Goal: Transaction & Acquisition: Purchase product/service

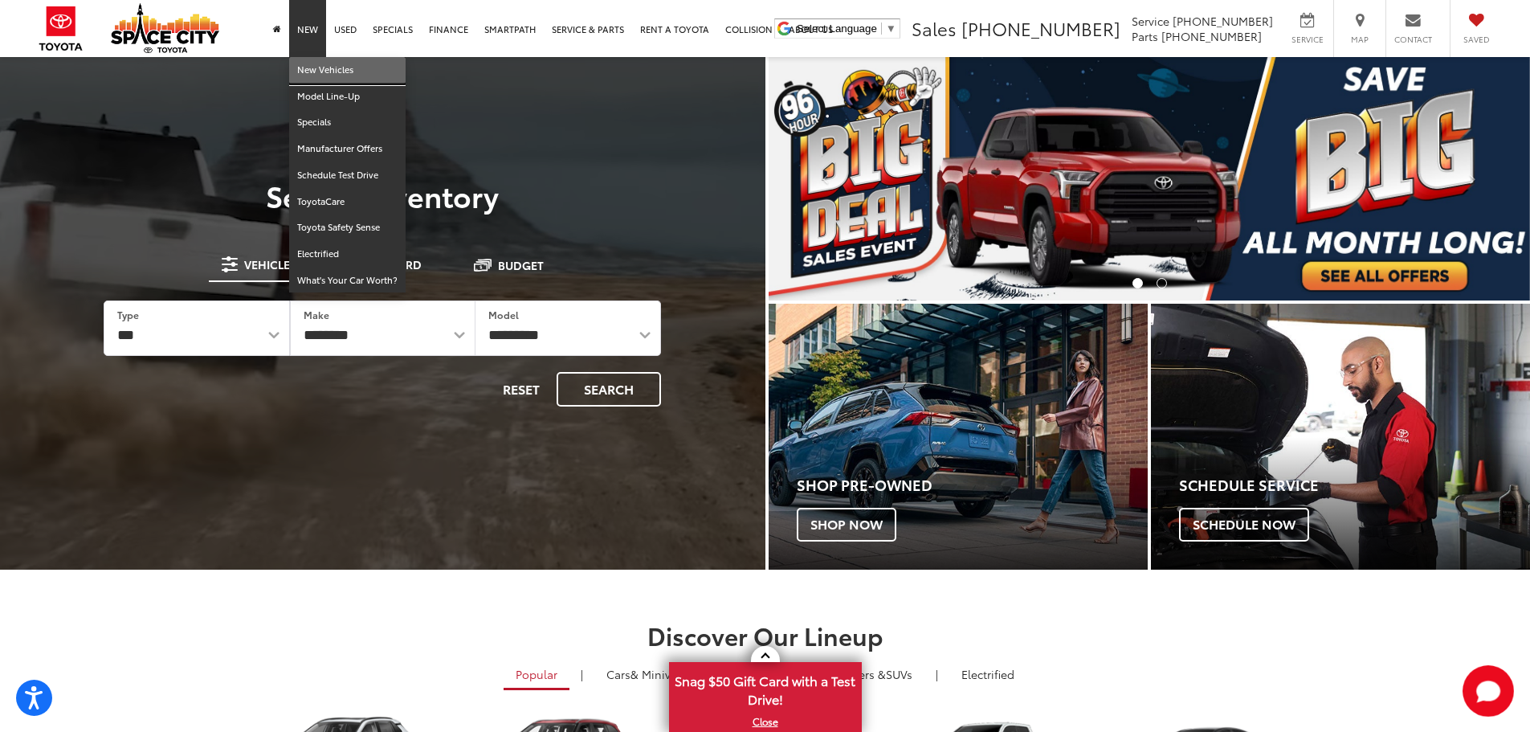
click at [321, 61] on link "New Vehicles" at bounding box center [347, 70] width 116 height 27
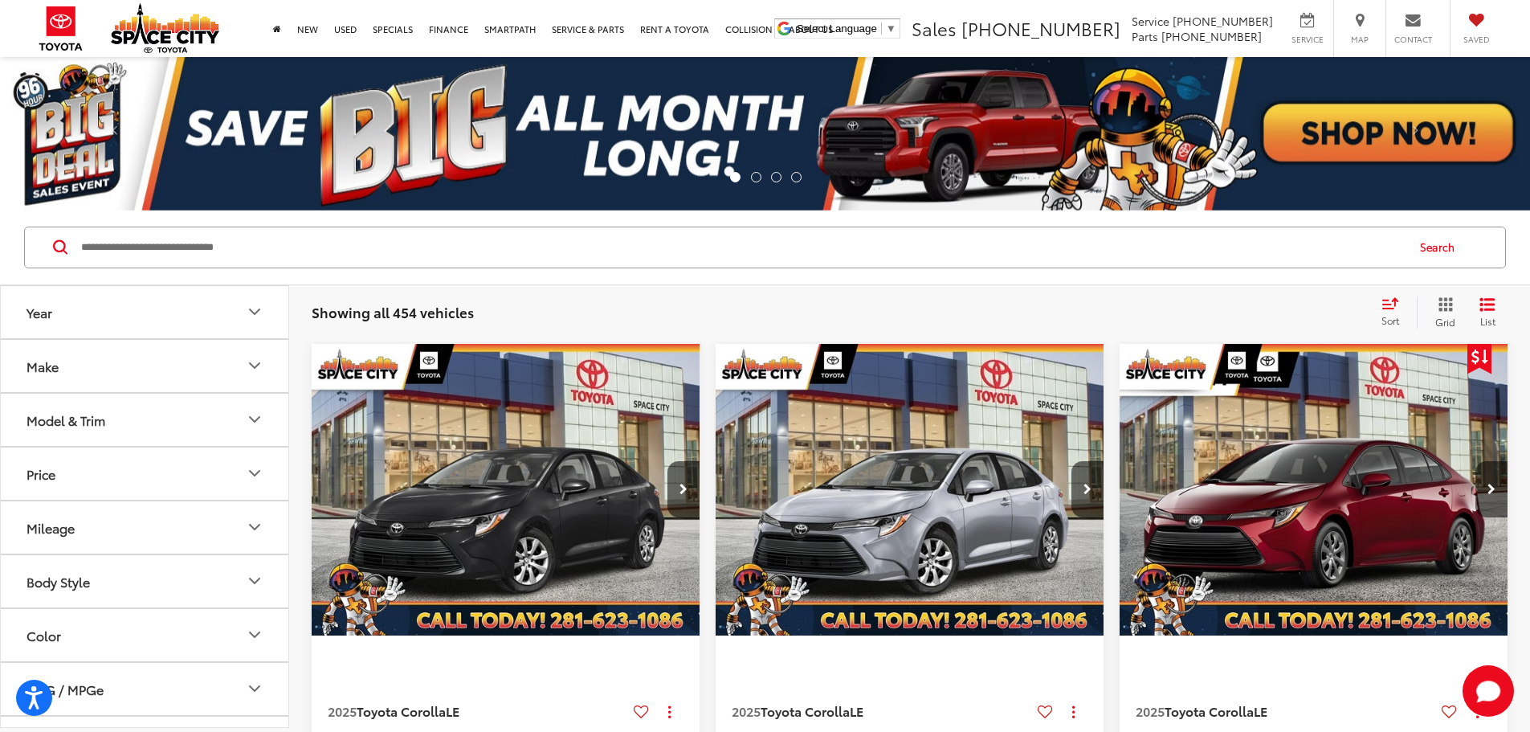
click at [84, 422] on div "Model & Trim" at bounding box center [66, 419] width 79 height 15
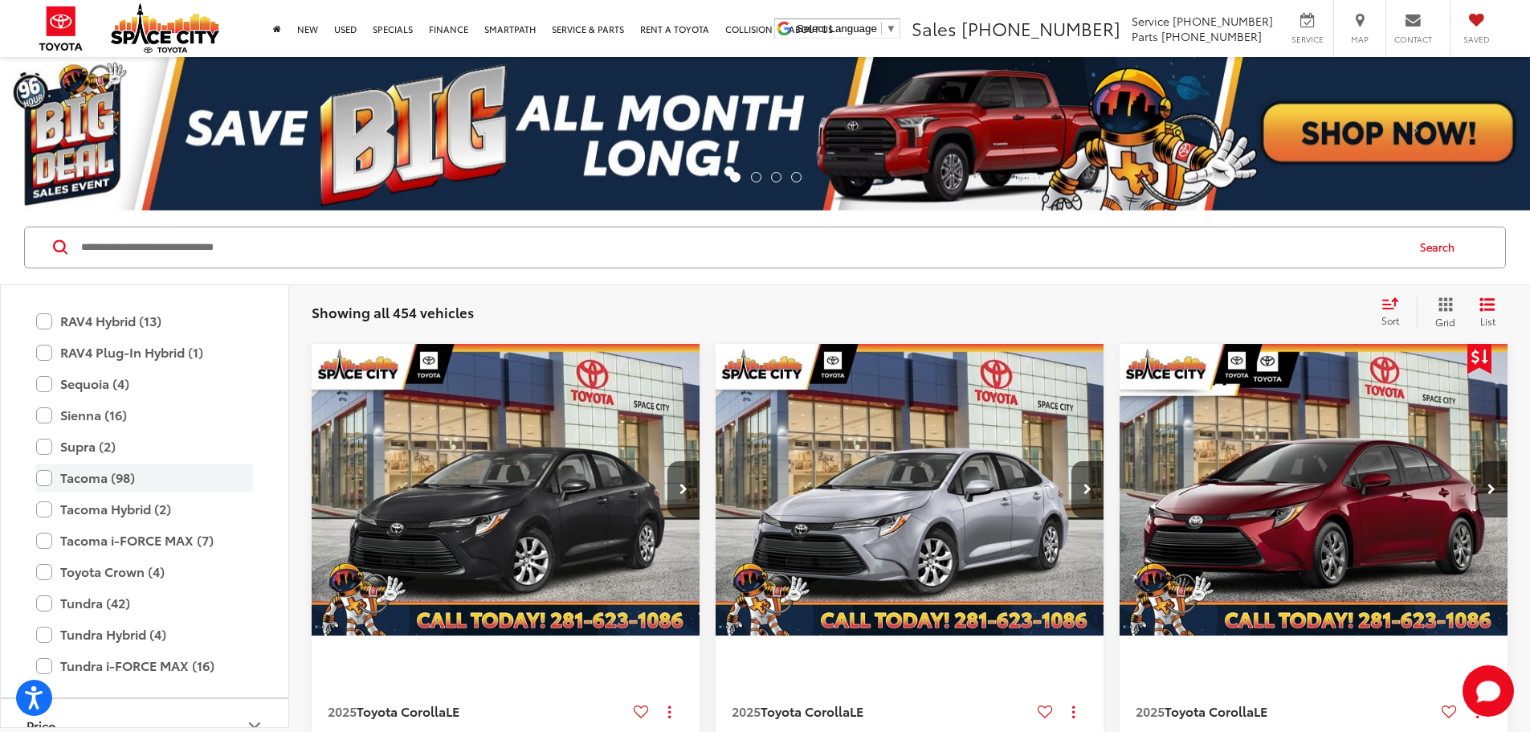
scroll to position [713, 0]
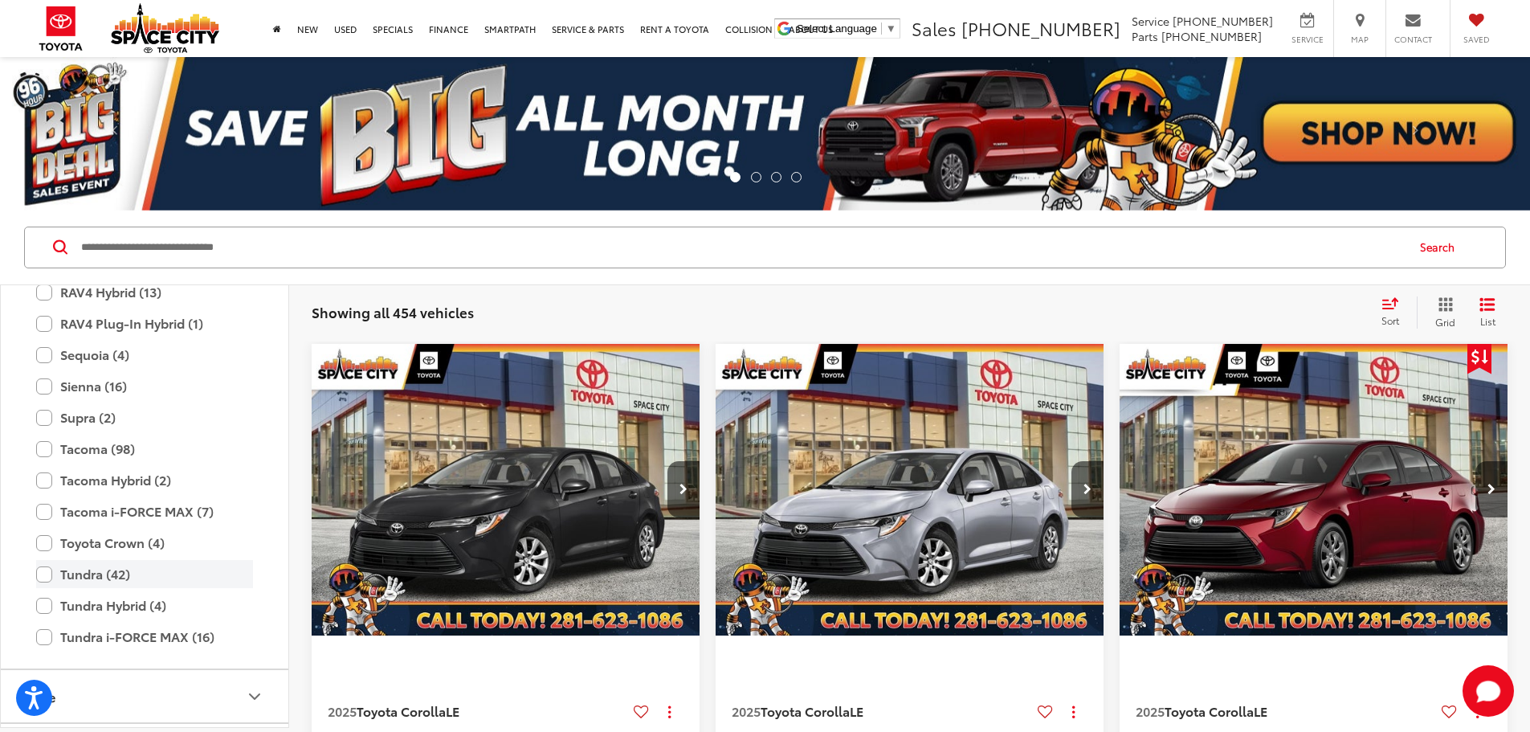
click at [127, 572] on label "Tundra (42)" at bounding box center [144, 574] width 217 height 28
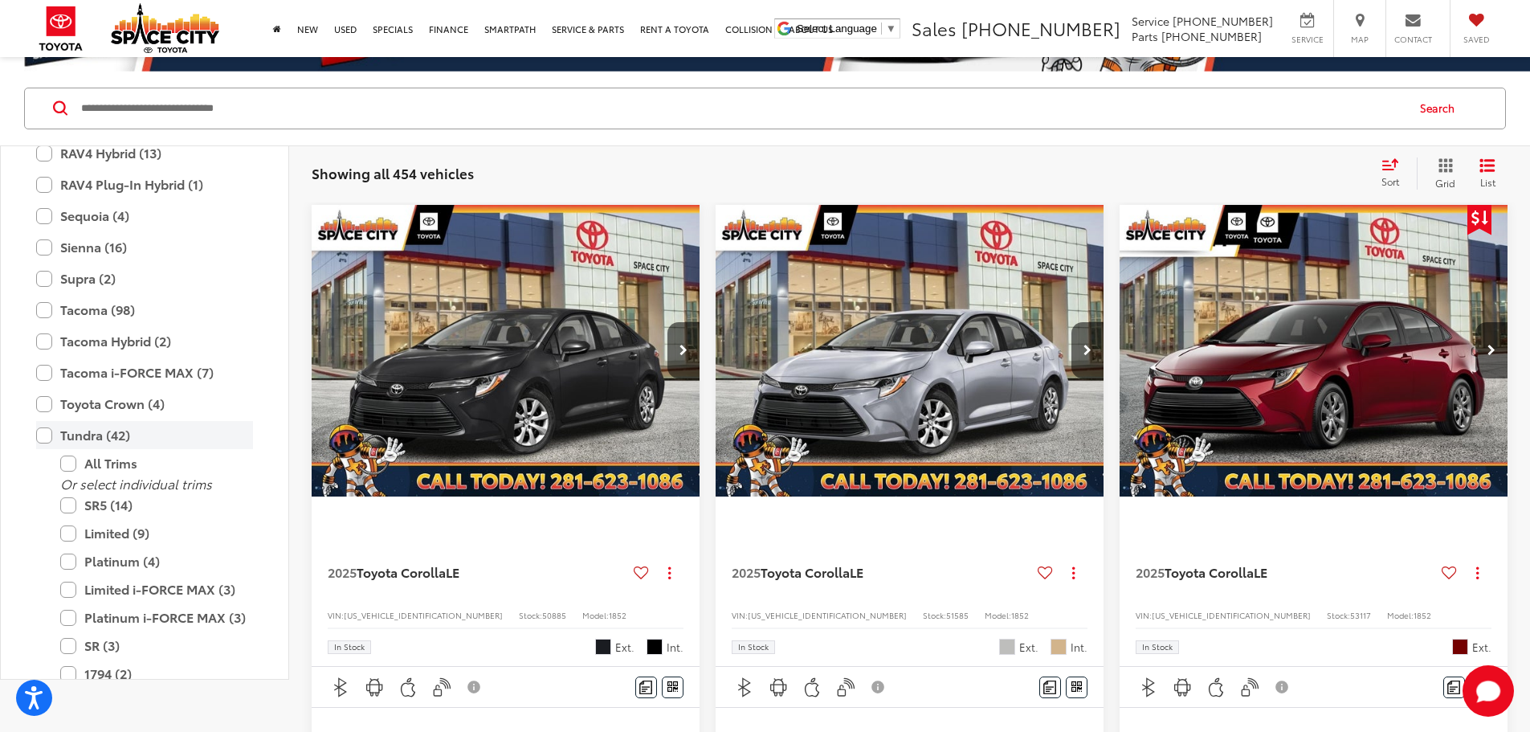
scroll to position [161, 0]
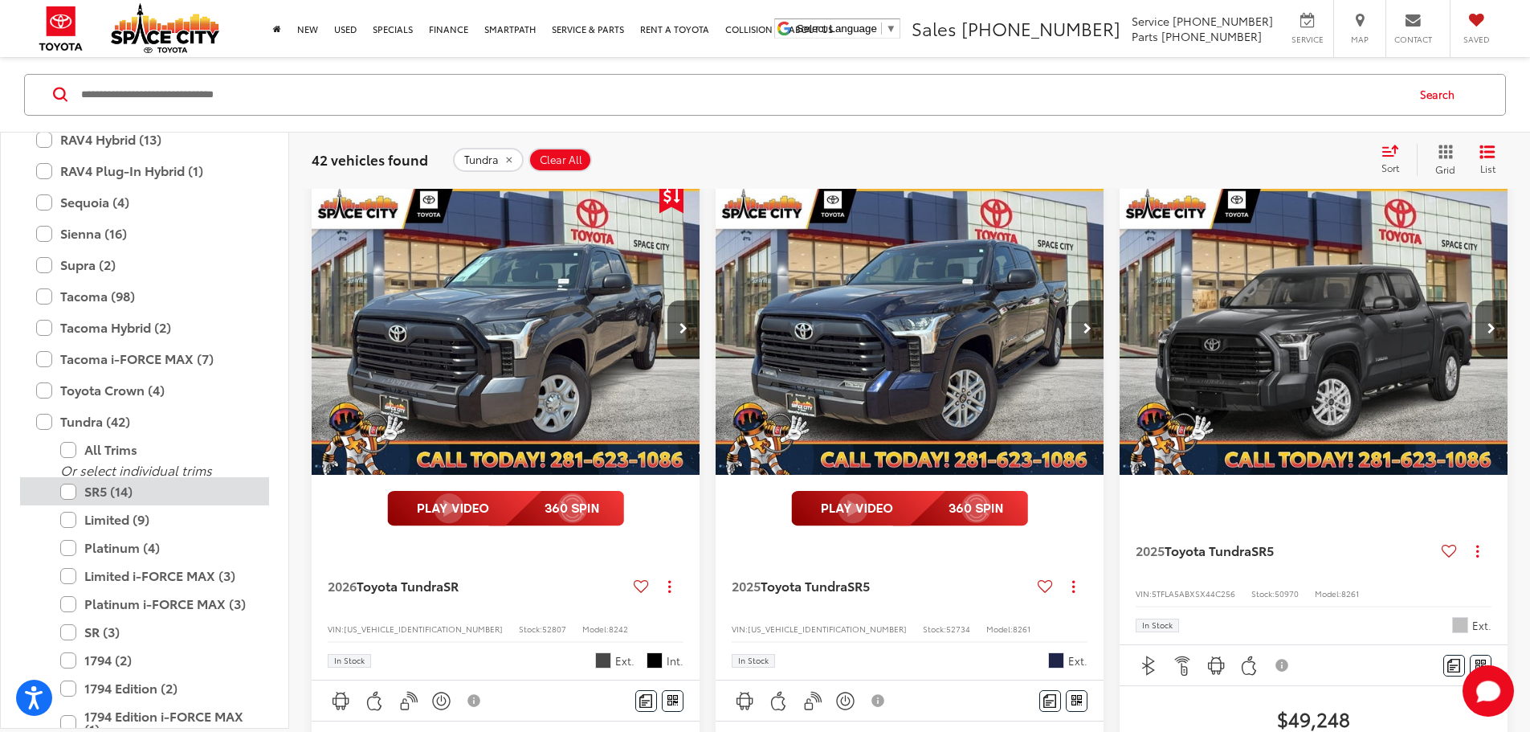
click at [127, 497] on label "SR5 (14)" at bounding box center [156, 491] width 193 height 28
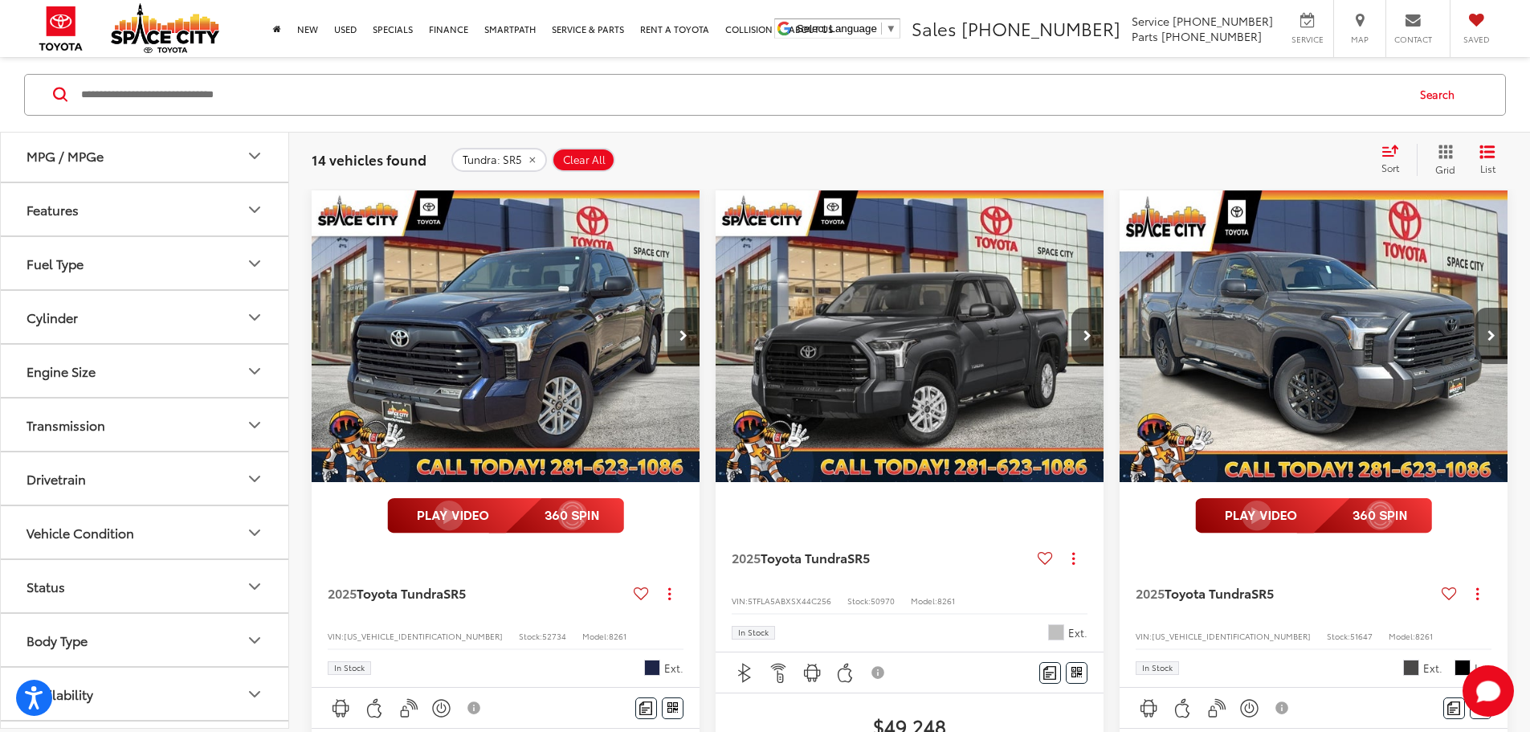
scroll to position [1264, 0]
click at [114, 486] on button "Drivetrain" at bounding box center [145, 477] width 289 height 52
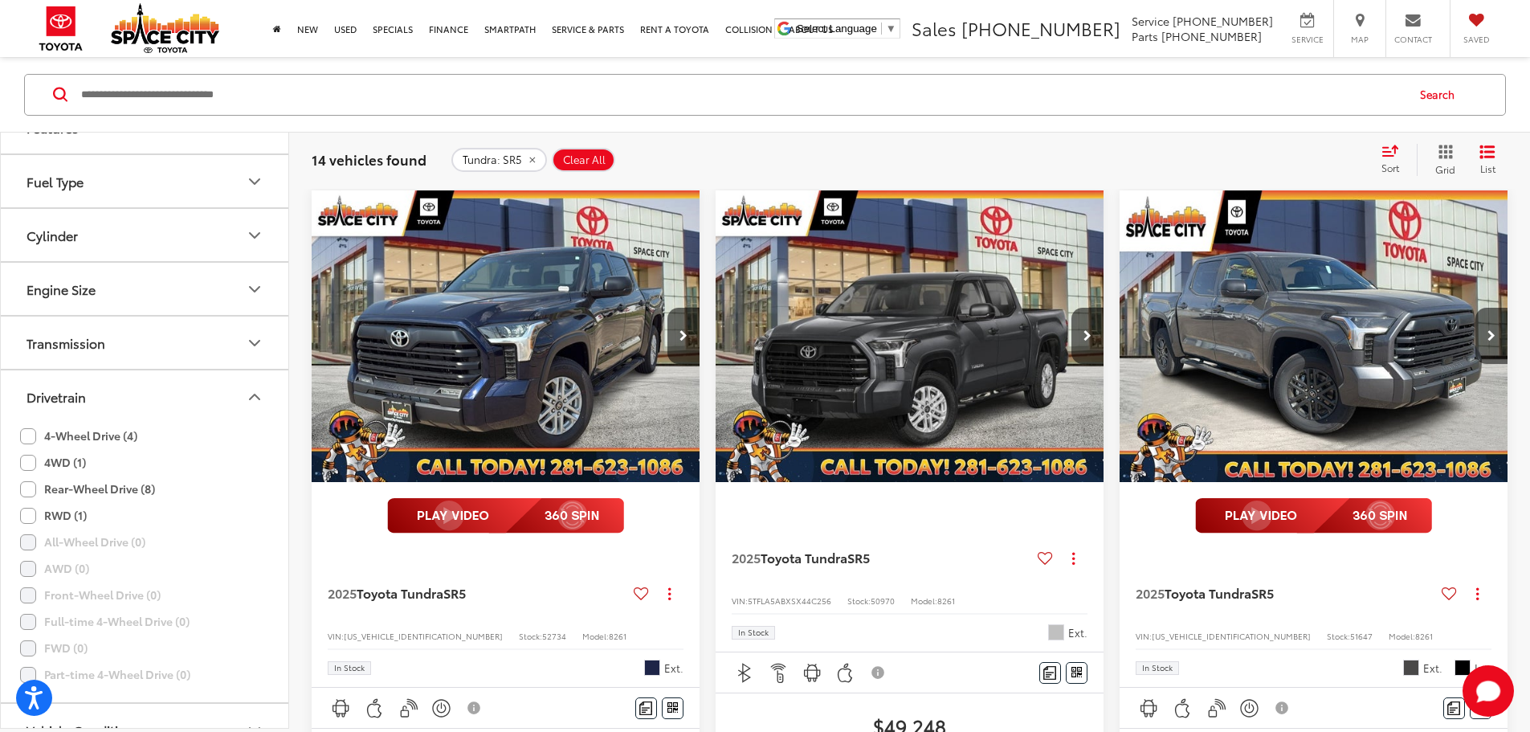
click at [100, 431] on label "4-Wheel Drive (4)" at bounding box center [78, 436] width 117 height 27
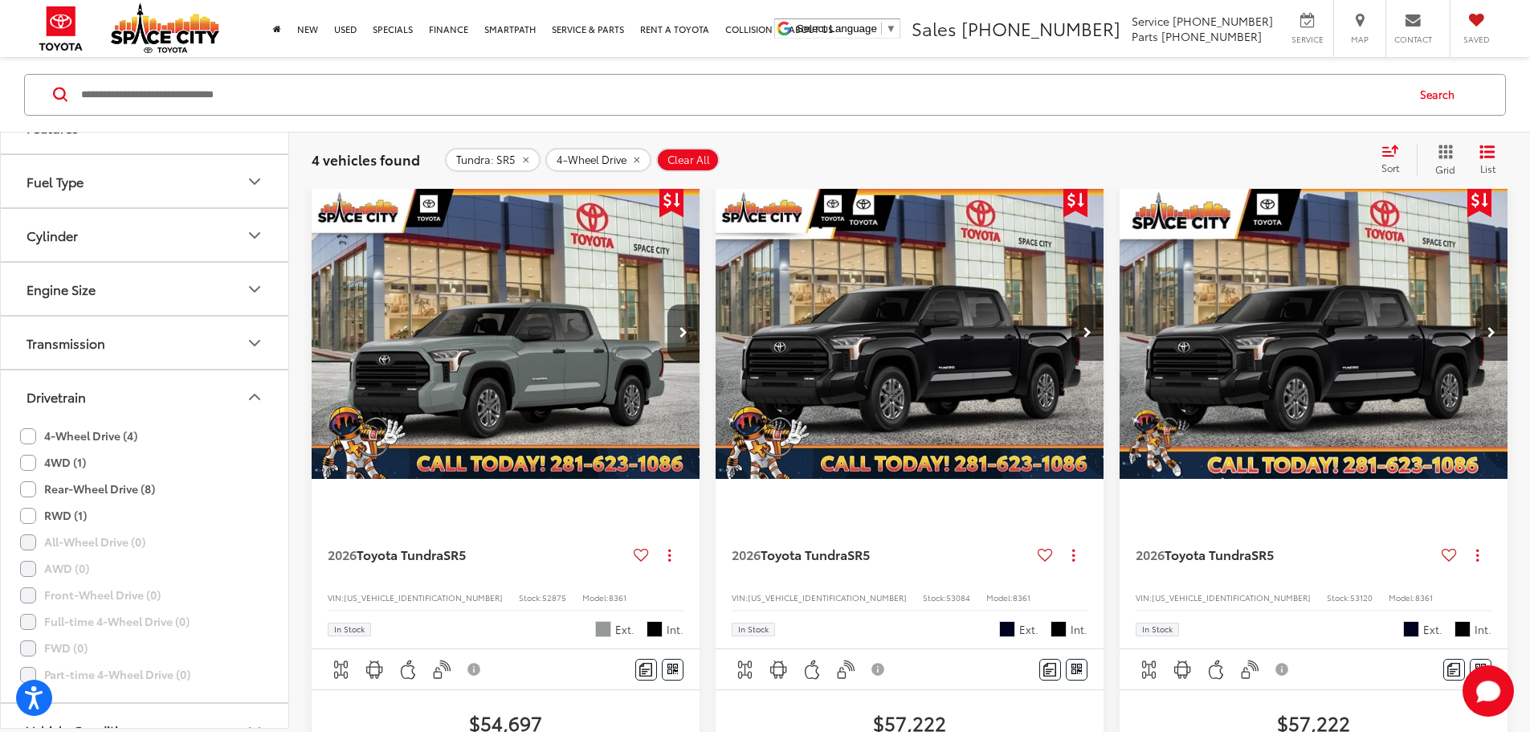
scroll to position [153, 0]
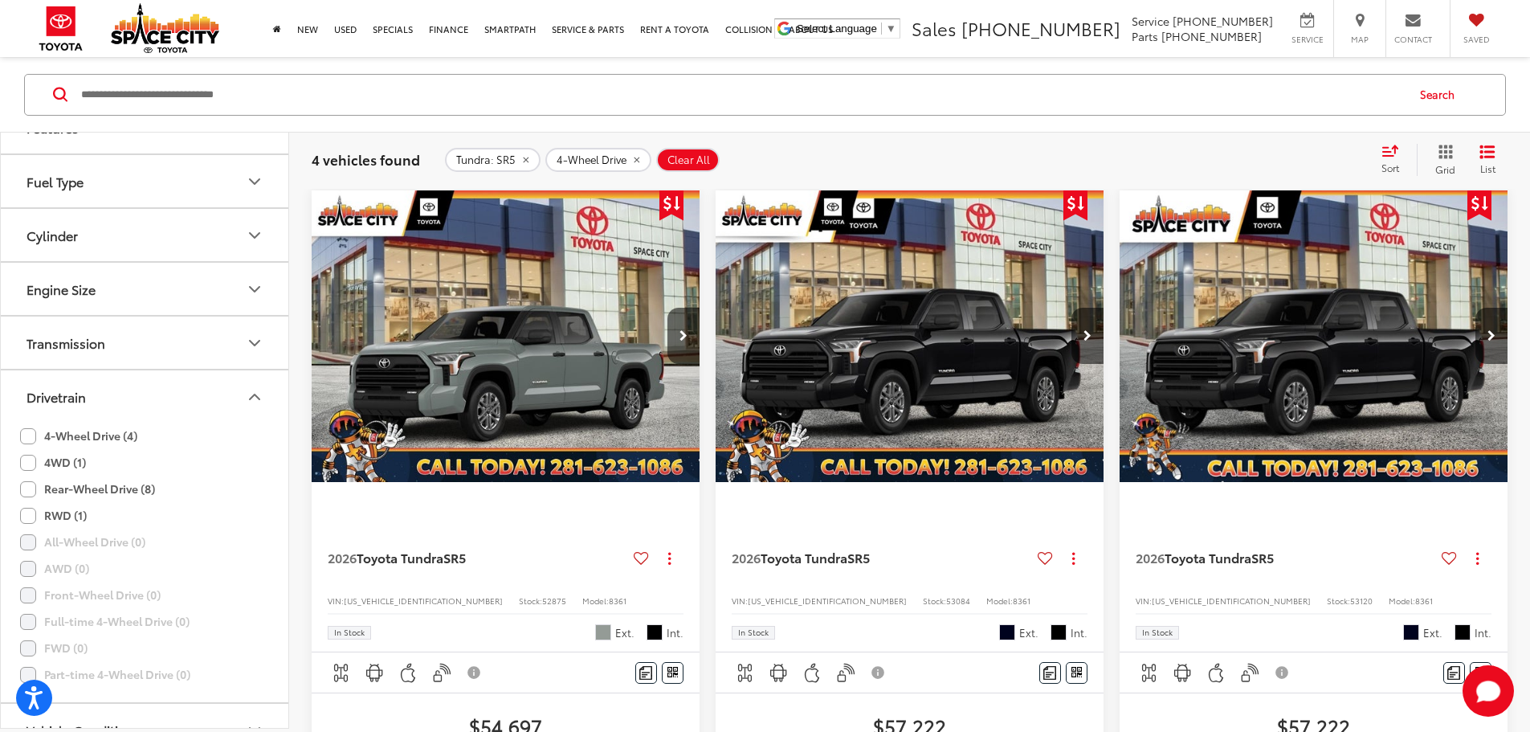
click at [76, 434] on label "4-Wheel Drive (4)" at bounding box center [78, 436] width 117 height 27
click at [76, 456] on label "4WD (1)" at bounding box center [53, 462] width 66 height 27
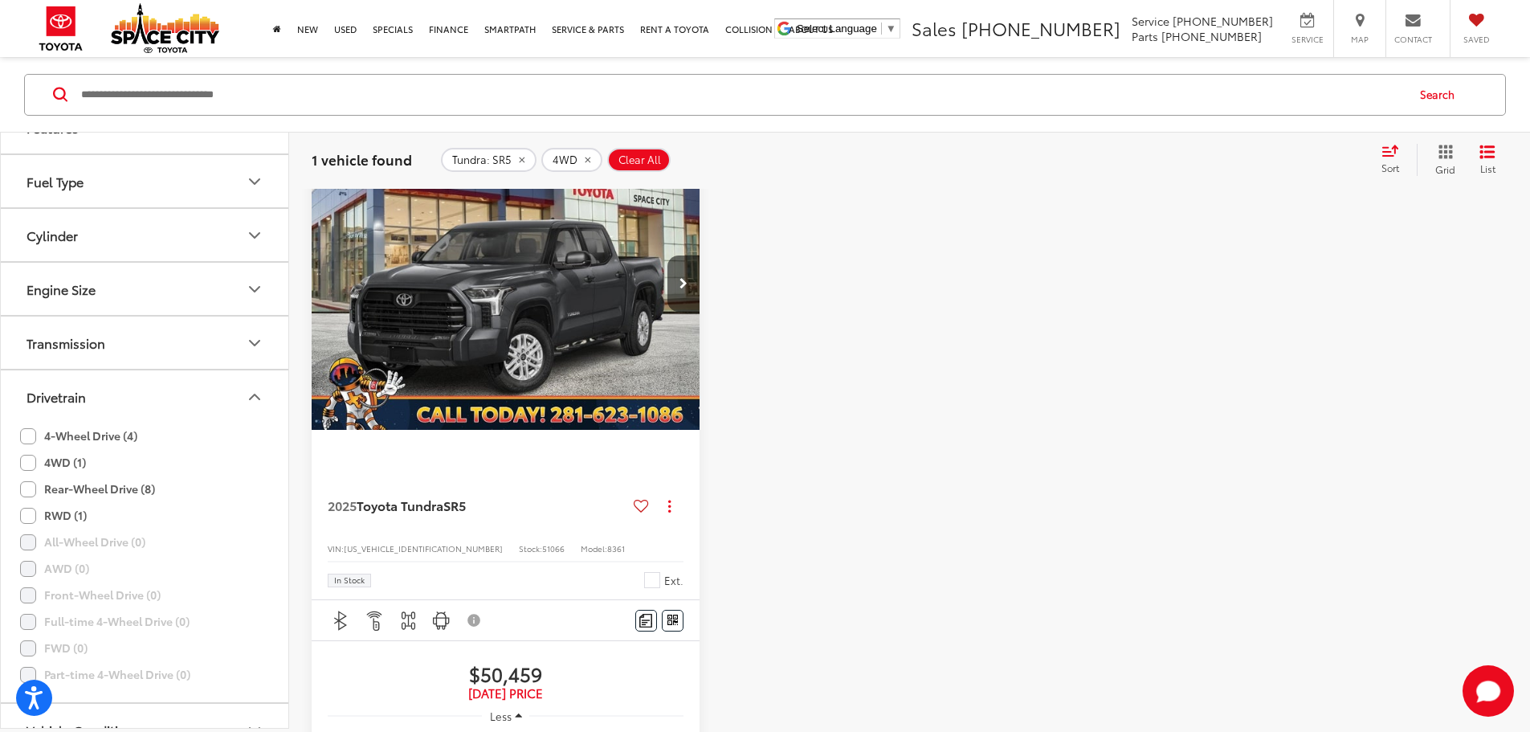
scroll to position [234, 0]
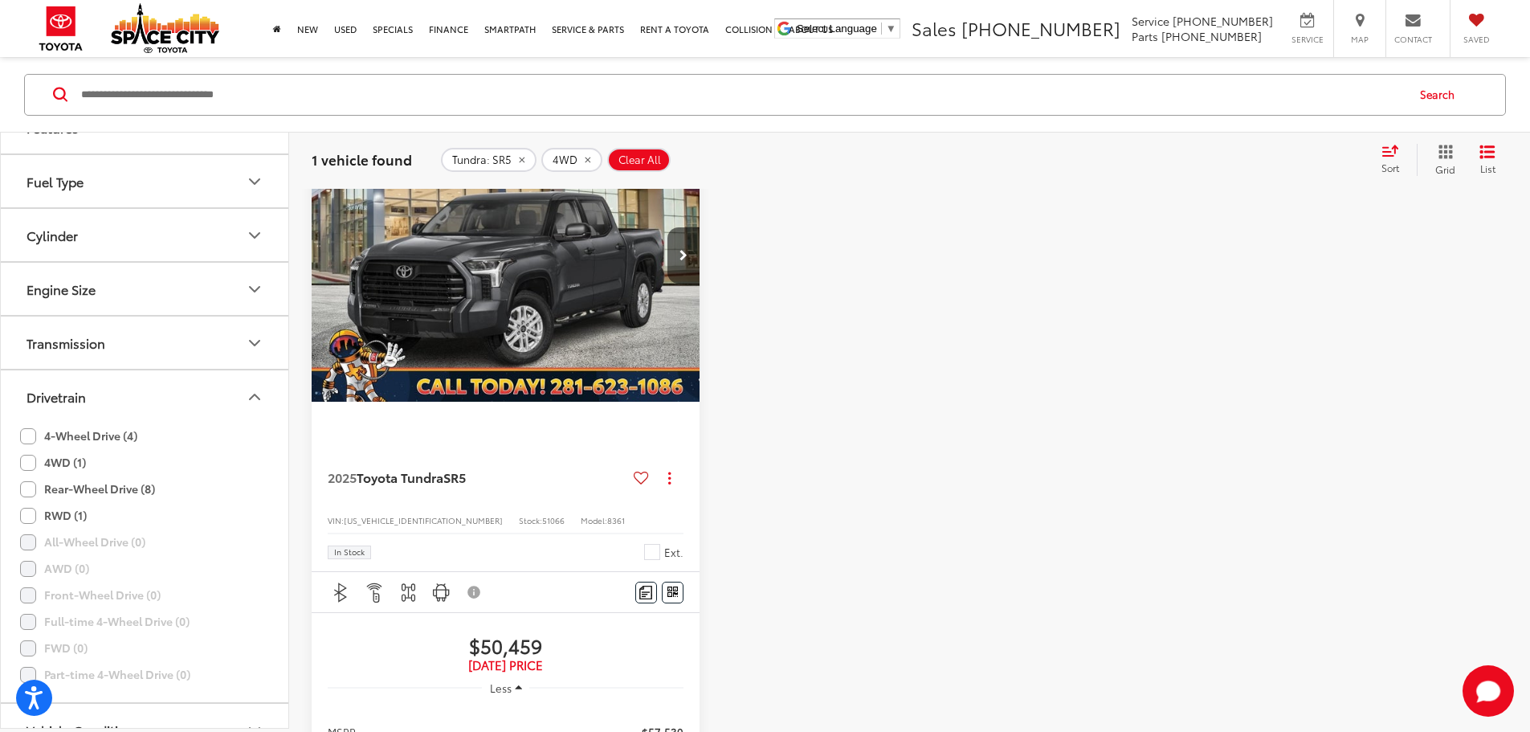
click at [73, 460] on label "4WD (1)" at bounding box center [53, 462] width 66 height 27
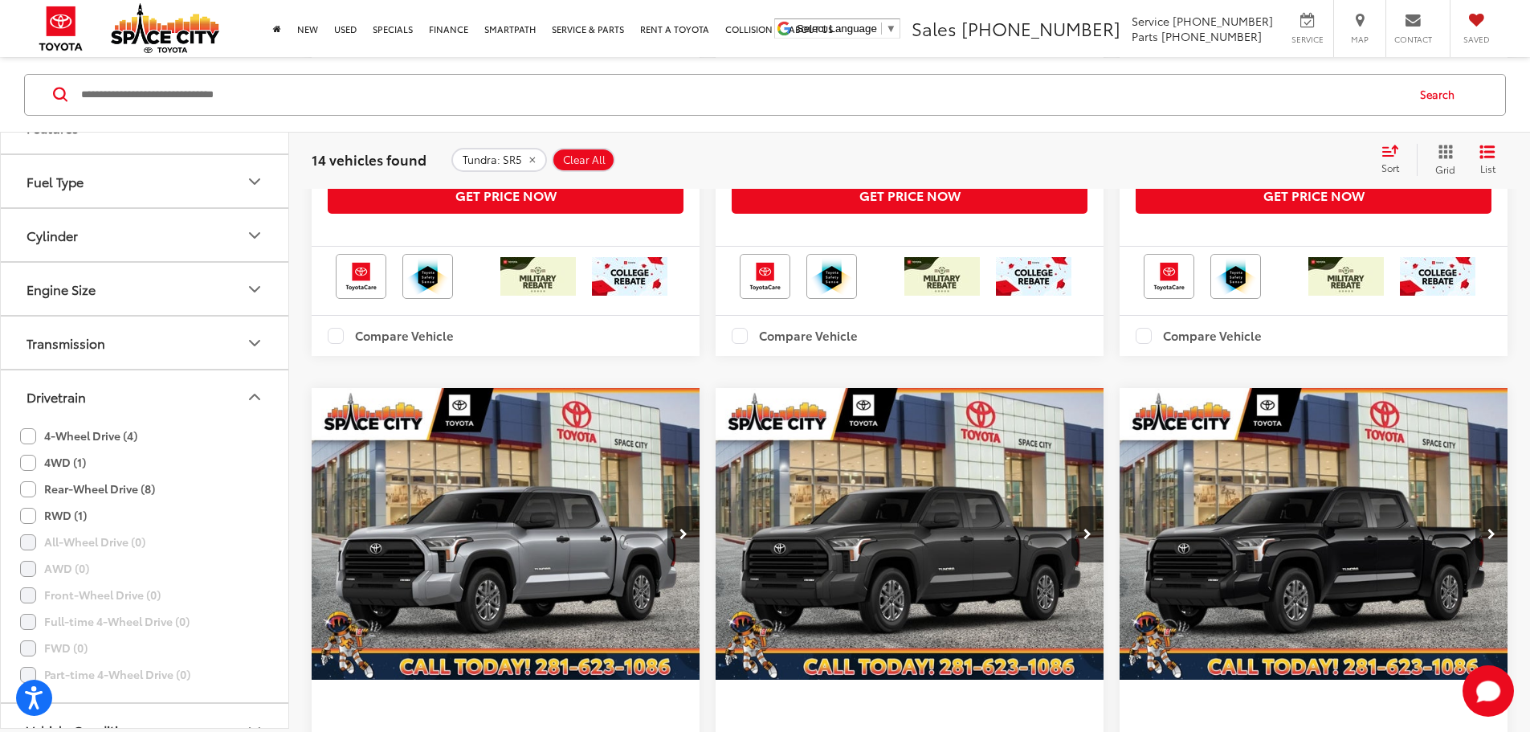
scroll to position [3294, 0]
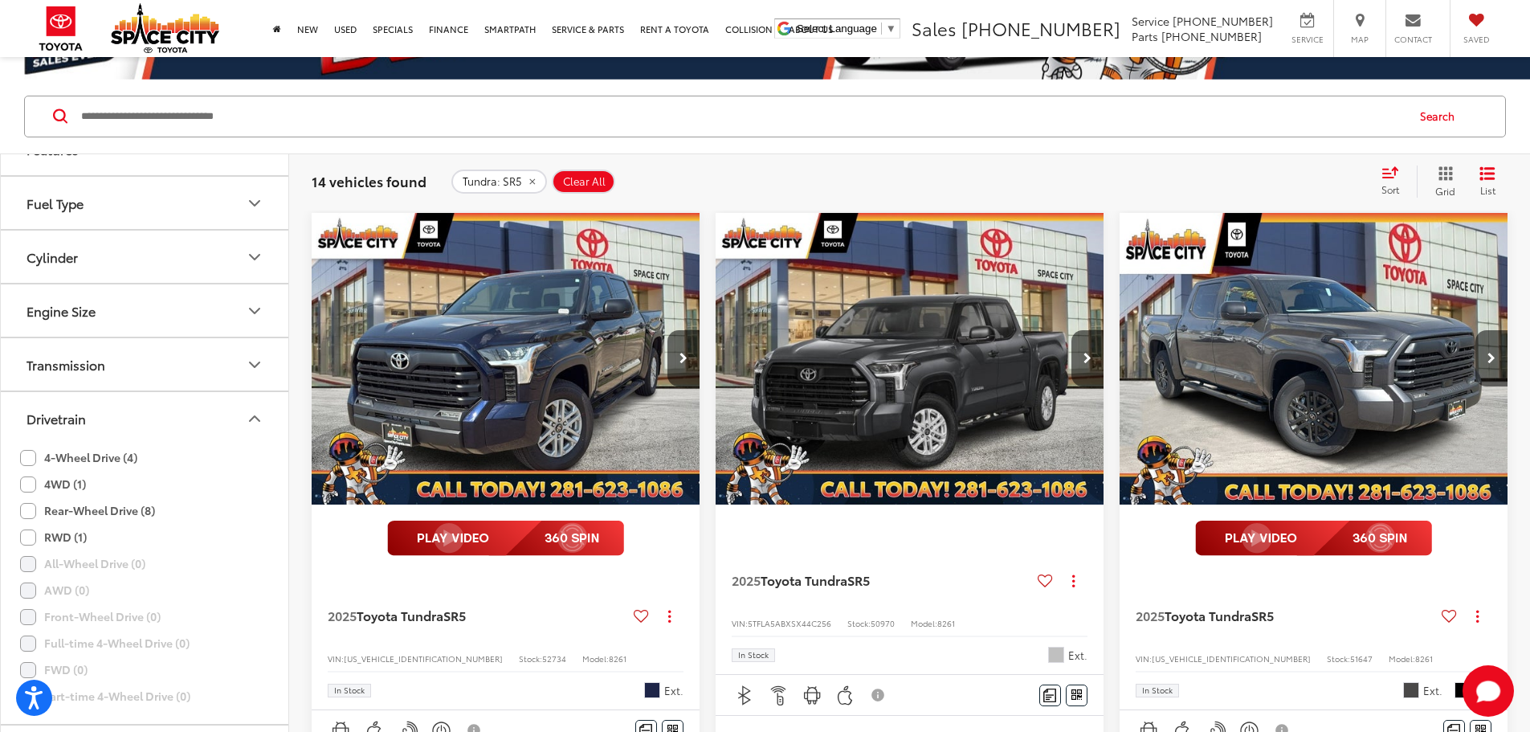
scroll to position [73, 0]
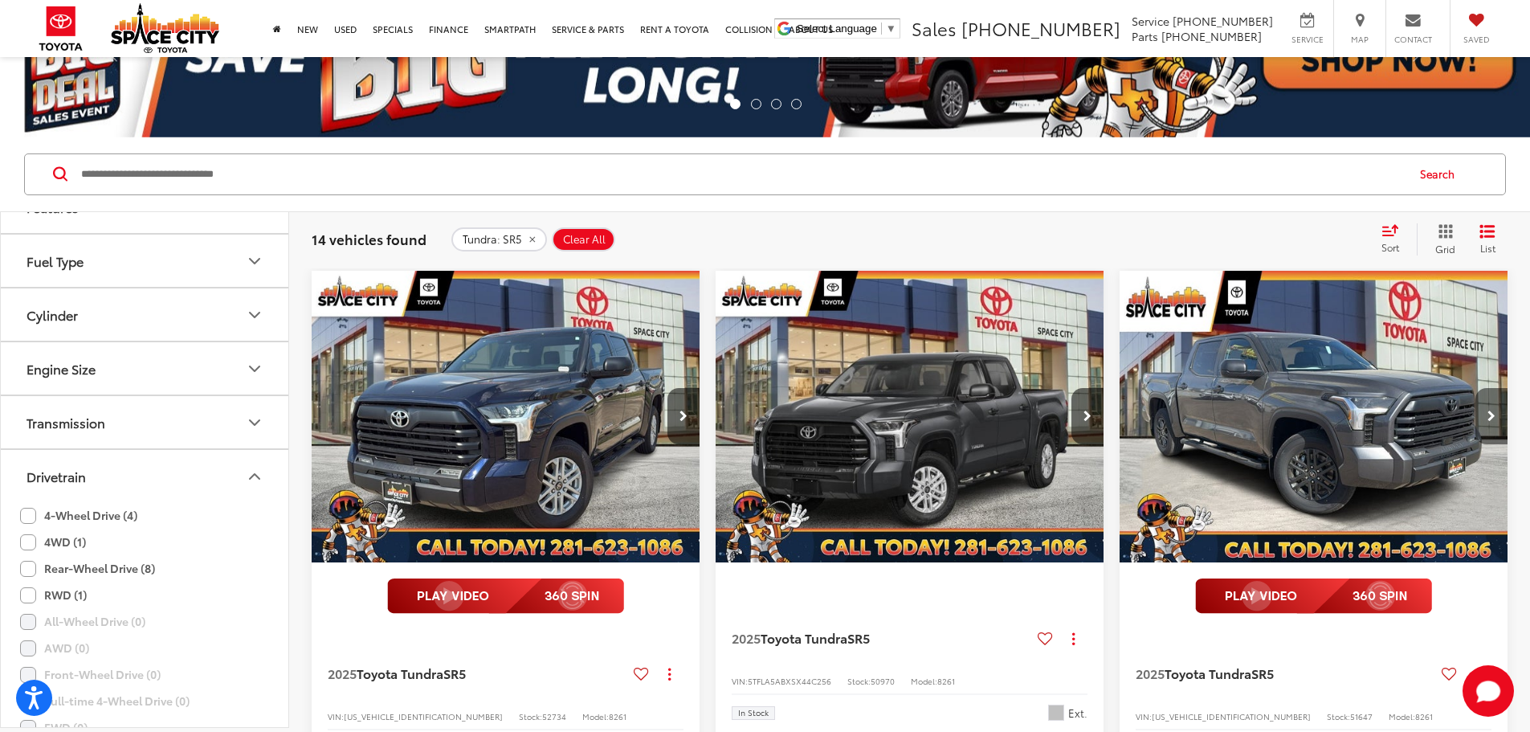
click at [1476, 388] on button "Next image" at bounding box center [1492, 416] width 32 height 56
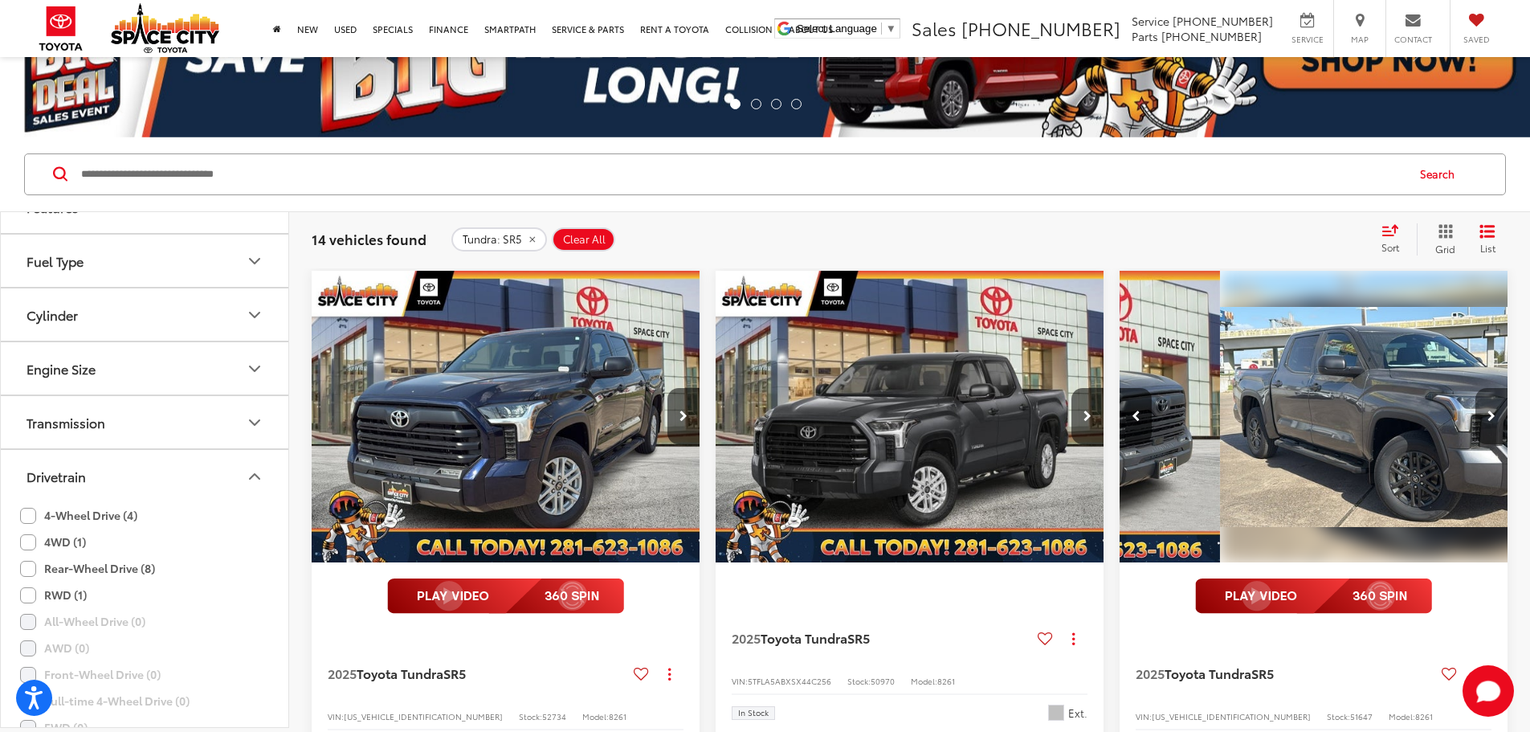
click at [1476, 388] on button "Next image" at bounding box center [1492, 416] width 32 height 56
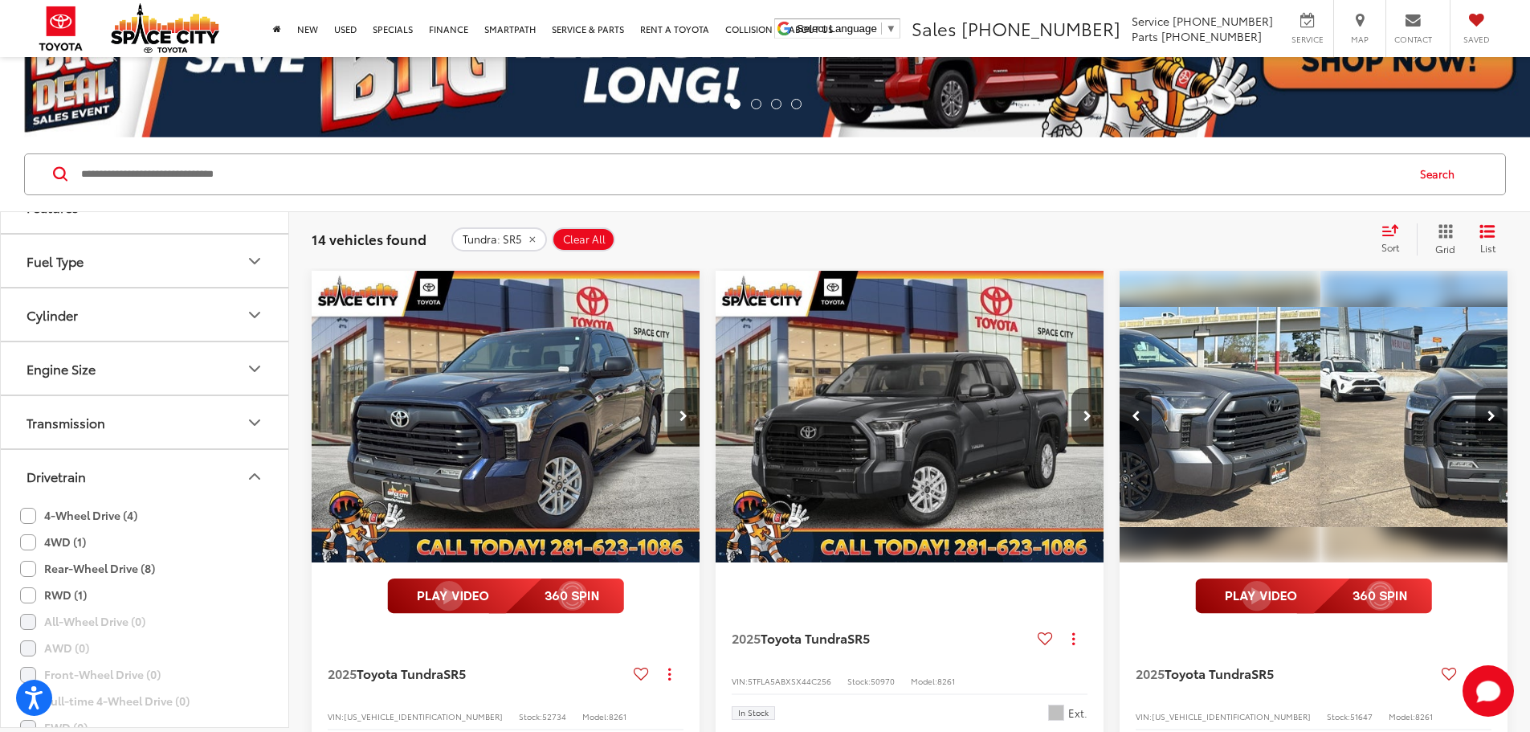
click at [1476, 388] on button "Next image" at bounding box center [1492, 416] width 32 height 56
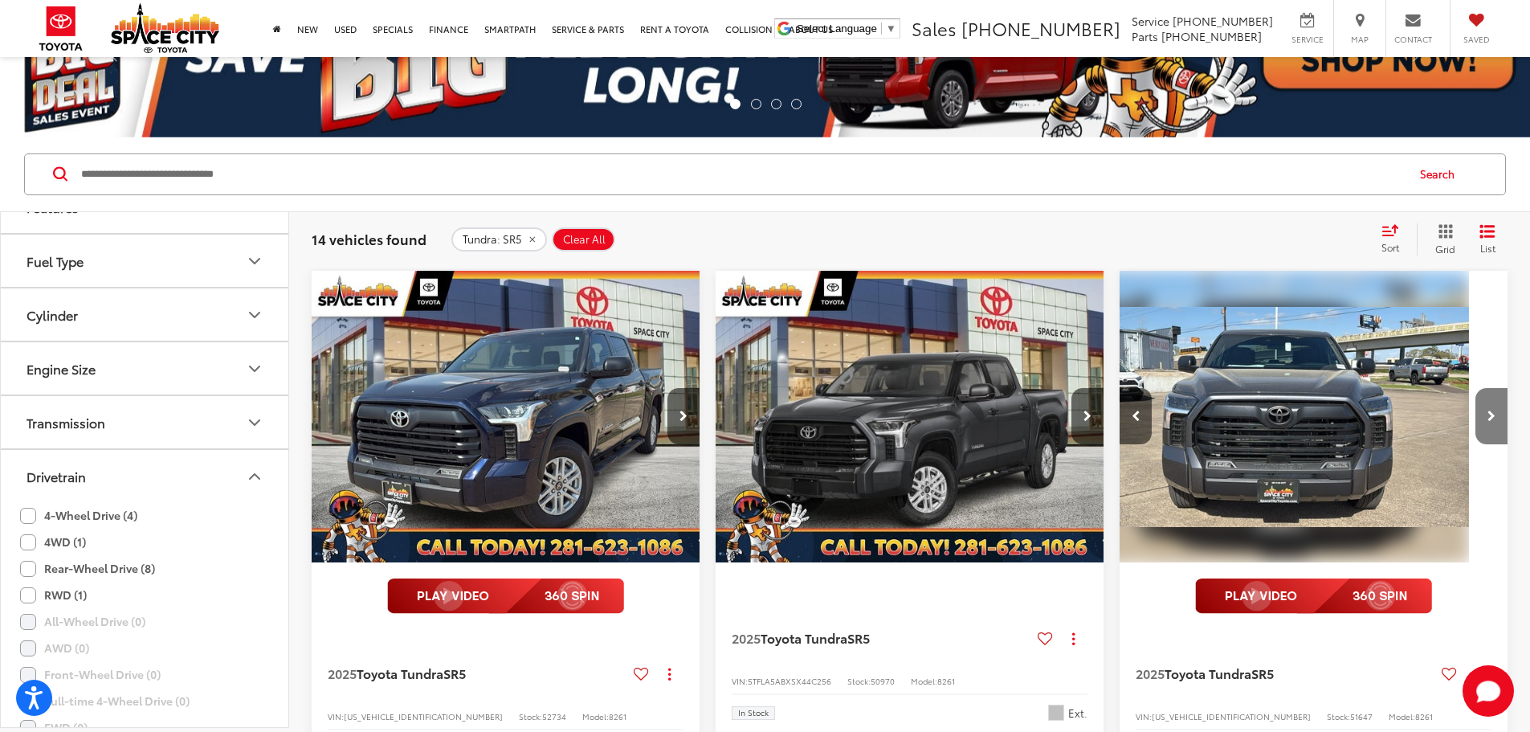
click at [1476, 388] on button "Next image" at bounding box center [1492, 416] width 32 height 56
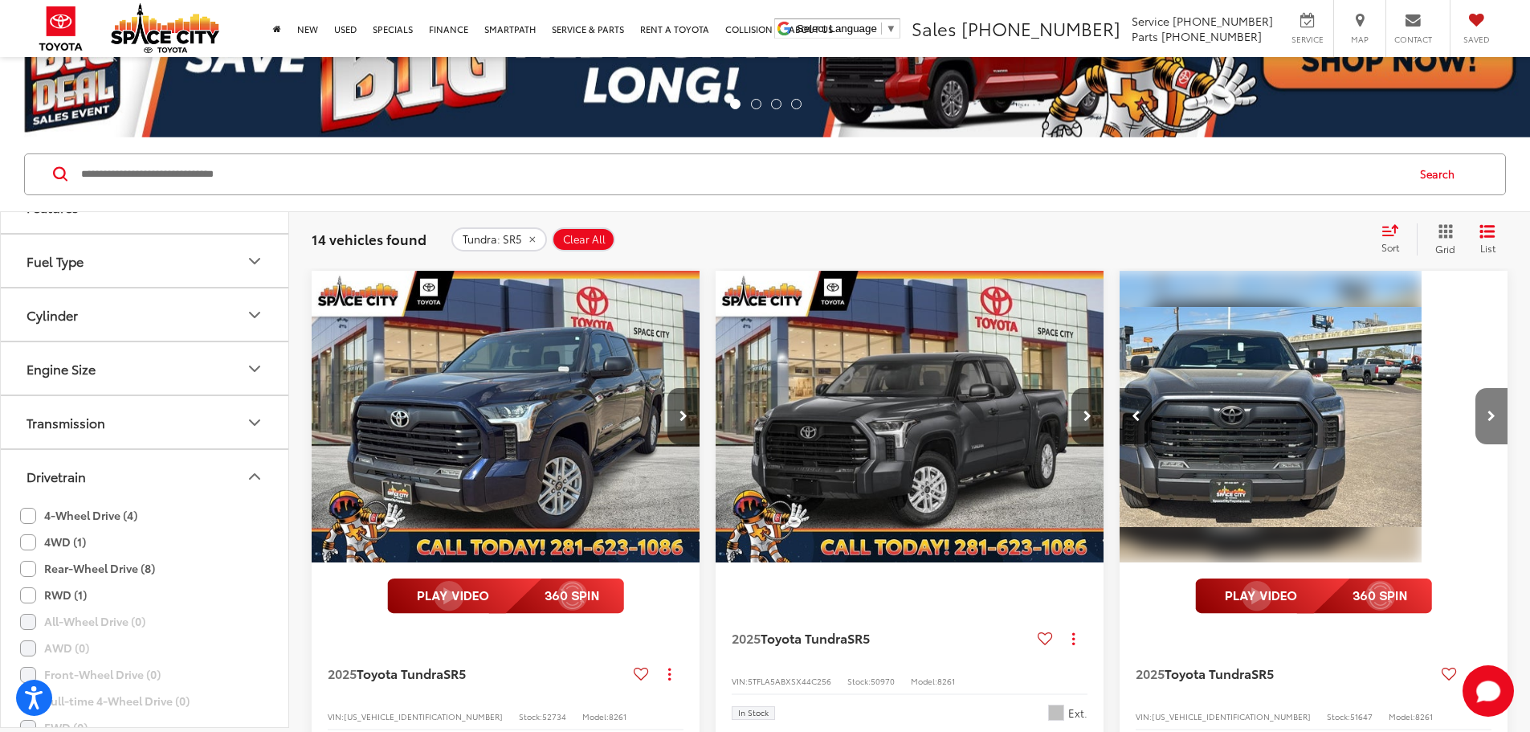
click at [1476, 388] on button "Next image" at bounding box center [1492, 416] width 32 height 56
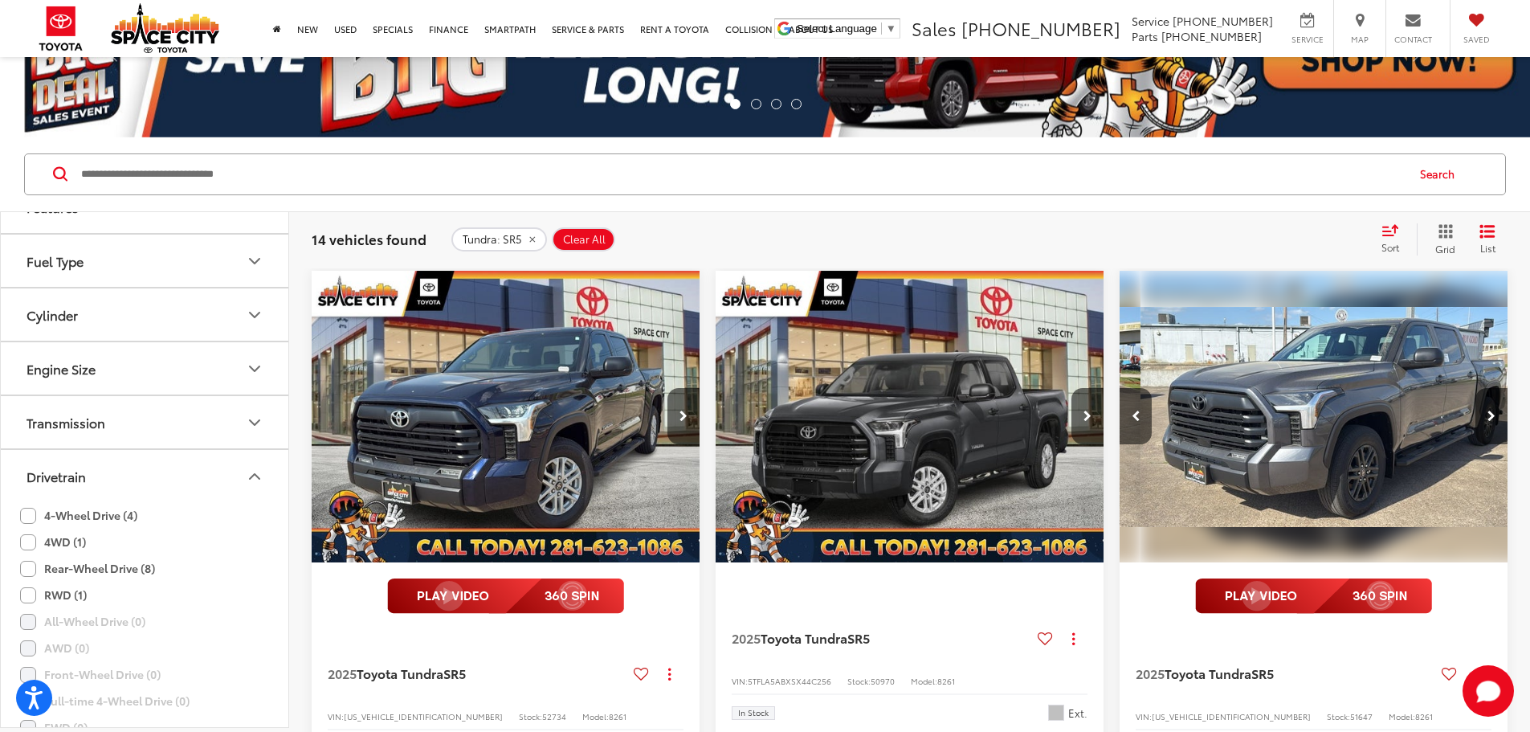
scroll to position [0, 1158]
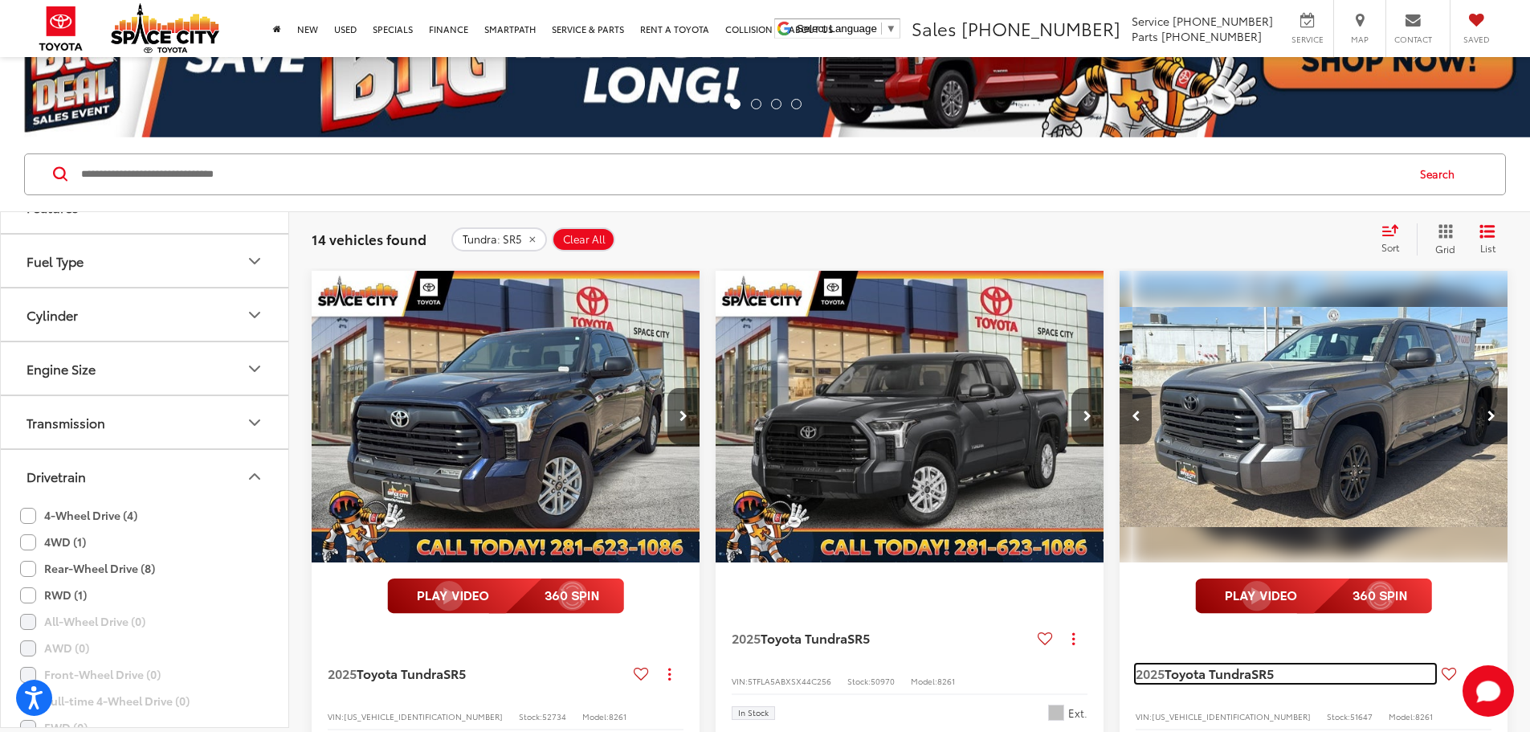
click at [1165, 664] on span "Toyota Tundra" at bounding box center [1208, 673] width 87 height 18
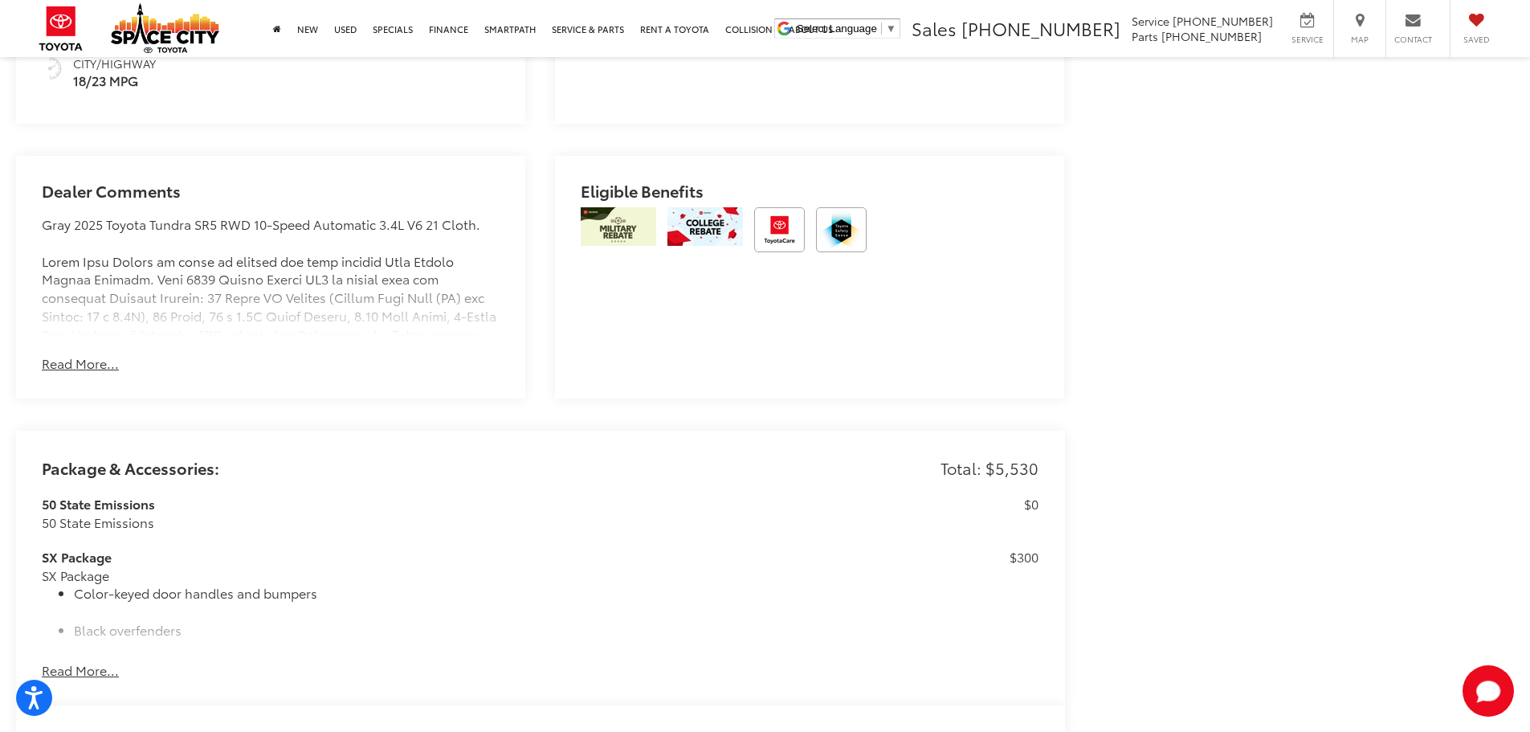
scroll to position [1285, 0]
click at [73, 356] on button "Read More..." at bounding box center [80, 362] width 77 height 18
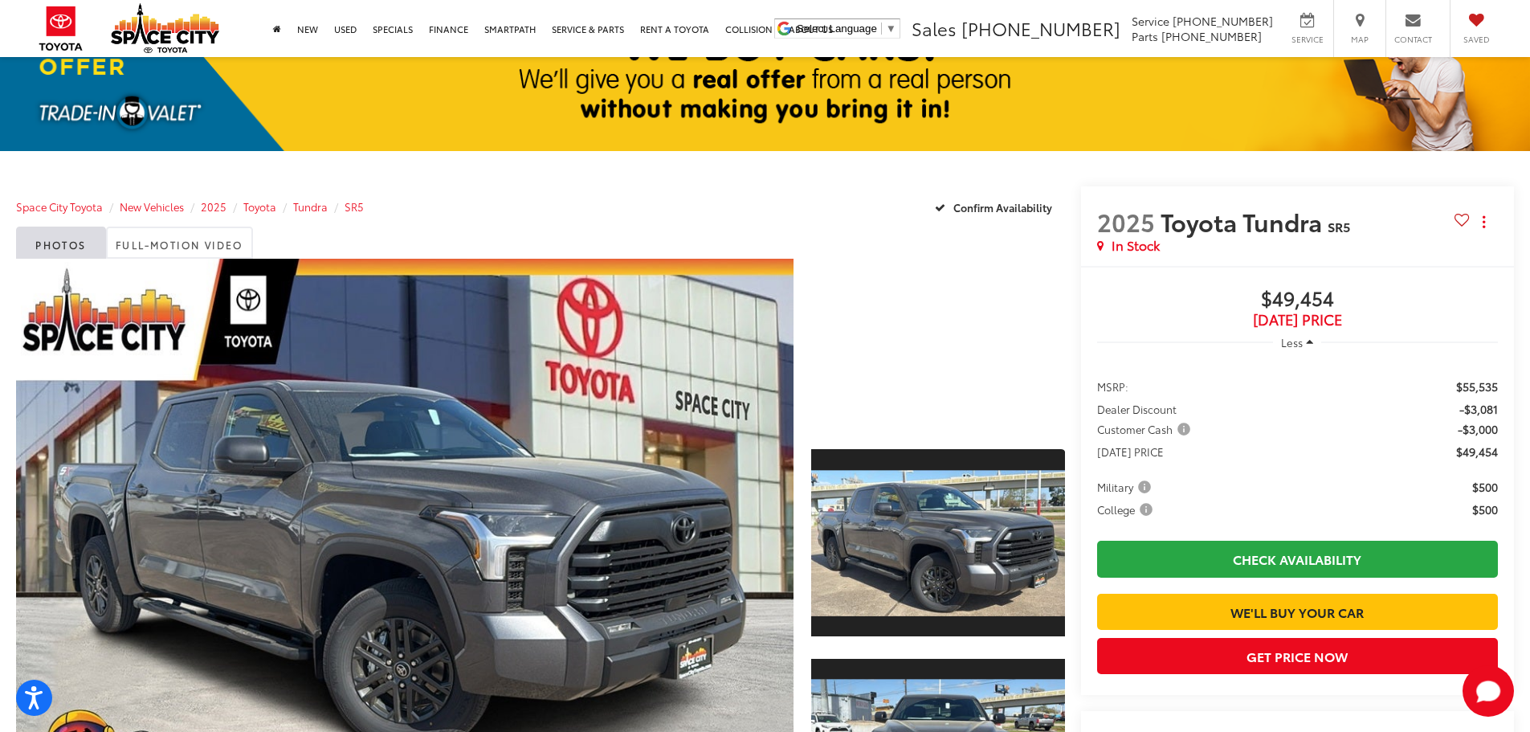
scroll to position [0, 0]
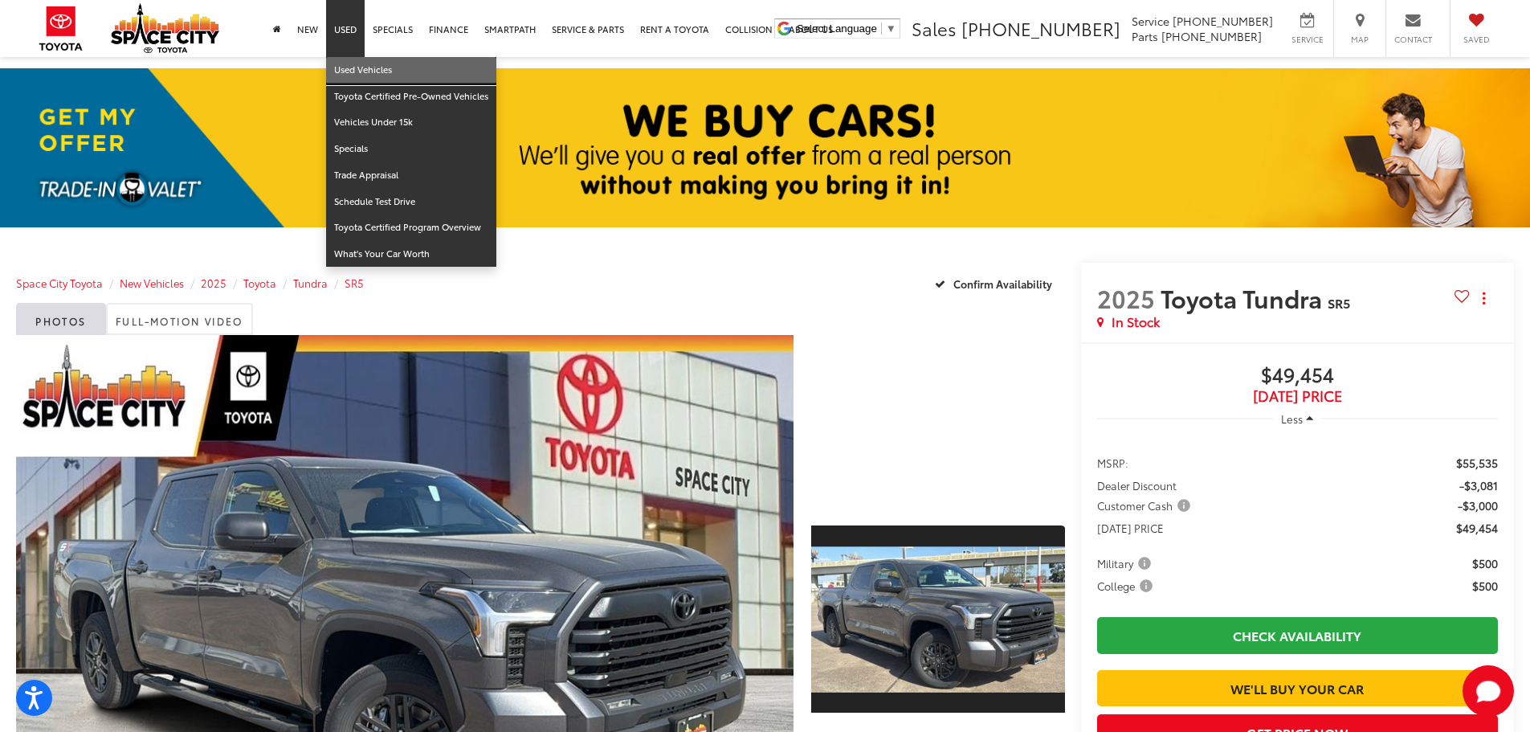
click at [354, 66] on link "Used Vehicles" at bounding box center [411, 70] width 170 height 27
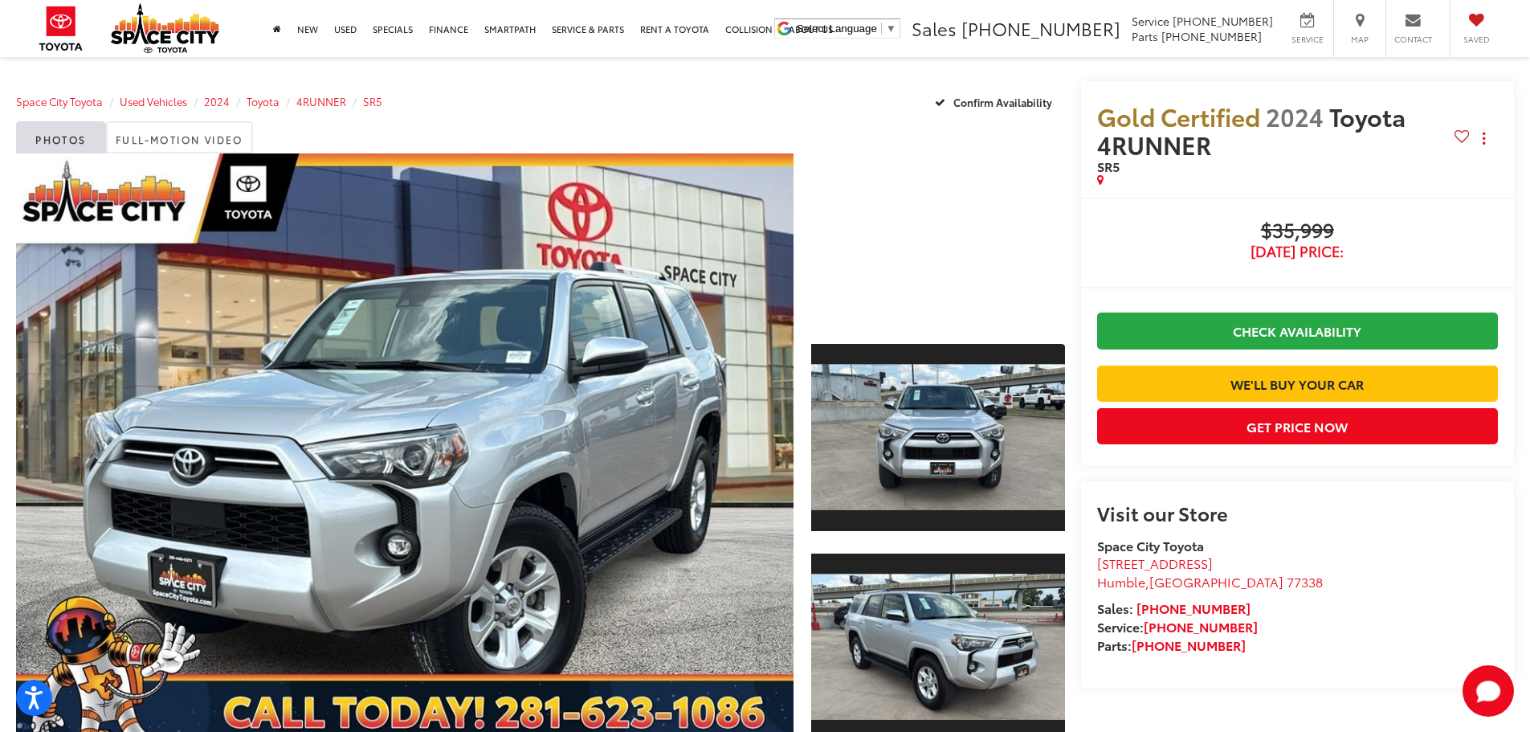
click at [1215, 247] on span "[DATE] Price:" at bounding box center [1297, 251] width 401 height 16
click at [329, 95] on span "4RUNNER" at bounding box center [321, 101] width 50 height 14
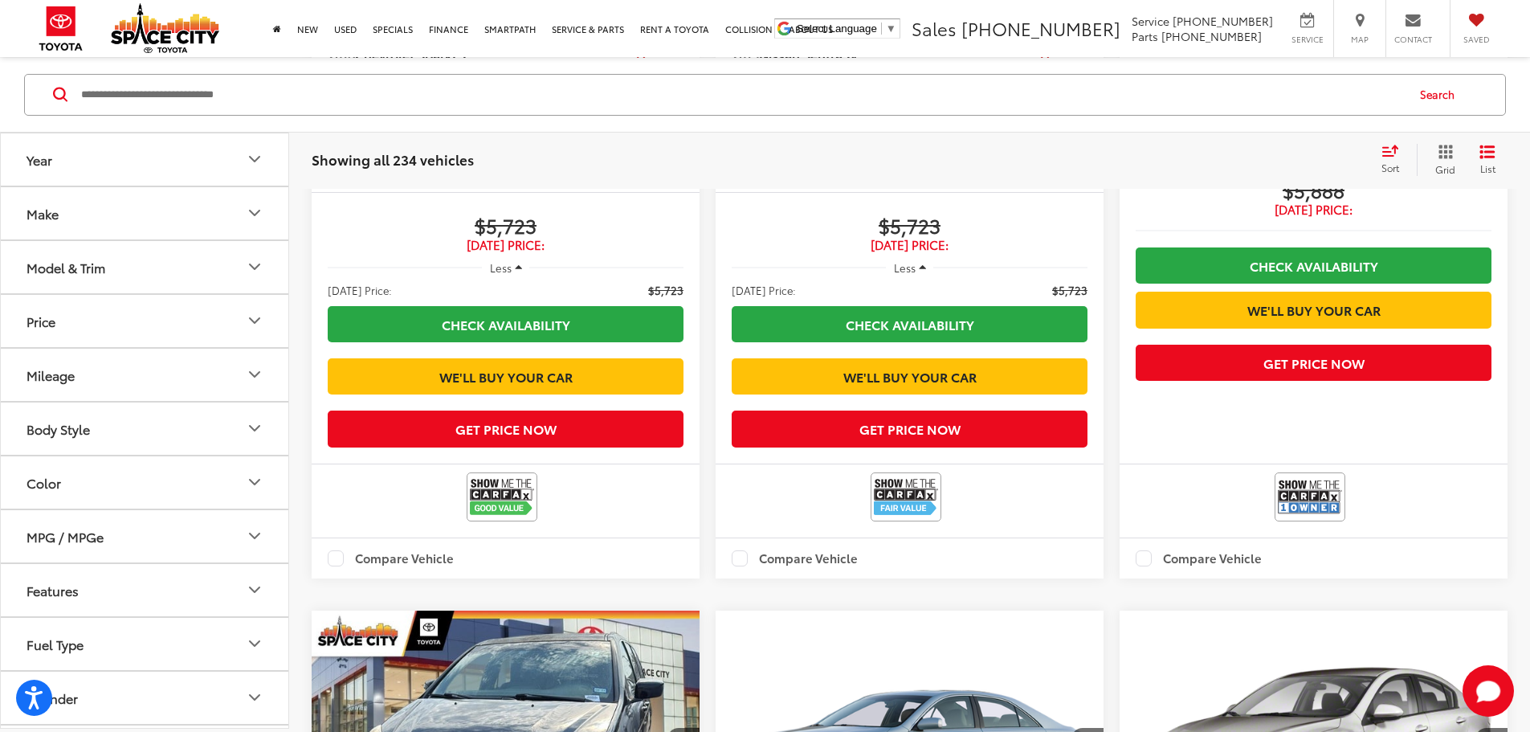
scroll to position [1767, 0]
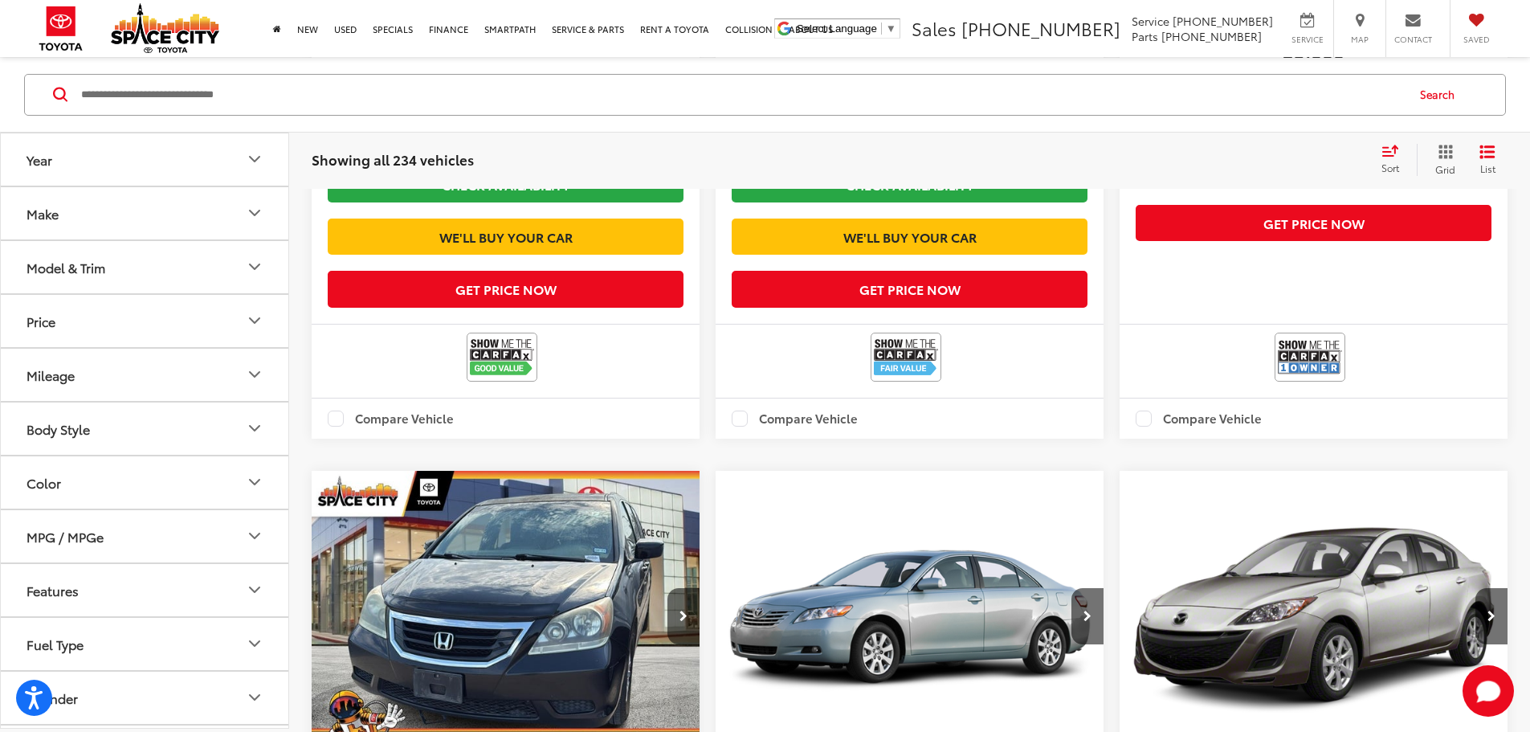
click at [172, 264] on button "Model & Trim" at bounding box center [145, 266] width 289 height 52
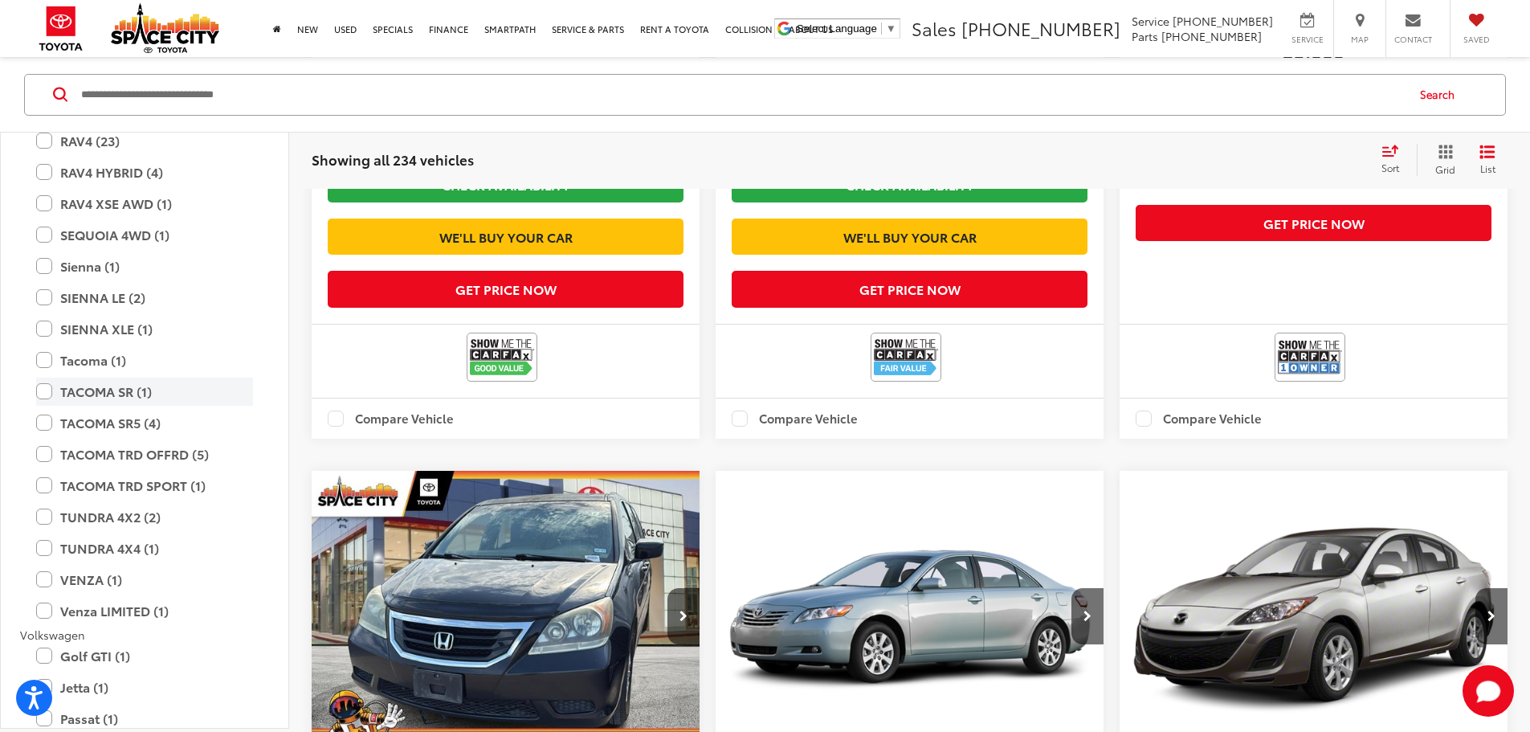
scroll to position [3053, 0]
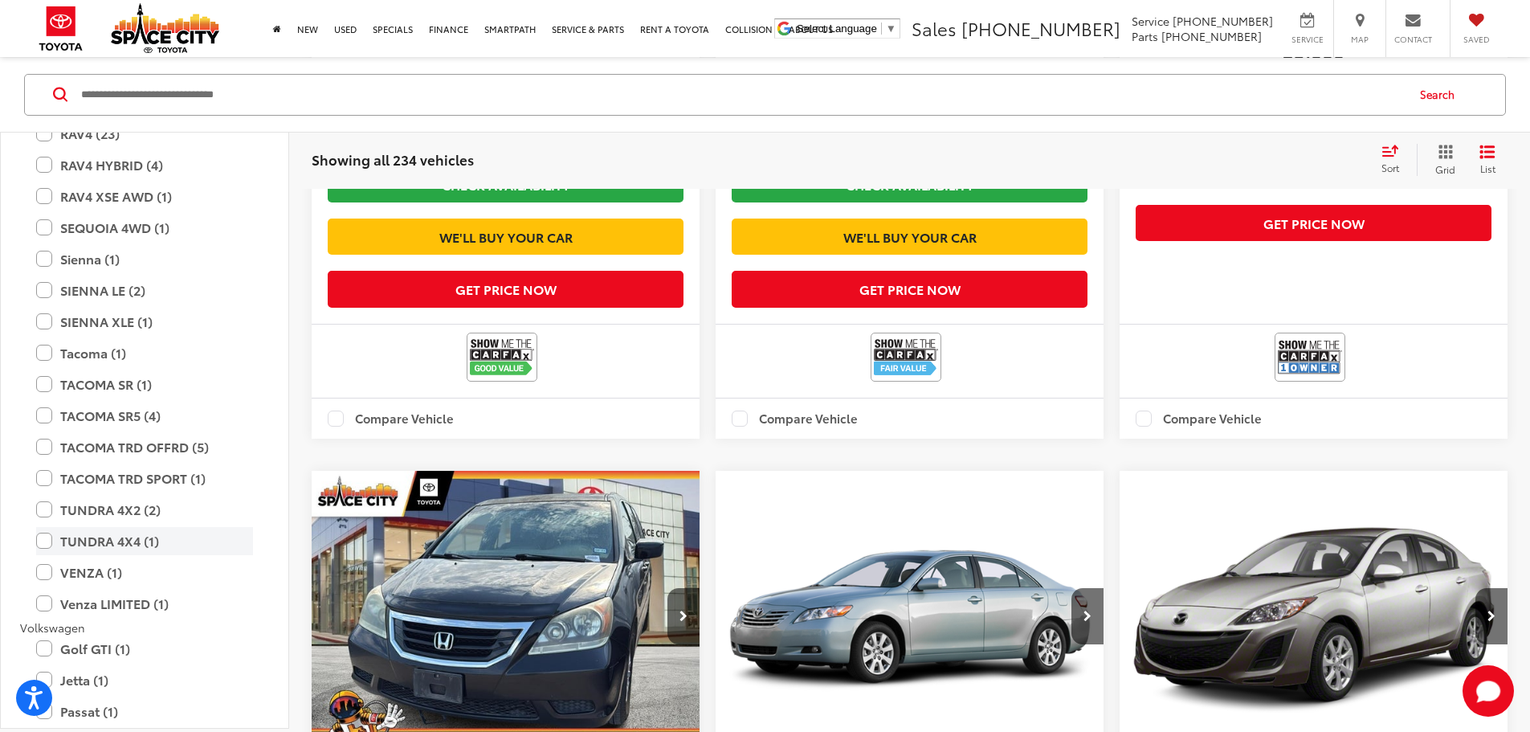
click at [143, 540] on label "TUNDRA 4X4 (1)" at bounding box center [144, 540] width 217 height 28
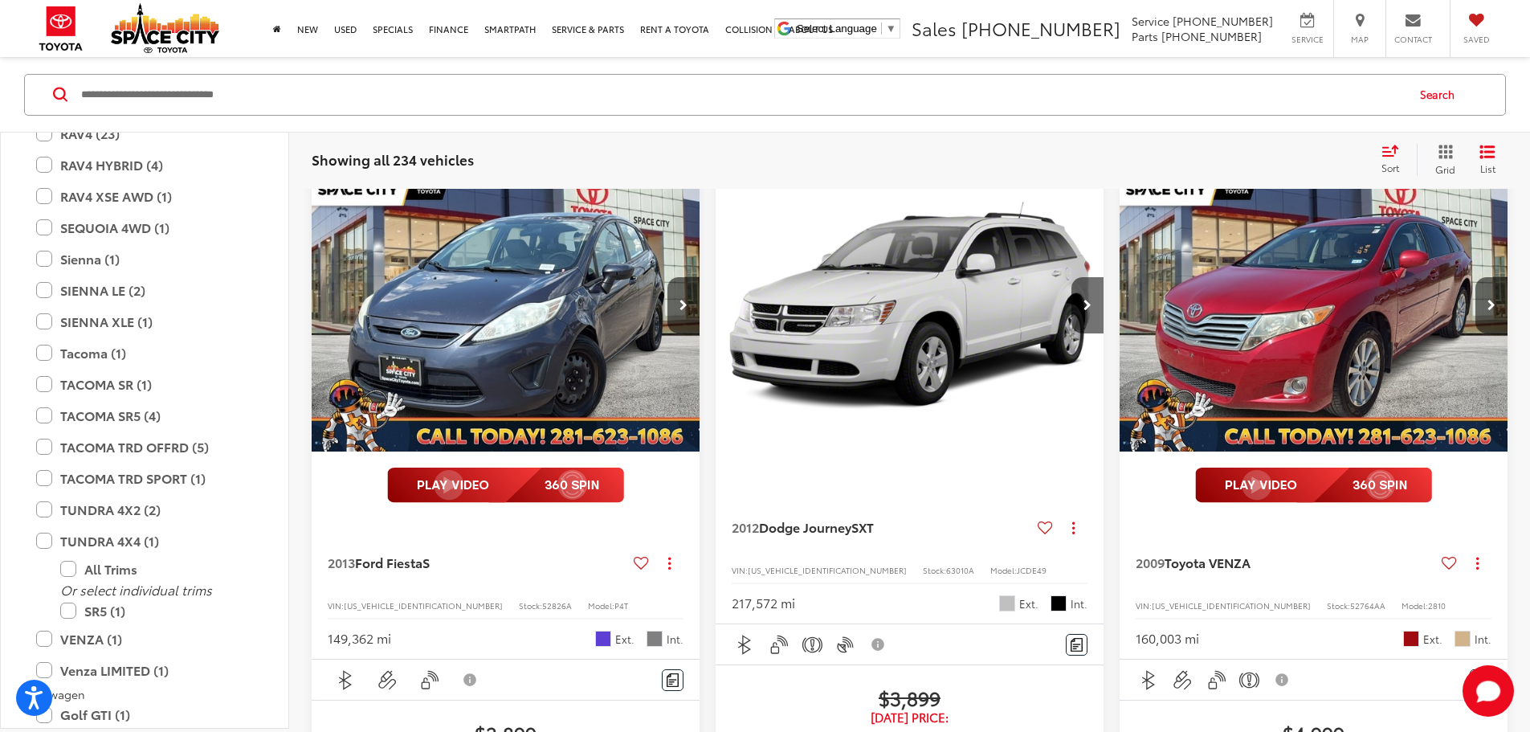
scroll to position [153, 0]
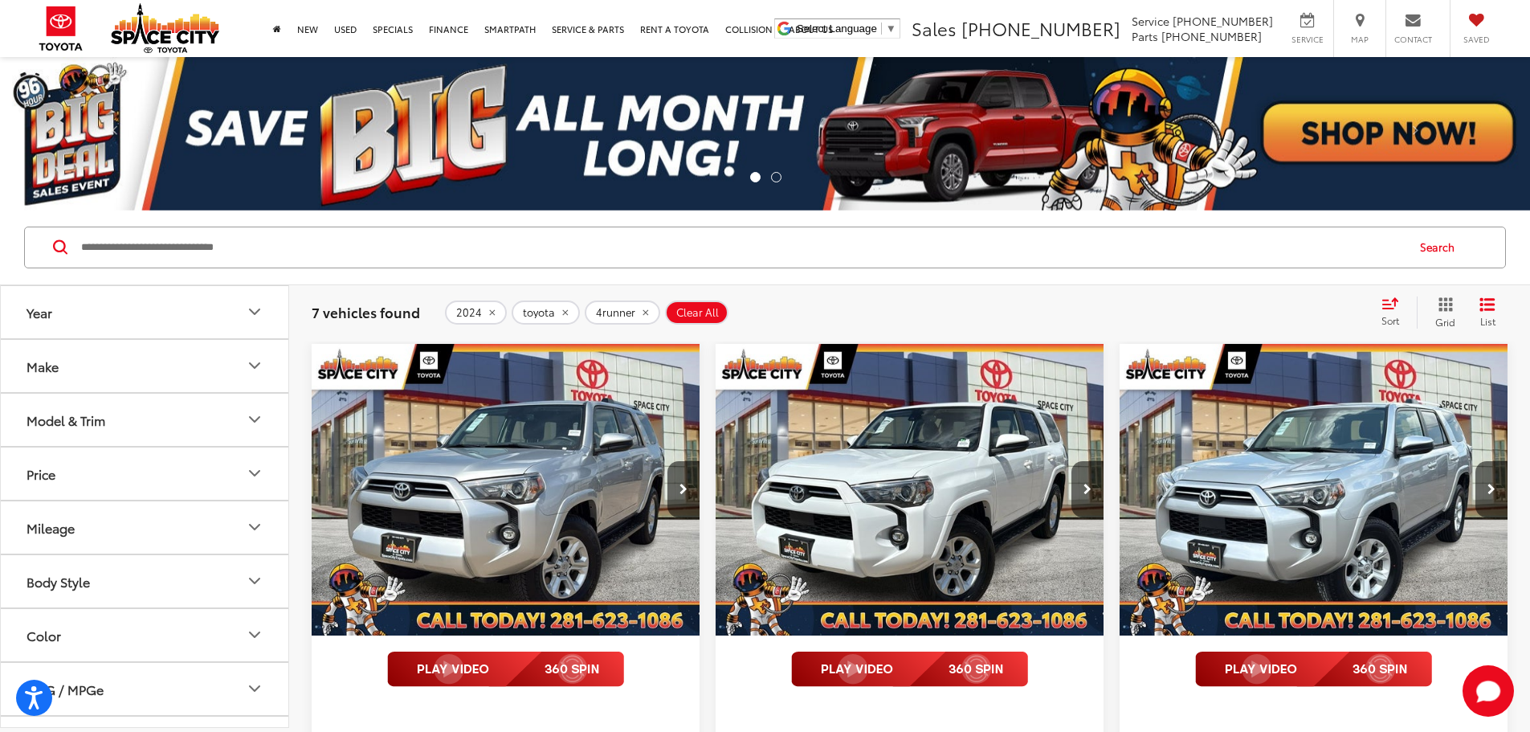
click at [480, 304] on button "2024" at bounding box center [476, 312] width 62 height 24
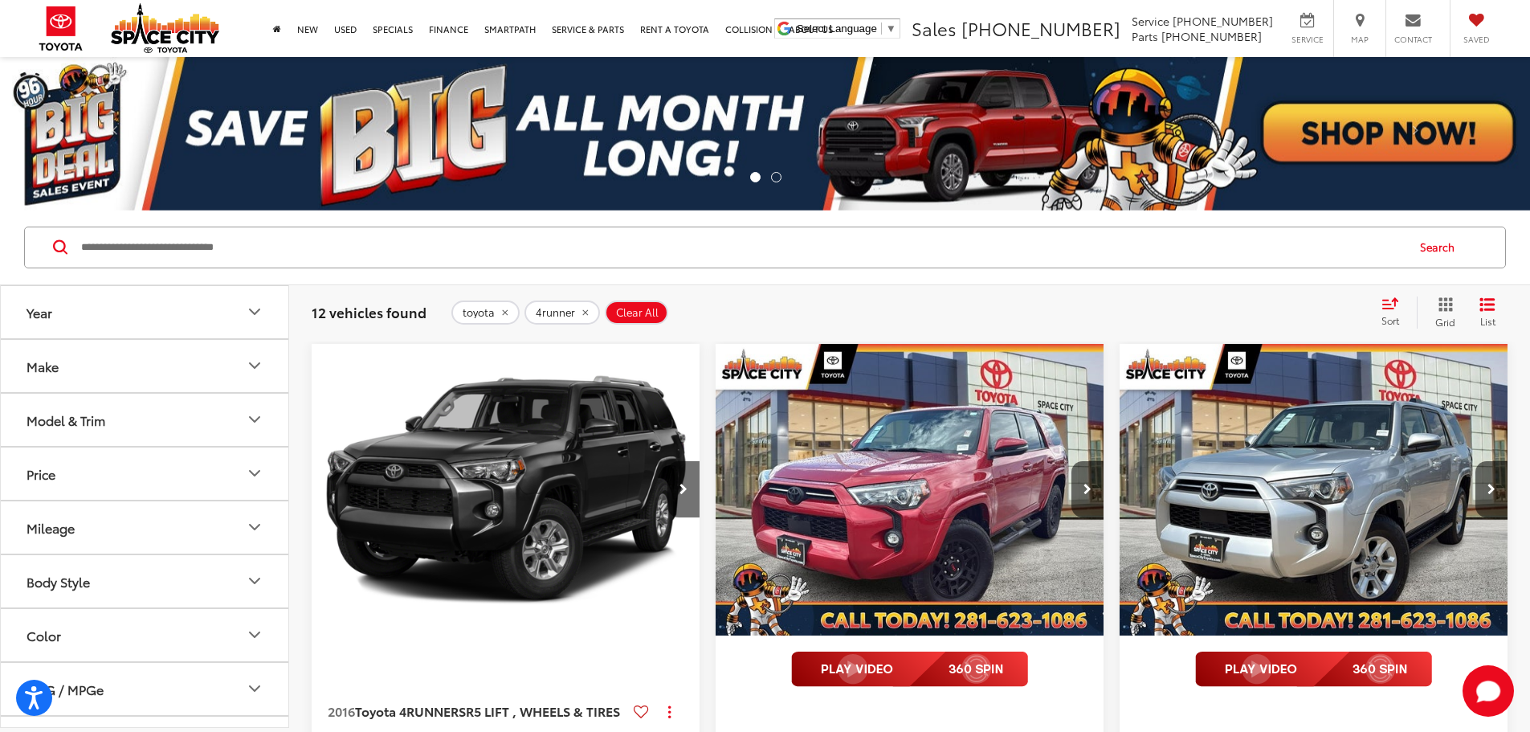
click at [141, 320] on button "Year" at bounding box center [145, 312] width 289 height 52
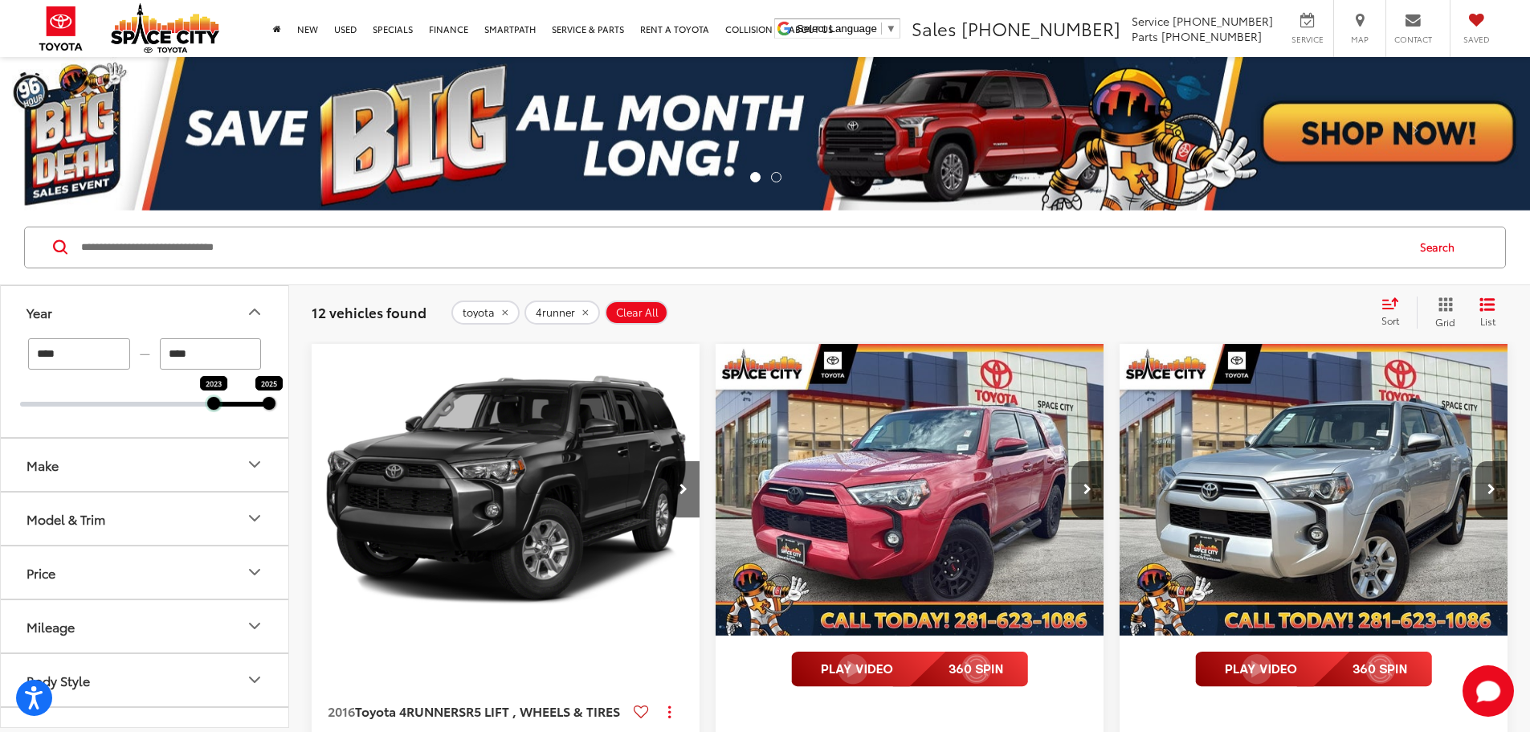
drag, startPoint x: 22, startPoint y: 403, endPoint x: 214, endPoint y: 398, distance: 191.3
click at [214, 398] on div at bounding box center [213, 403] width 13 height 13
type input "****"
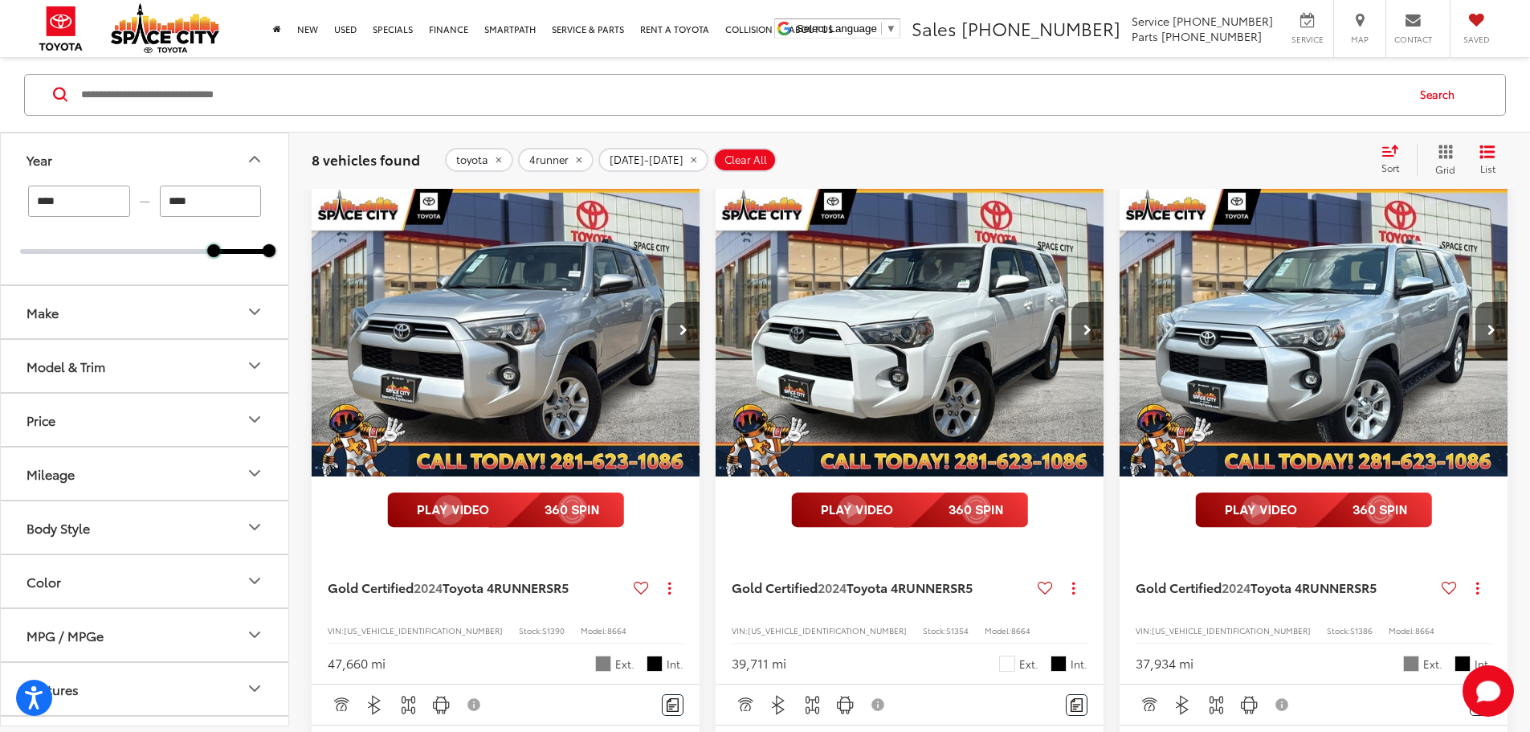
scroll to position [161, 0]
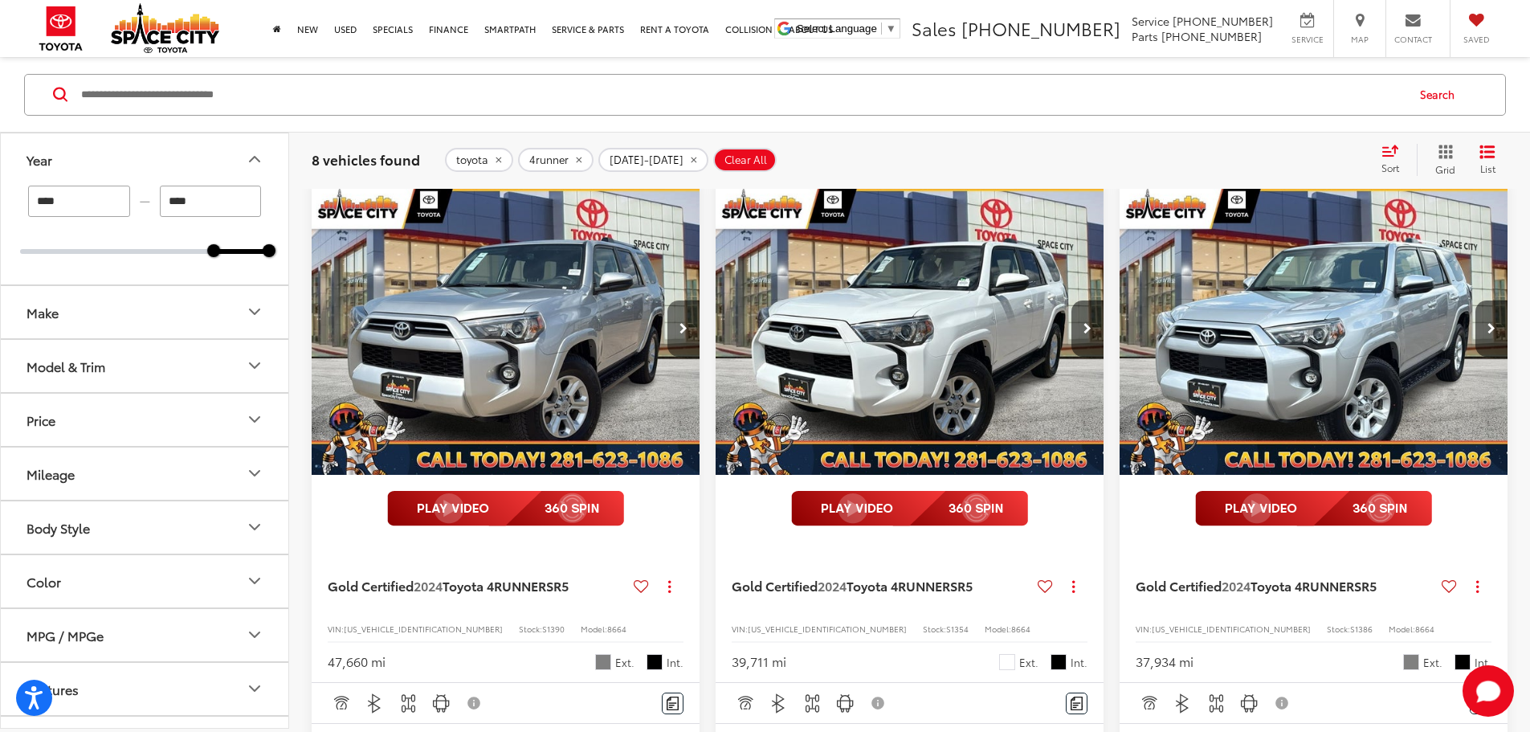
click at [668, 310] on button "Next image" at bounding box center [684, 328] width 32 height 56
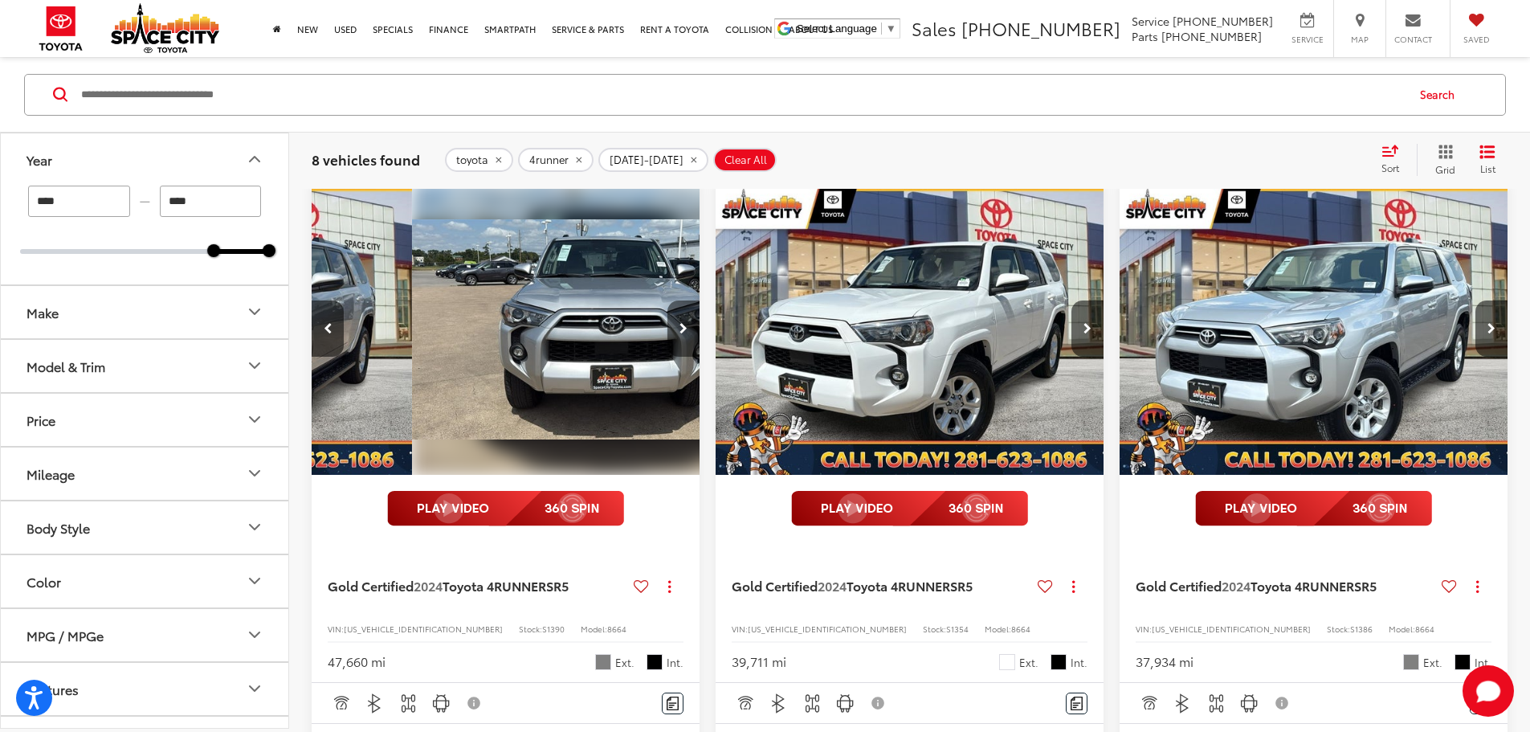
click at [668, 309] on button "Next image" at bounding box center [684, 328] width 32 height 56
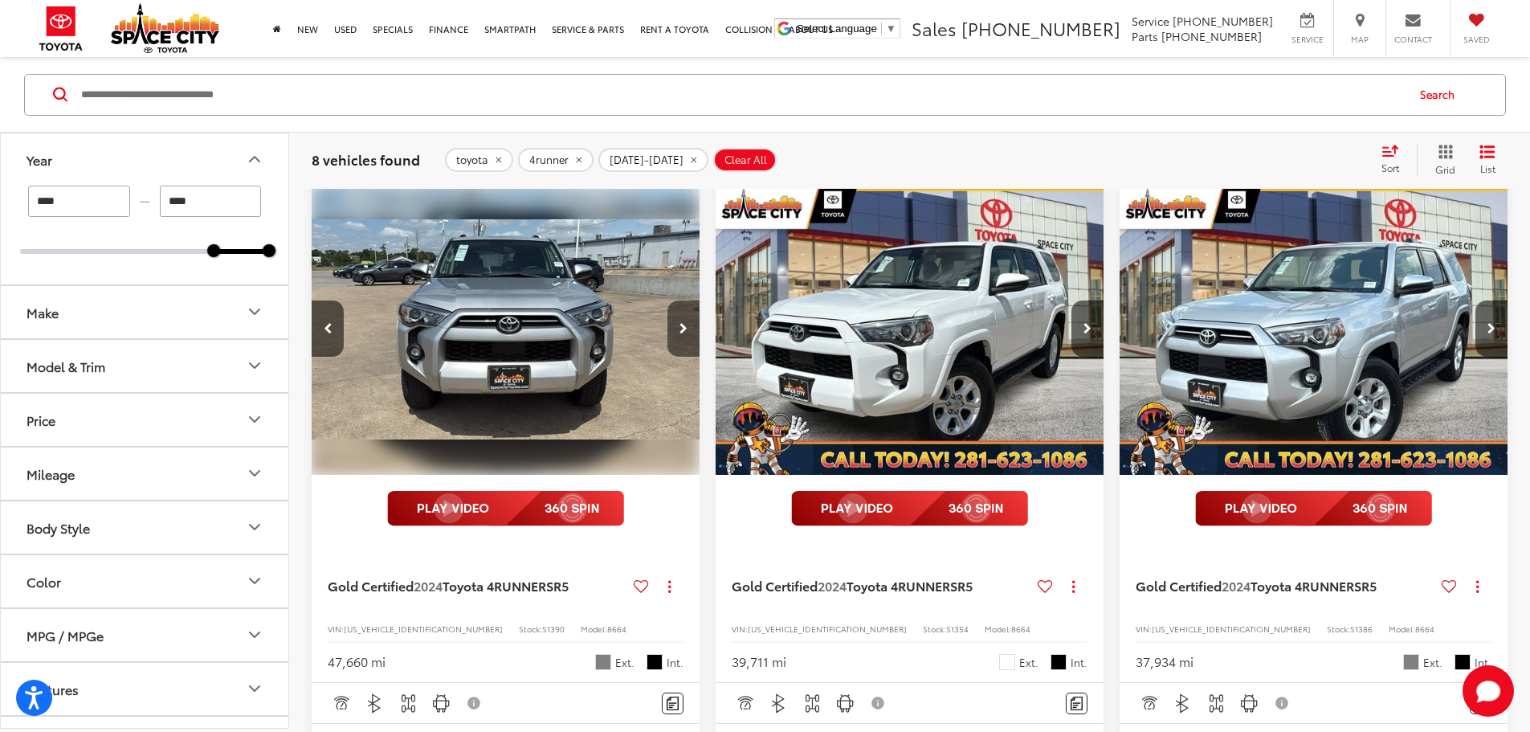
click at [668, 309] on button "Next image" at bounding box center [684, 328] width 32 height 56
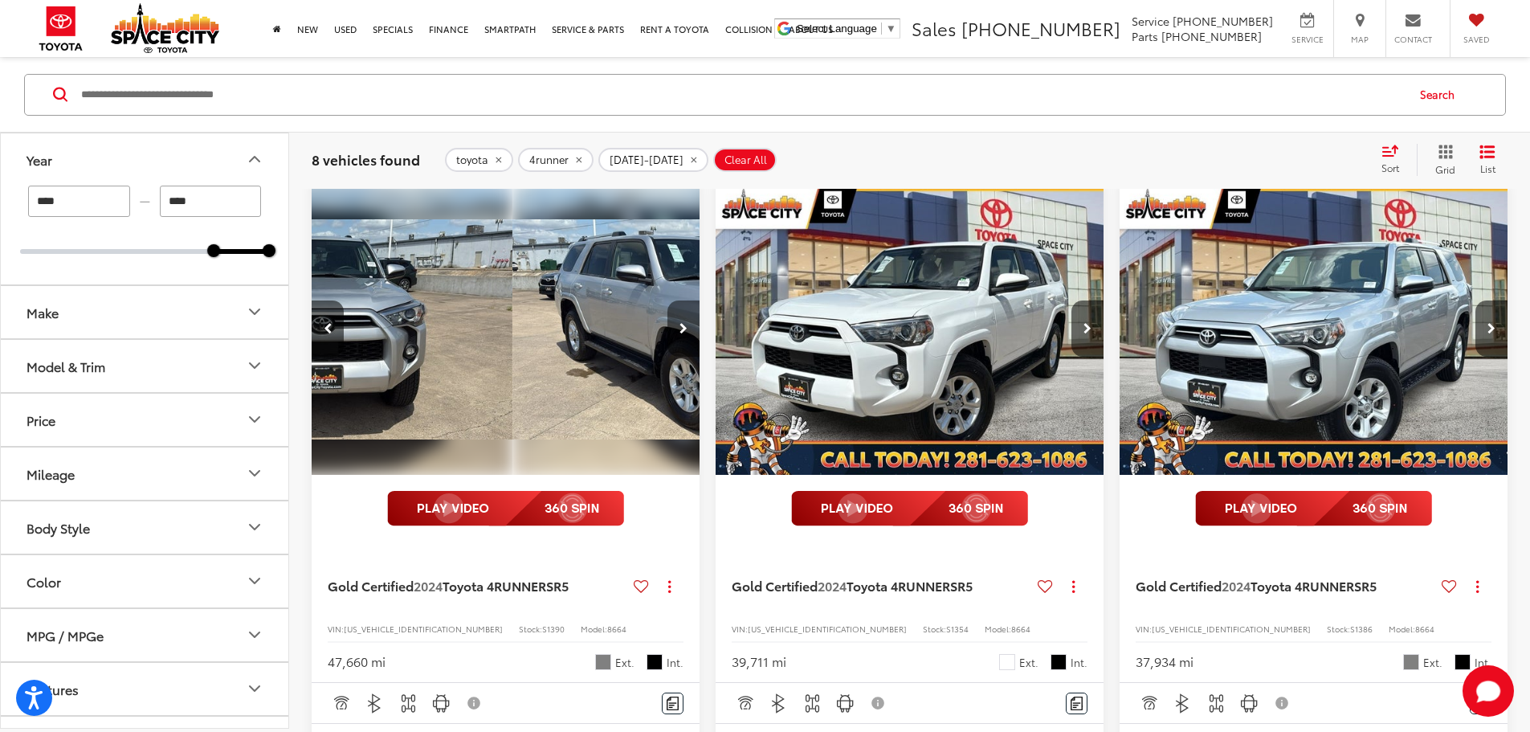
click at [668, 309] on button "Next image" at bounding box center [684, 328] width 32 height 56
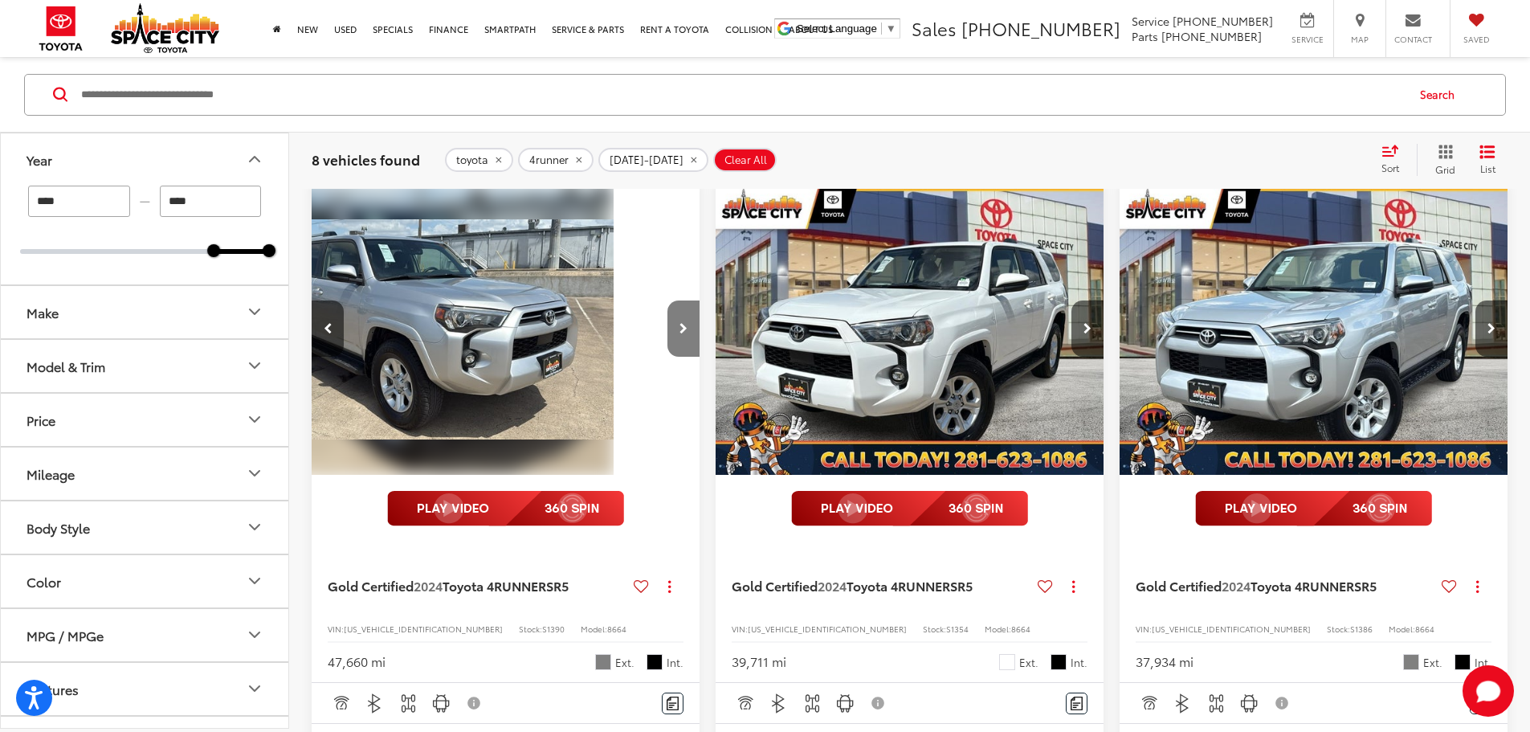
click at [668, 309] on button "Next image" at bounding box center [684, 328] width 32 height 56
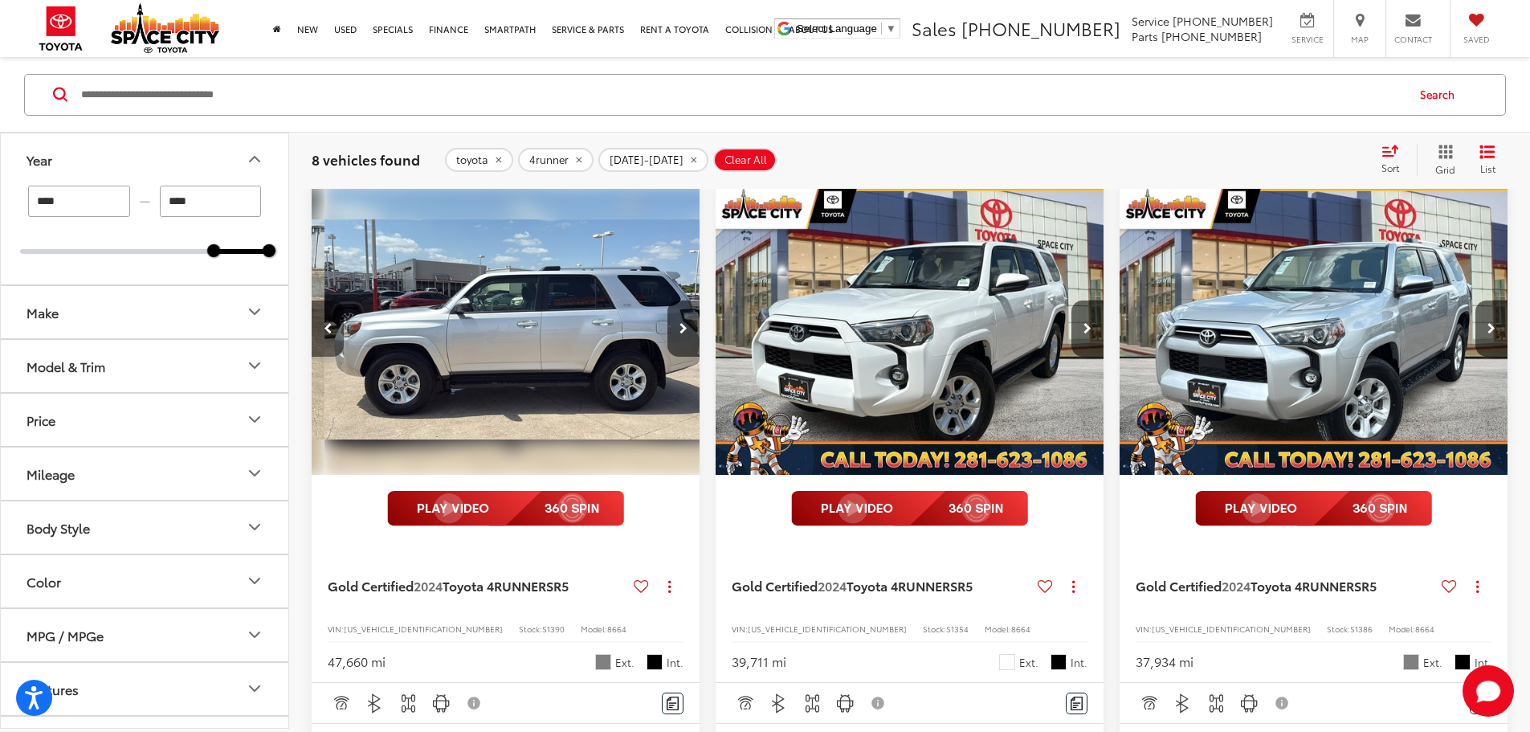
click at [333, 300] on button "Previous image" at bounding box center [328, 328] width 32 height 56
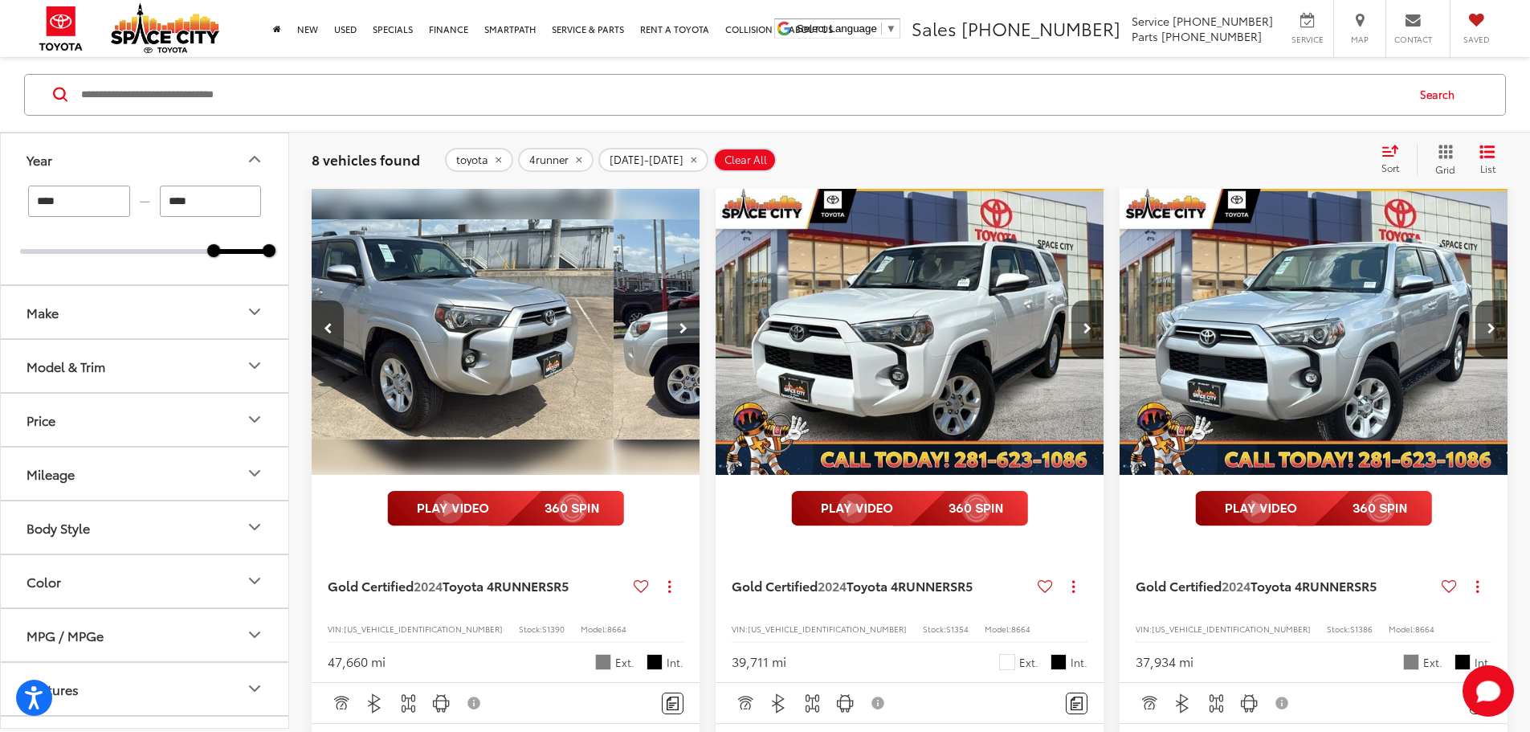
click at [333, 300] on button "Previous image" at bounding box center [328, 328] width 32 height 56
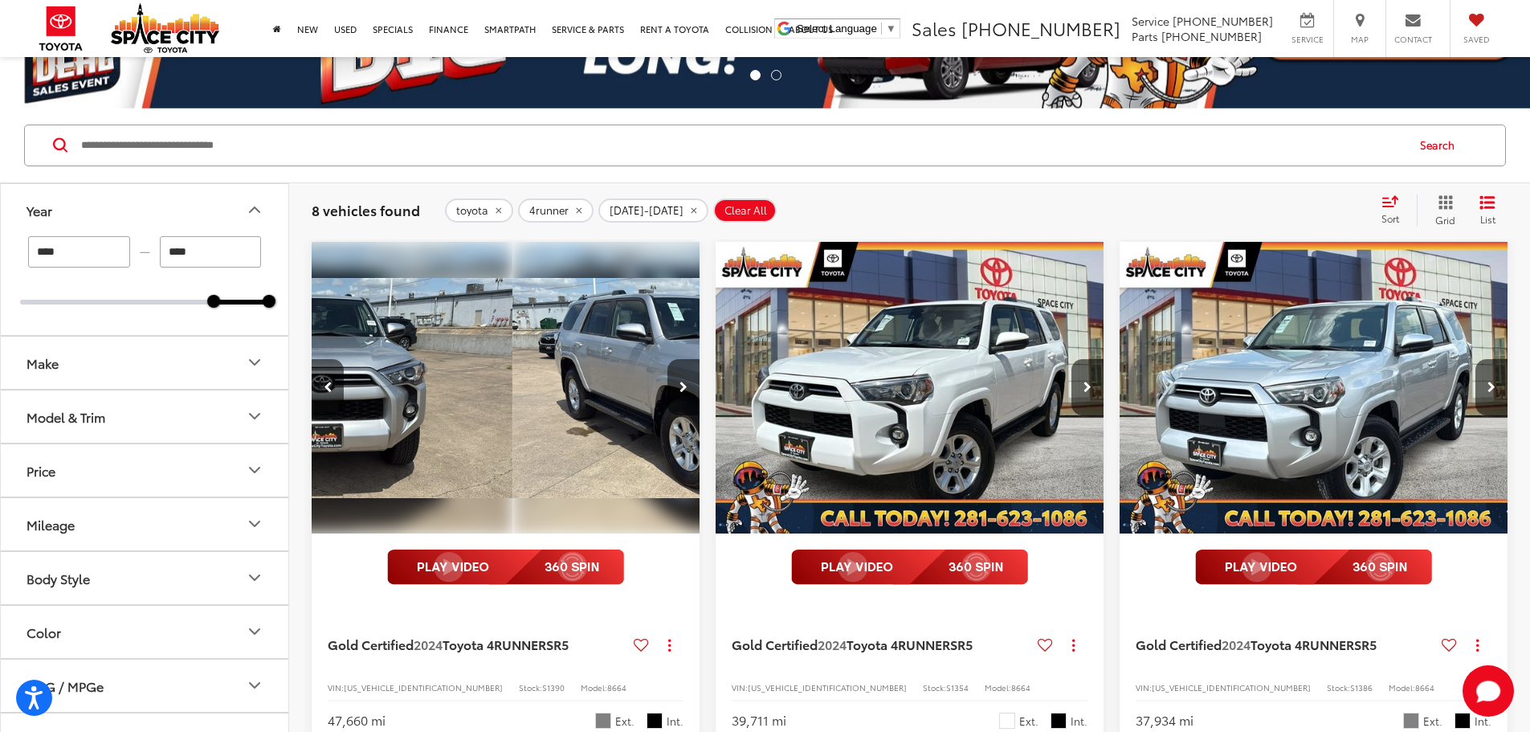
scroll to position [80, 0]
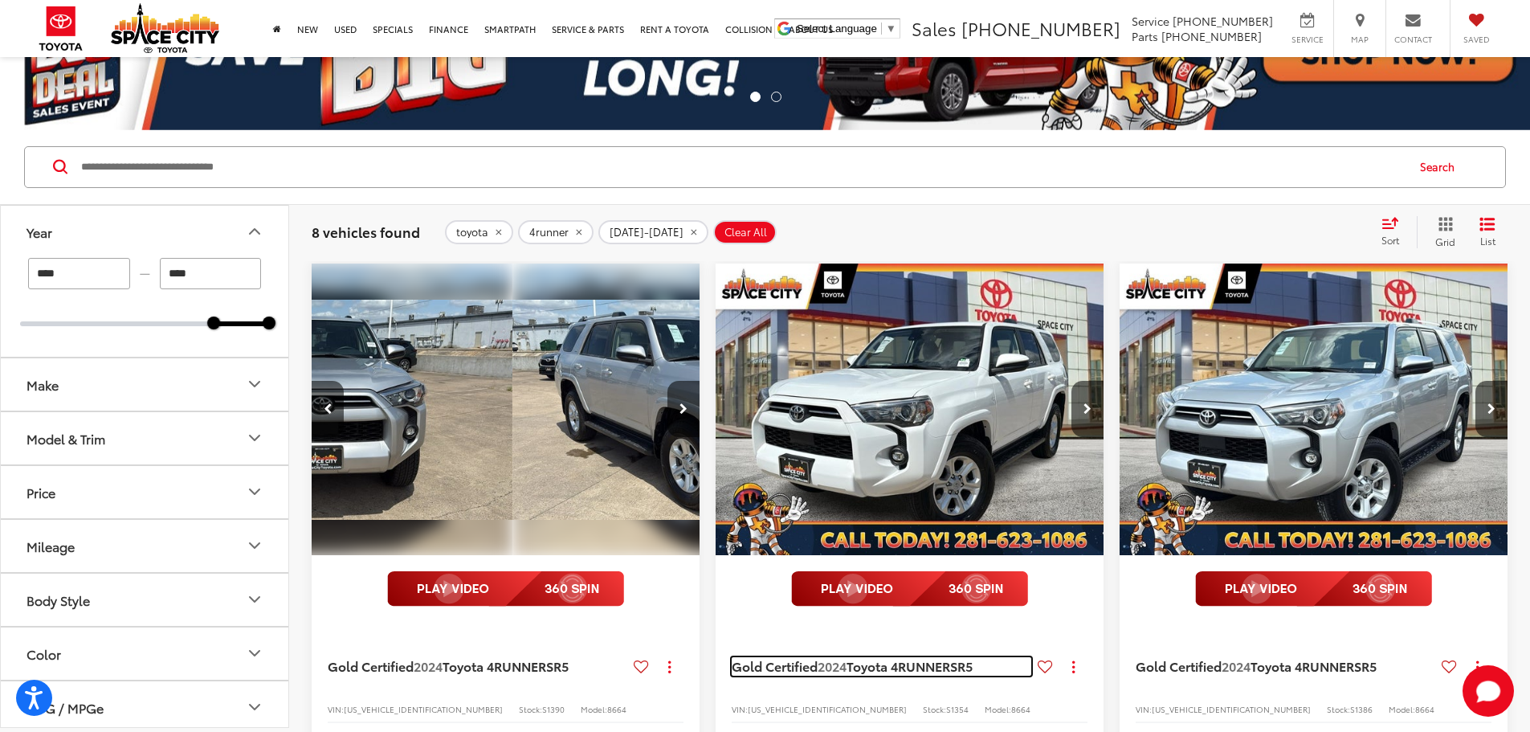
click at [818, 656] on span "2024" at bounding box center [832, 665] width 29 height 18
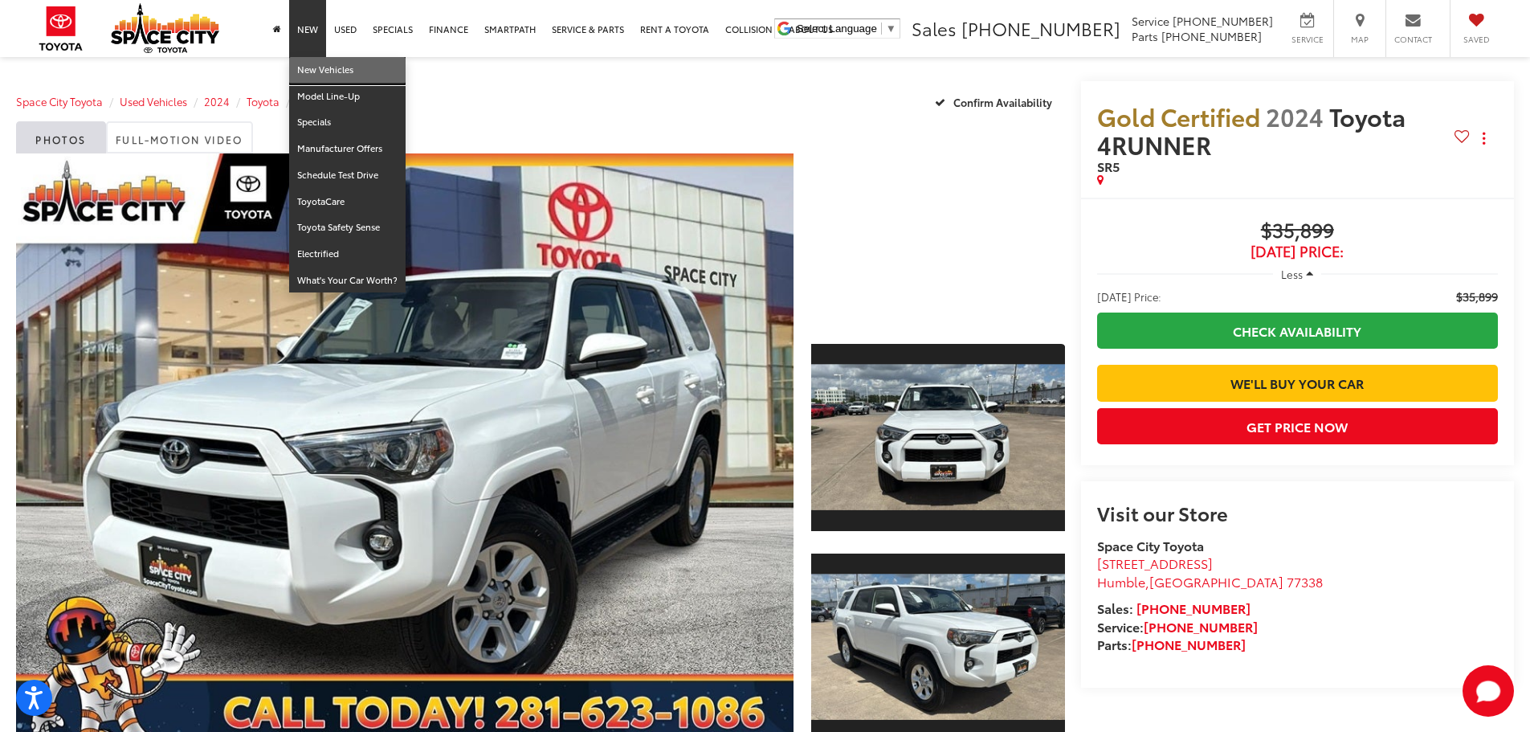
click at [304, 59] on link "New Vehicles" at bounding box center [347, 70] width 116 height 27
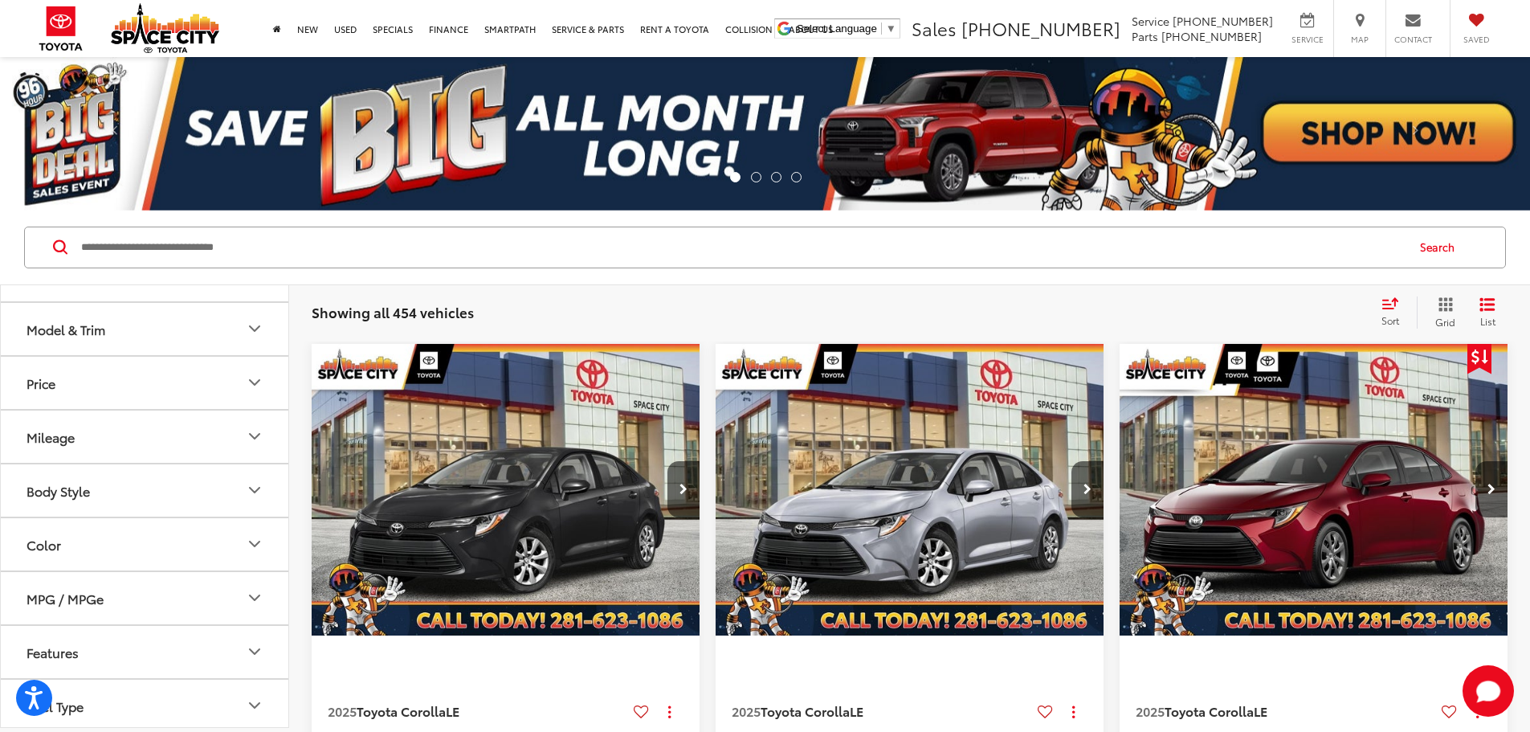
scroll to position [80, 0]
click at [96, 346] on div "Model & Trim" at bounding box center [66, 339] width 79 height 15
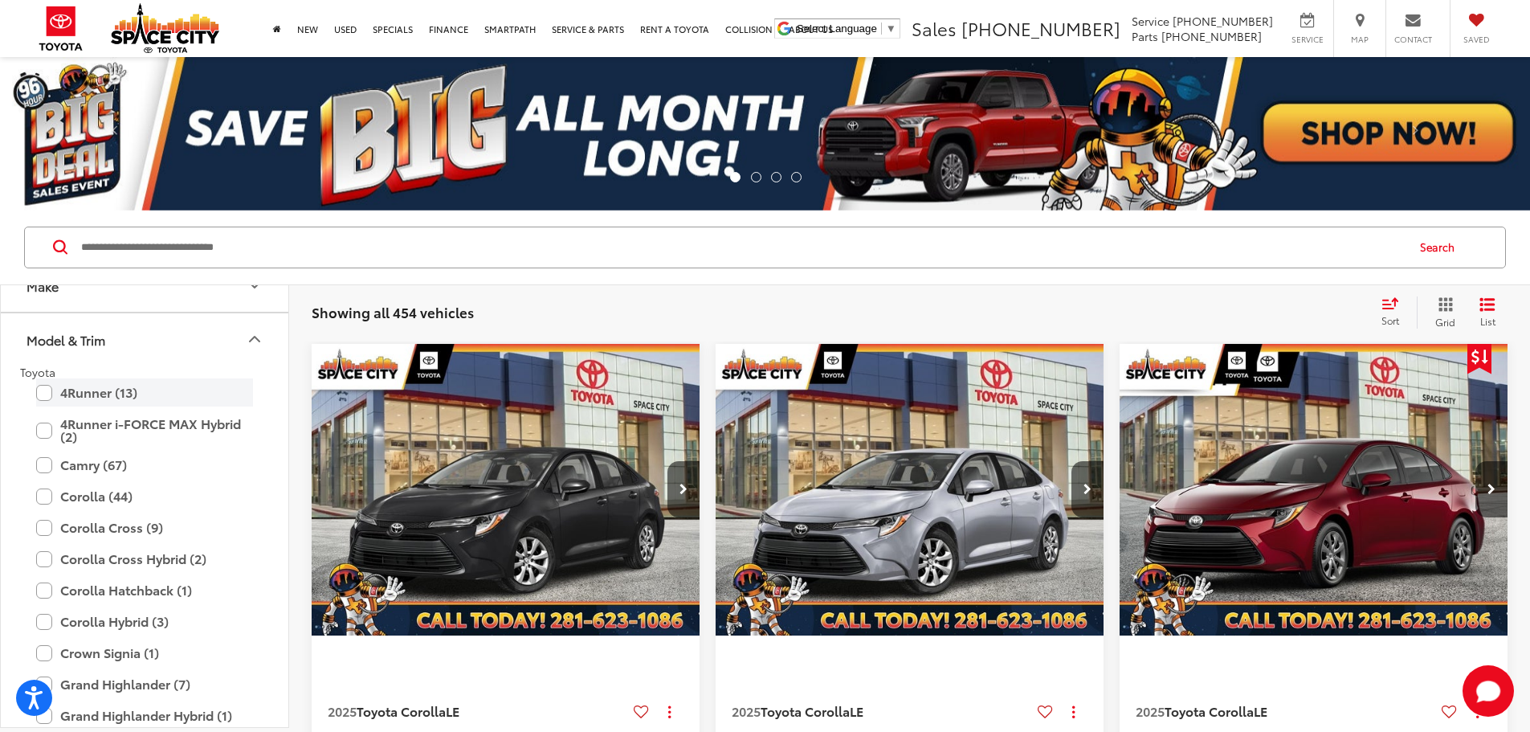
click at [107, 394] on label "4Runner (13)" at bounding box center [144, 392] width 217 height 28
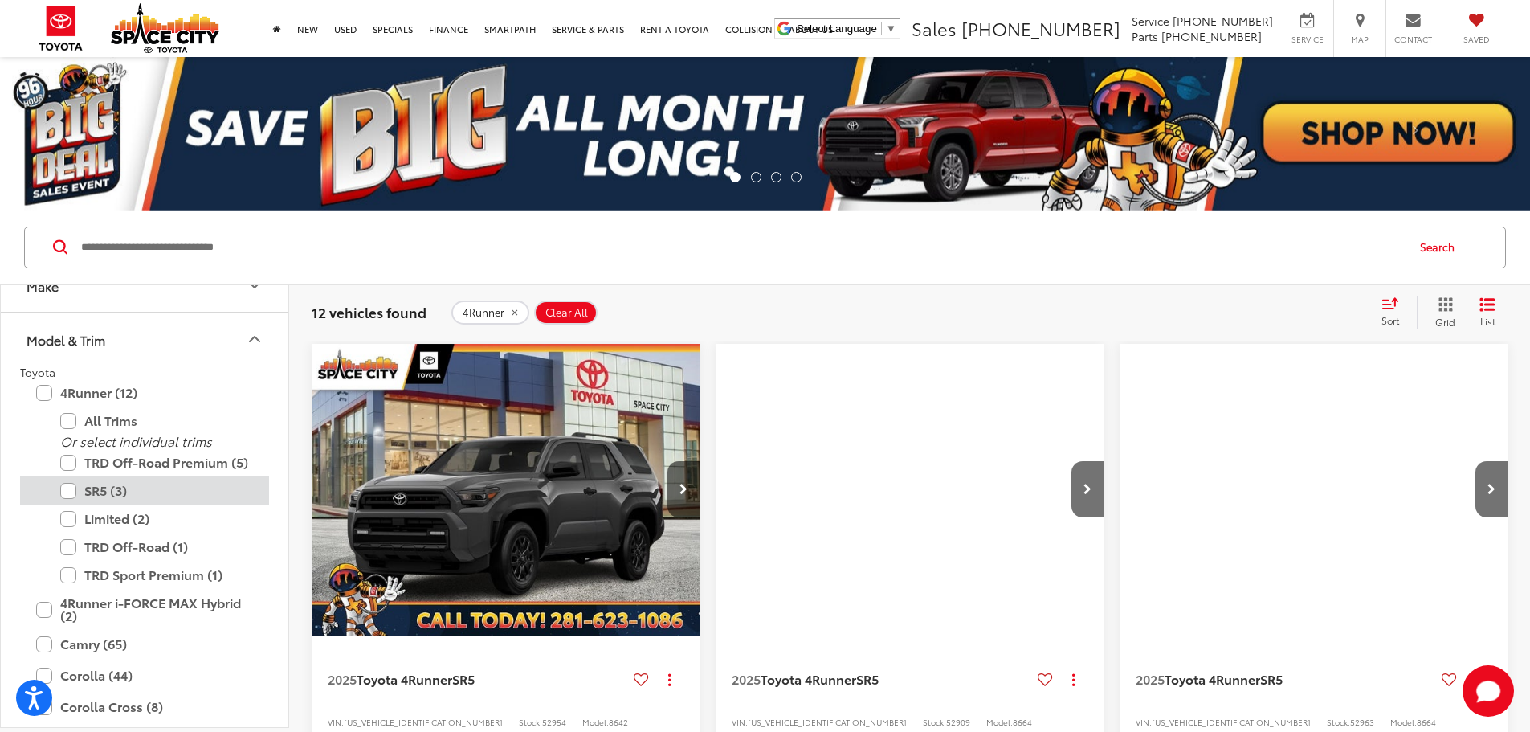
click at [108, 484] on label "SR5 (3)" at bounding box center [156, 490] width 193 height 28
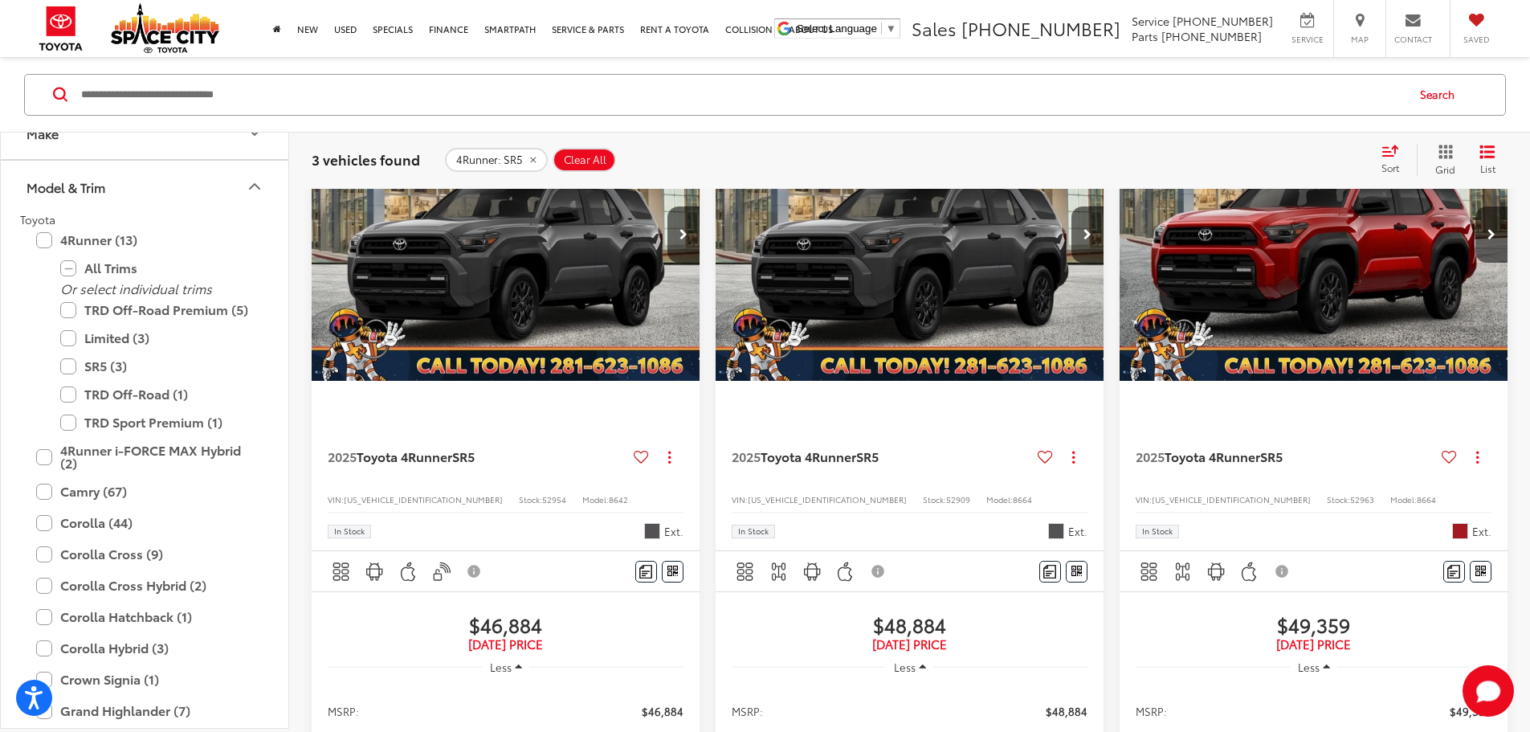
scroll to position [241, 0]
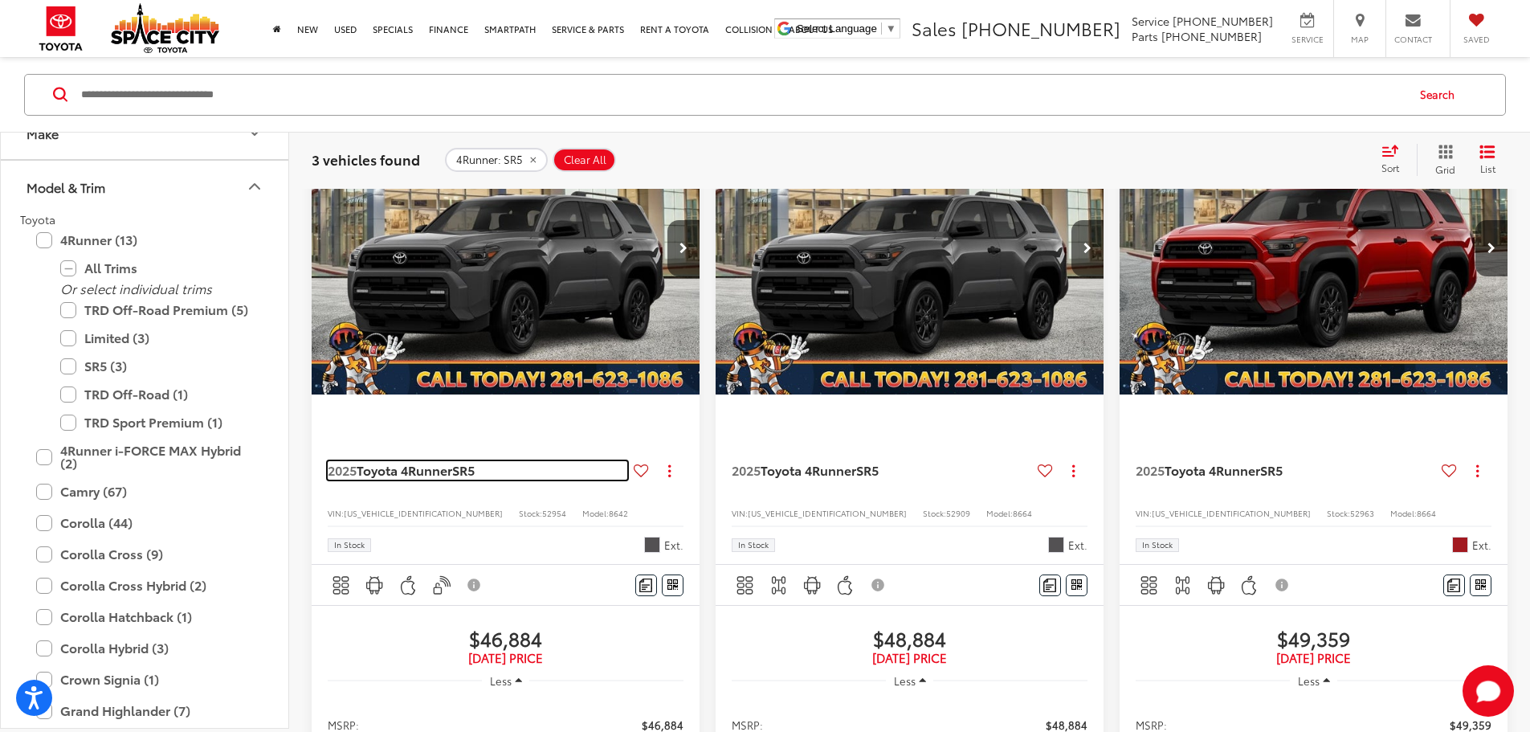
click at [427, 460] on span "Toyota 4Runner" at bounding box center [405, 469] width 96 height 18
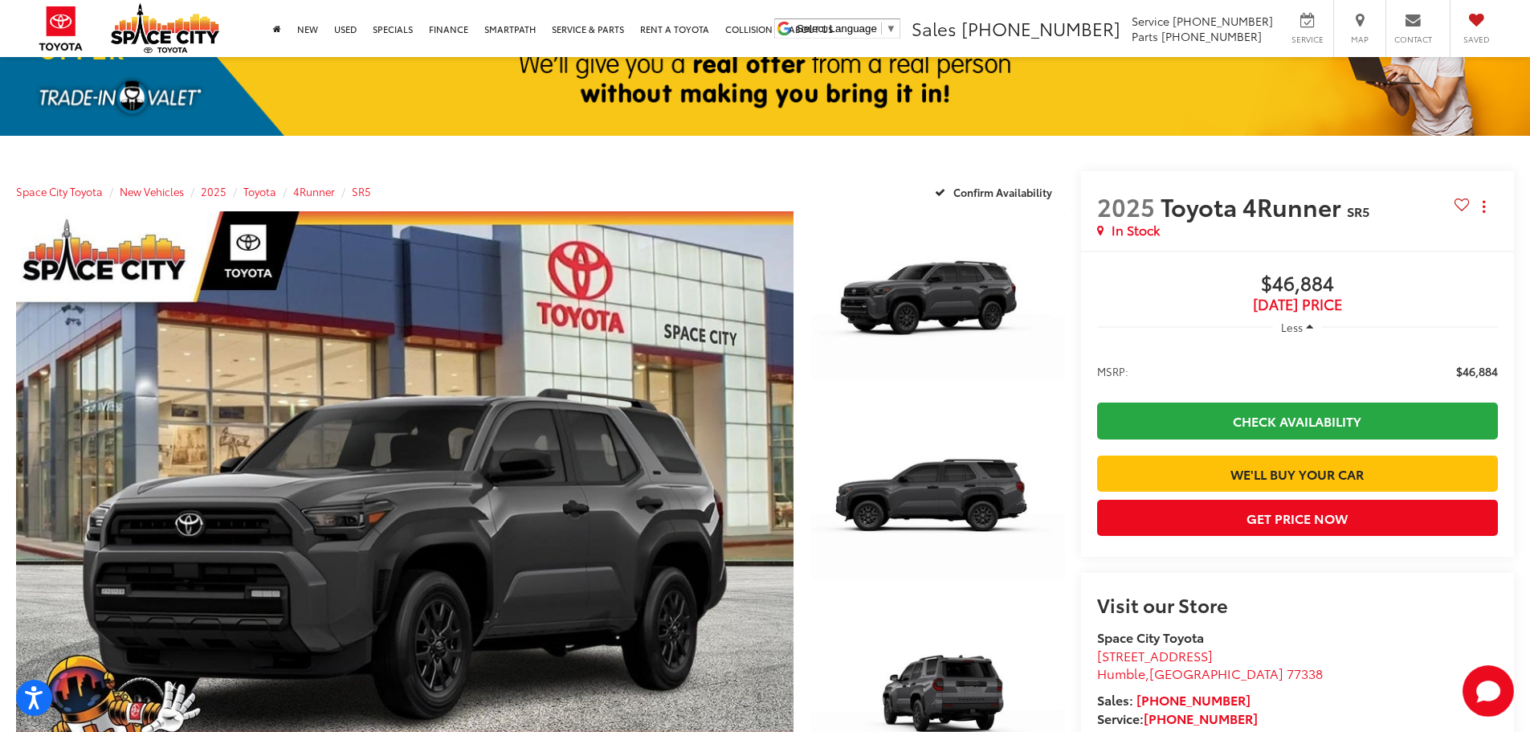
scroll to position [80, 0]
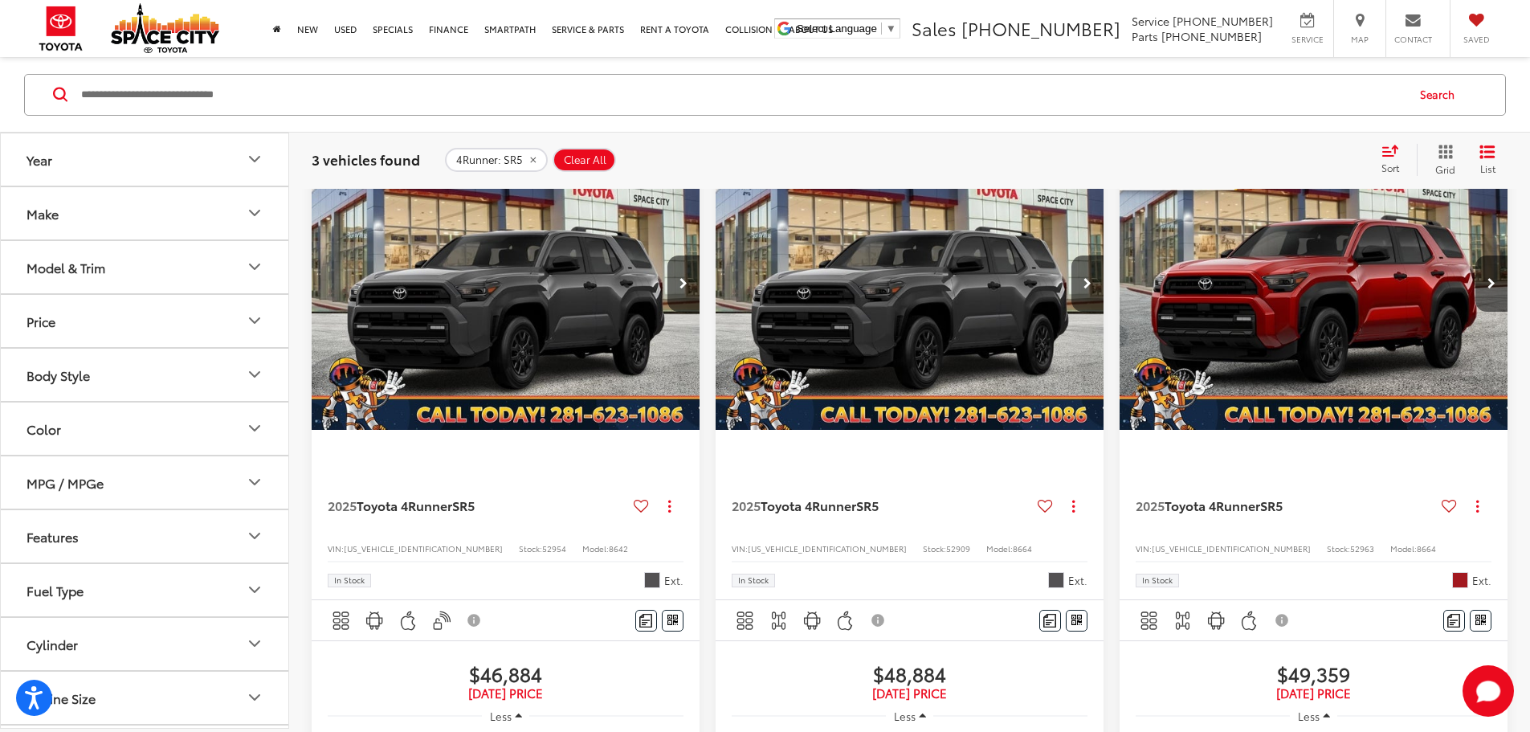
scroll to position [234, 0]
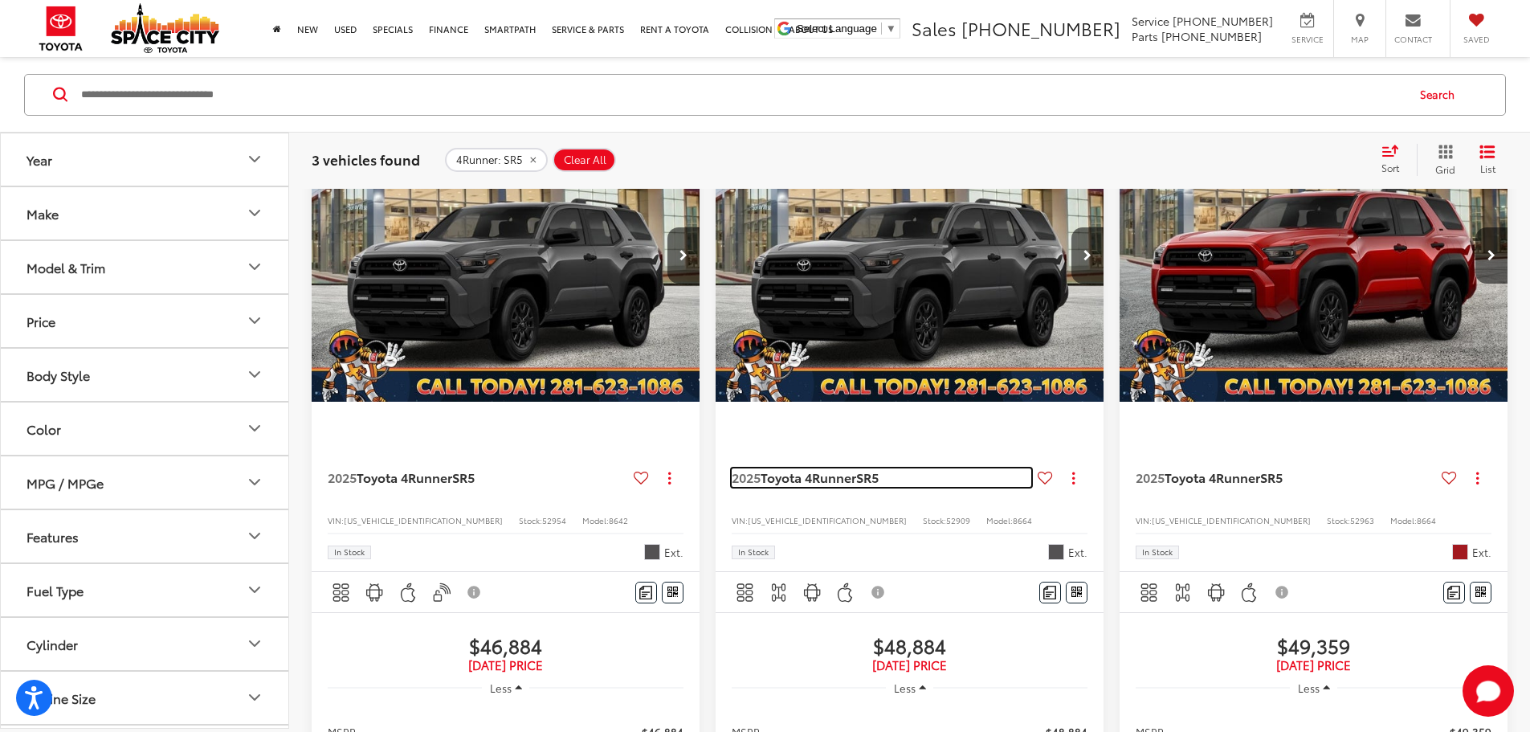
click at [761, 468] on span "Toyota 4Runner" at bounding box center [809, 477] width 96 height 18
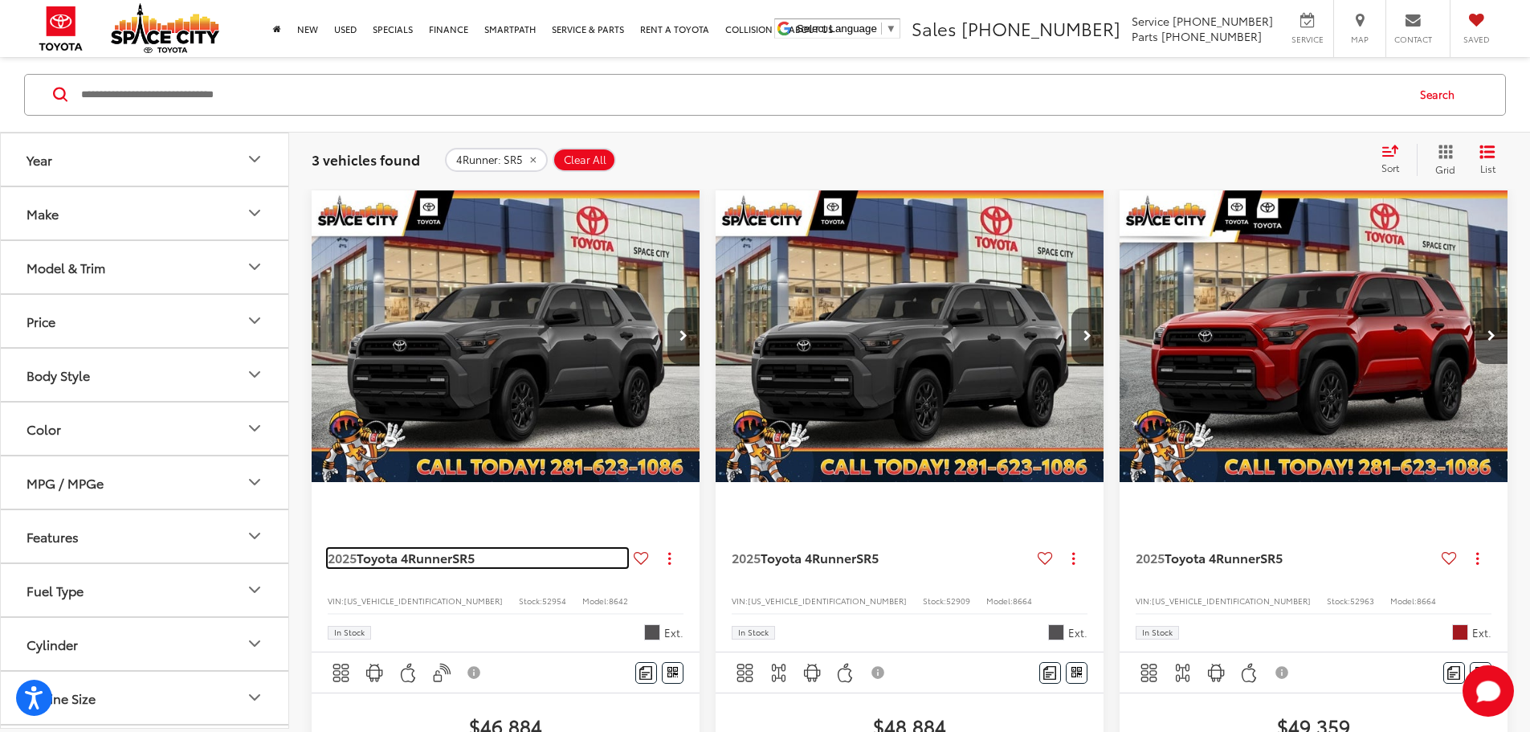
click at [430, 548] on span "Toyota 4Runner" at bounding box center [405, 557] width 96 height 18
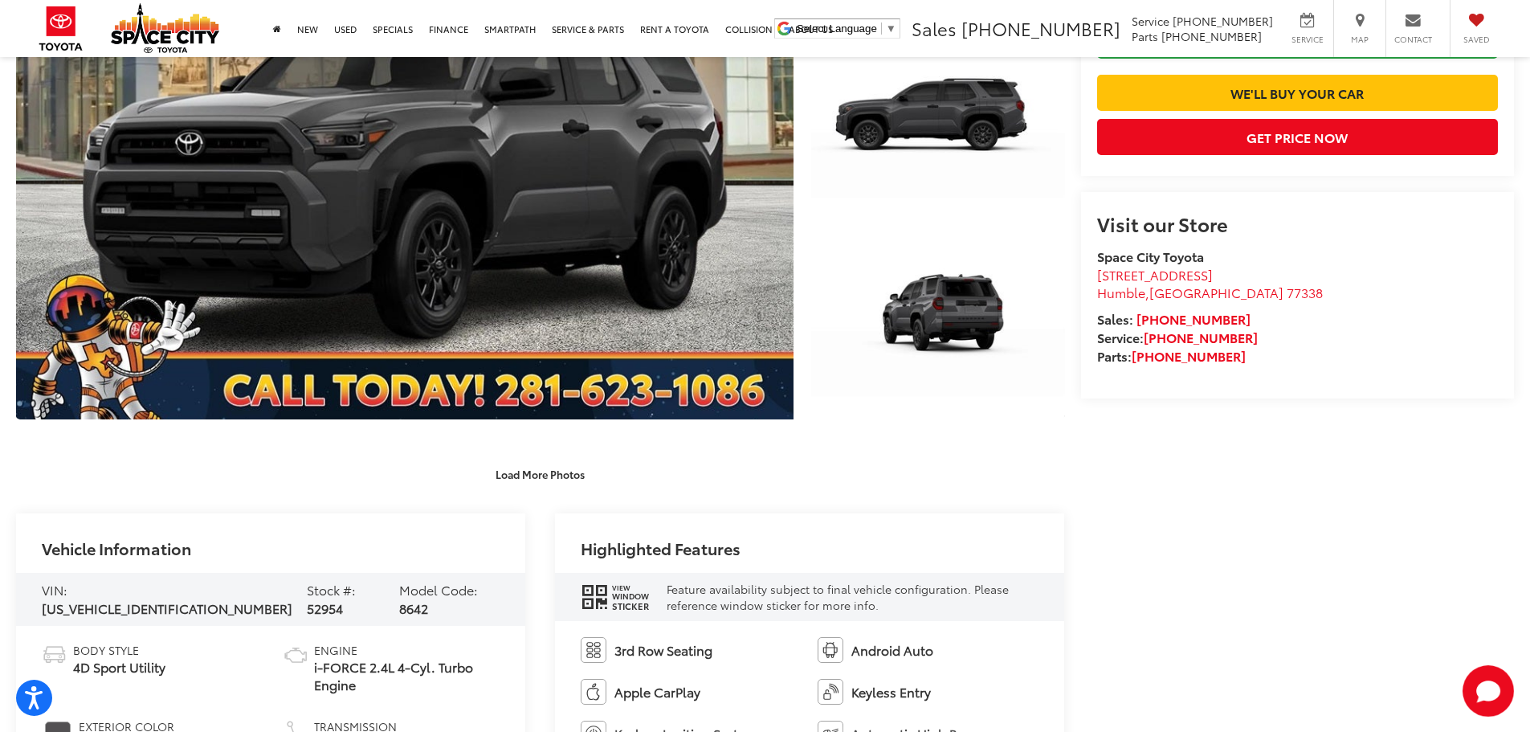
scroll to position [562, 0]
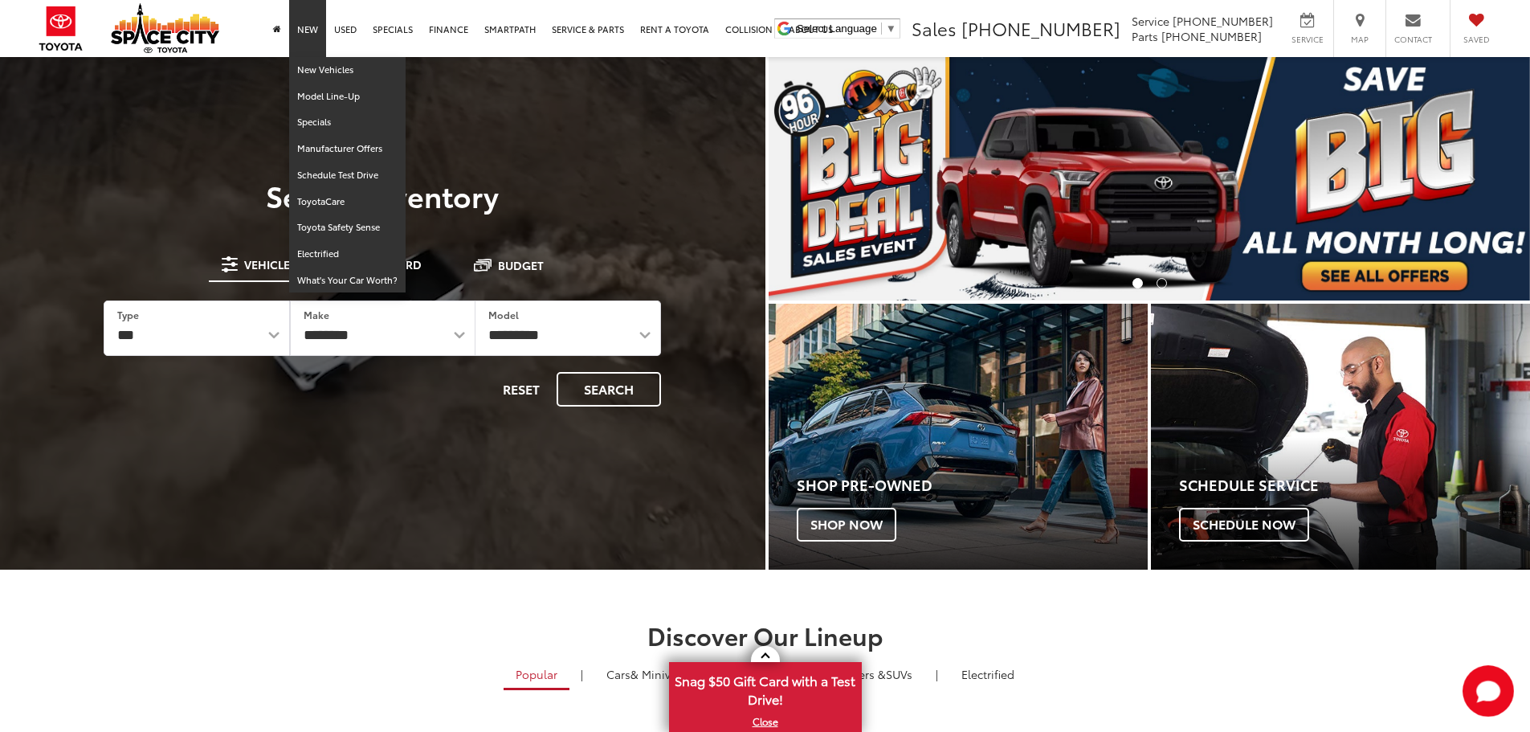
click at [301, 28] on link "New" at bounding box center [307, 28] width 37 height 57
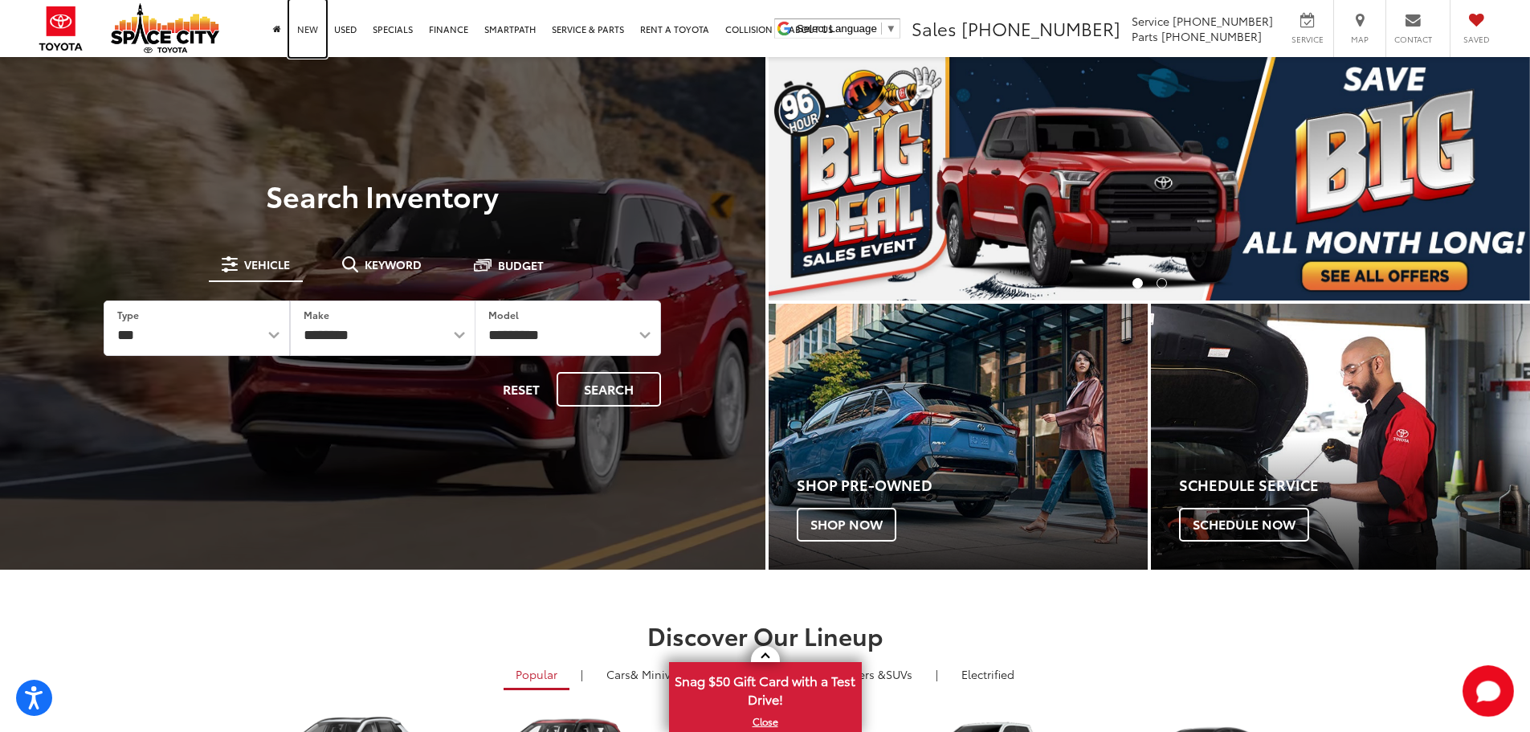
click at [317, 35] on link "New" at bounding box center [307, 28] width 37 height 57
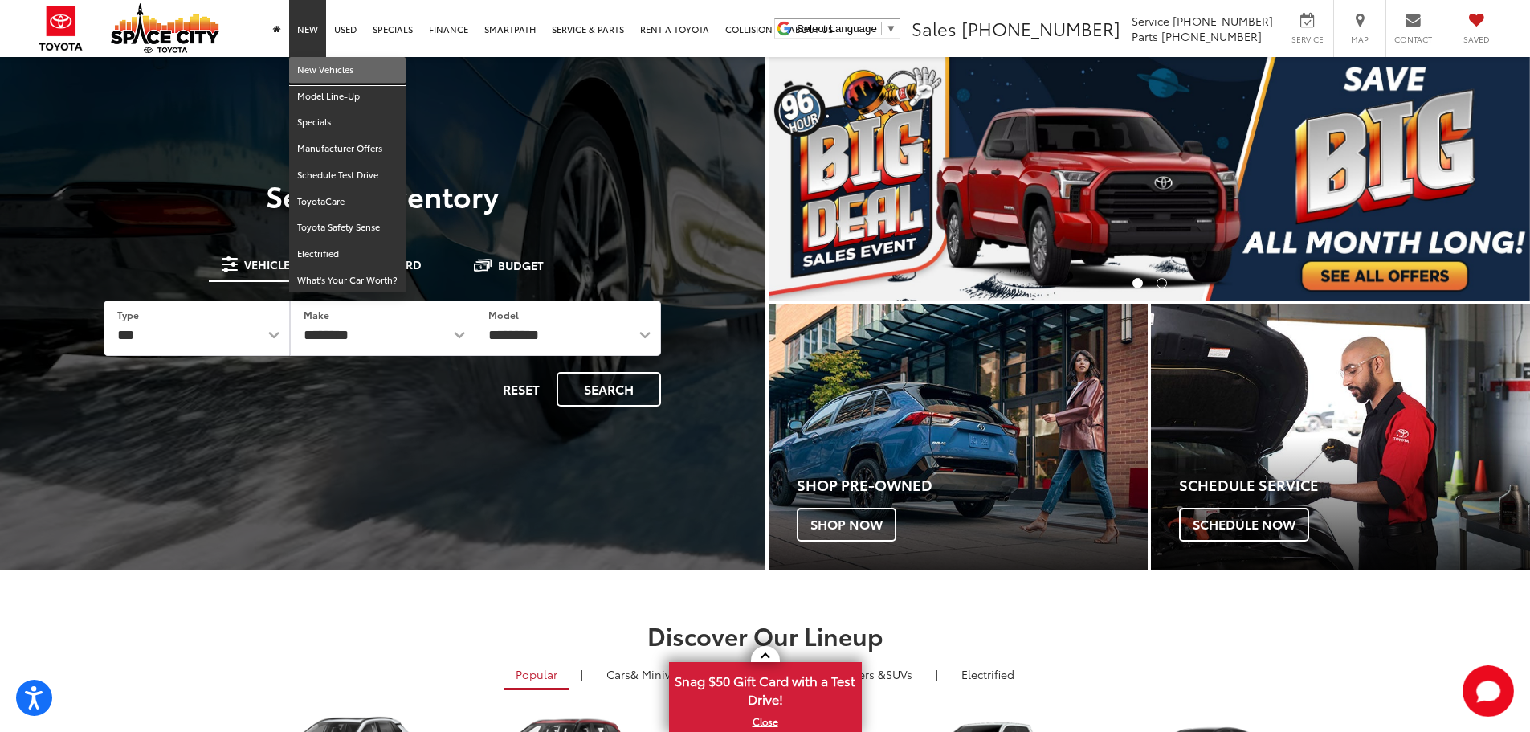
click at [326, 76] on link "New Vehicles" at bounding box center [347, 70] width 116 height 27
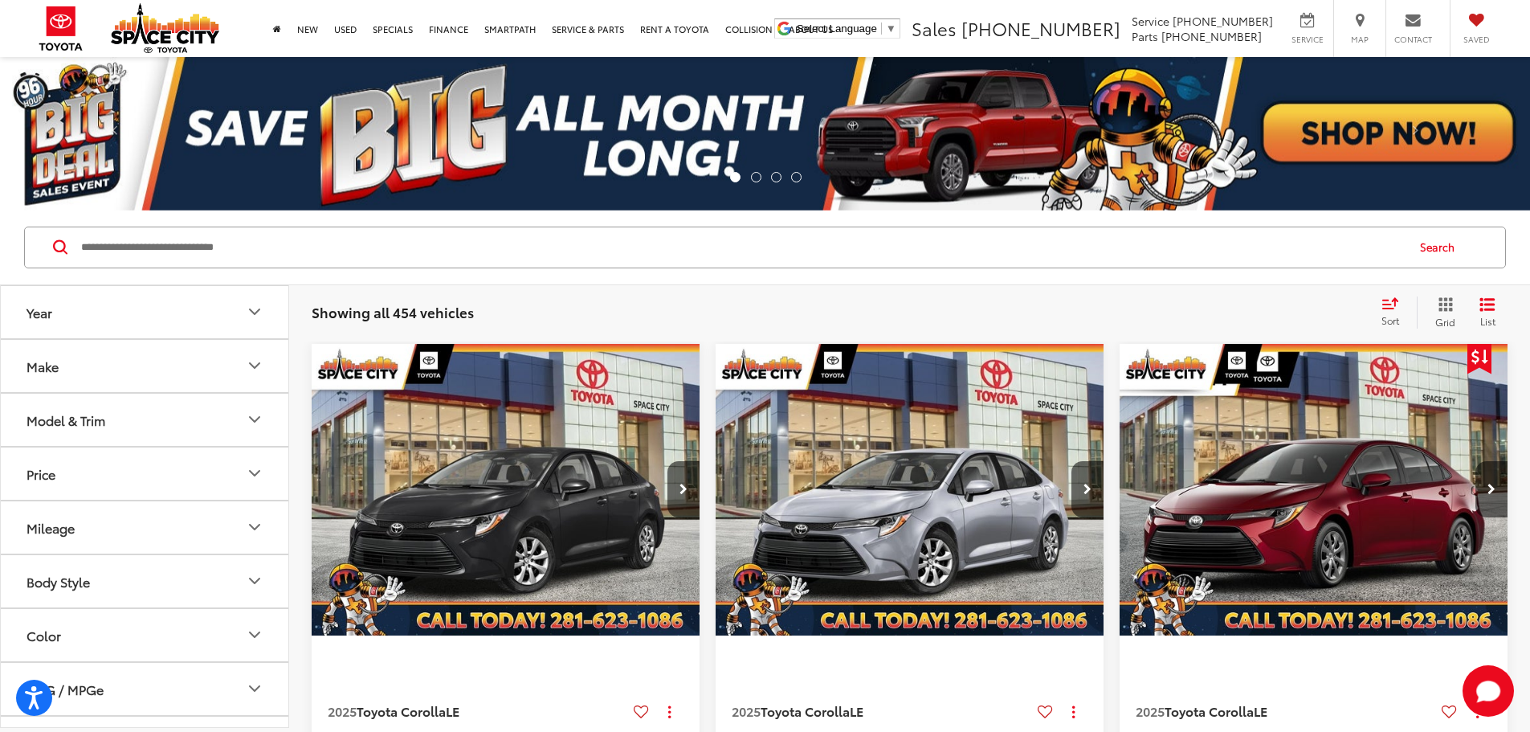
click at [116, 419] on button "Model & Trim" at bounding box center [145, 420] width 289 height 52
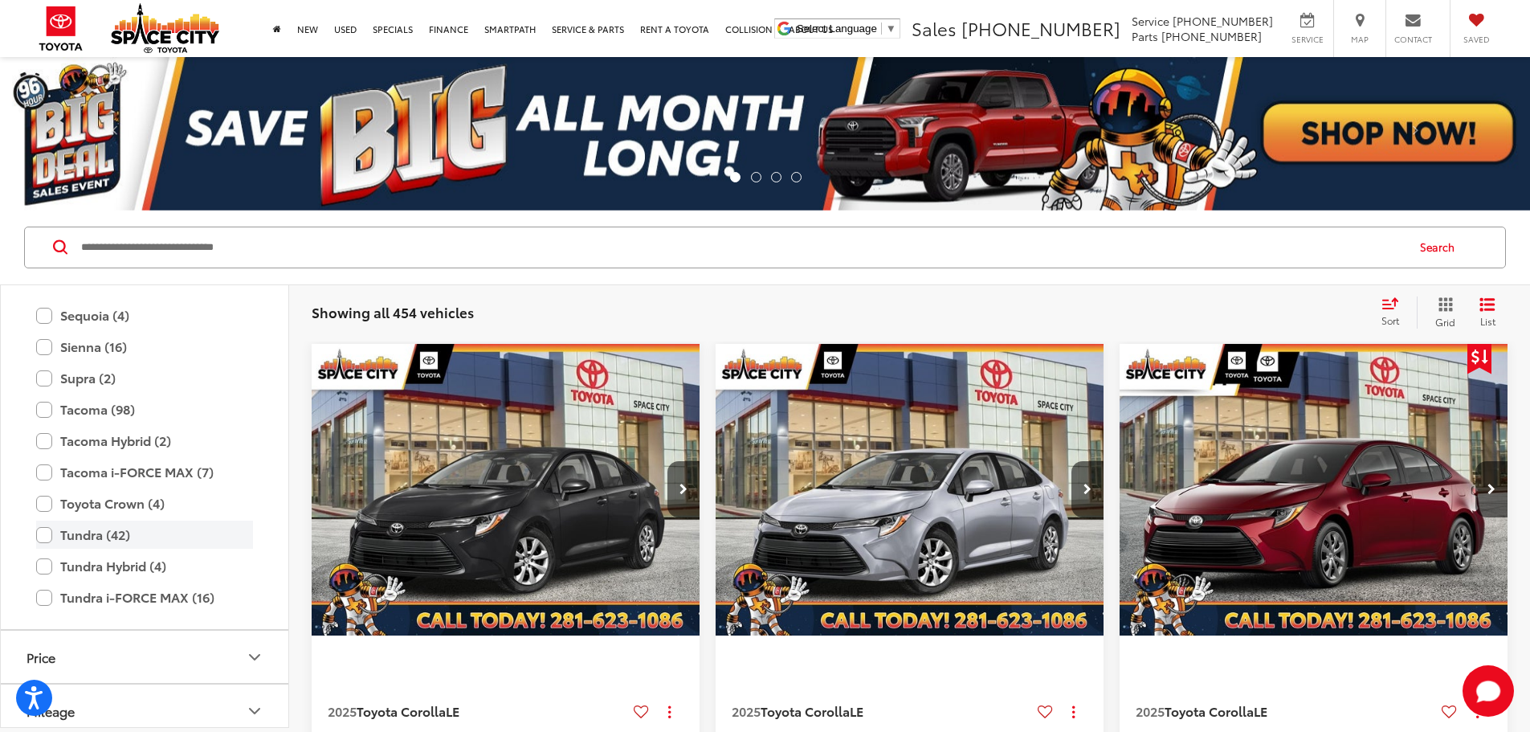
scroll to position [874, 0]
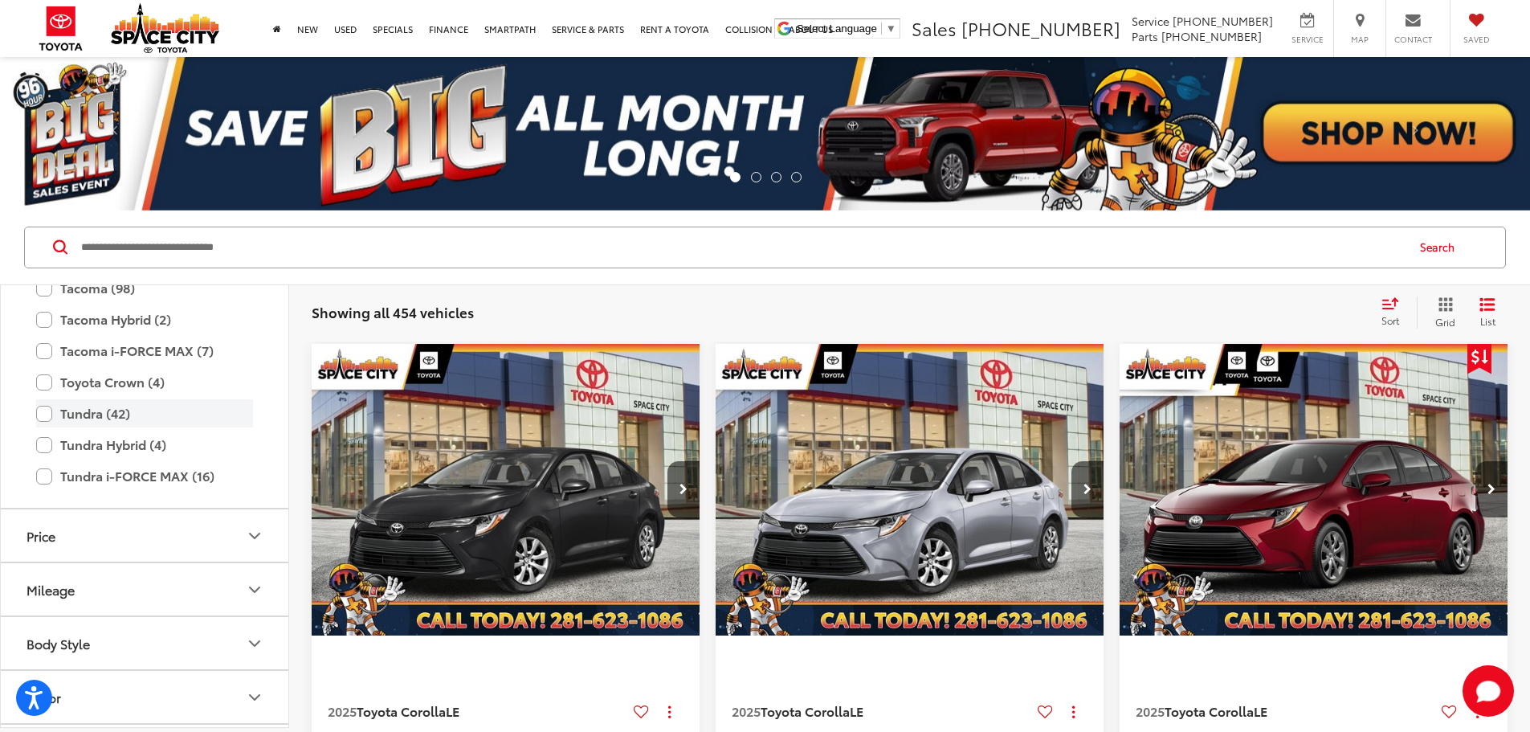
click at [149, 418] on label "Tundra (42)" at bounding box center [144, 413] width 217 height 28
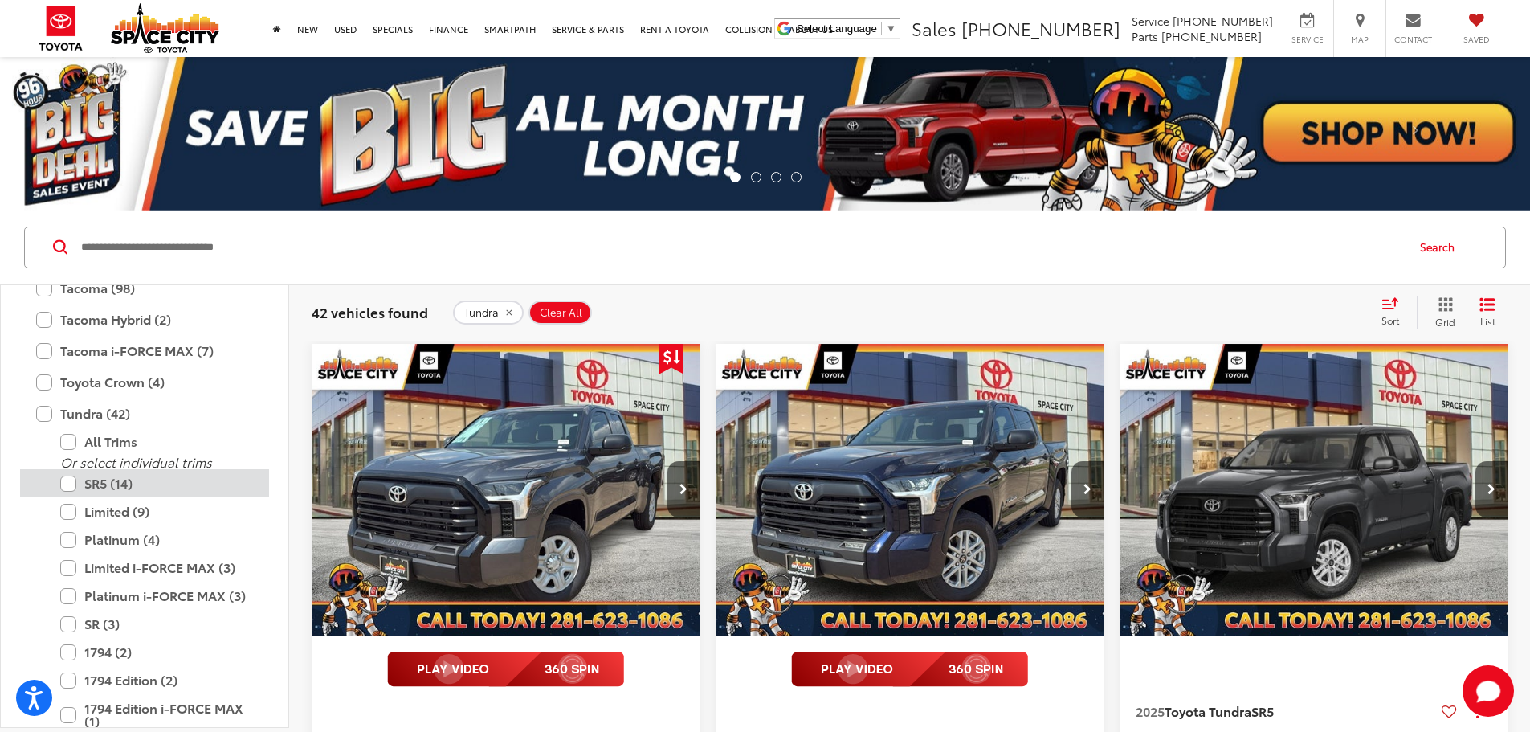
click at [143, 486] on label "SR5 (14)" at bounding box center [156, 483] width 193 height 28
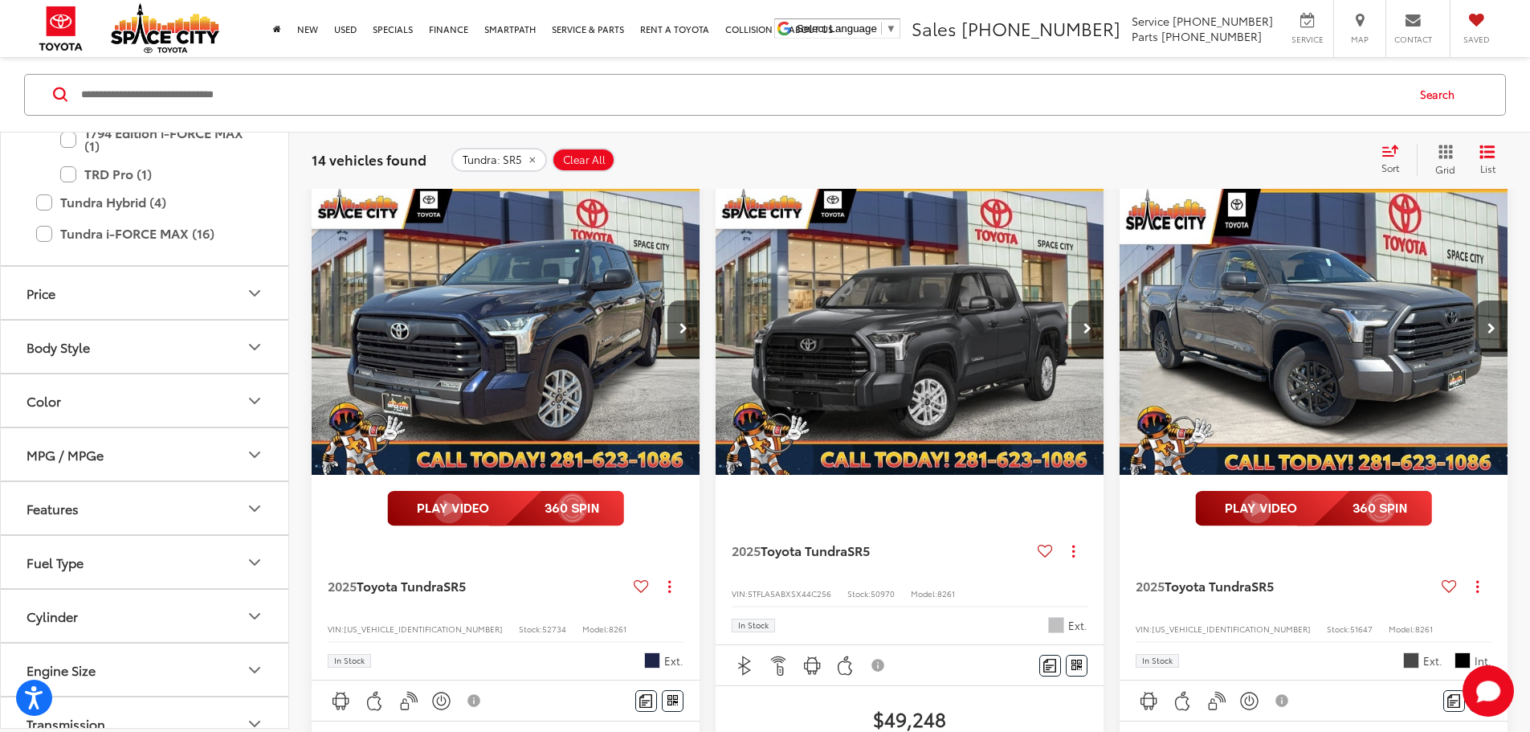
scroll to position [1310, 0]
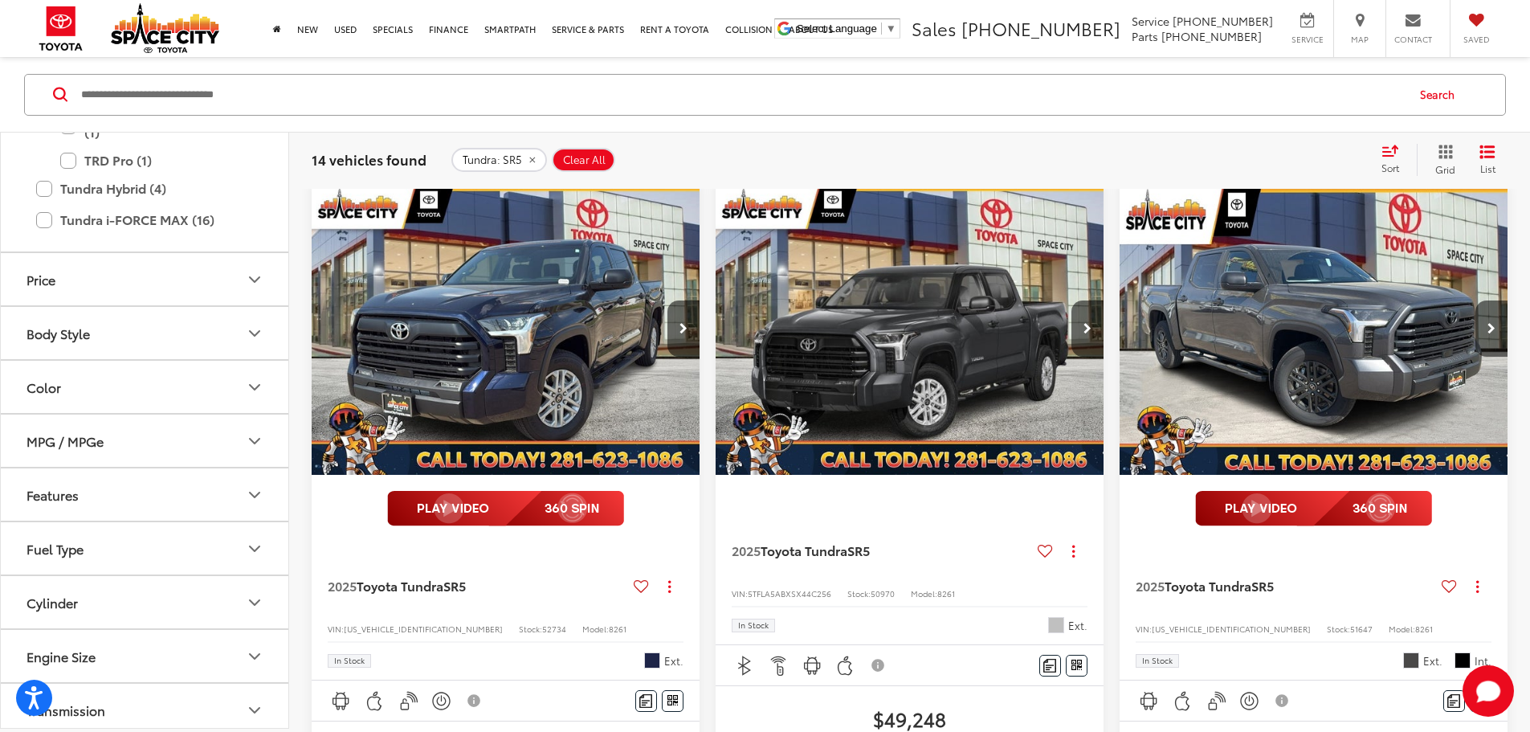
click at [129, 487] on button "Features" at bounding box center [145, 494] width 289 height 52
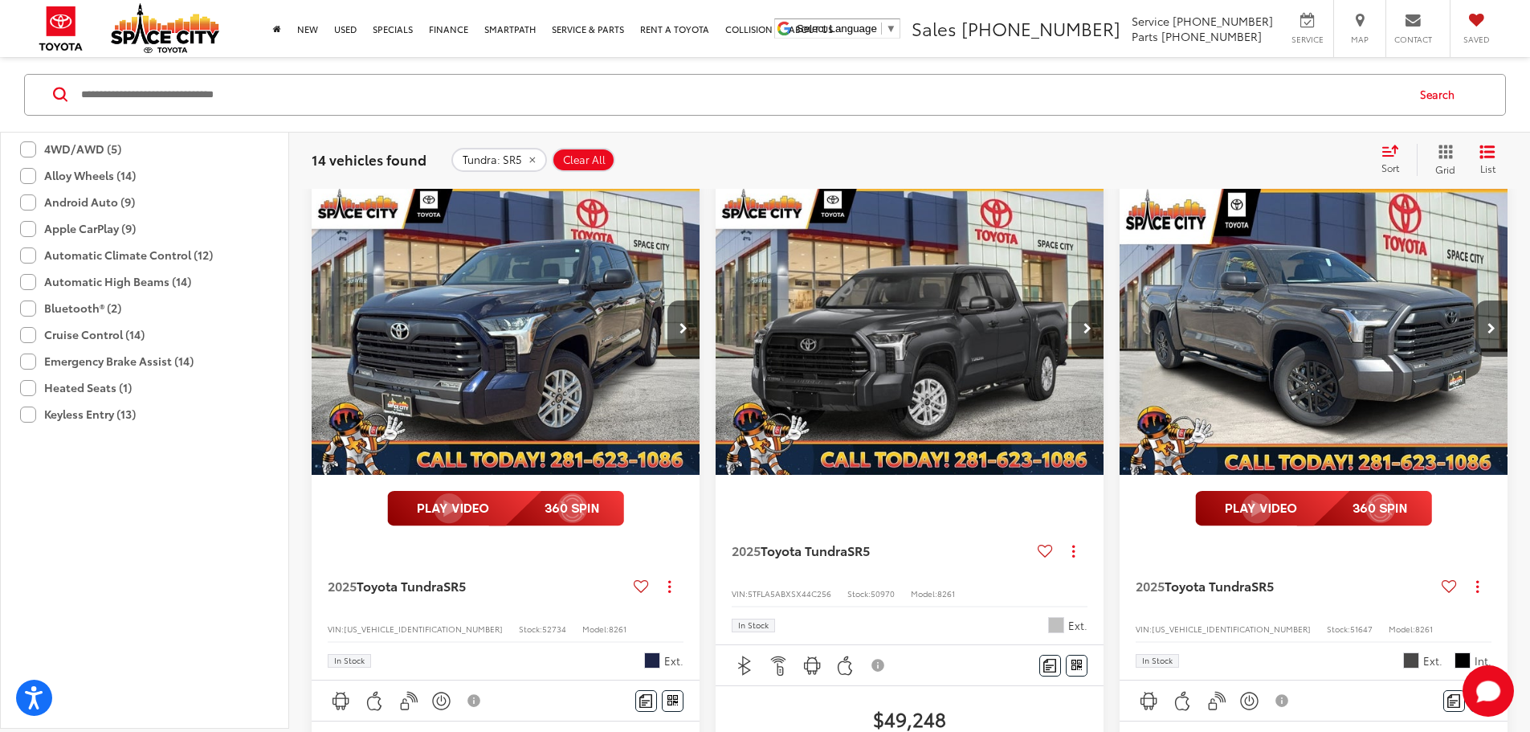
scroll to position [1058, 0]
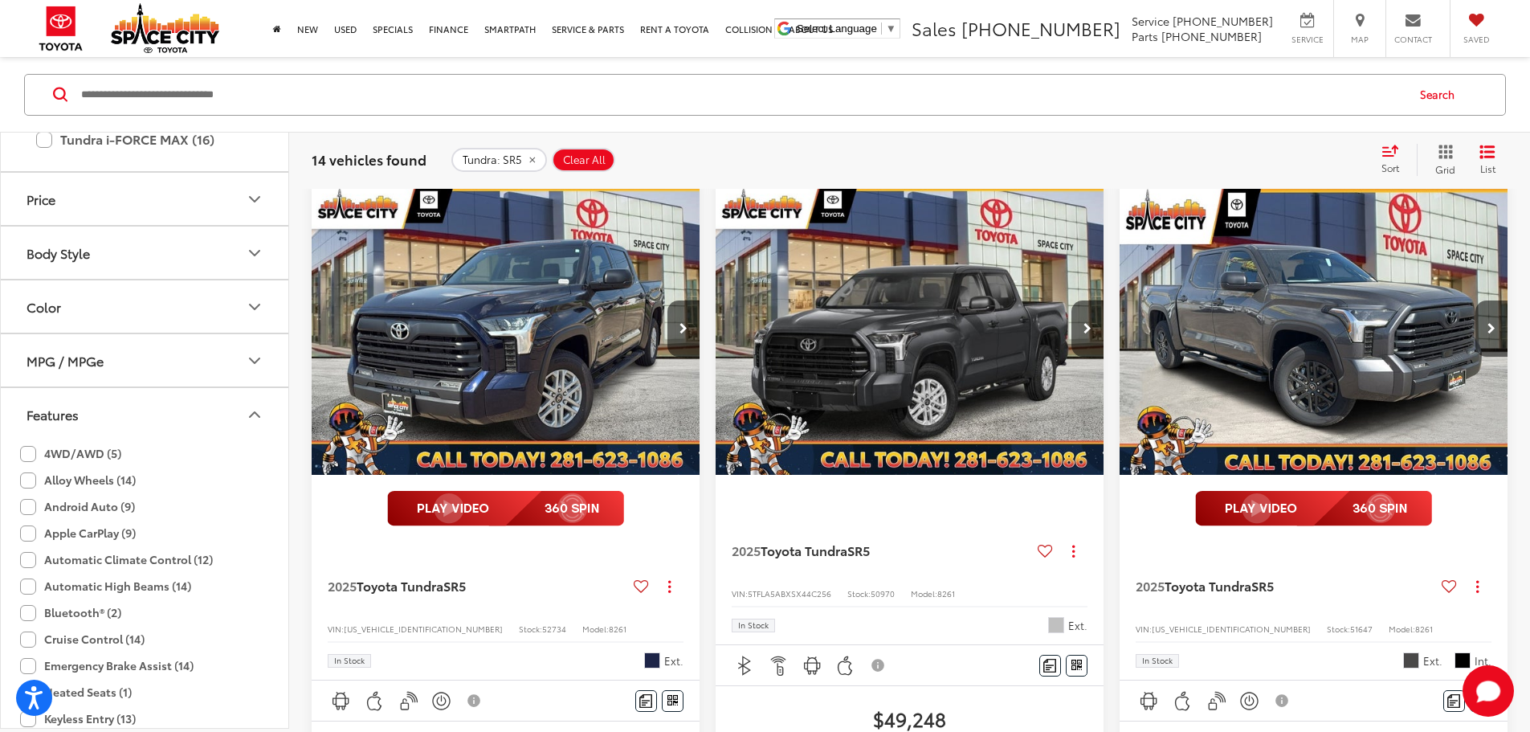
click at [96, 449] on label "4WD/AWD (5)" at bounding box center [70, 453] width 101 height 27
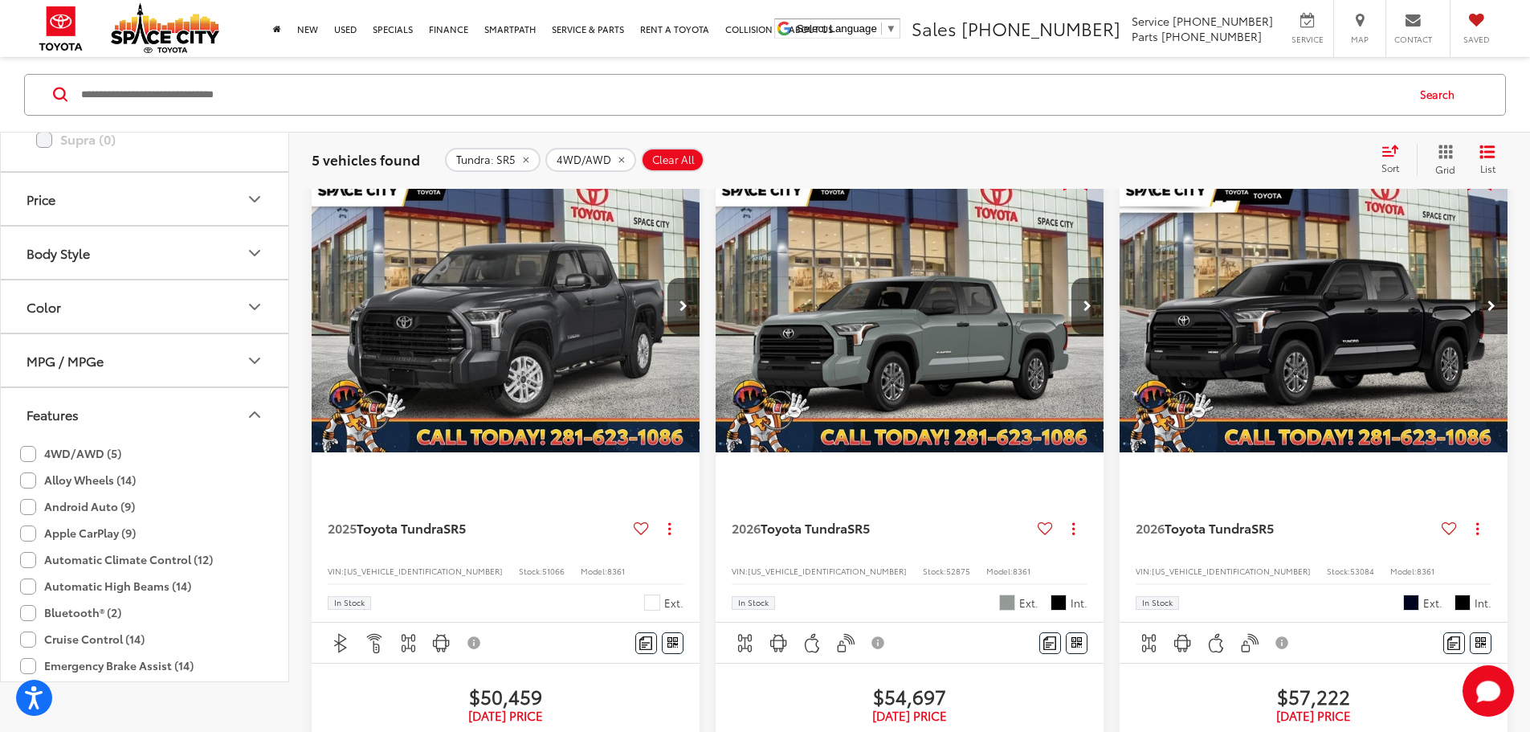
scroll to position [241, 0]
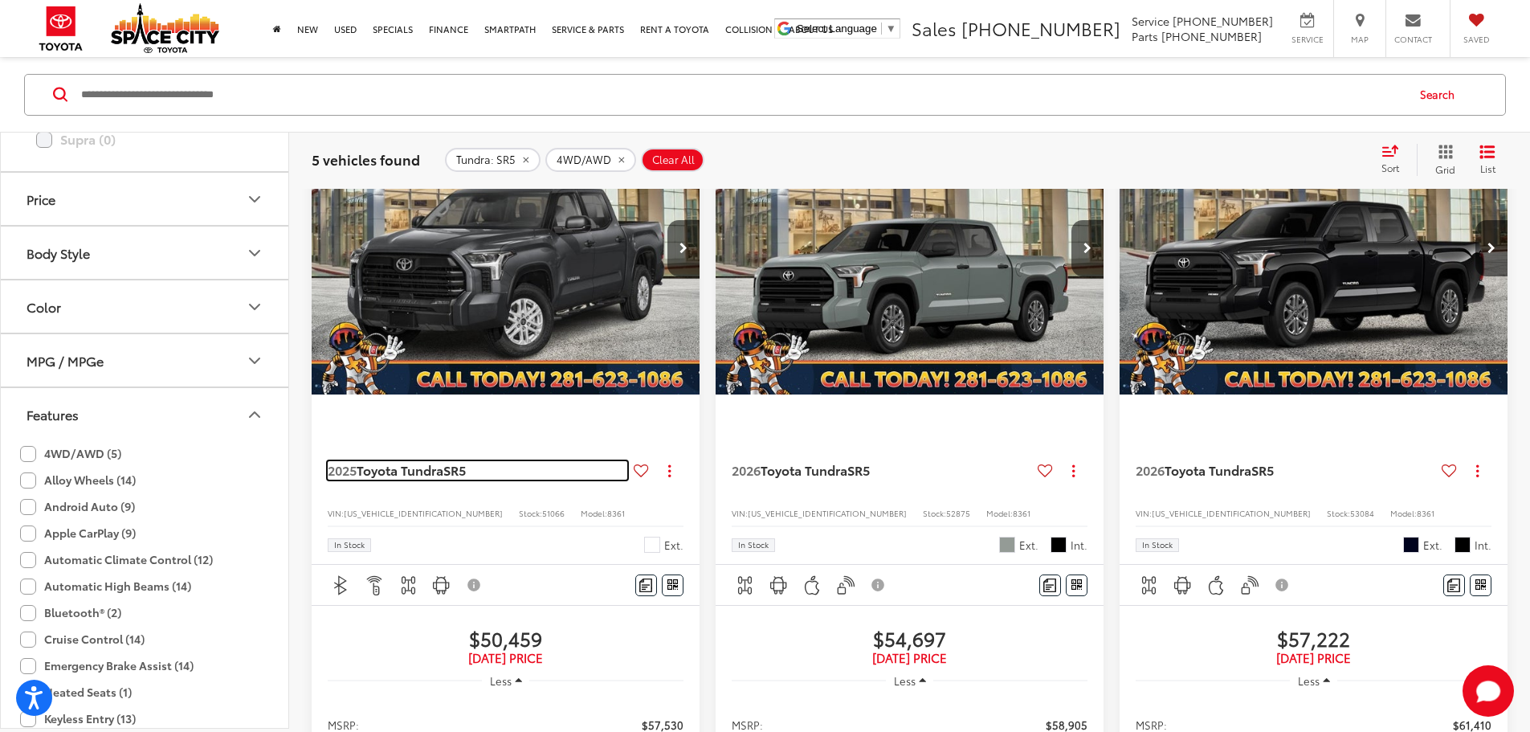
click at [454, 460] on span "SR5" at bounding box center [454, 469] width 22 height 18
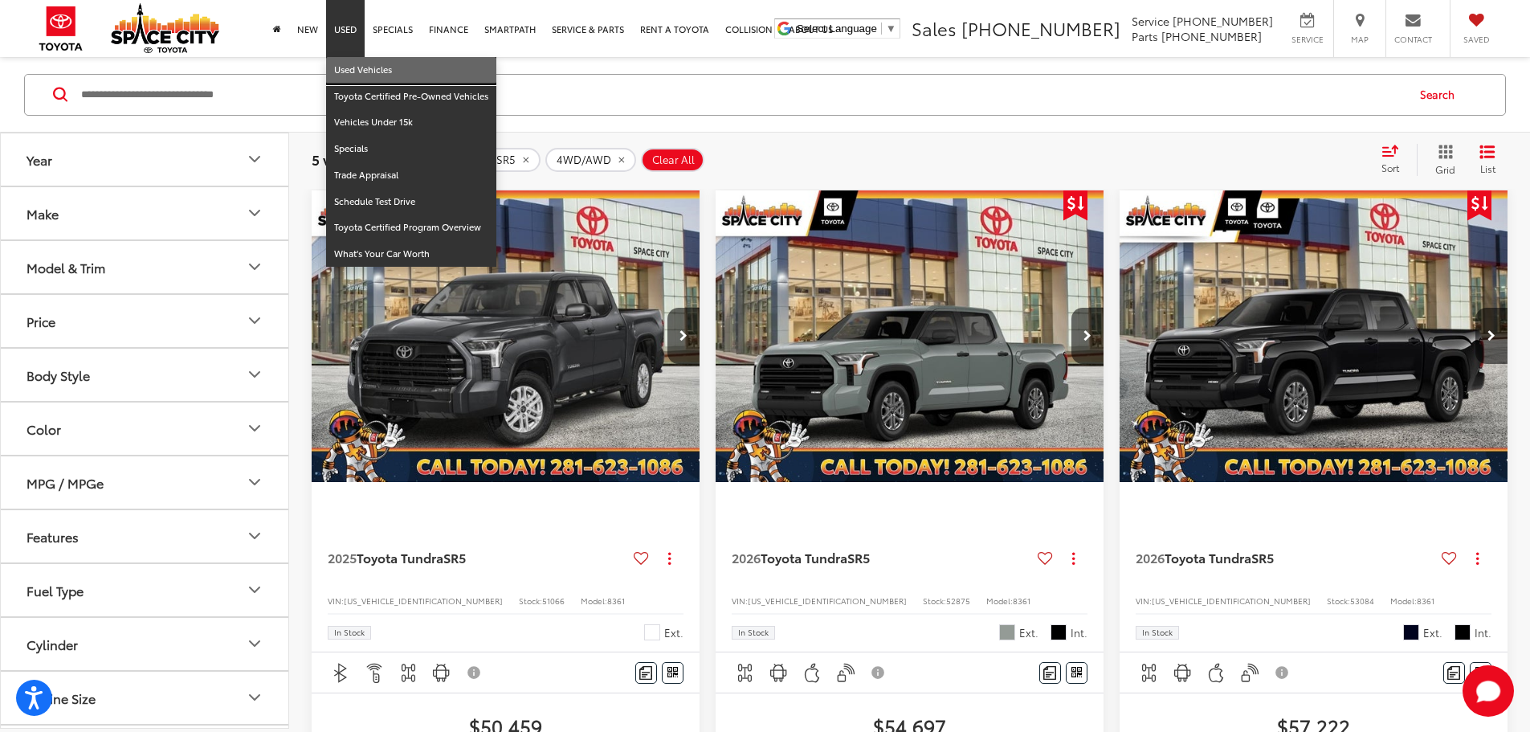
click at [356, 66] on link "Used Vehicles" at bounding box center [411, 70] width 170 height 27
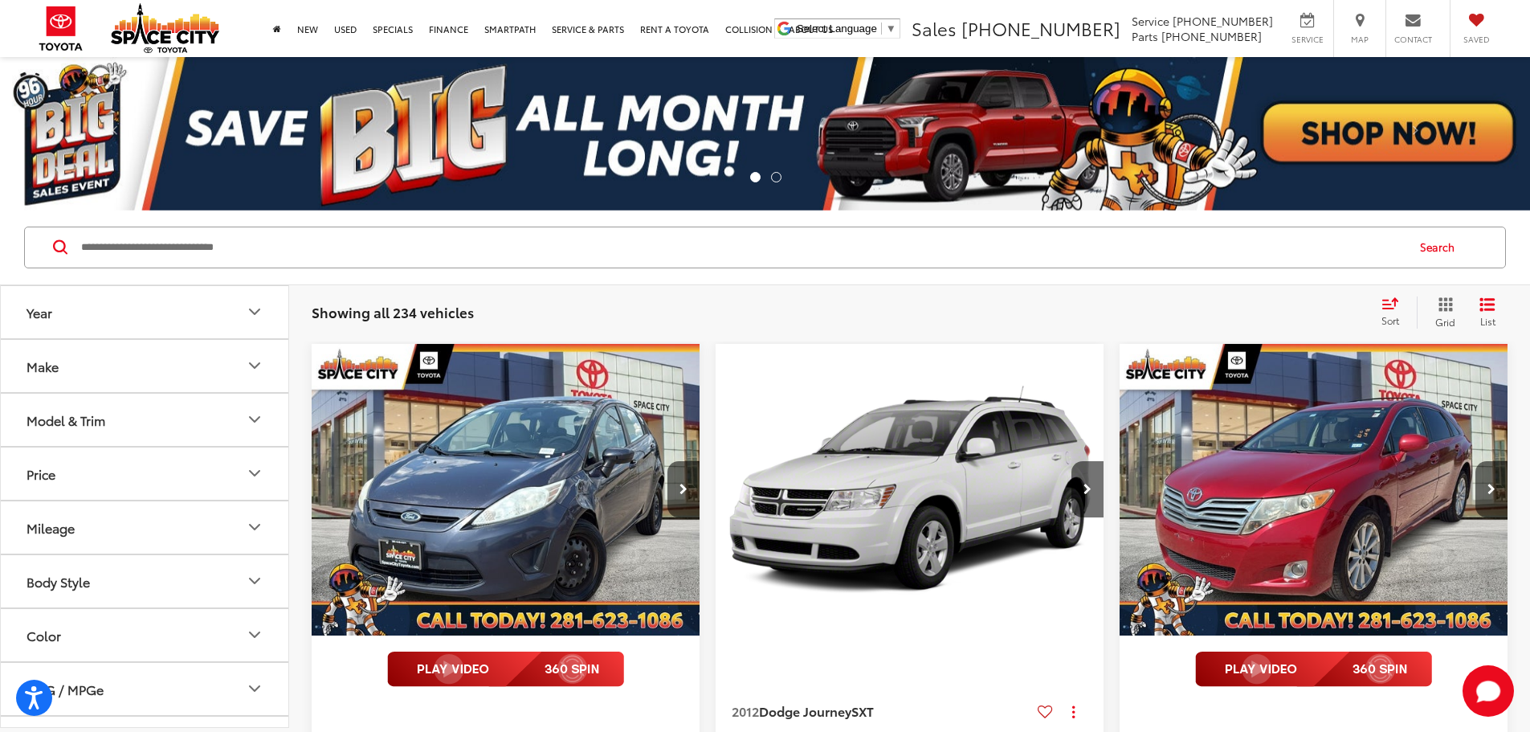
click at [142, 327] on button "Year" at bounding box center [145, 312] width 289 height 52
drag, startPoint x: 20, startPoint y: 398, endPoint x: 247, endPoint y: 427, distance: 229.2
click at [247, 427] on div "**** — **** 2023 2025" at bounding box center [145, 387] width 288 height 99
type input "****"
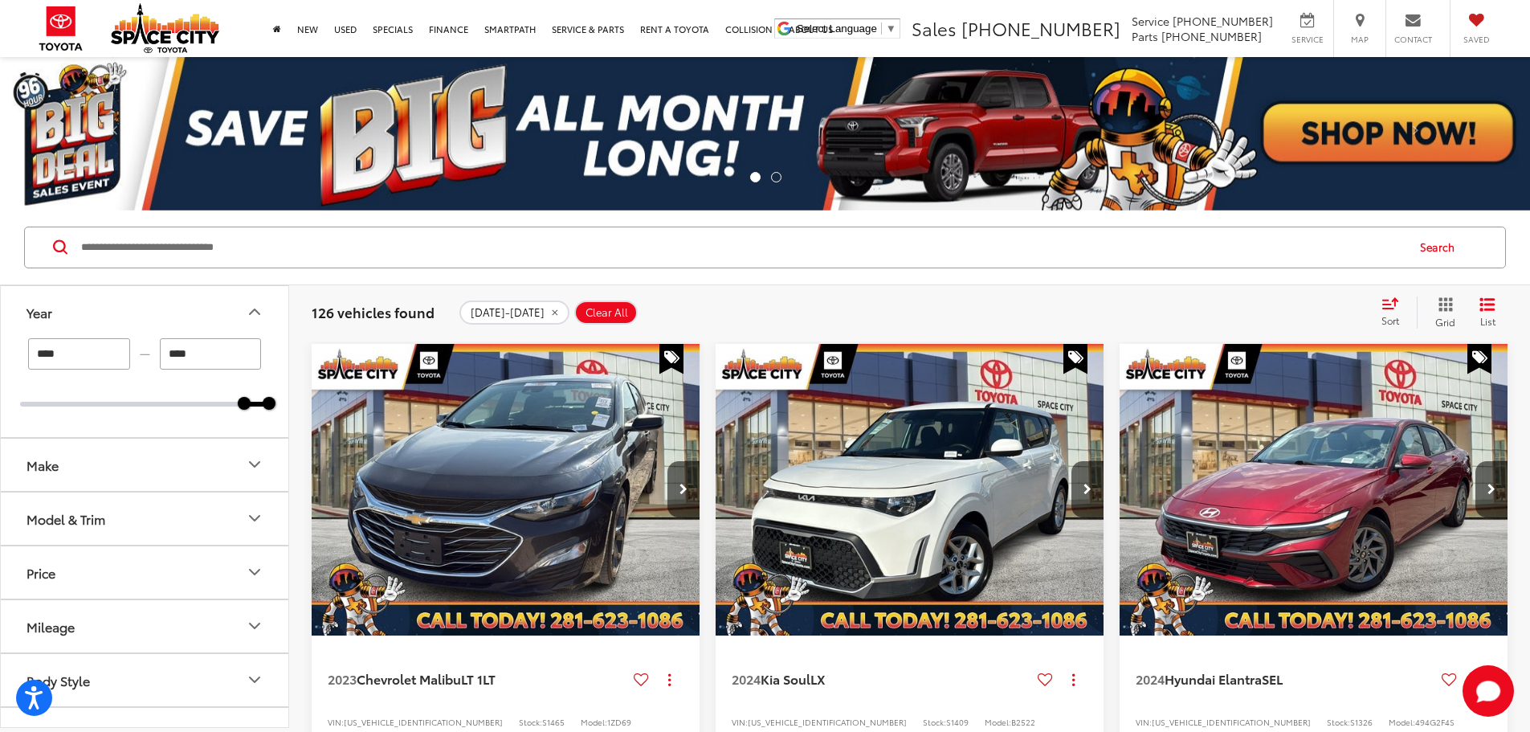
click at [94, 517] on div "Model & Trim" at bounding box center [66, 518] width 79 height 15
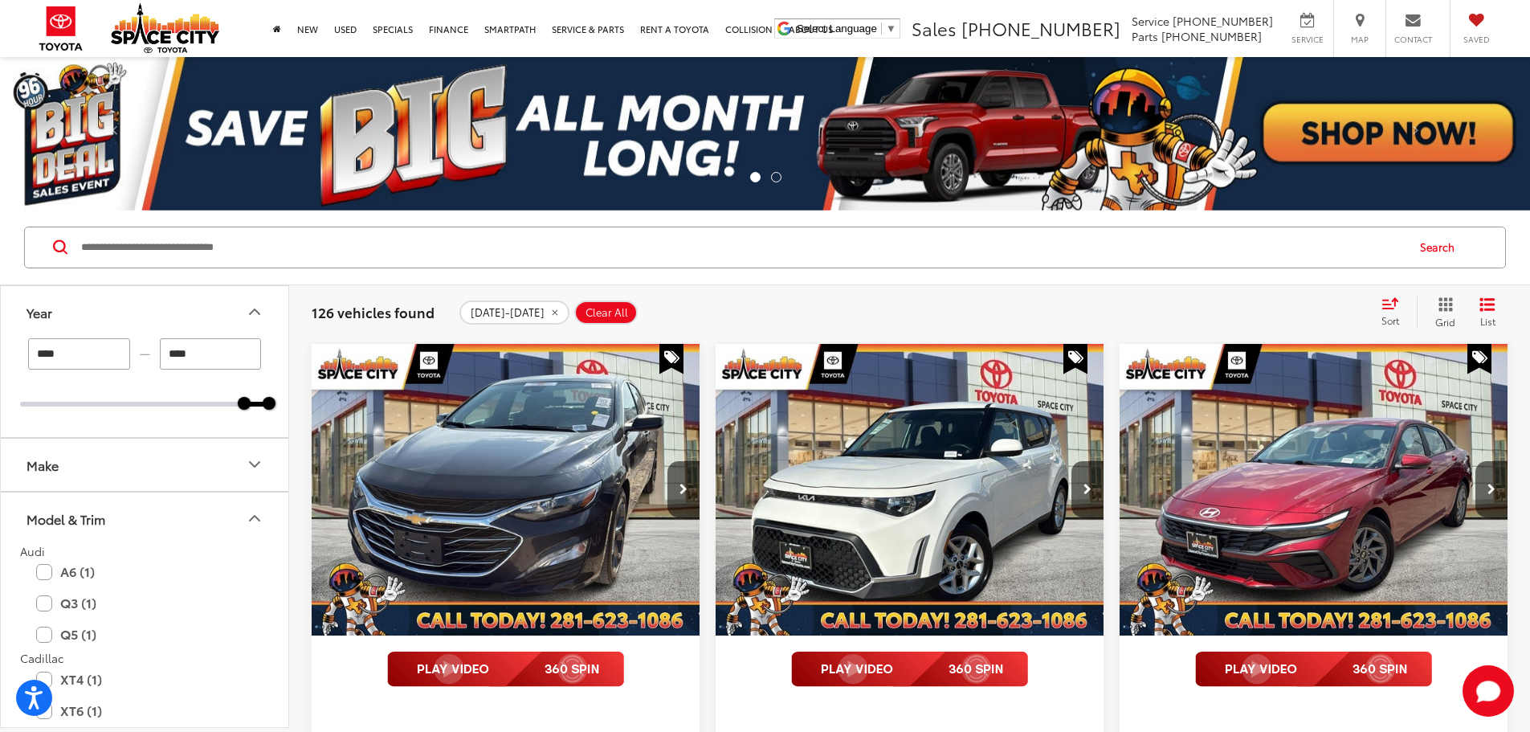
click at [129, 465] on button "Make" at bounding box center [145, 465] width 289 height 52
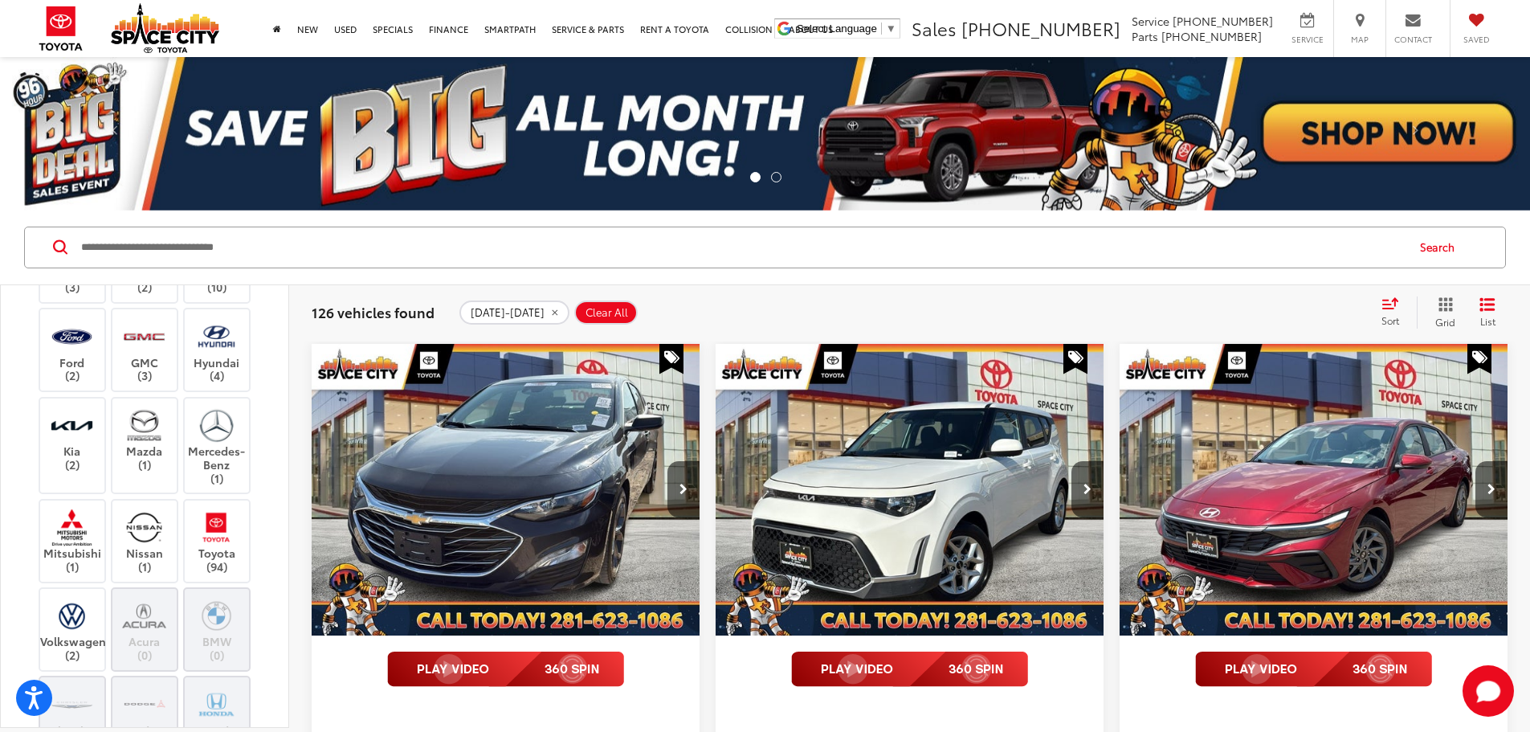
scroll to position [402, 0]
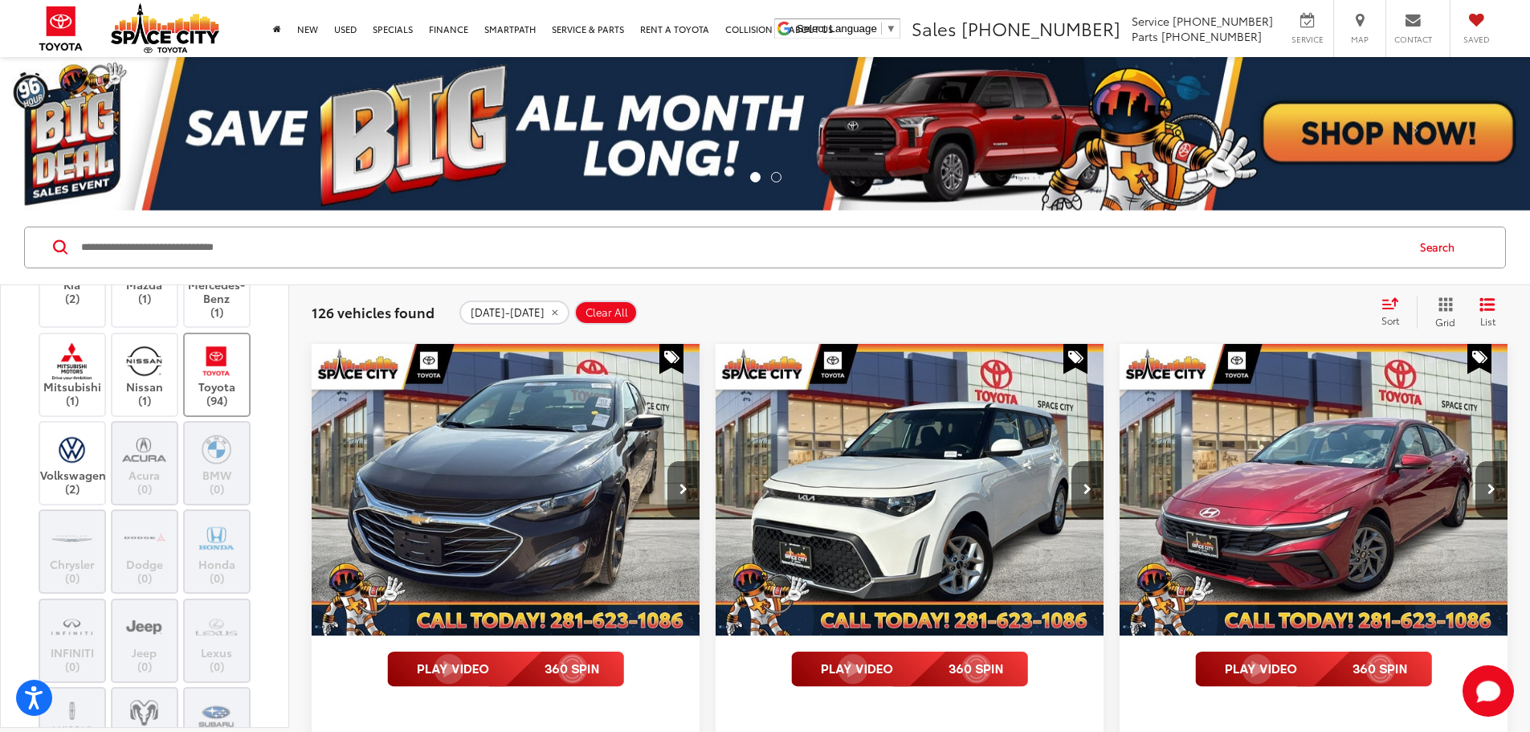
click at [214, 407] on label "Toyota (94)" at bounding box center [217, 374] width 65 height 65
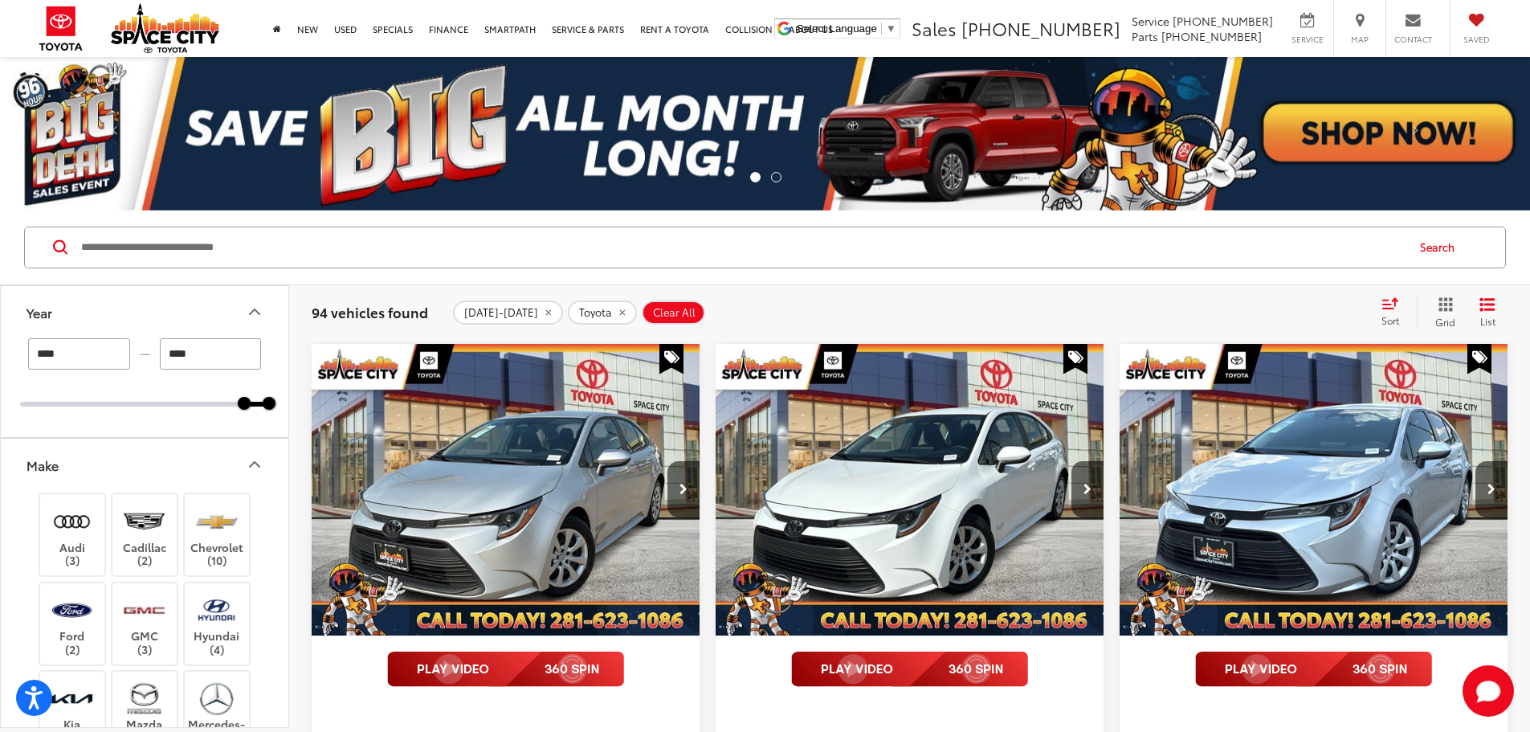
click at [243, 462] on button "Make" at bounding box center [145, 465] width 289 height 52
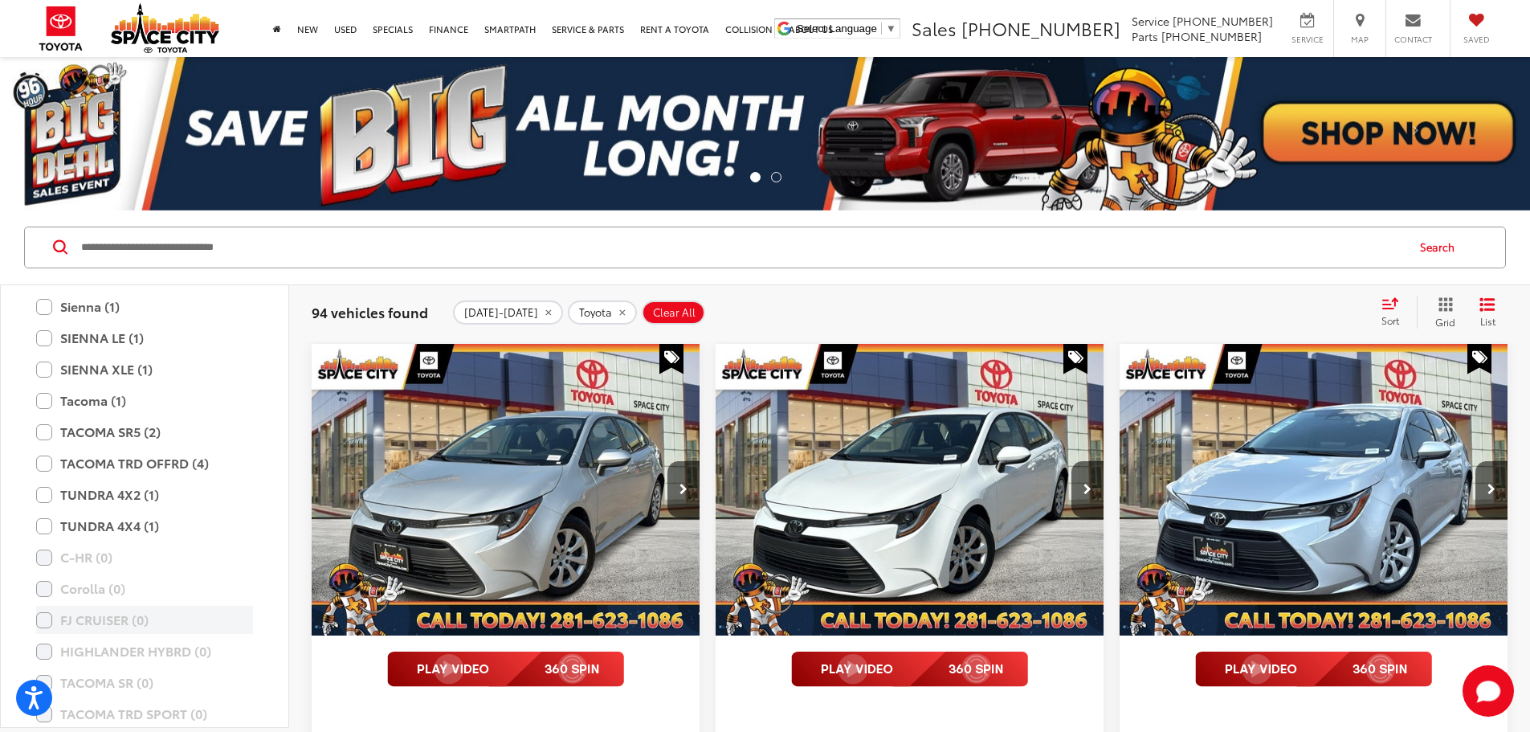
scroll to position [803, 0]
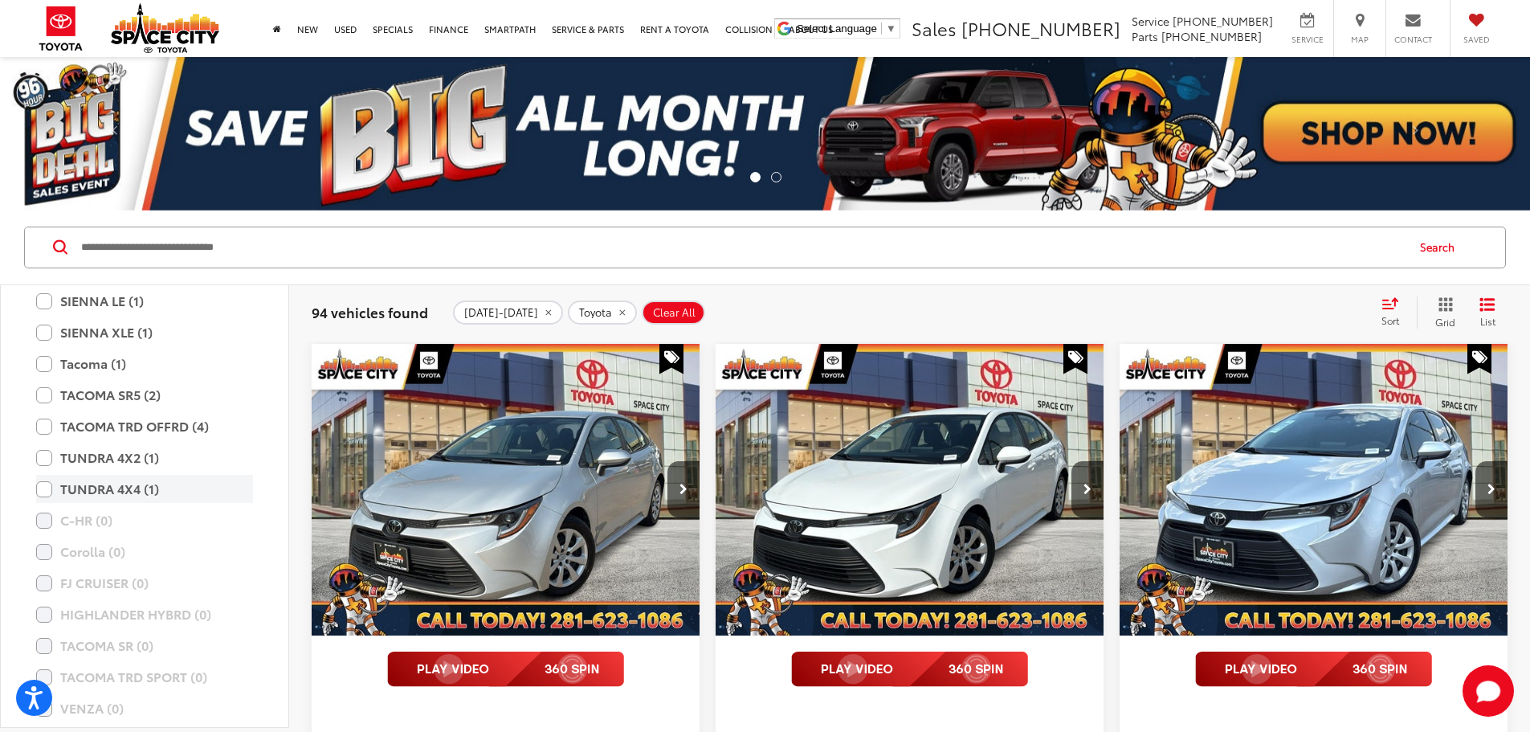
click at [140, 490] on label "TUNDRA 4X4 (1)" at bounding box center [144, 489] width 217 height 28
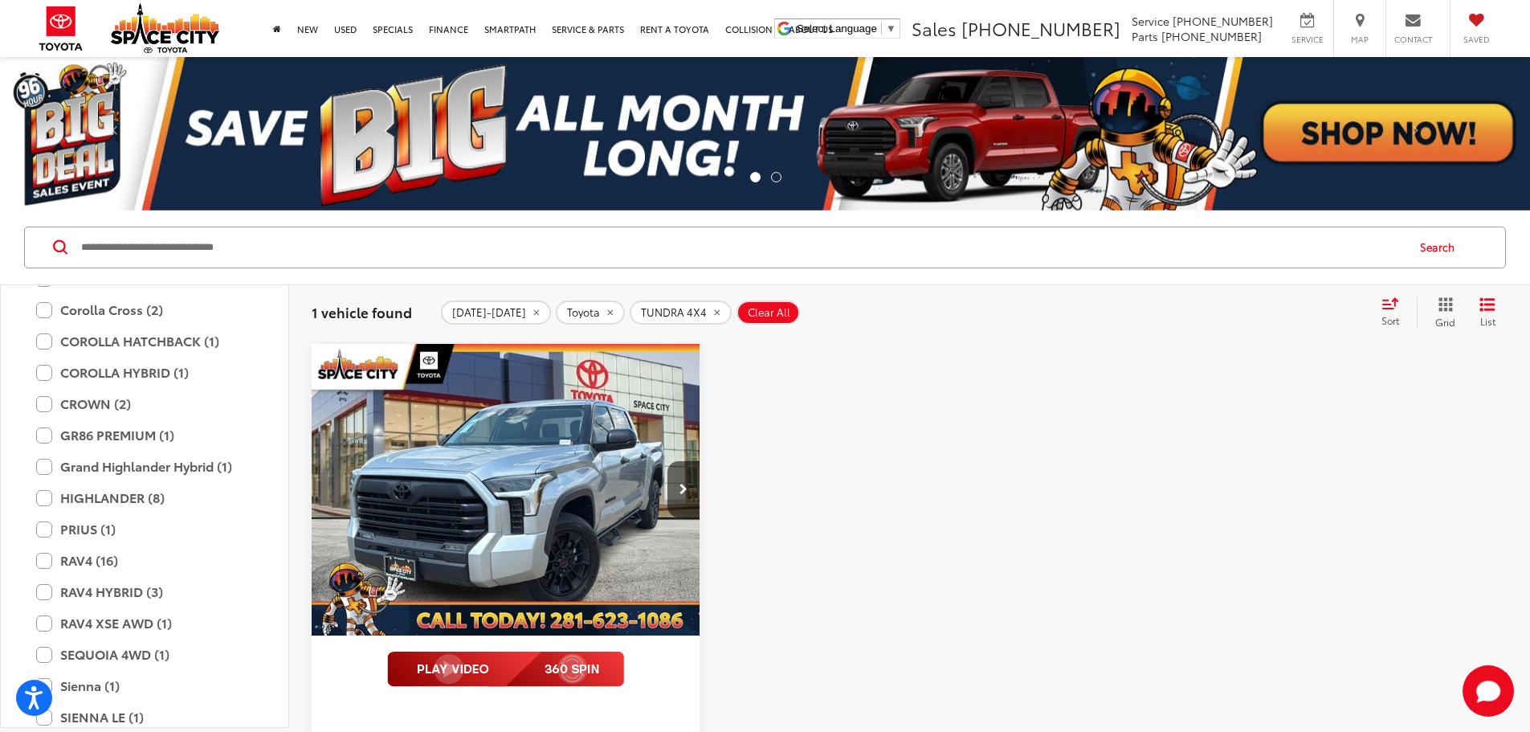
scroll to position [241, 0]
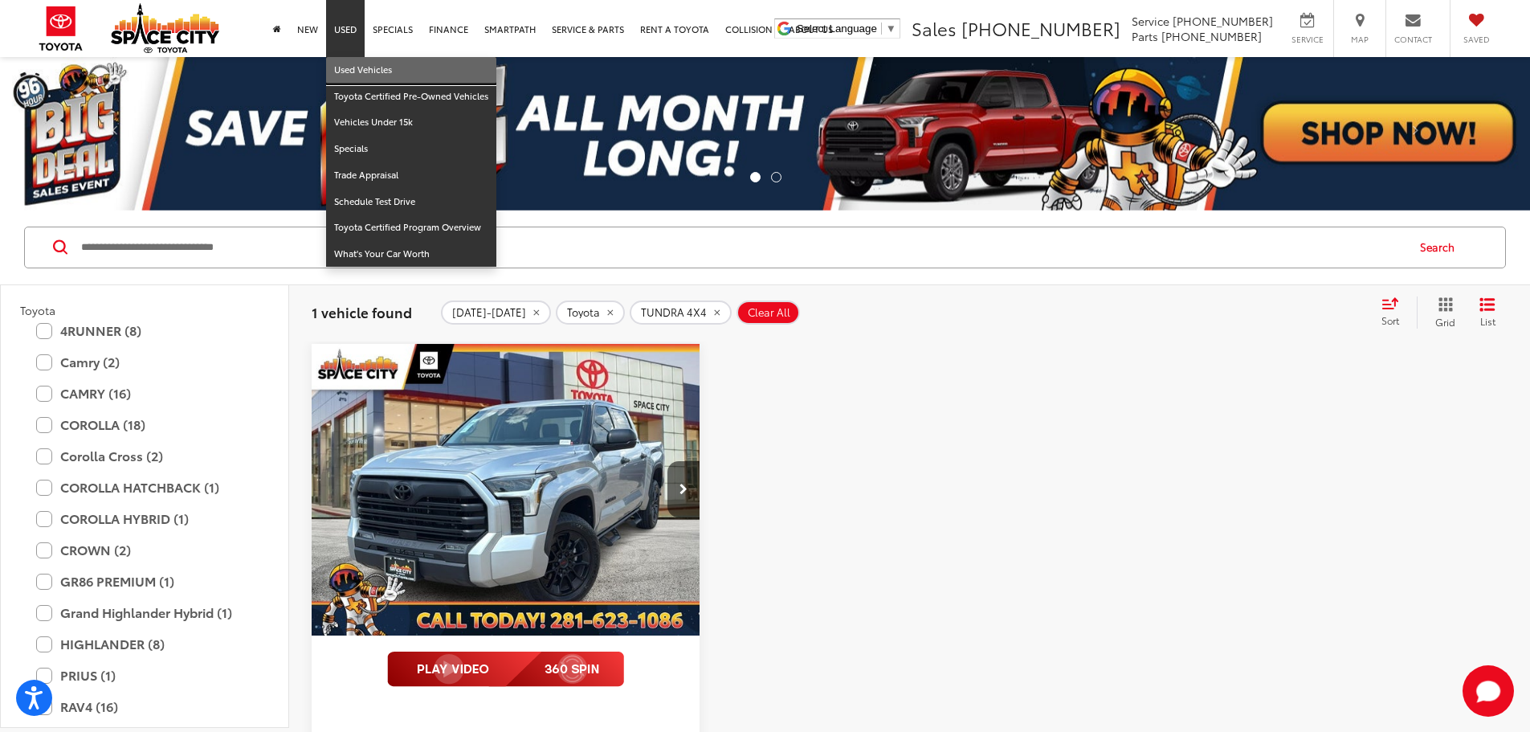
click at [358, 71] on link "Used Vehicles" at bounding box center [411, 70] width 170 height 27
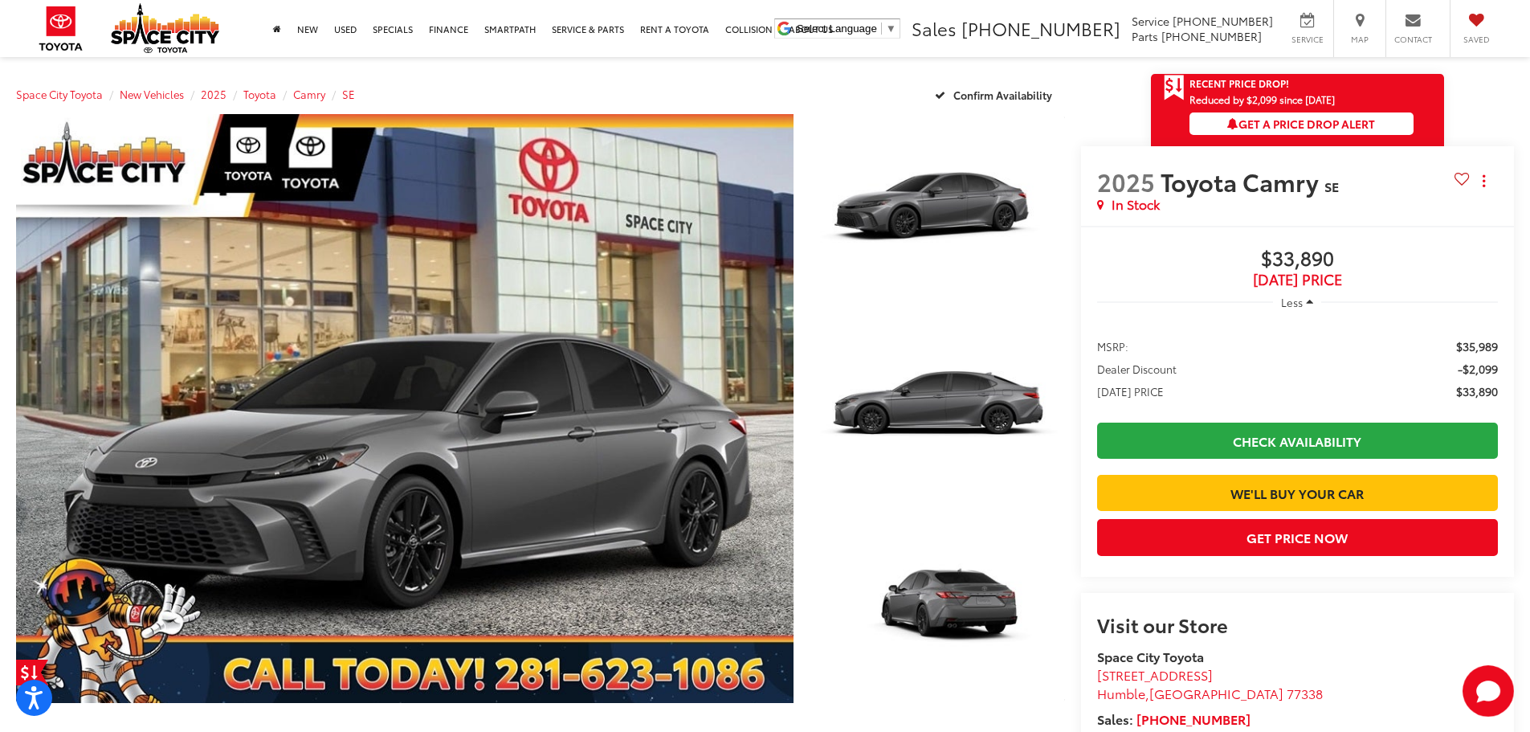
scroll to position [161, 0]
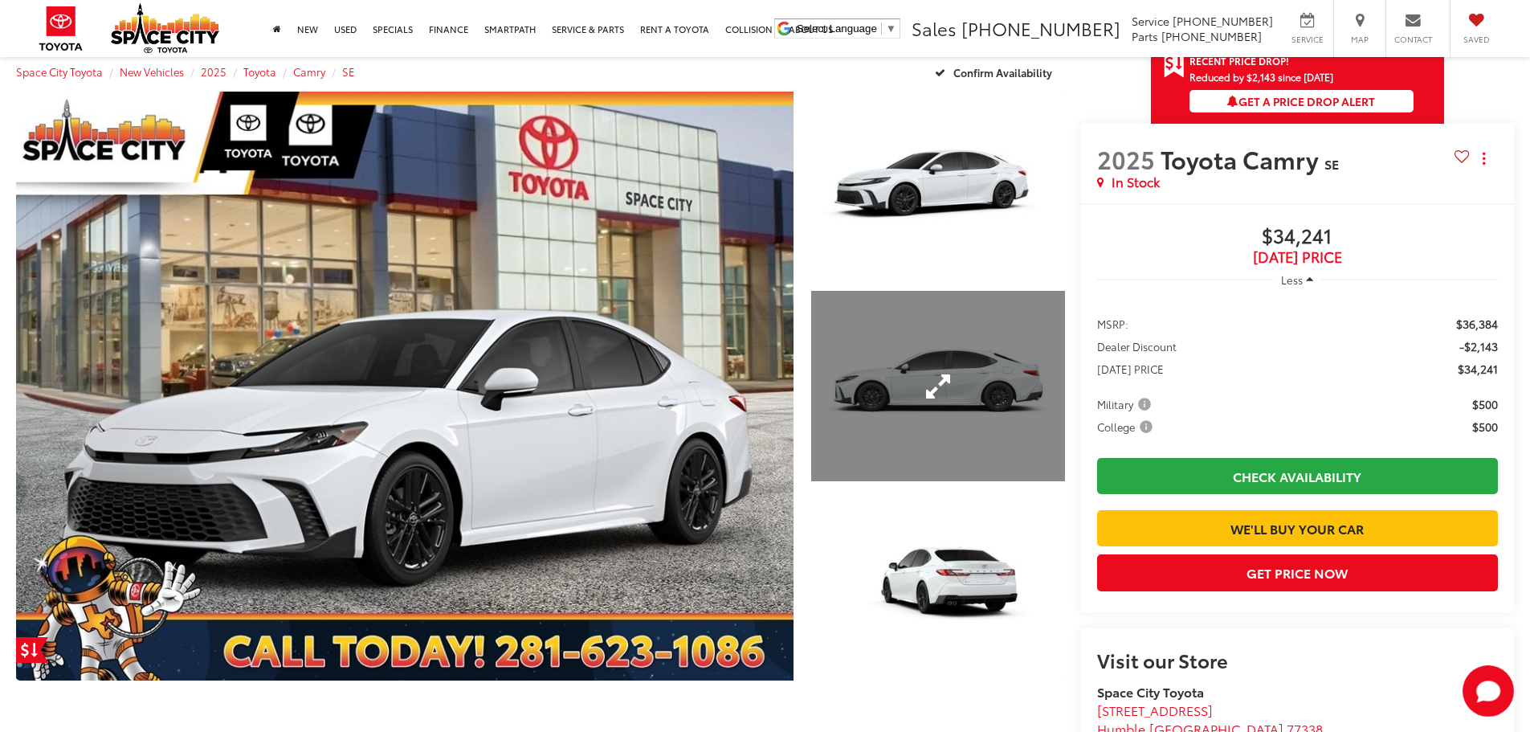
scroll to position [241, 0]
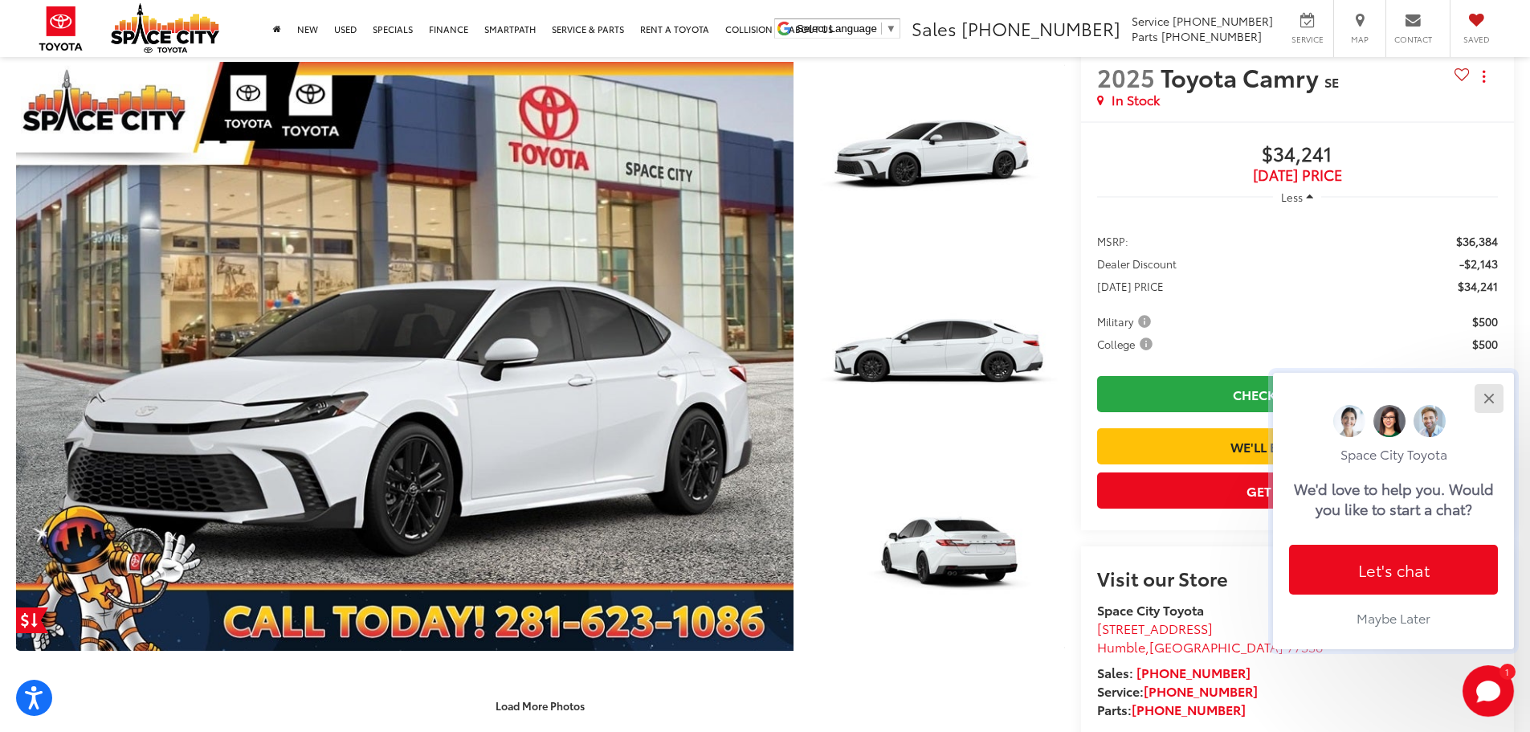
click at [1485, 401] on div "Close" at bounding box center [1489, 398] width 10 height 10
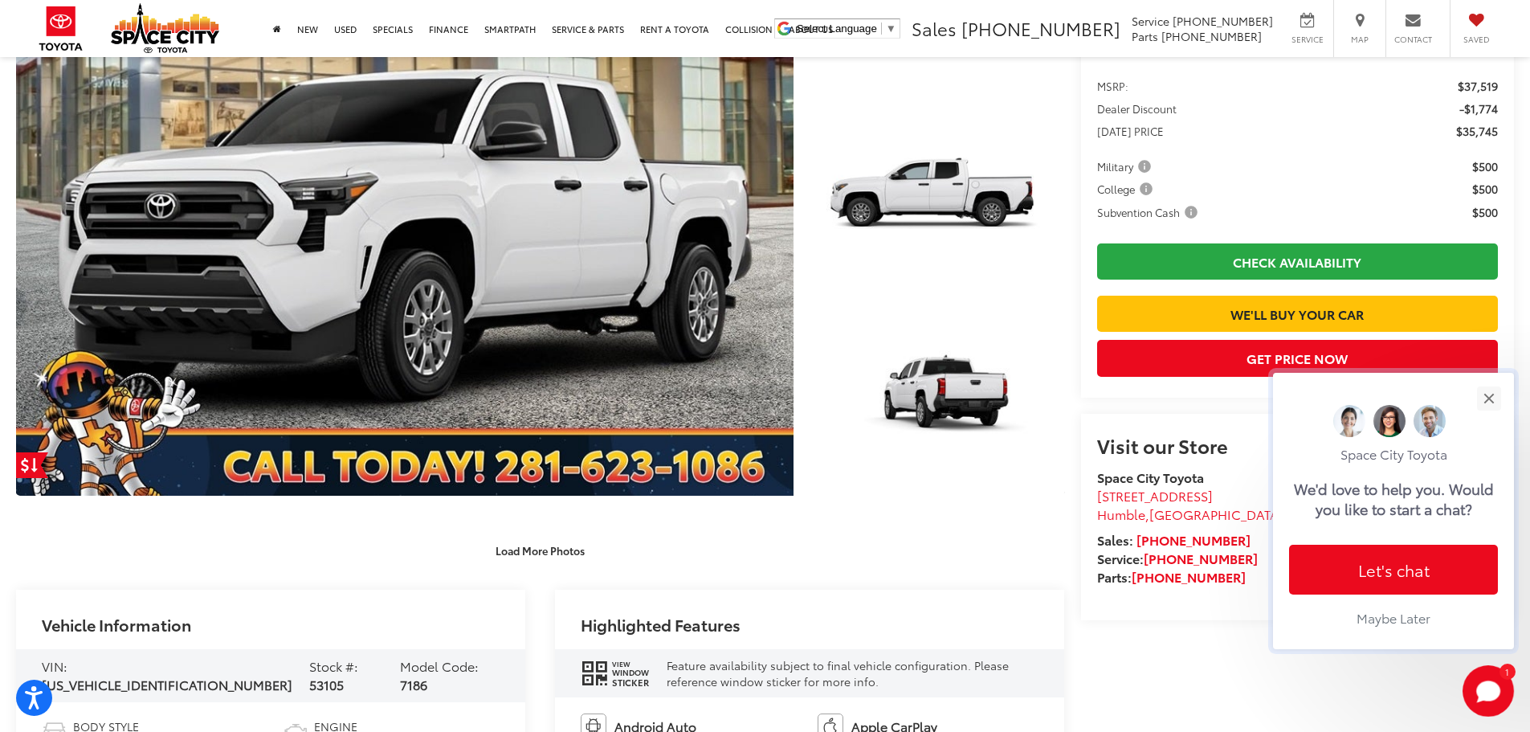
scroll to position [402, 0]
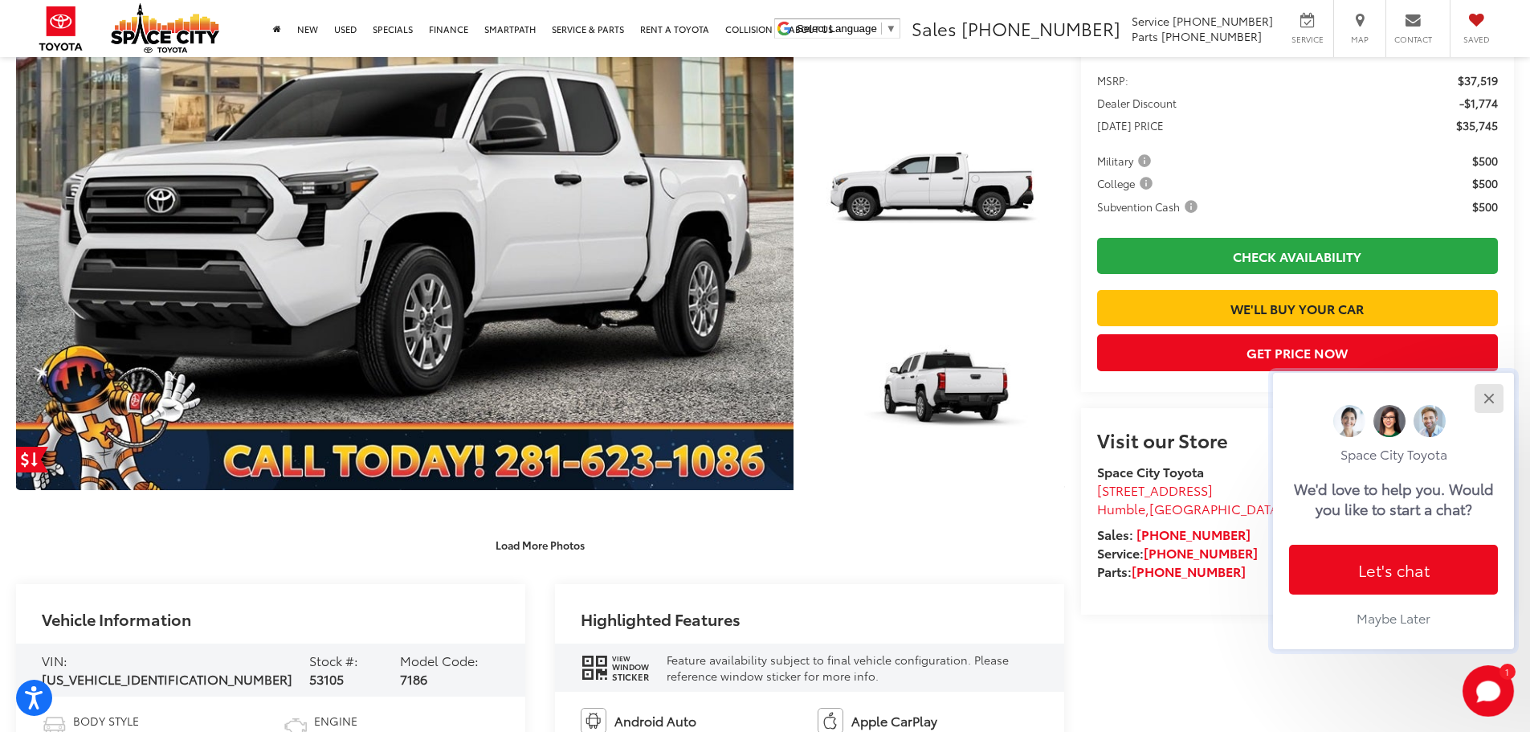
click at [1479, 390] on button "Close" at bounding box center [1489, 398] width 35 height 35
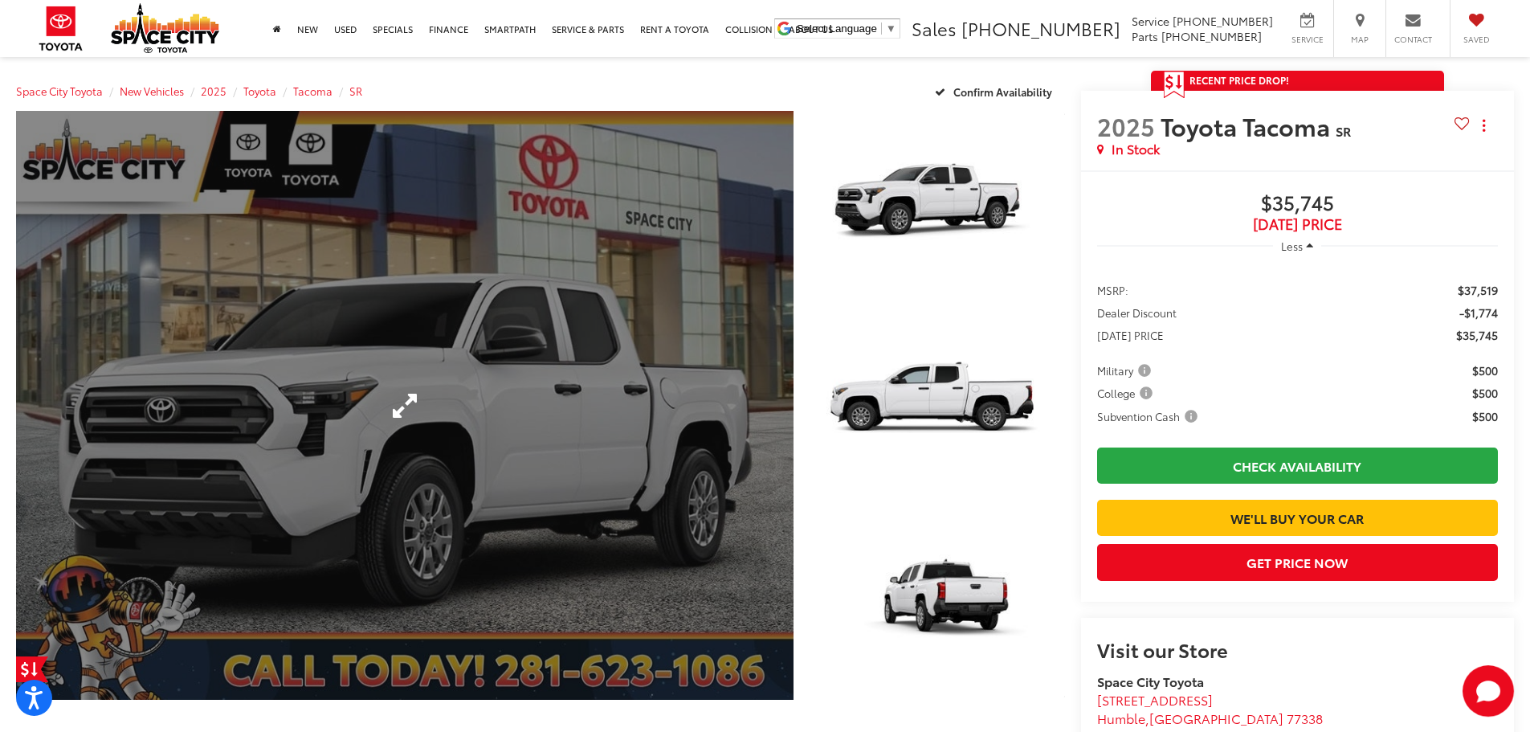
scroll to position [0, 0]
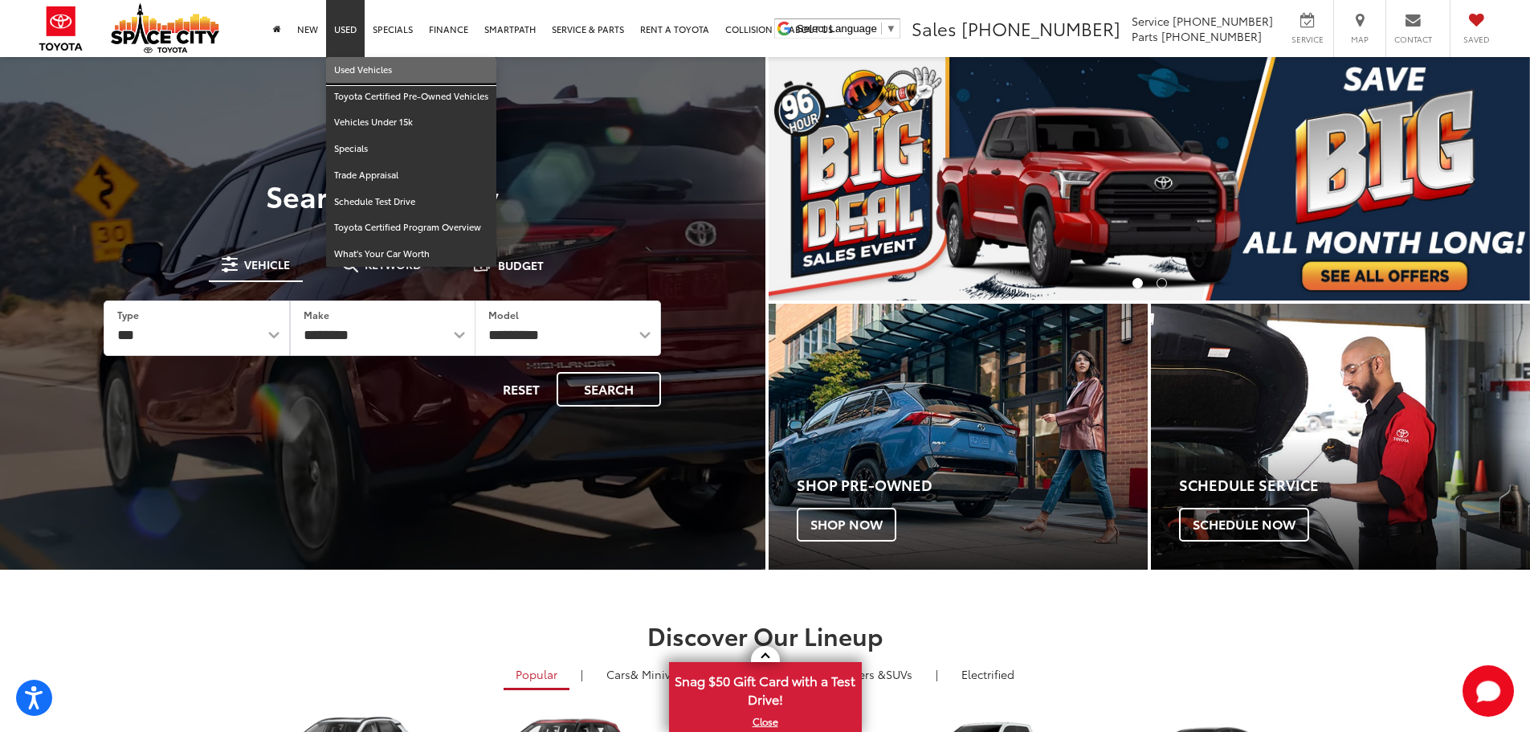
click at [352, 63] on link "Used Vehicles" at bounding box center [411, 70] width 170 height 27
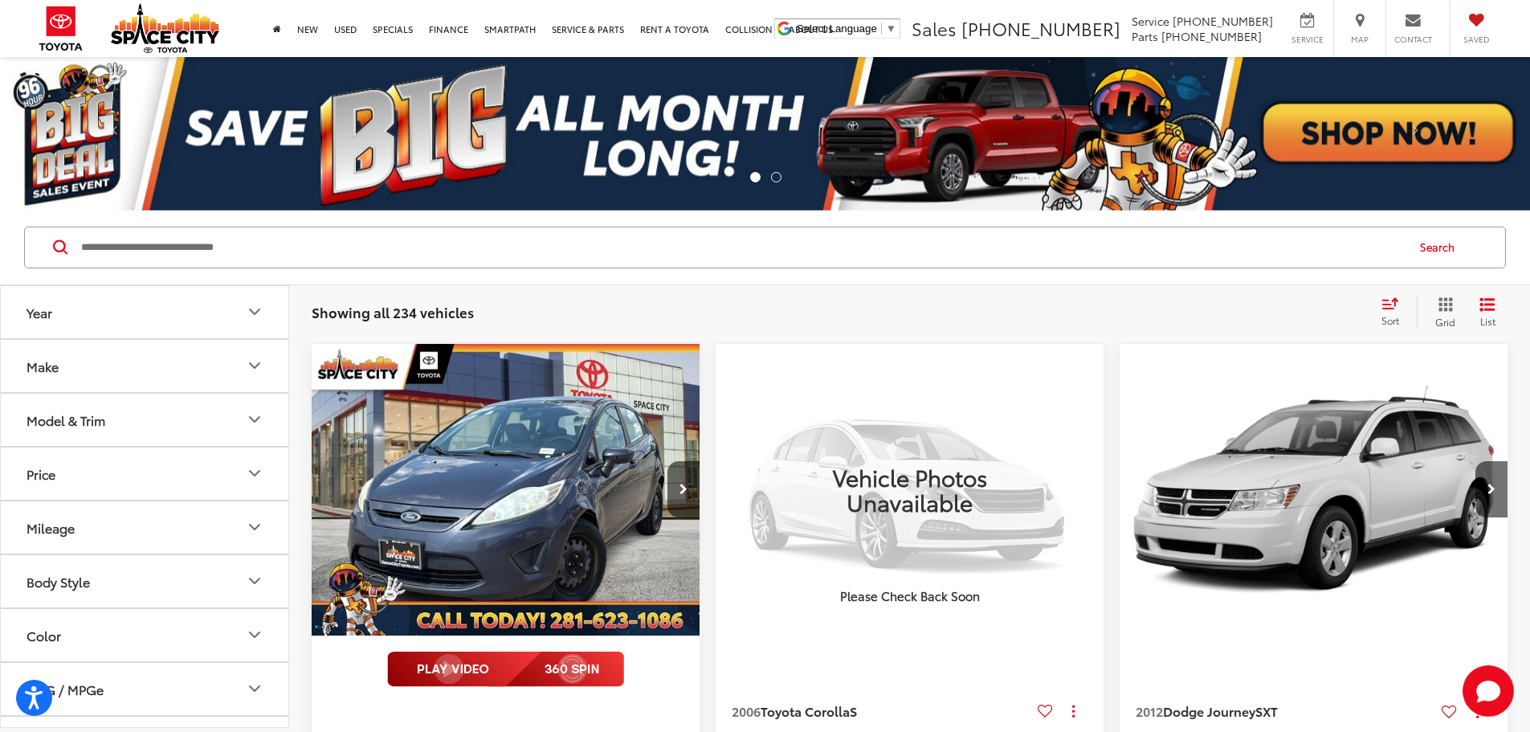
click at [170, 317] on button "Year" at bounding box center [145, 312] width 289 height 52
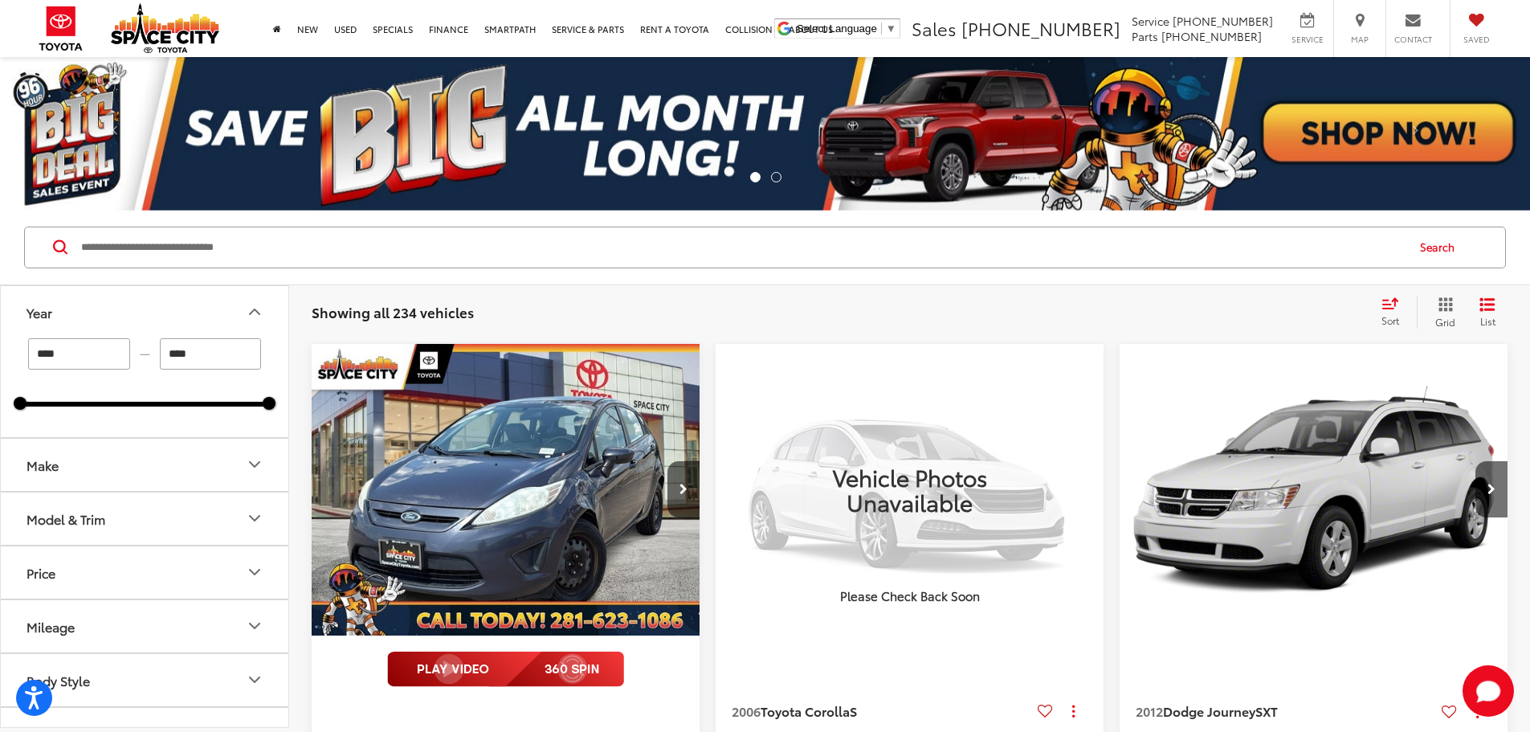
drag, startPoint x: 71, startPoint y: 353, endPoint x: 55, endPoint y: 353, distance: 16.1
click at [55, 353] on input "****" at bounding box center [79, 353] width 102 height 31
type input "****"
click at [198, 455] on button "Make" at bounding box center [145, 465] width 289 height 52
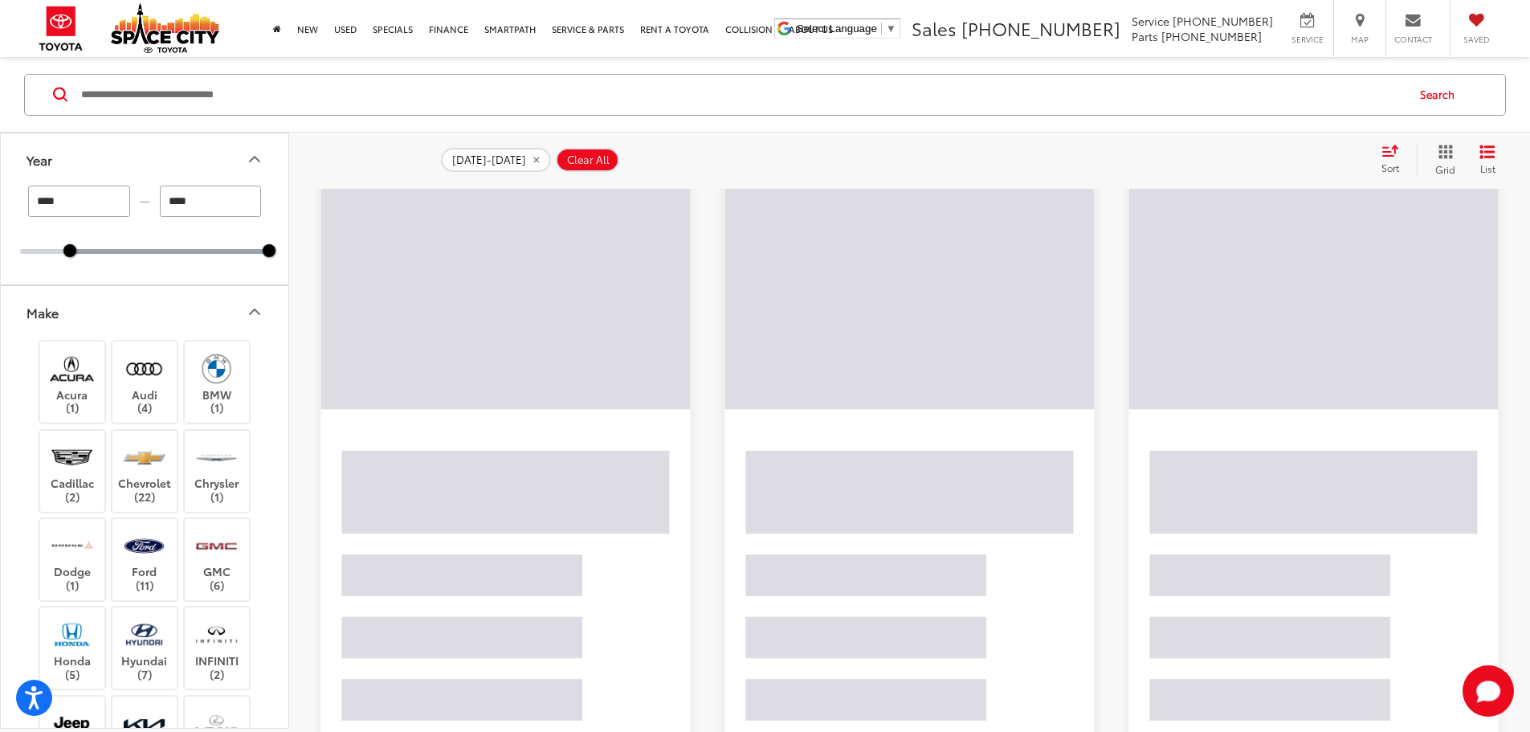
scroll to position [241, 0]
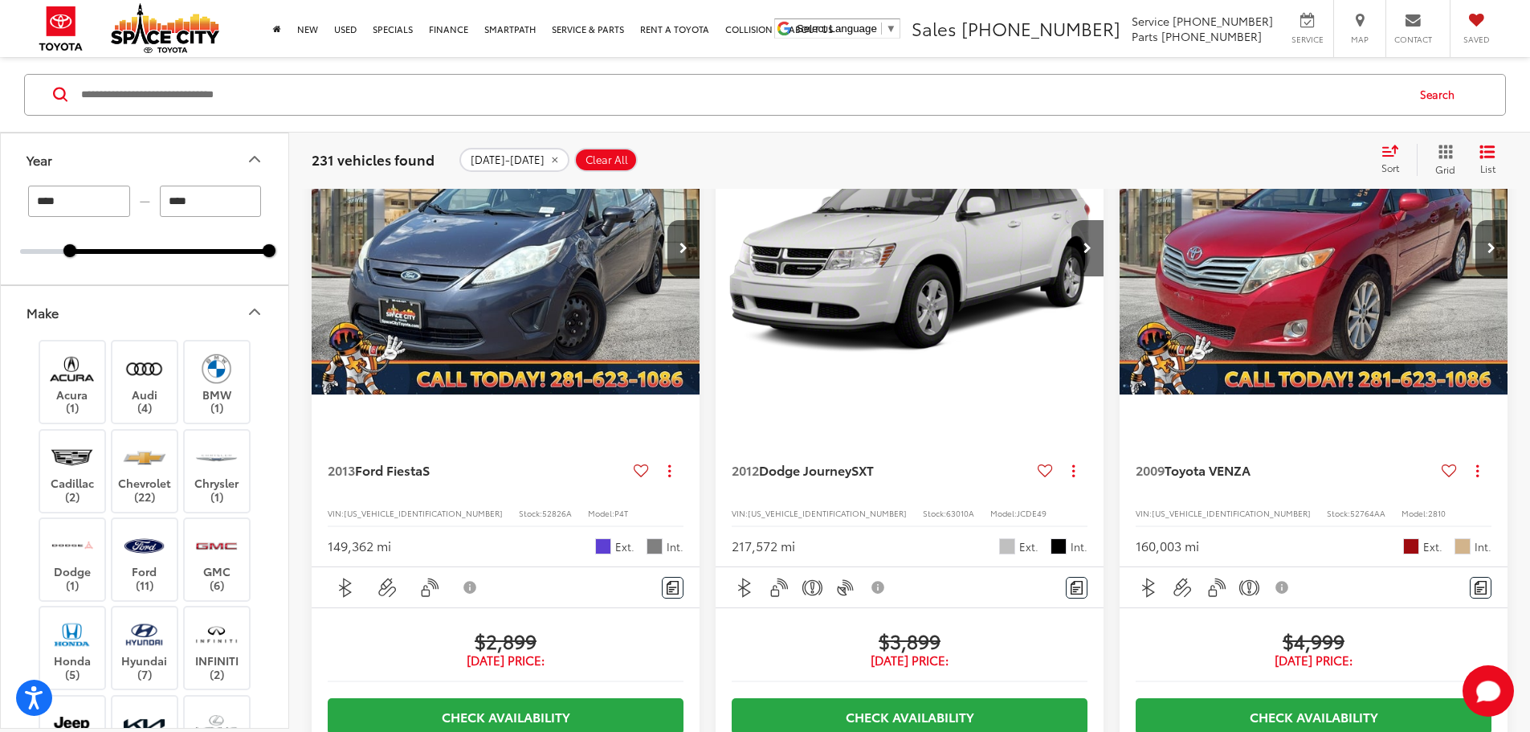
click at [231, 318] on button "Make" at bounding box center [145, 311] width 289 height 52
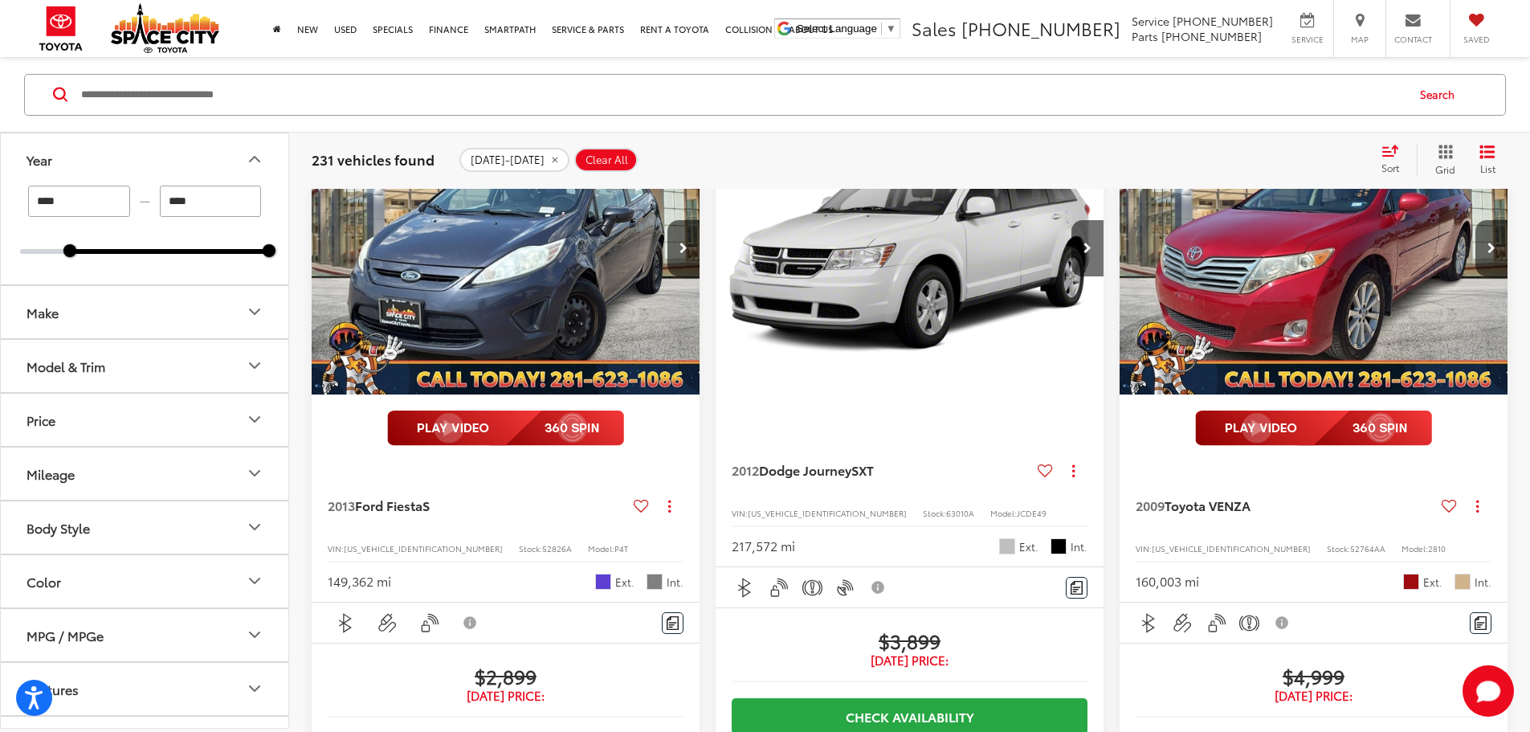
click at [87, 457] on button "Mileage" at bounding box center [145, 473] width 289 height 52
drag, startPoint x: 264, startPoint y: 567, endPoint x: 176, endPoint y: 578, distance: 88.2
click at [176, 578] on div "**** — ****** 1000 180000" at bounding box center [145, 548] width 288 height 99
type input "******"
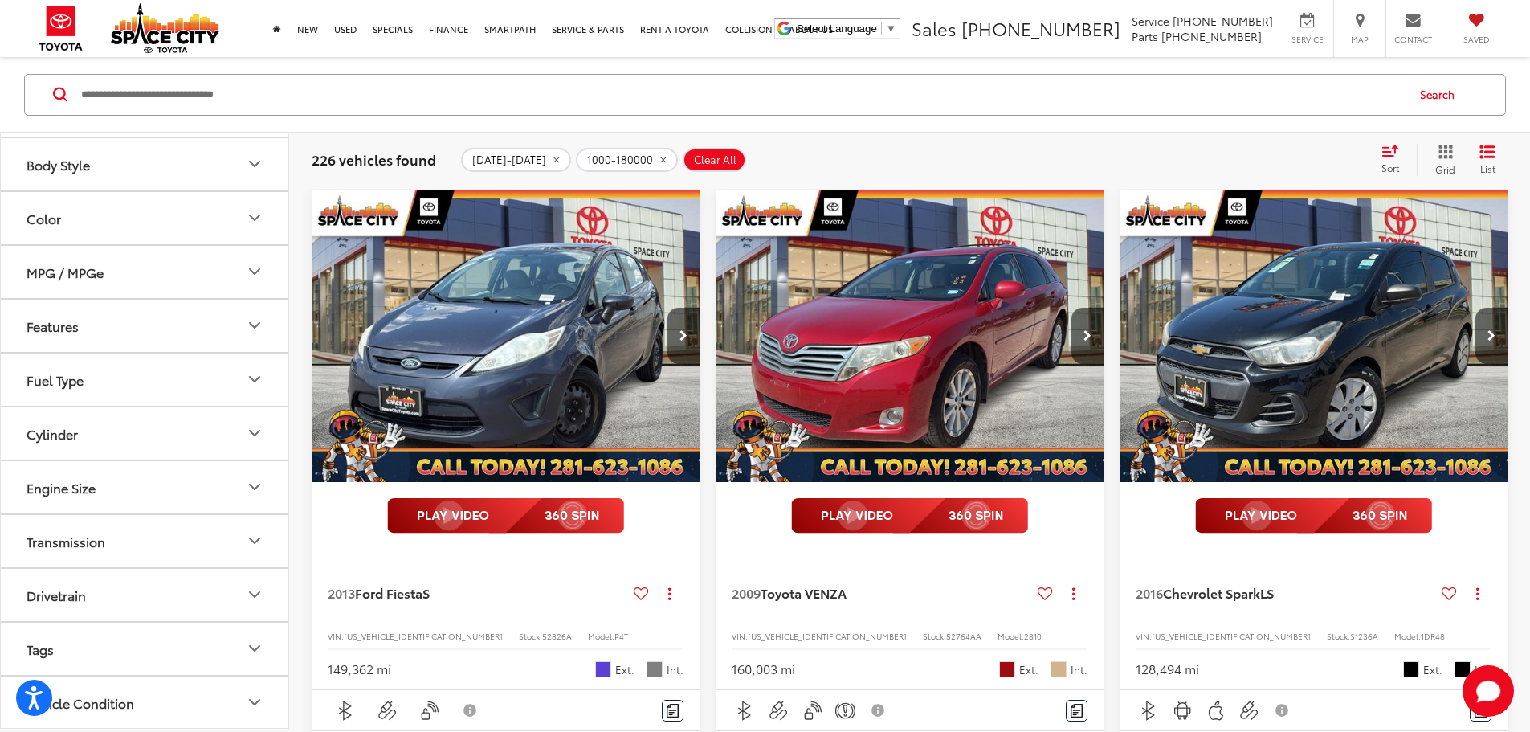
scroll to position [250, 0]
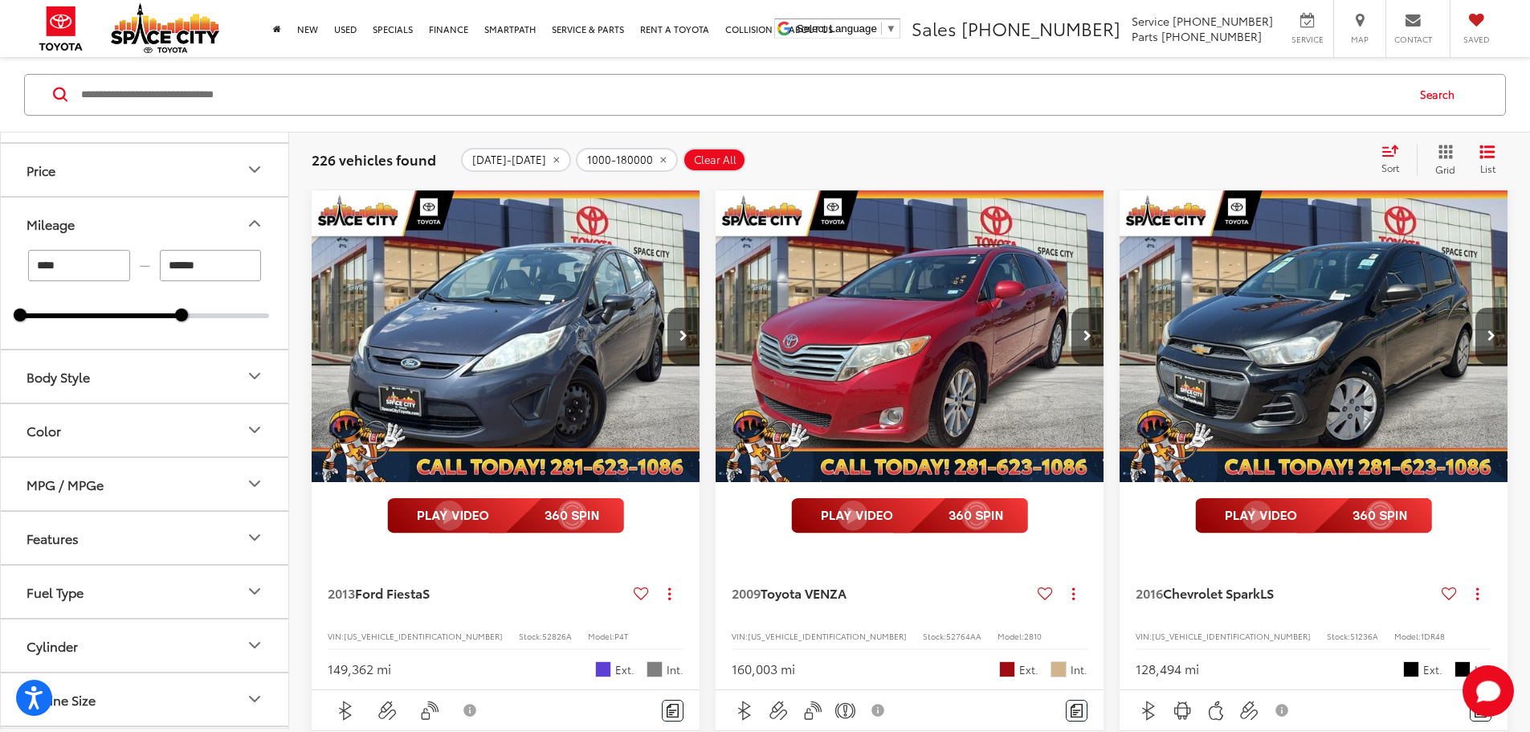
click at [149, 387] on button "Body Style" at bounding box center [145, 375] width 289 height 52
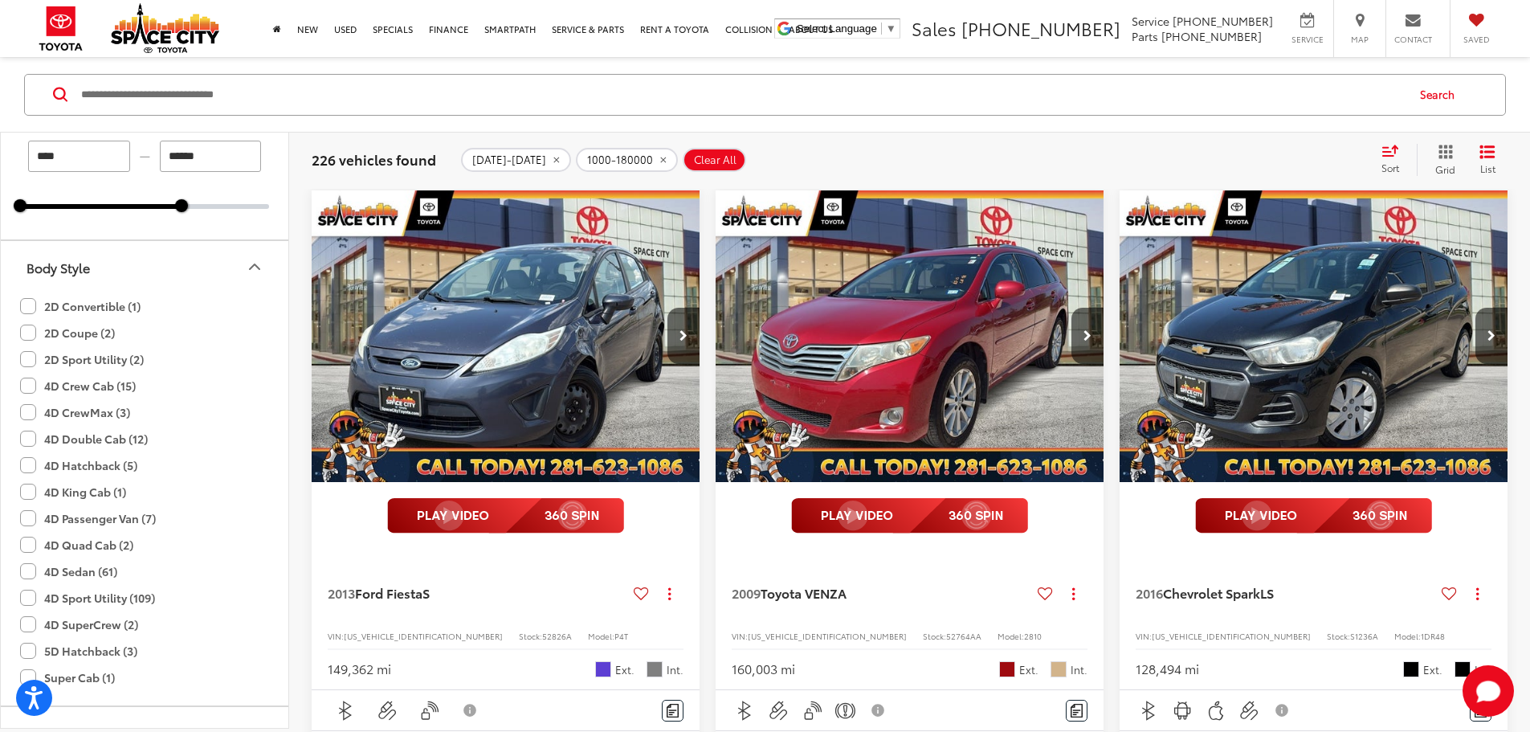
scroll to position [411, 0]
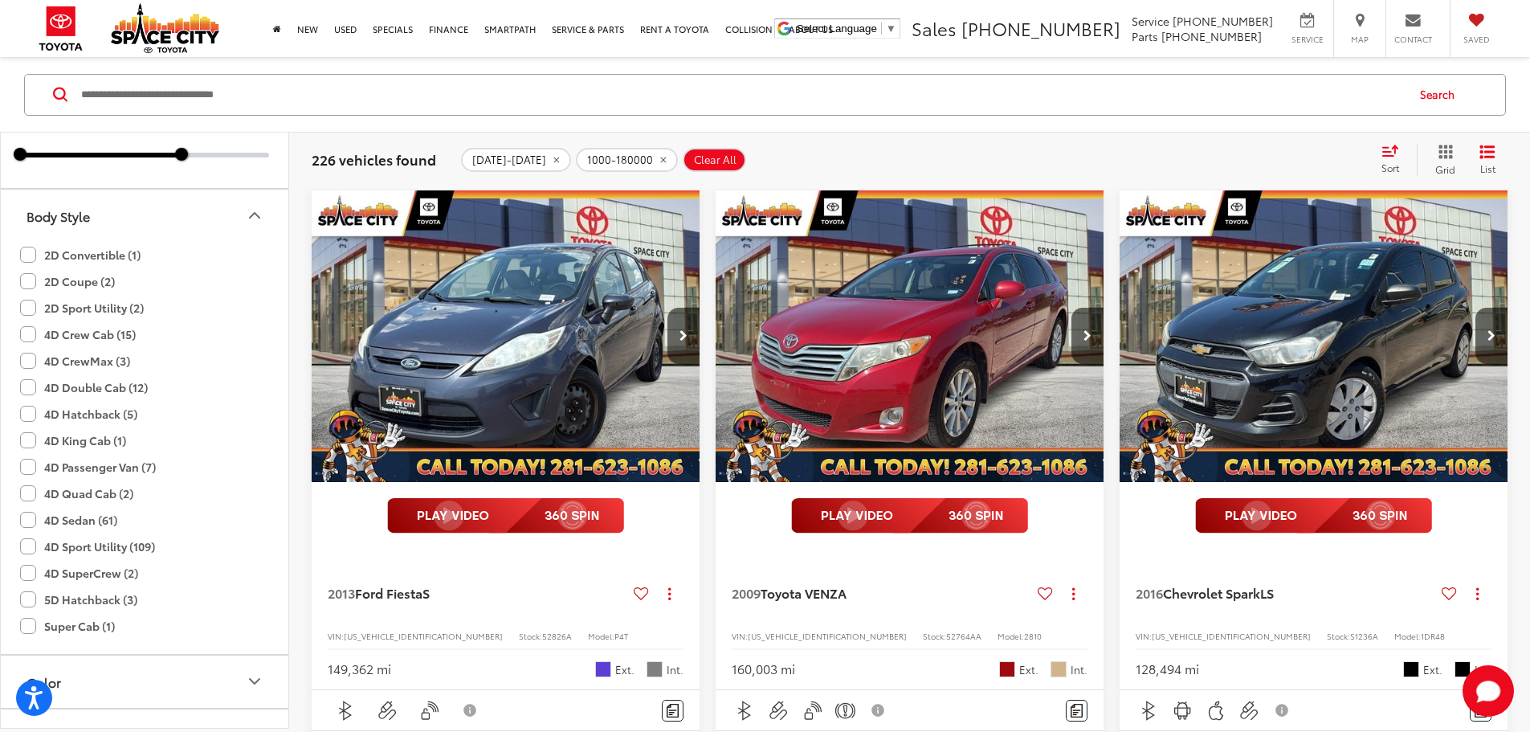
click at [124, 545] on label "4D Sport Utility (109)" at bounding box center [87, 546] width 135 height 27
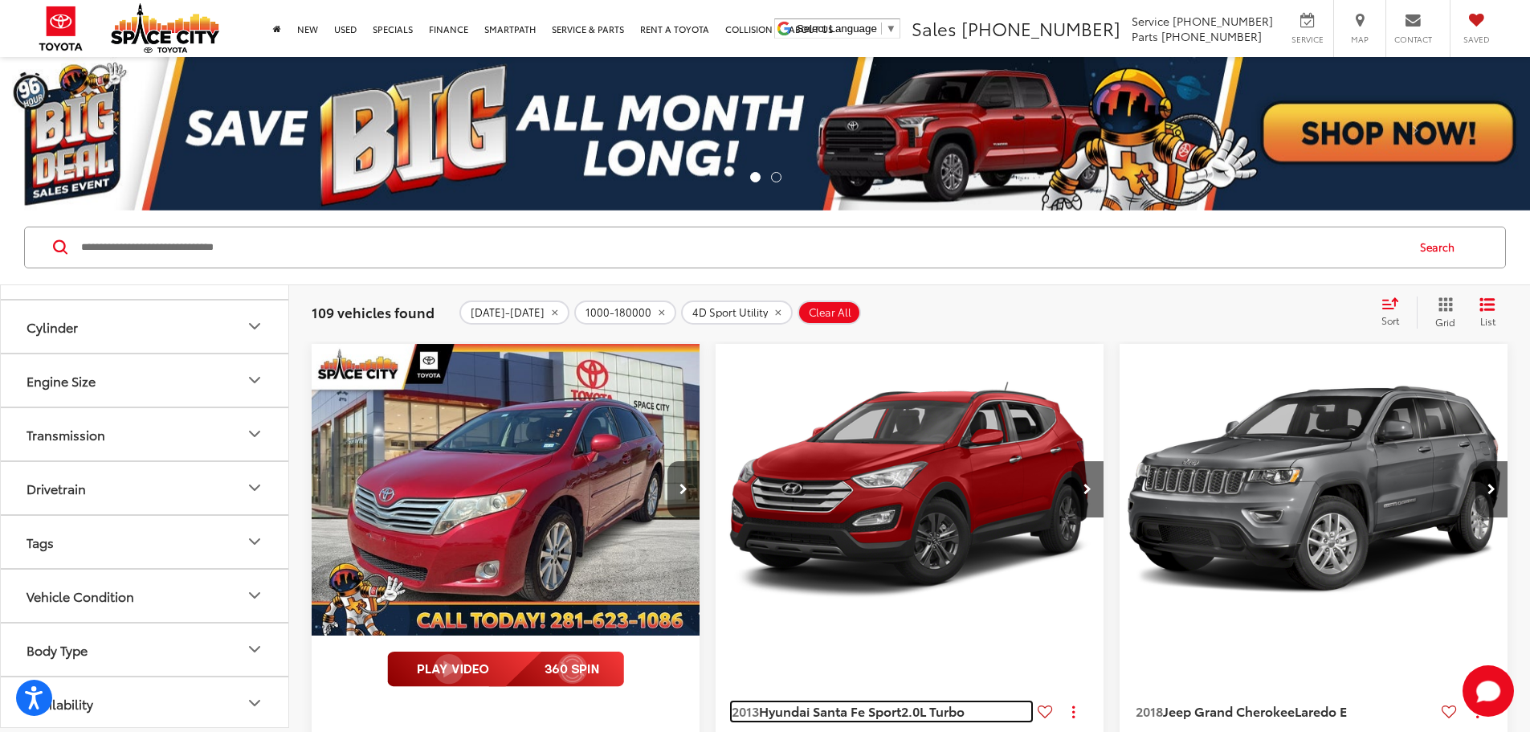
click at [759, 701] on span "Hyundai Santa Fe Sport" at bounding box center [830, 710] width 142 height 18
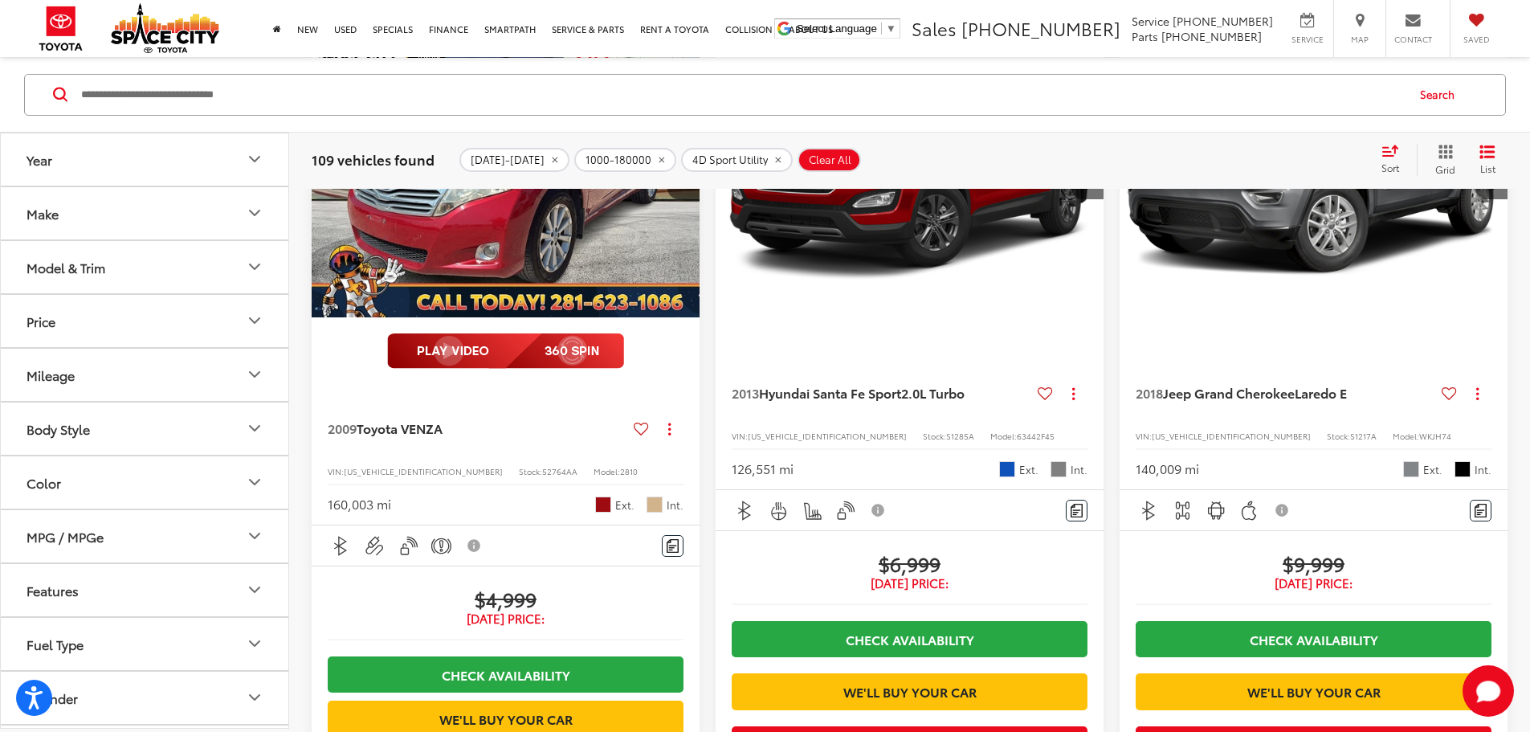
scroll to position [321, 0]
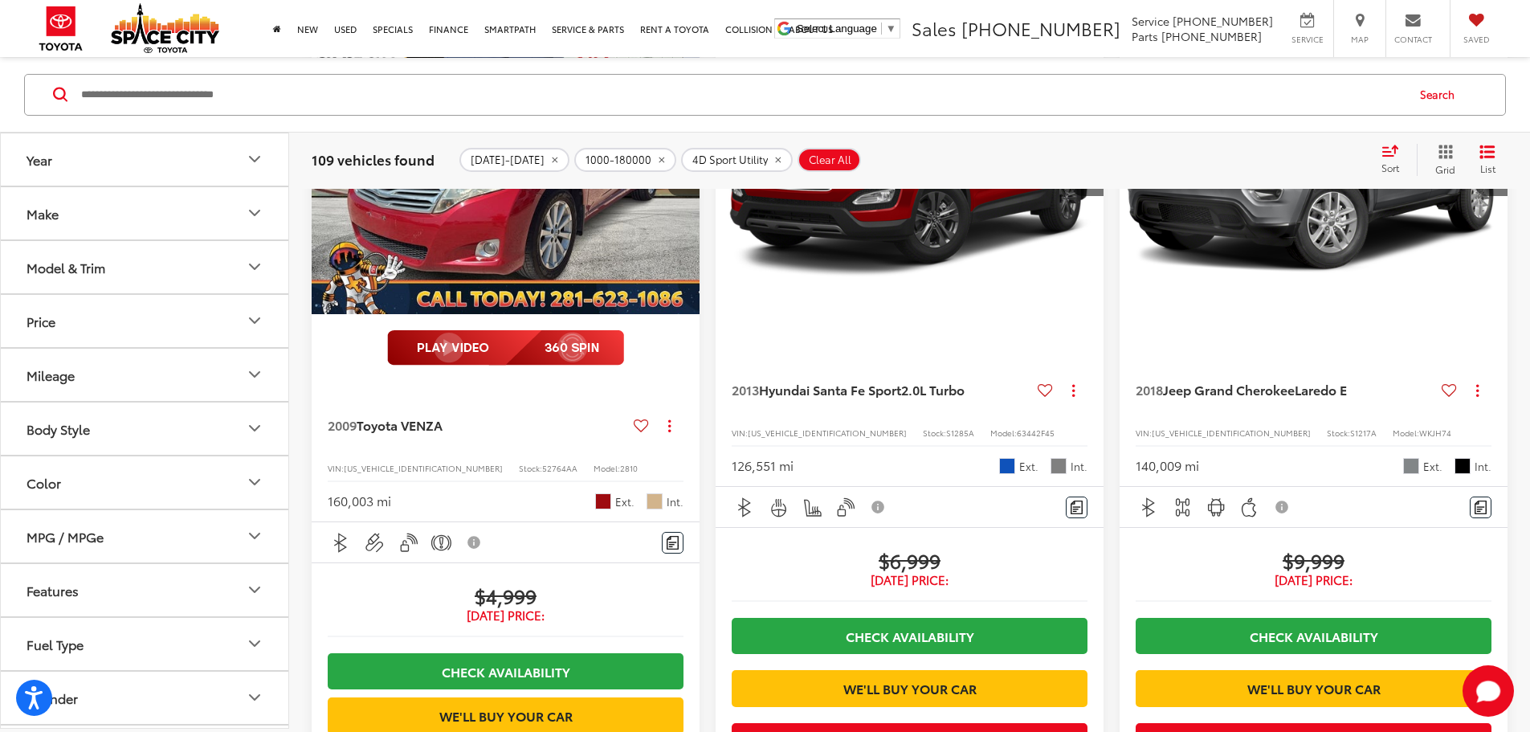
click at [139, 210] on button "Make" at bounding box center [145, 212] width 289 height 52
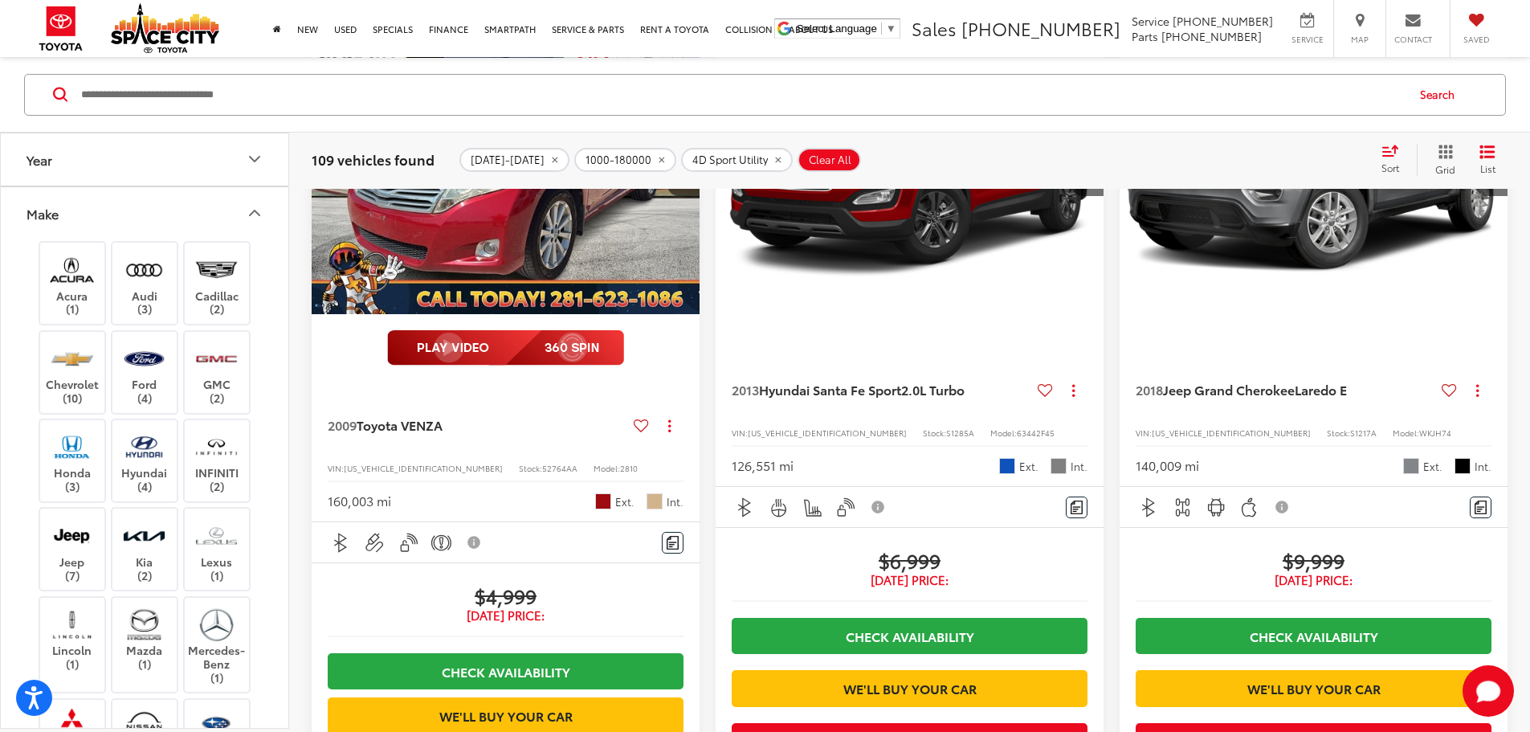
click at [138, 211] on button "Make" at bounding box center [145, 212] width 289 height 52
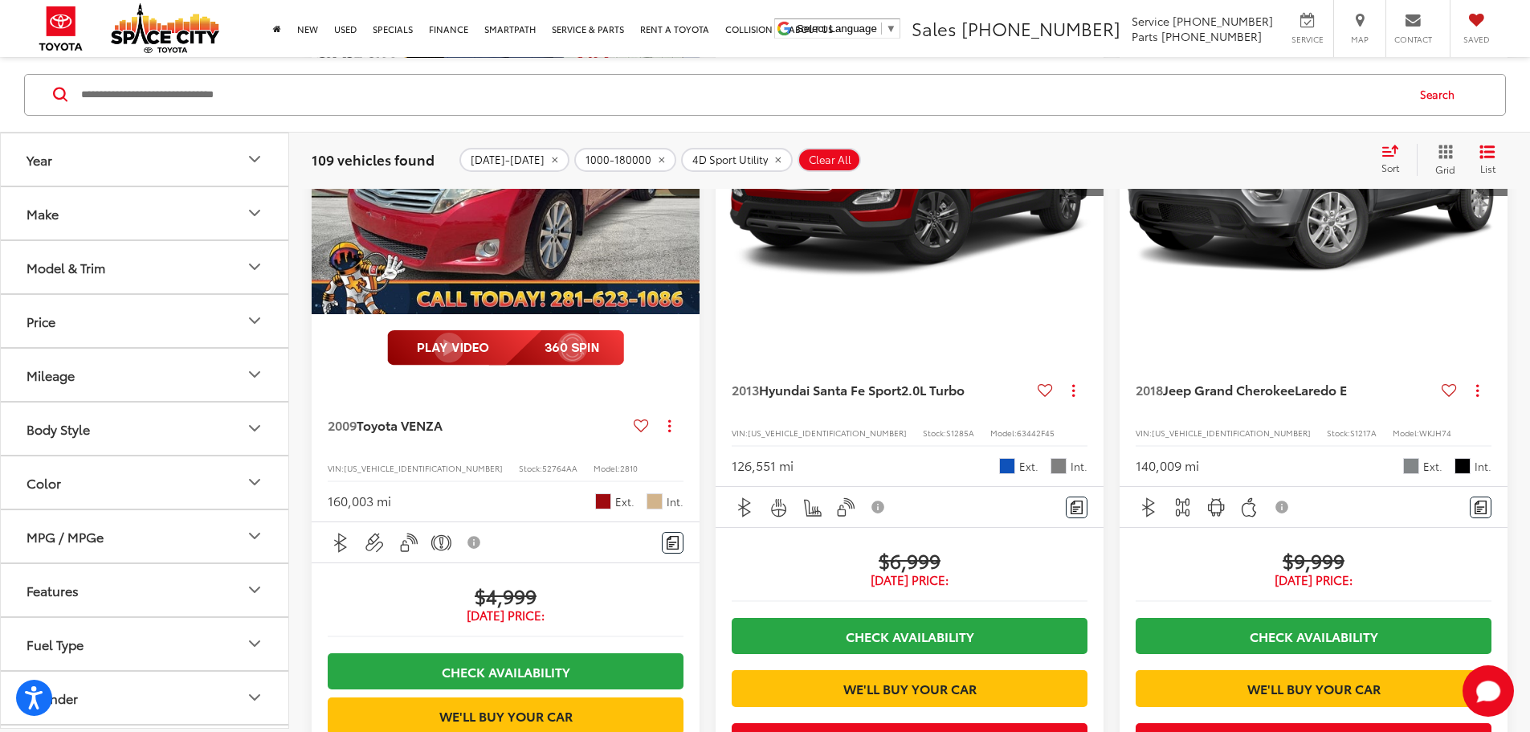
click at [104, 430] on button "Body Style" at bounding box center [145, 428] width 289 height 52
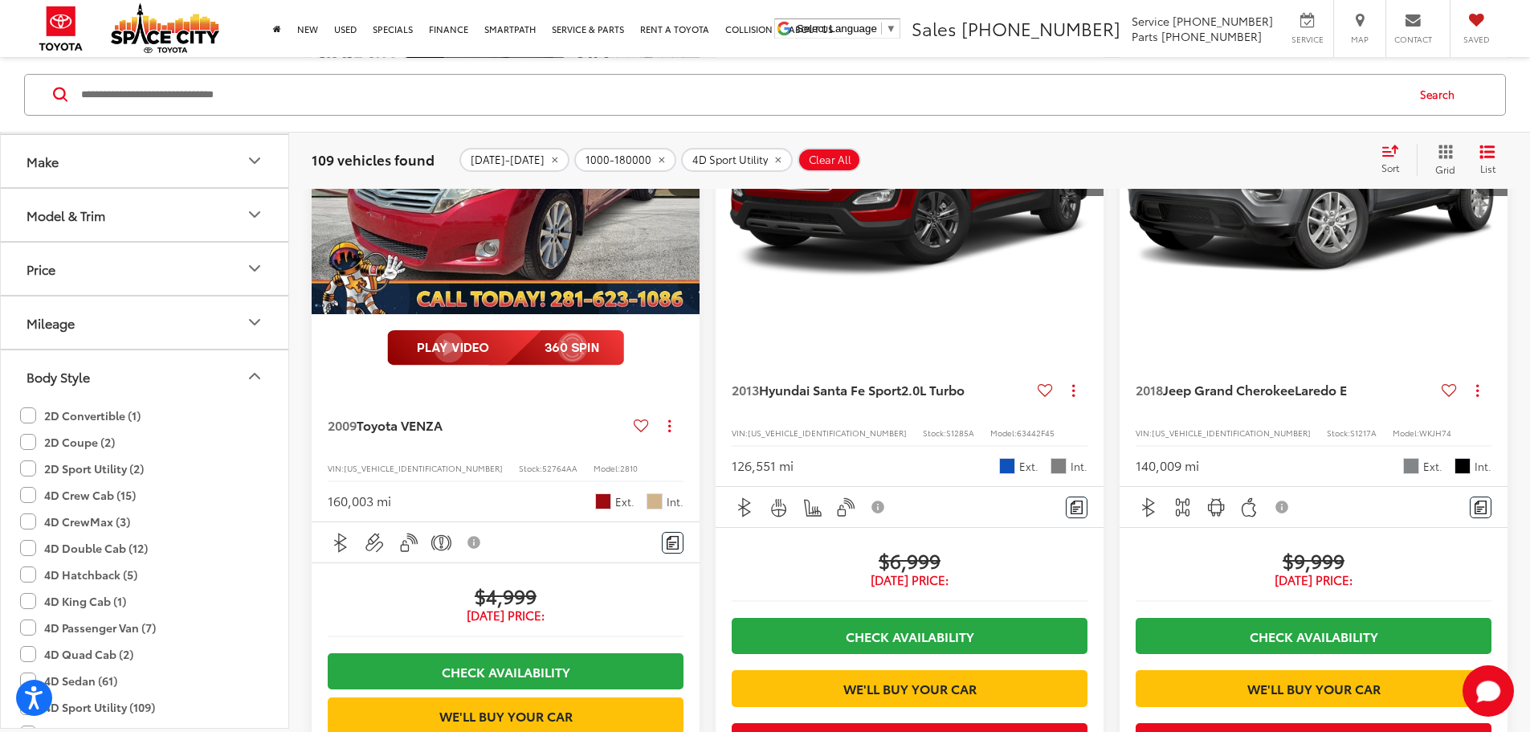
scroll to position [161, 0]
click at [100, 571] on label "4D Sedan (61)" at bounding box center [68, 571] width 97 height 27
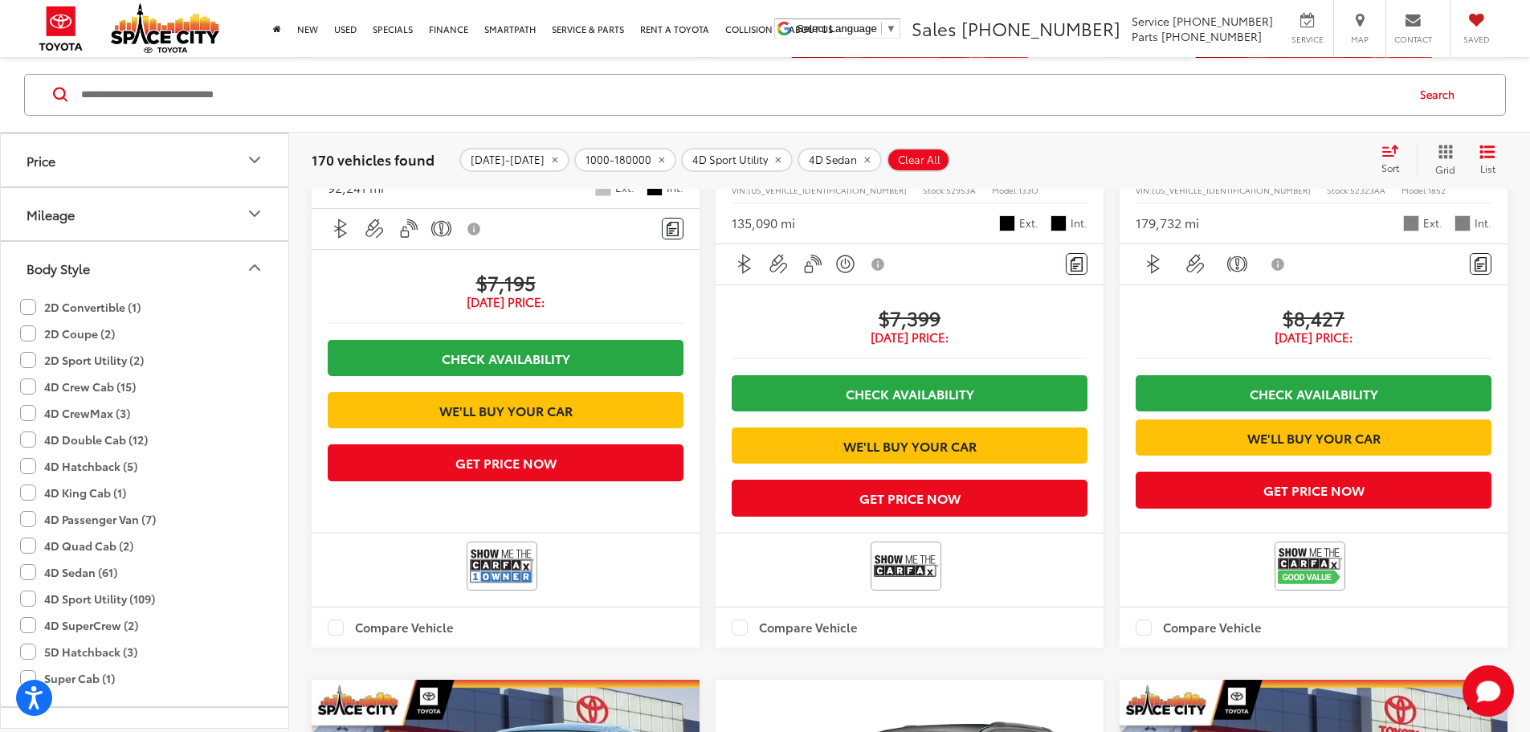
scroll to position [1278, 0]
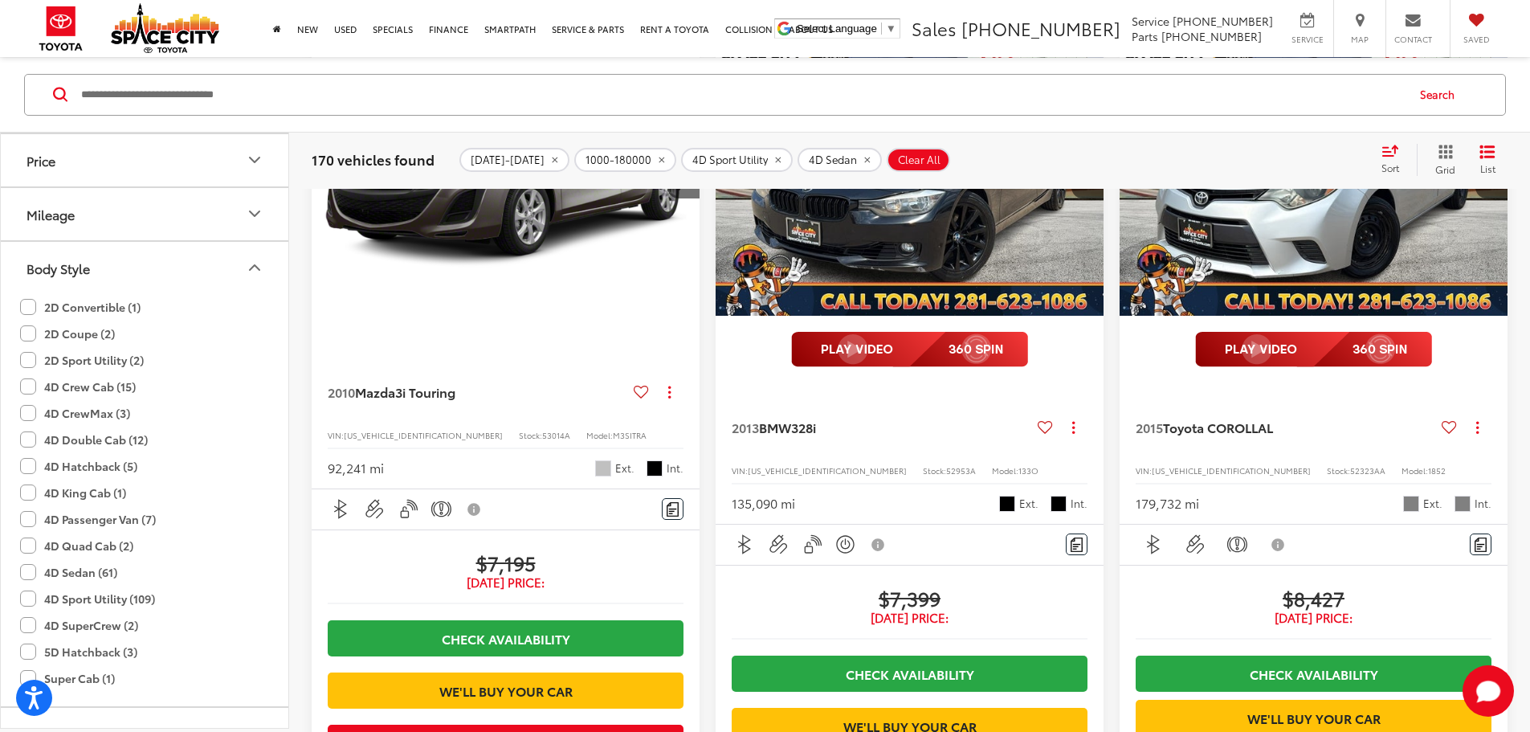
click at [549, 161] on icon "remove 2009-2025" at bounding box center [554, 159] width 10 height 10
click at [541, 161] on icon "remove 1000-180000" at bounding box center [546, 159] width 10 height 10
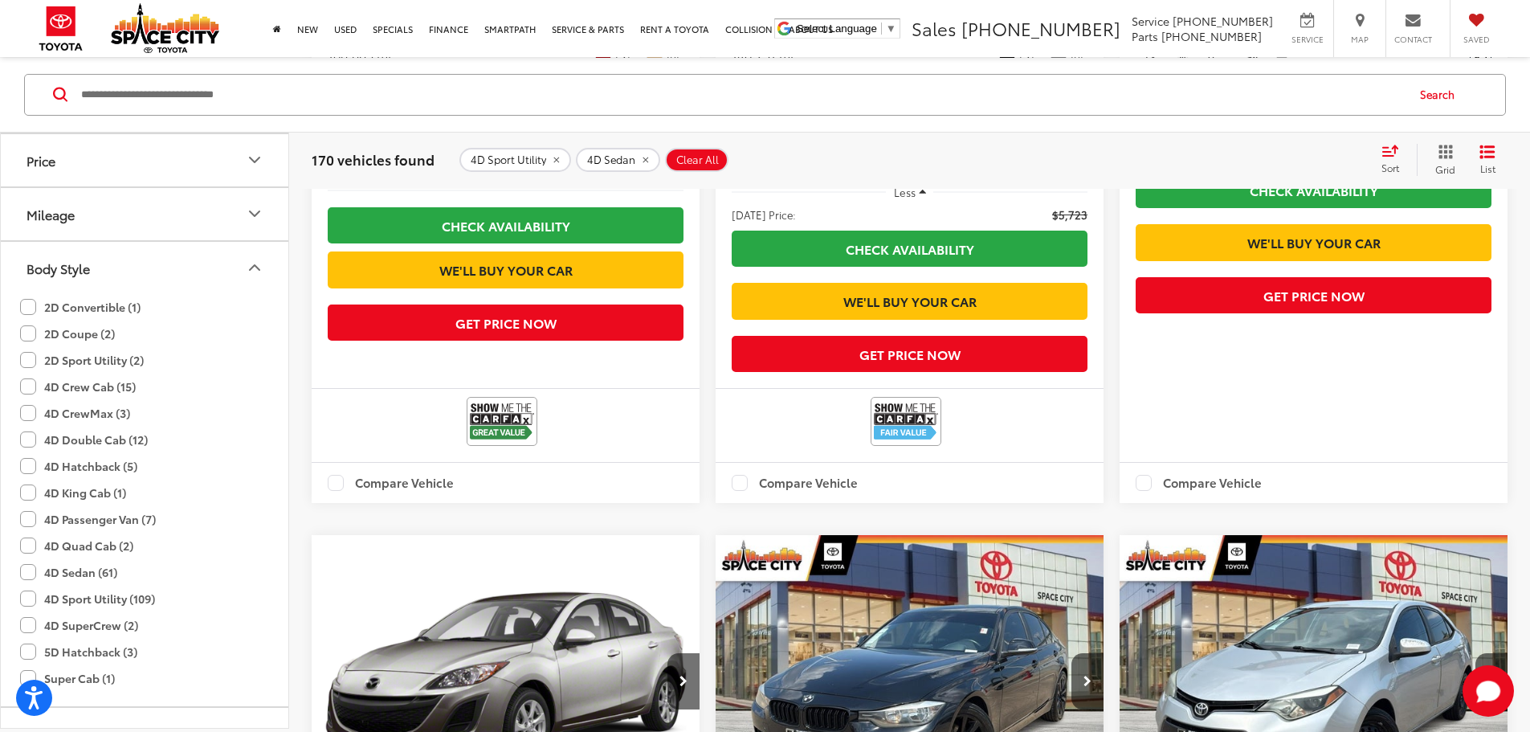
click at [536, 161] on span "4D Sport Utility" at bounding box center [509, 159] width 76 height 13
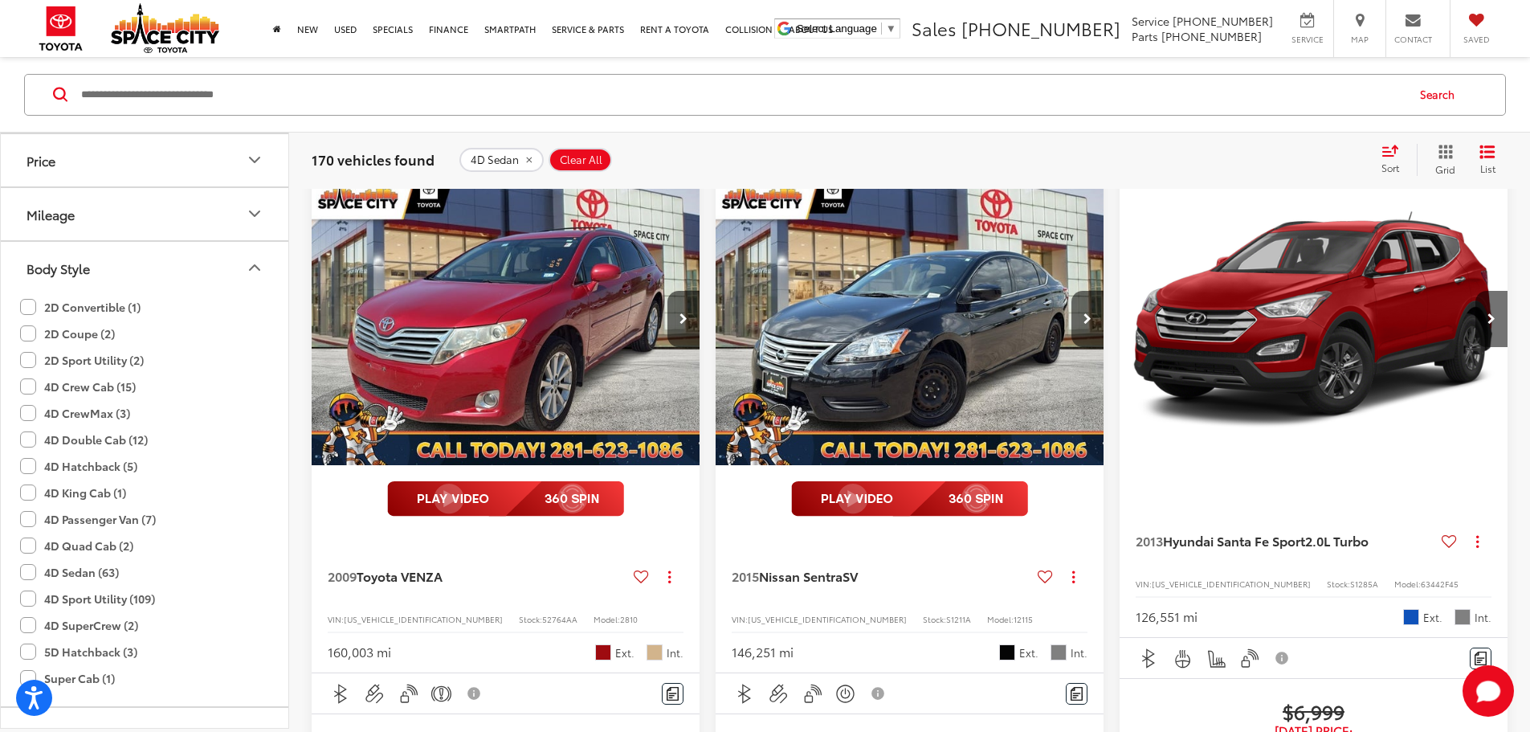
scroll to position [153, 0]
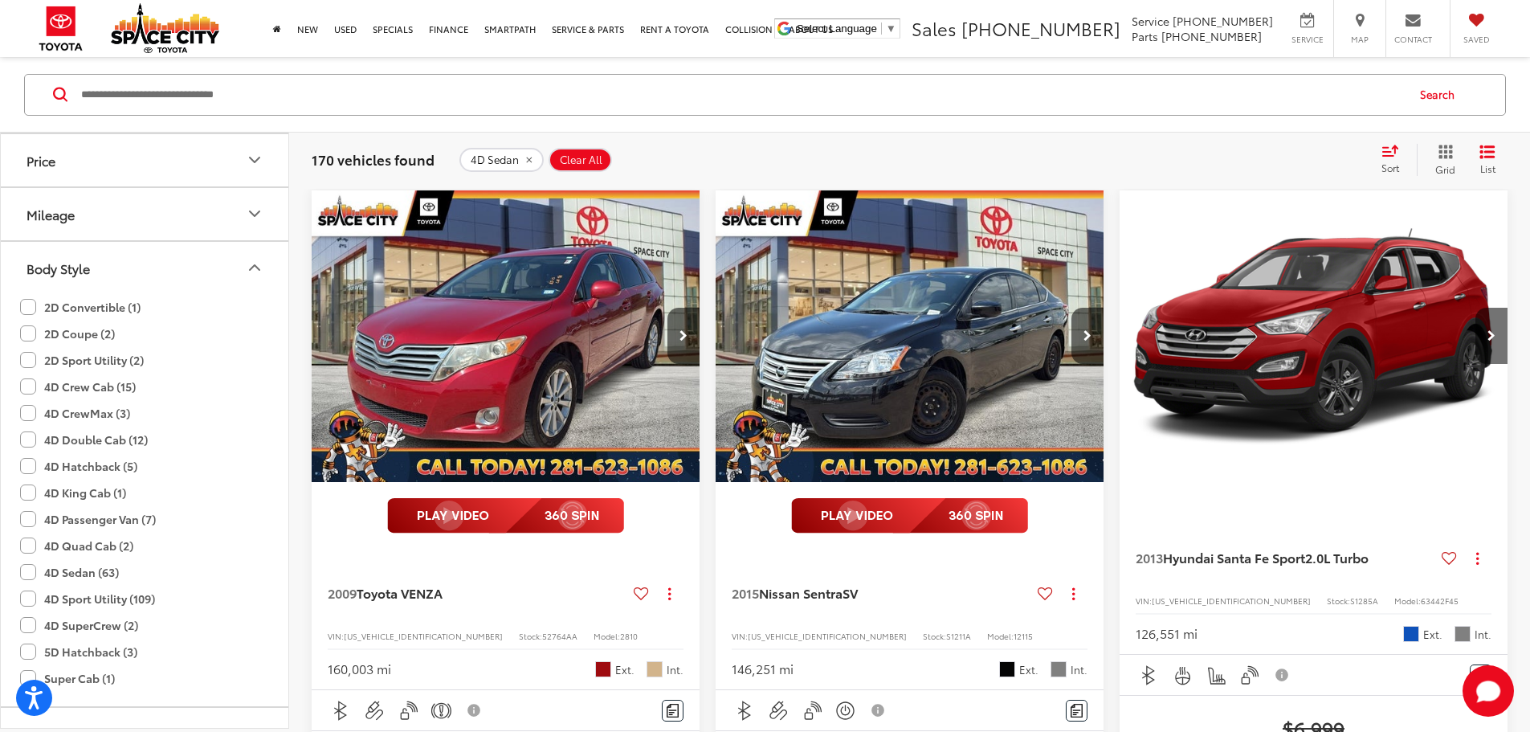
click at [536, 161] on button "4D Sedan" at bounding box center [502, 159] width 84 height 24
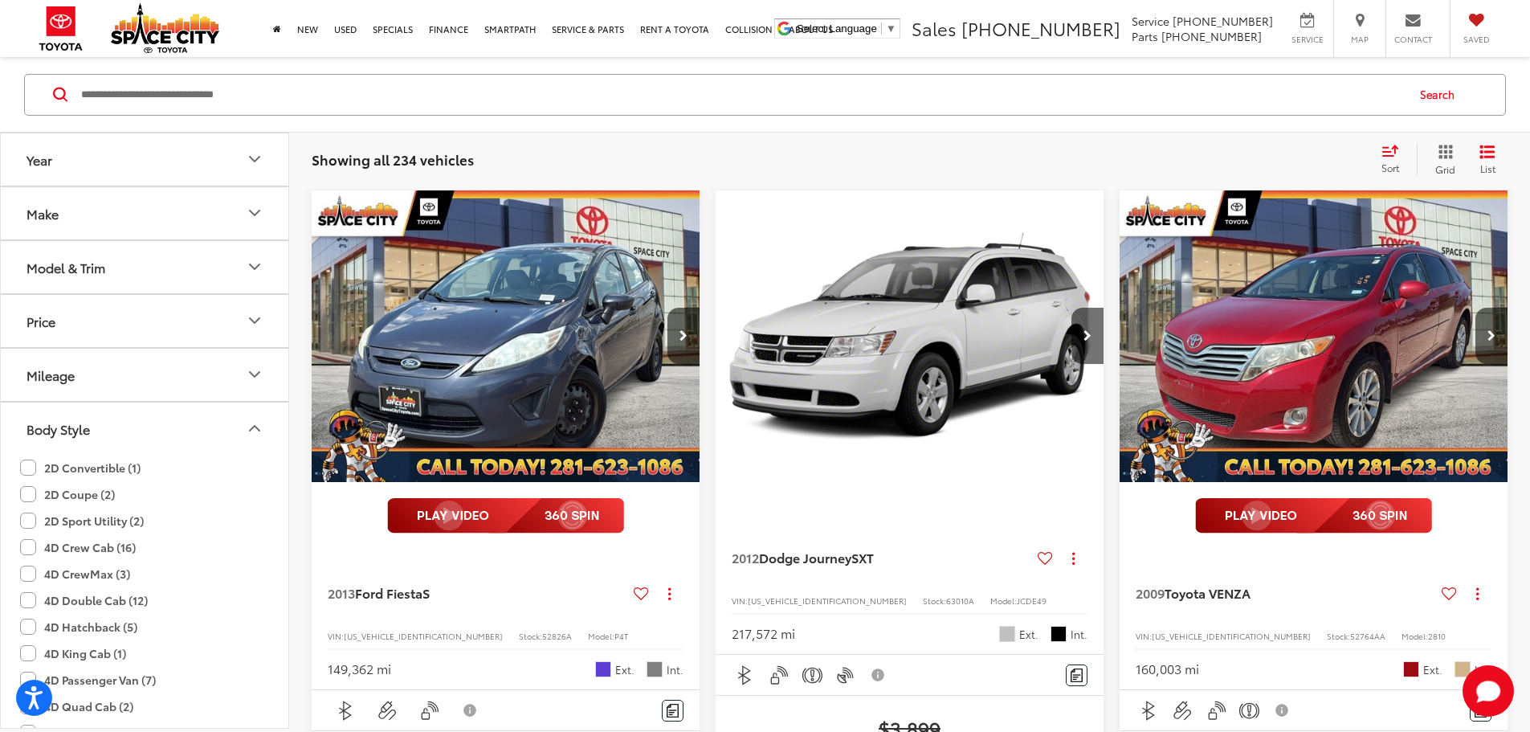
click at [131, 407] on button "Body Style" at bounding box center [145, 428] width 289 height 52
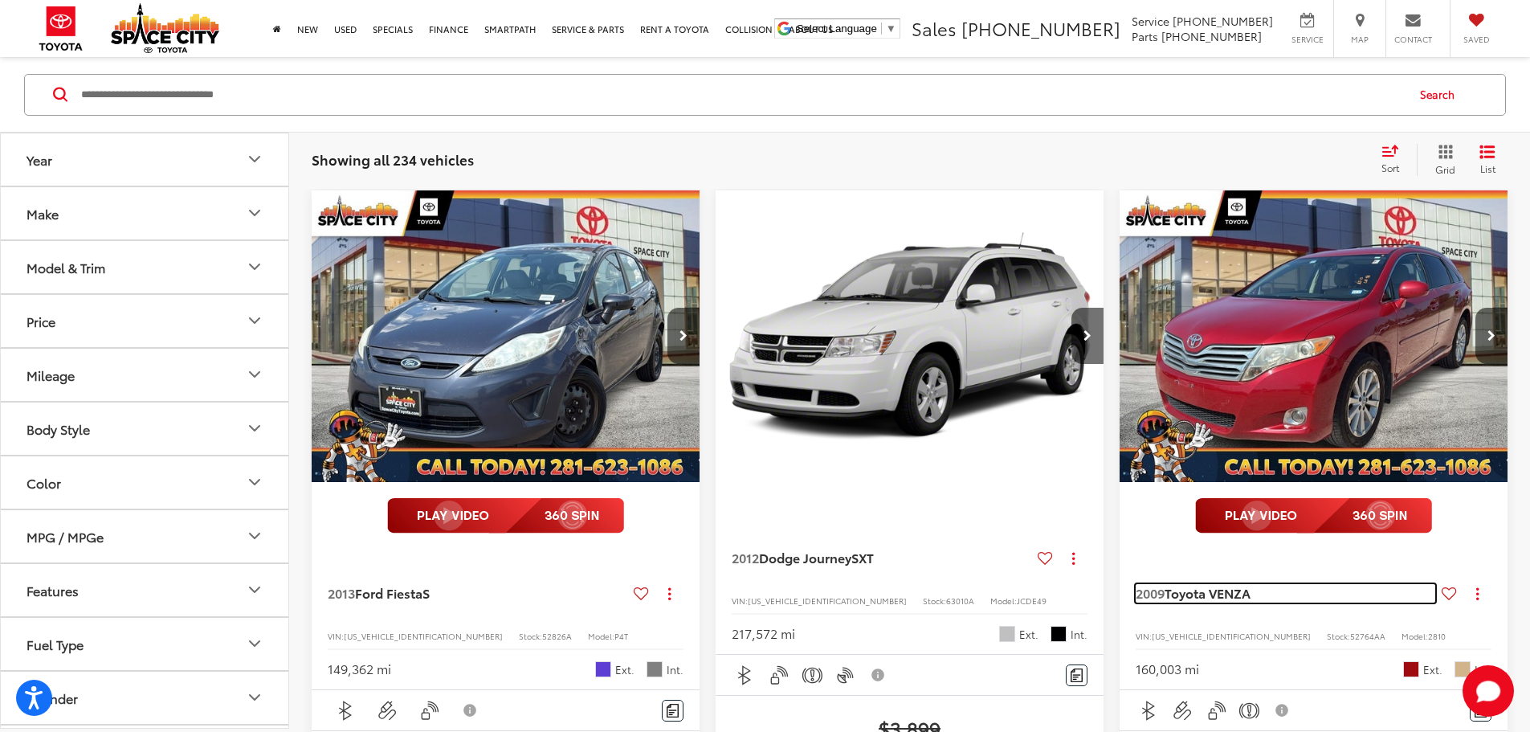
click at [1165, 583] on span "Toyota VENZA" at bounding box center [1208, 592] width 86 height 18
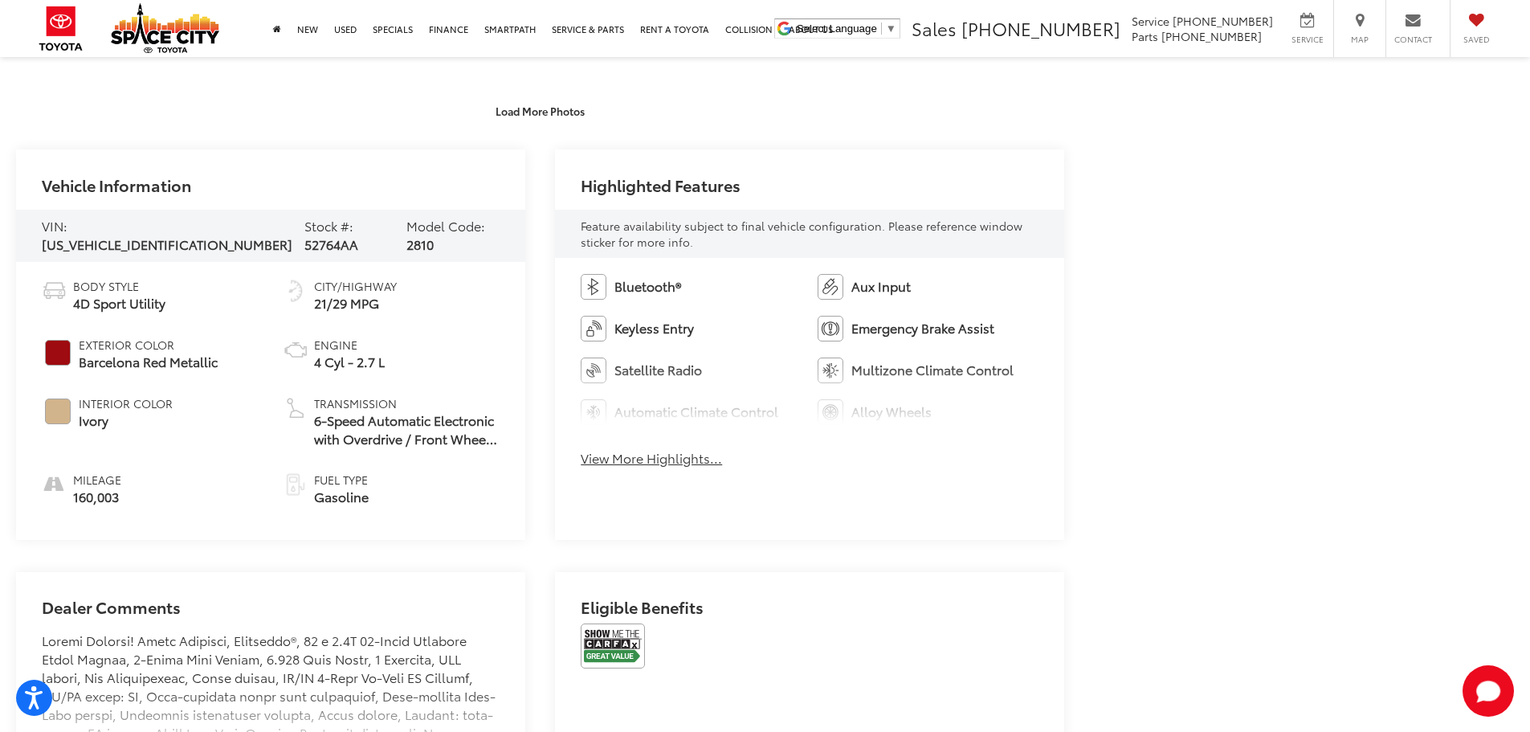
scroll to position [884, 0]
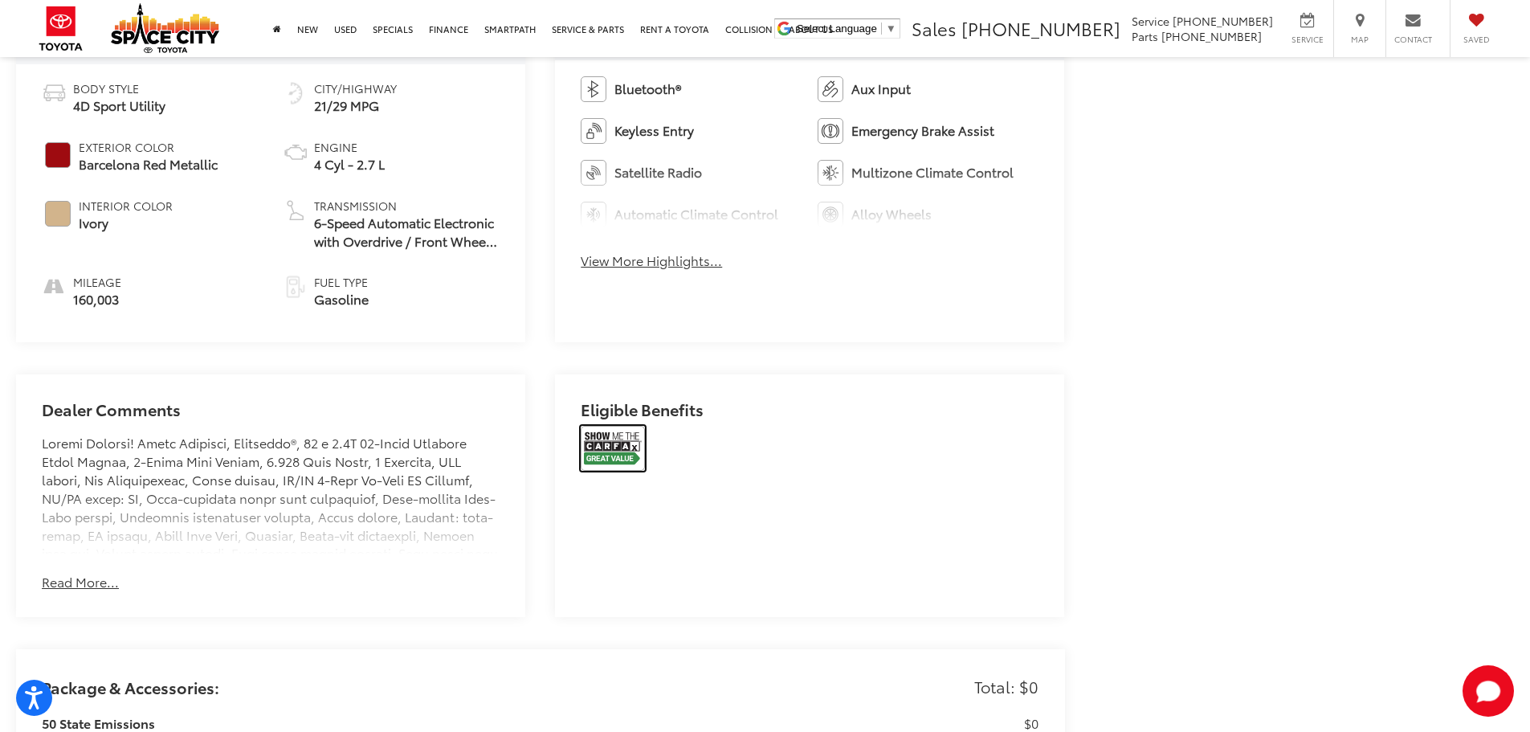
click at [631, 435] on img at bounding box center [613, 448] width 64 height 45
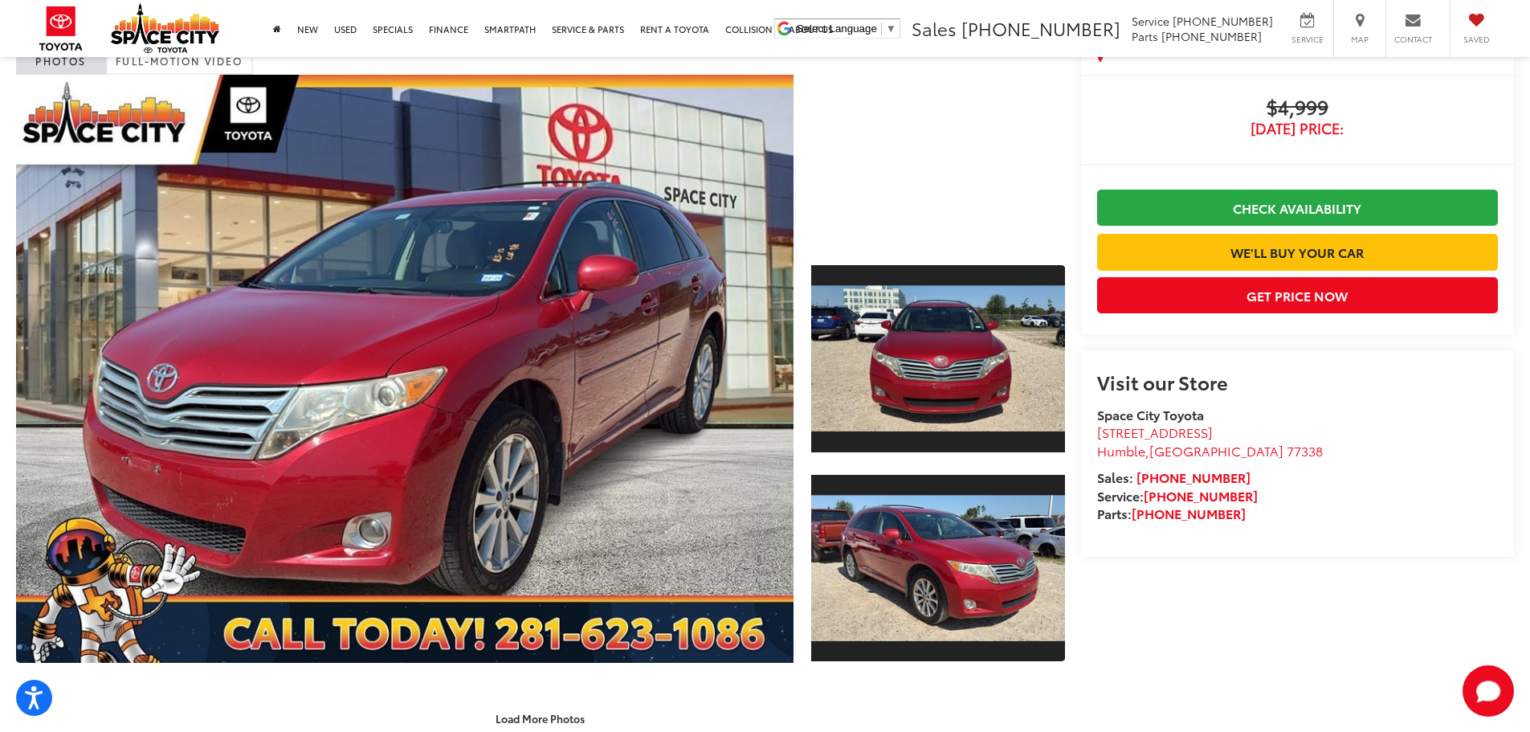
scroll to position [0, 0]
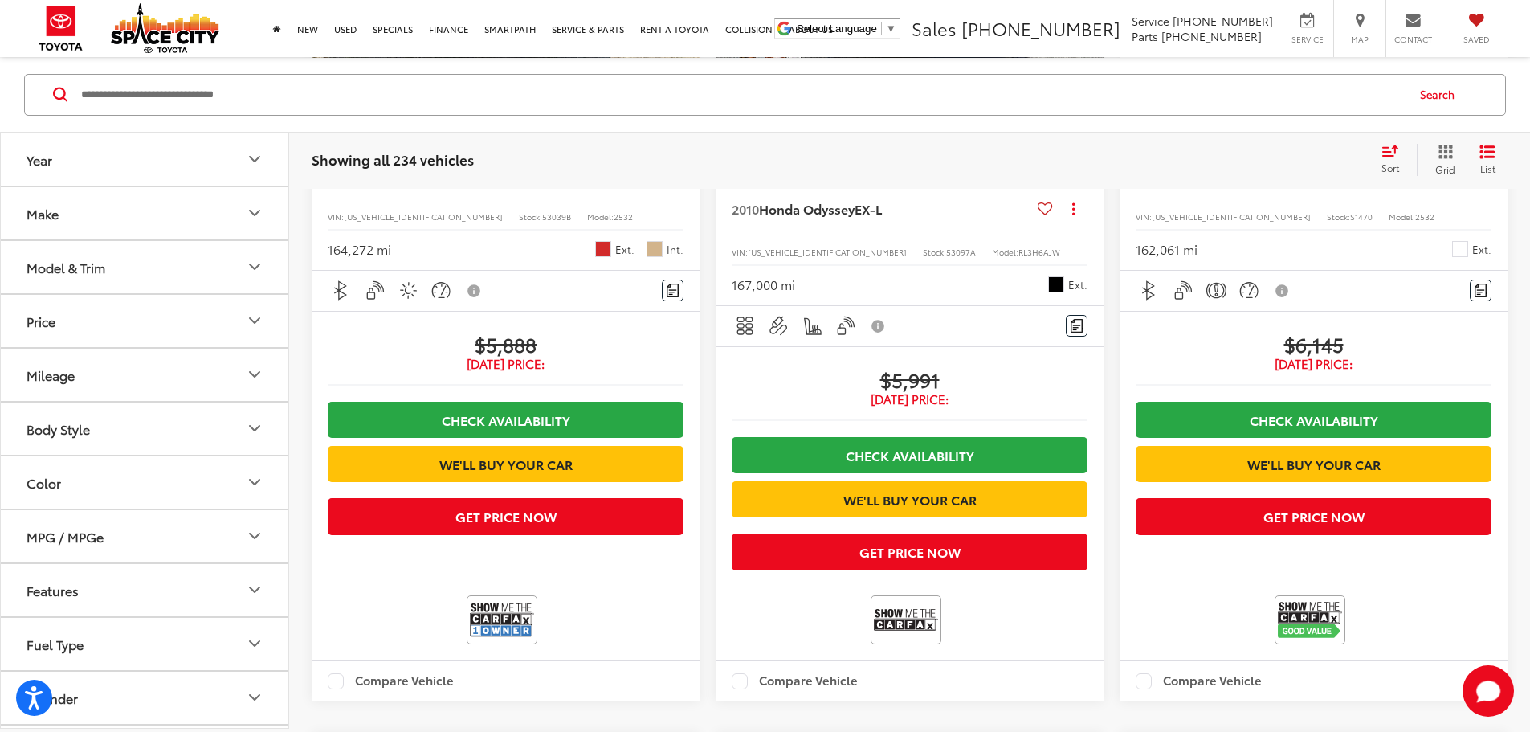
scroll to position [2731, 0]
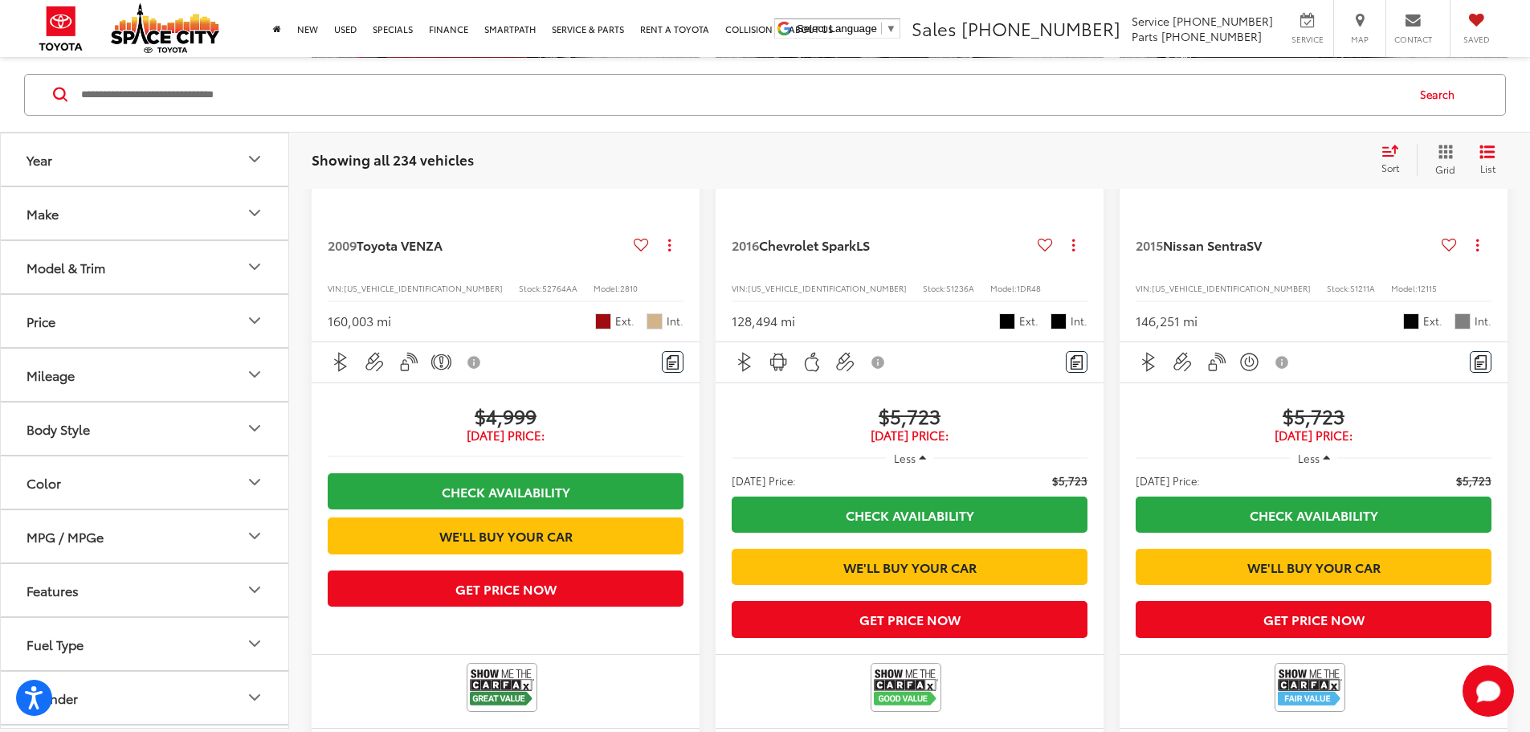
scroll to position [1125, 0]
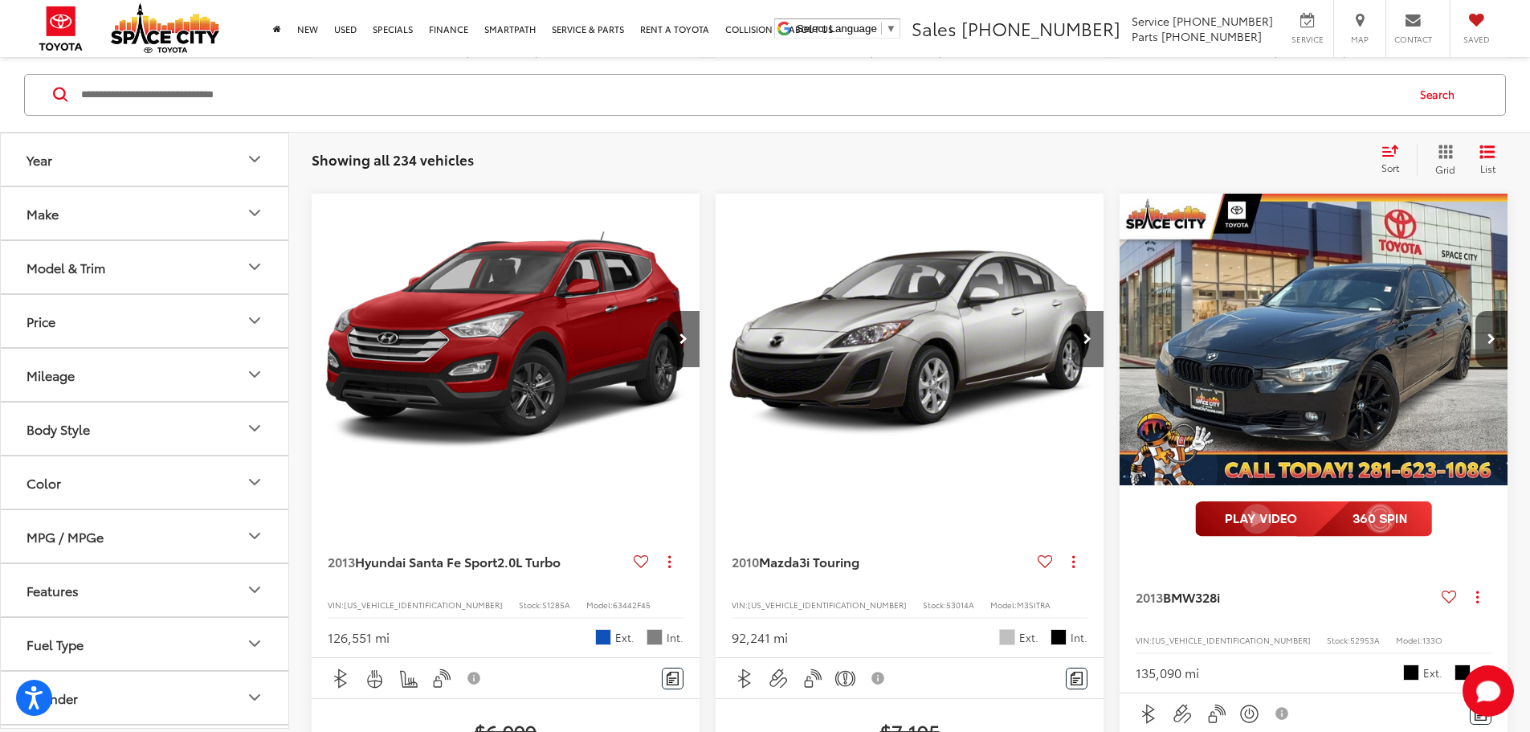
scroll to position [3133, 0]
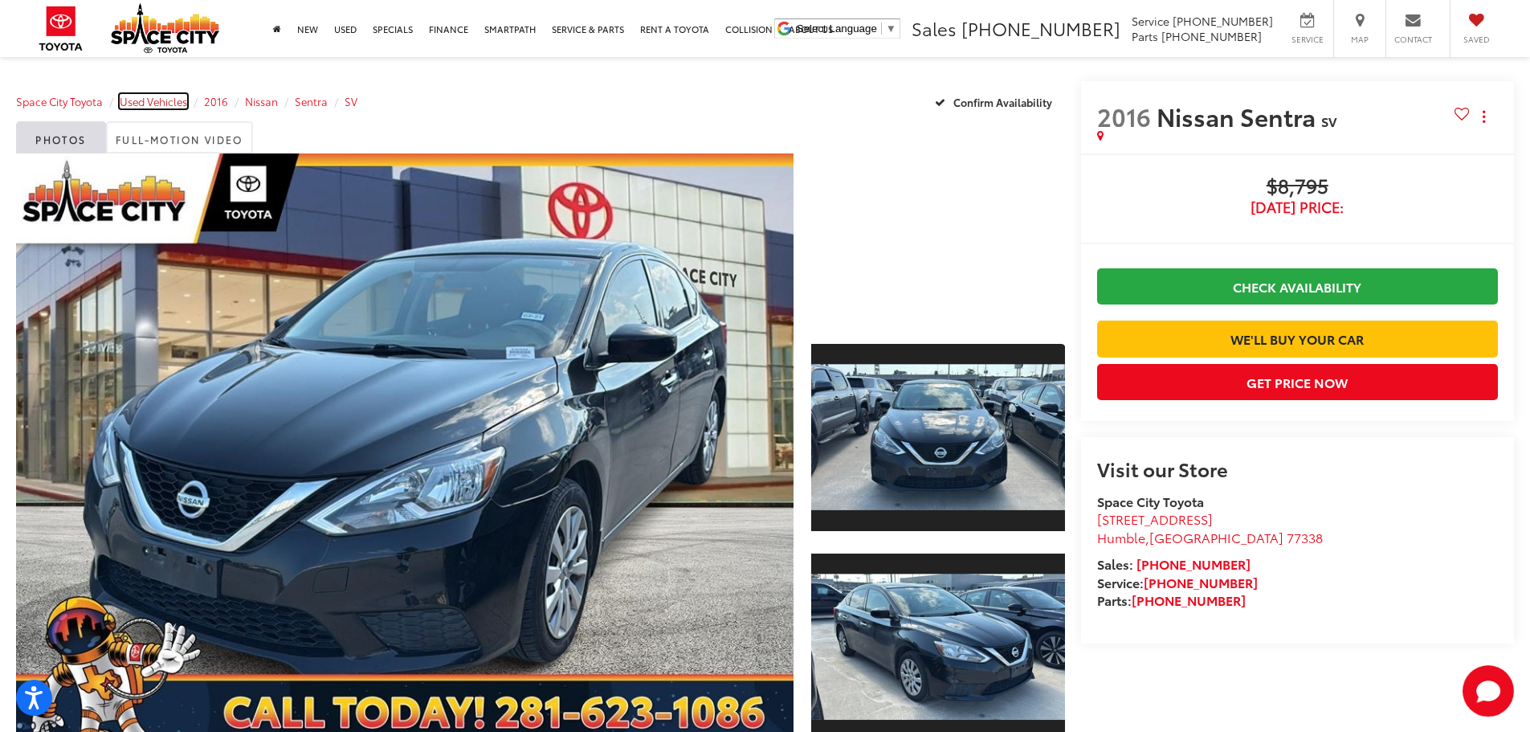
click at [162, 99] on span "Used Vehicles" at bounding box center [153, 101] width 67 height 14
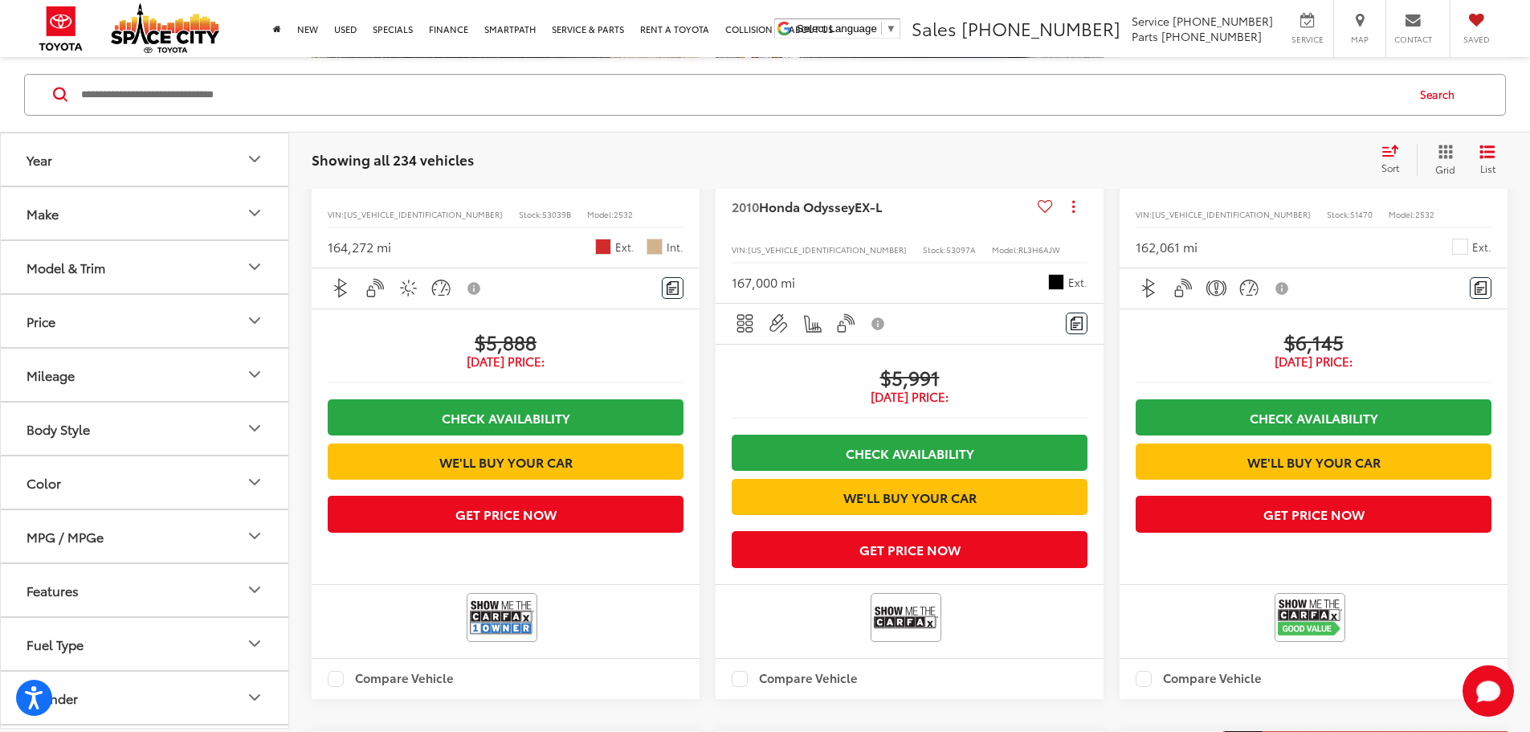
scroll to position [2746, 0]
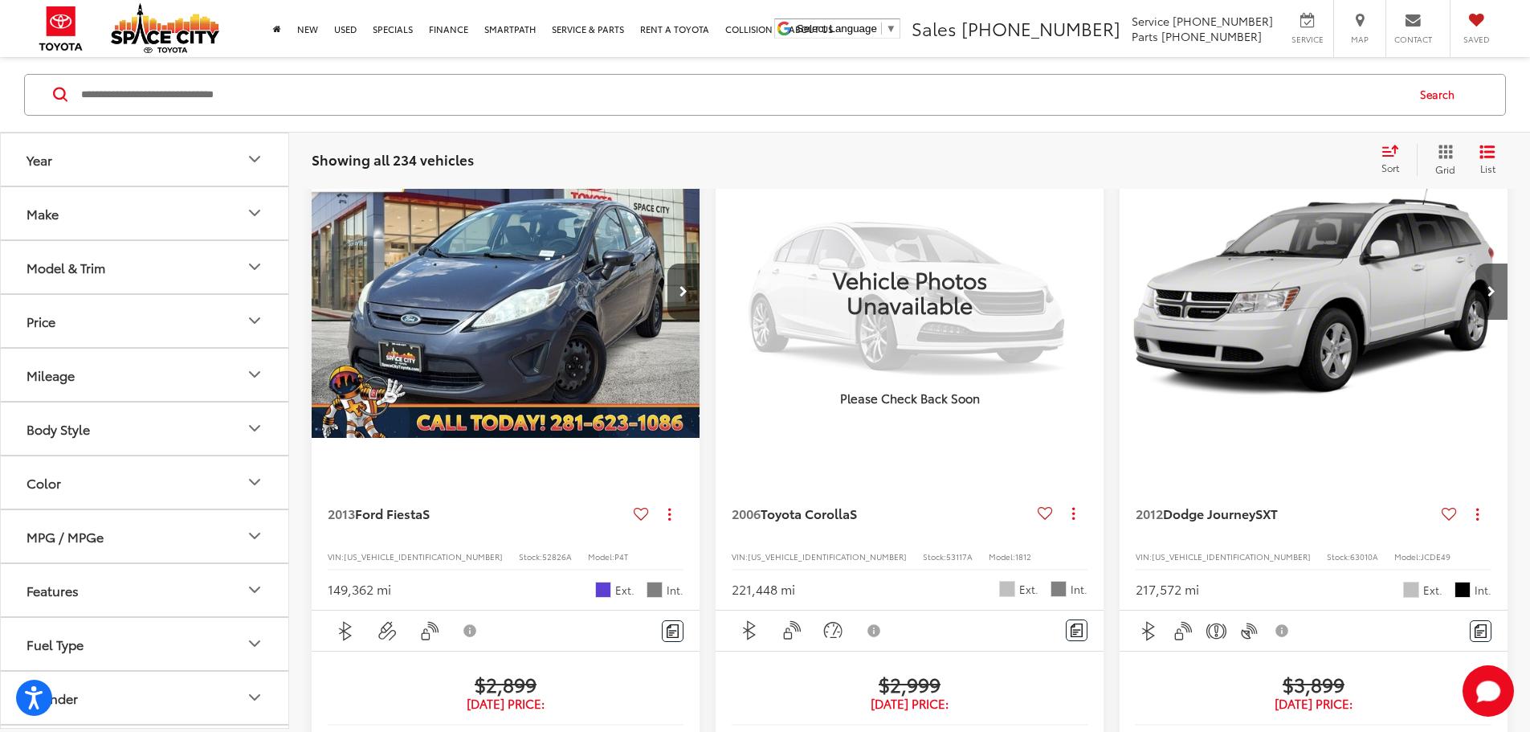
scroll to position [153, 0]
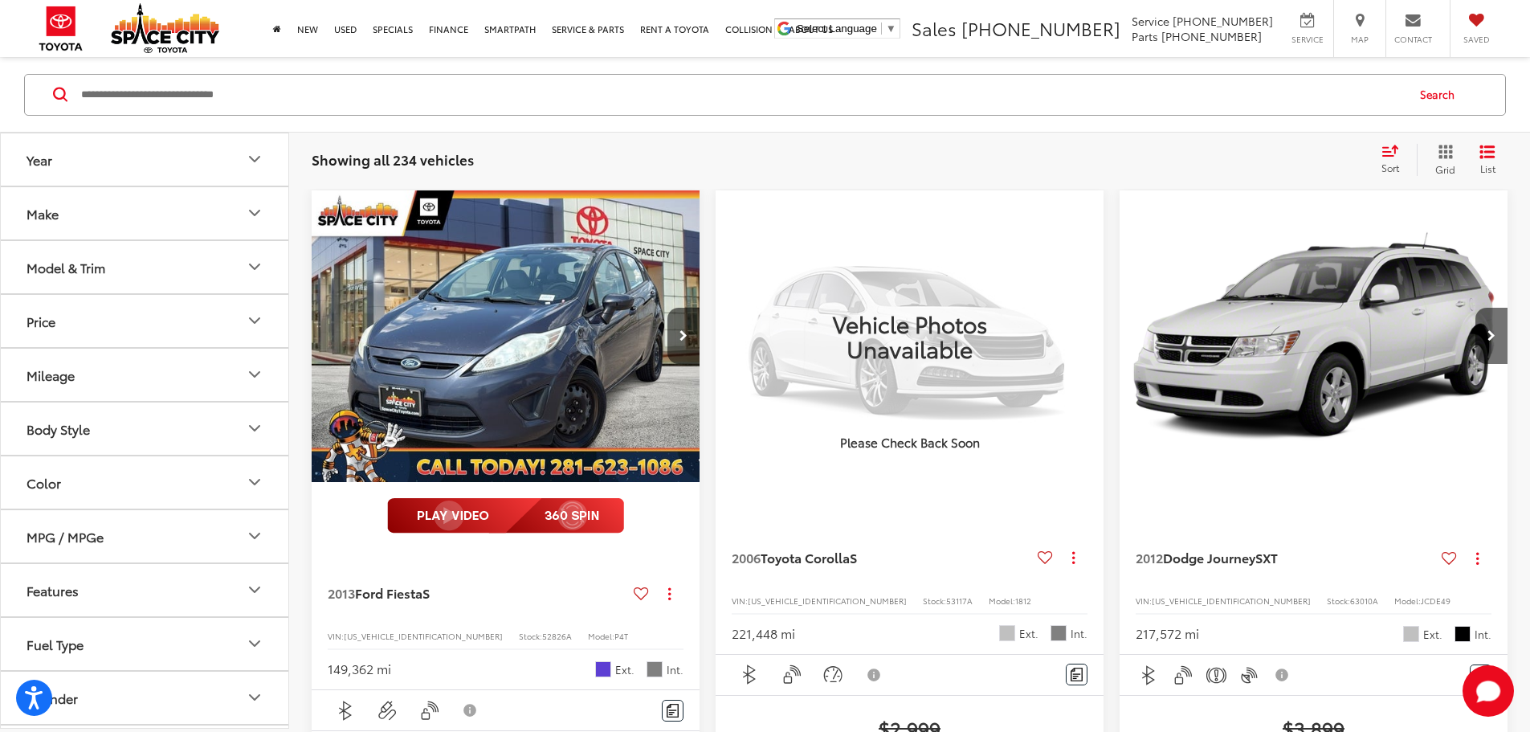
click at [122, 90] on input "Search by Make, Model, or Keyword" at bounding box center [743, 94] width 1326 height 39
type input "******"
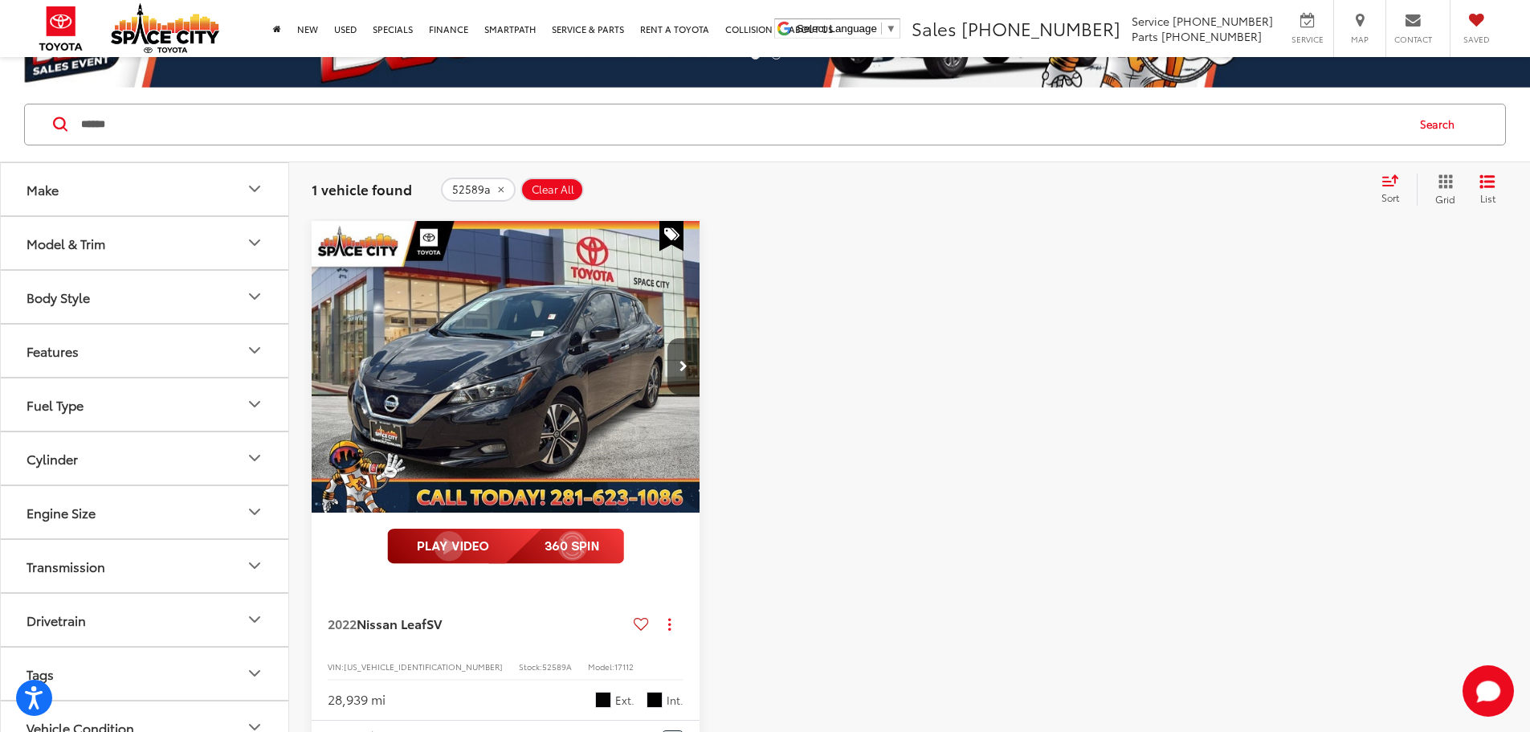
scroll to position [73, 0]
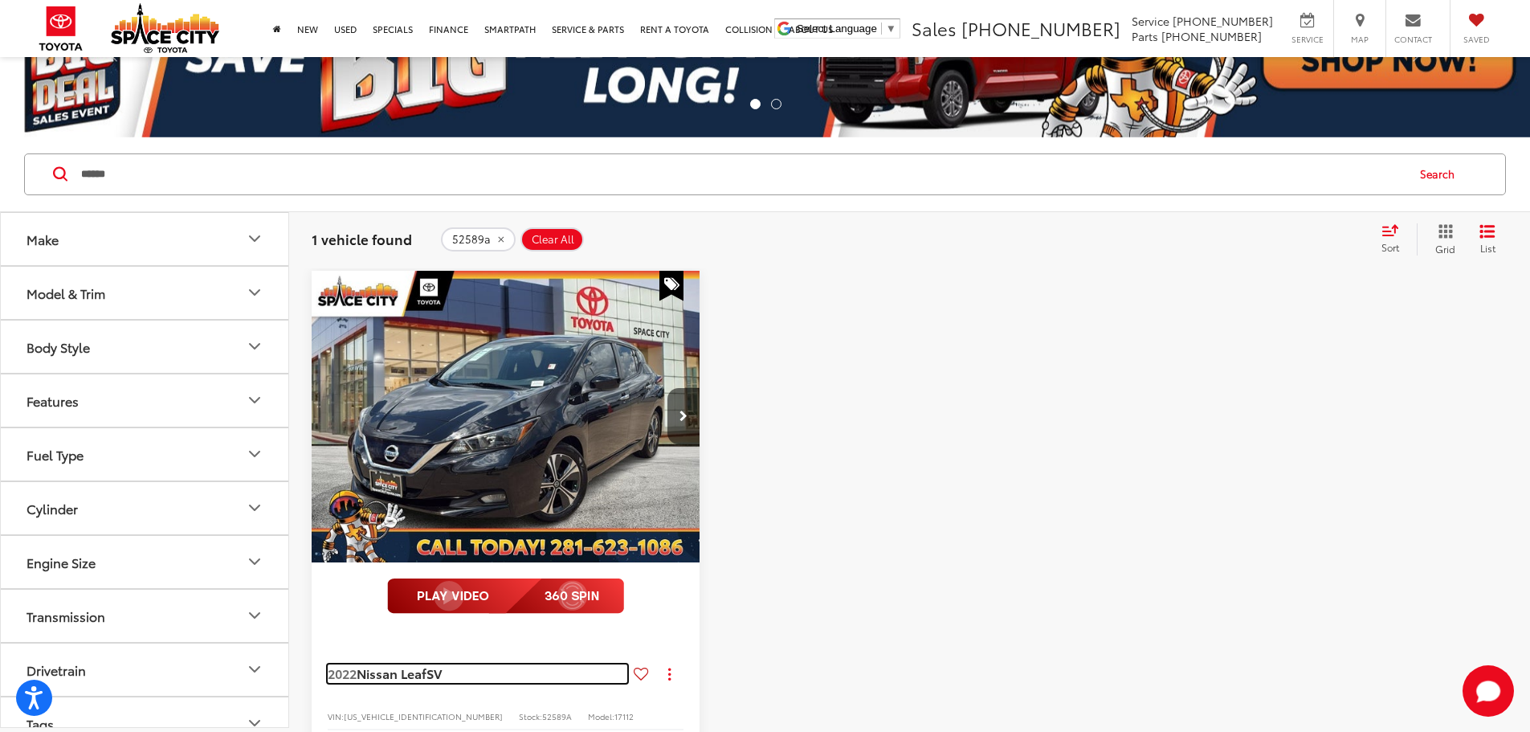
click at [415, 664] on span "Nissan Leaf" at bounding box center [392, 673] width 70 height 18
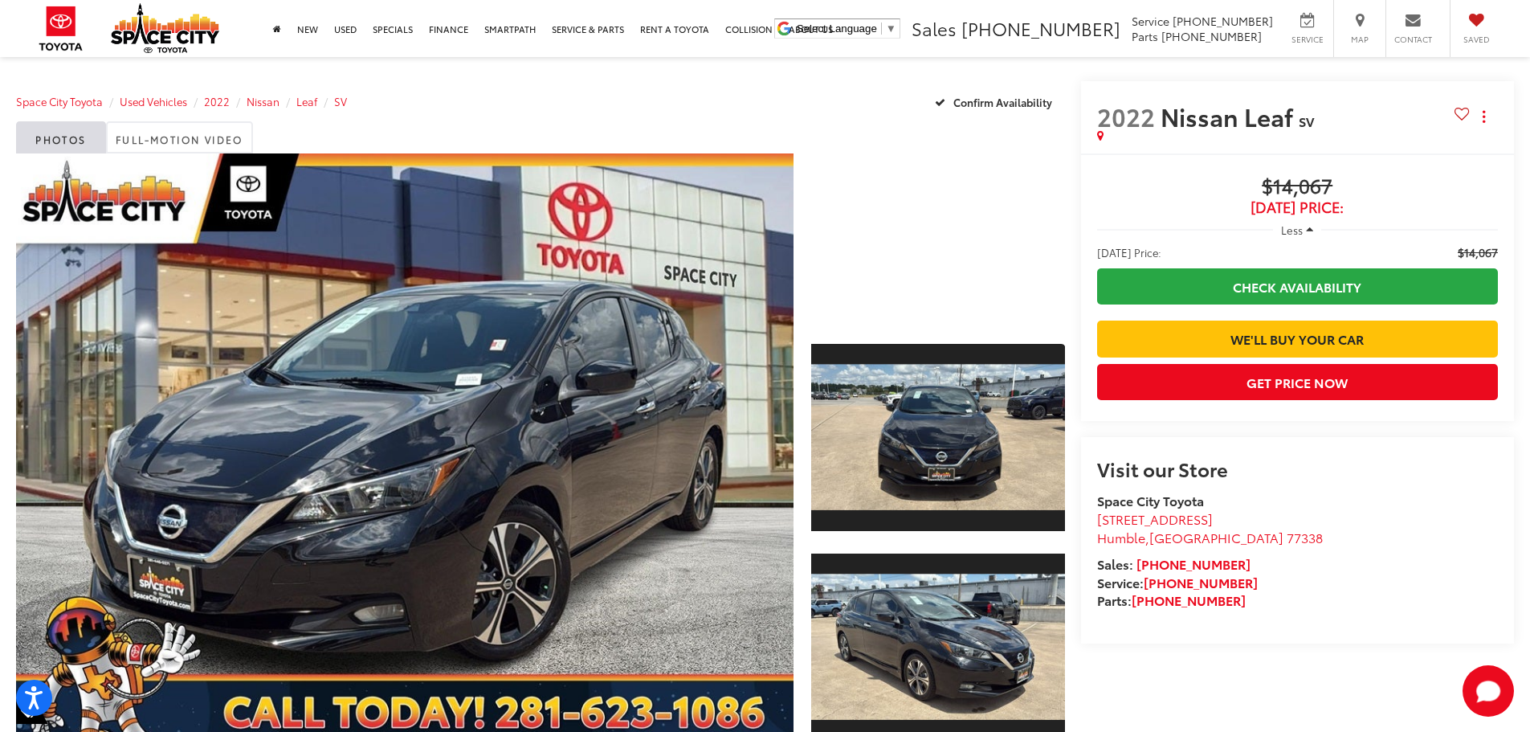
click at [190, 100] on ol "Space City Toyota Used Vehicles 2022 Nissan Leaf SV" at bounding box center [181, 101] width 331 height 16
click at [187, 100] on span "Used Vehicles" at bounding box center [153, 101] width 67 height 14
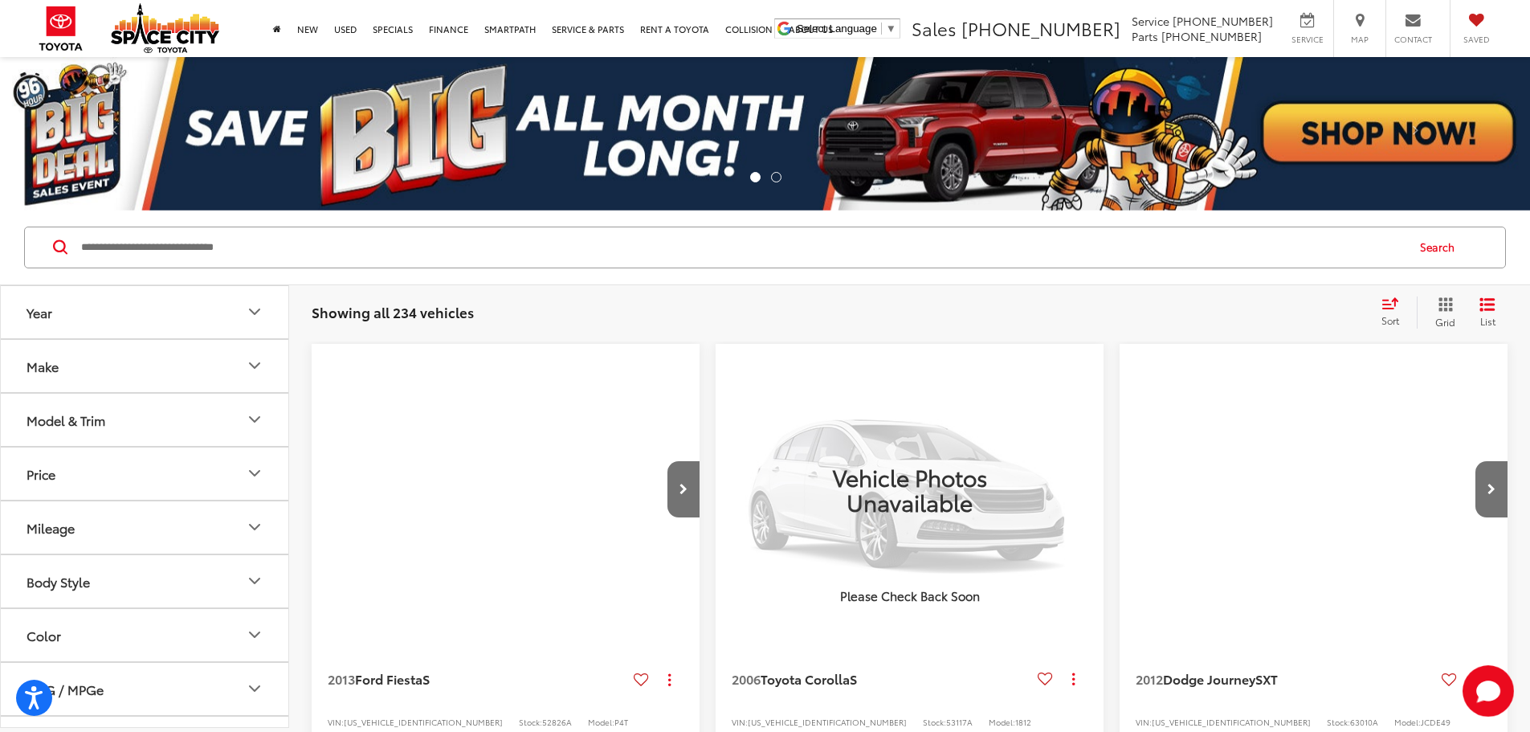
click at [344, 239] on input "Search by Make, Model, or Keyword" at bounding box center [743, 247] width 1326 height 39
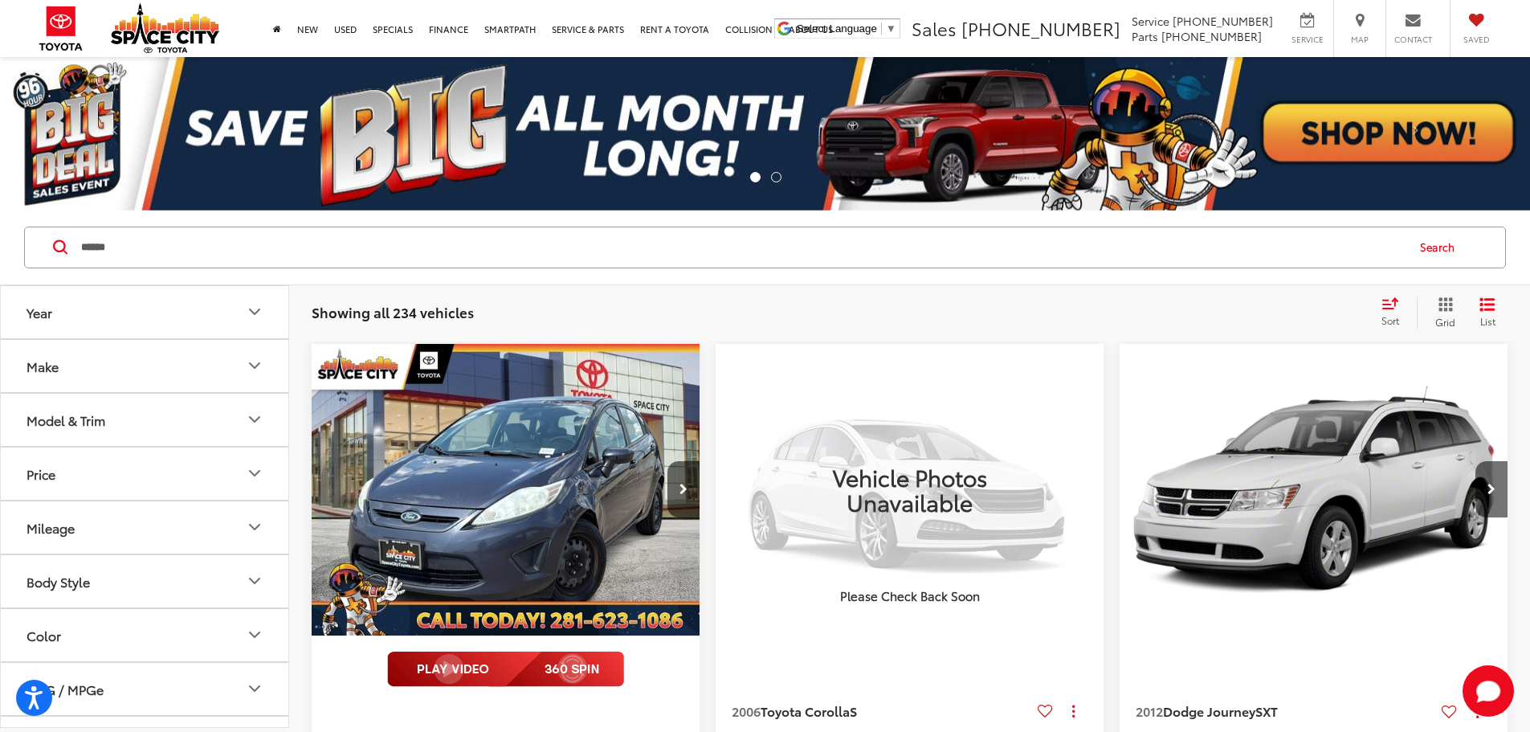
type input "******"
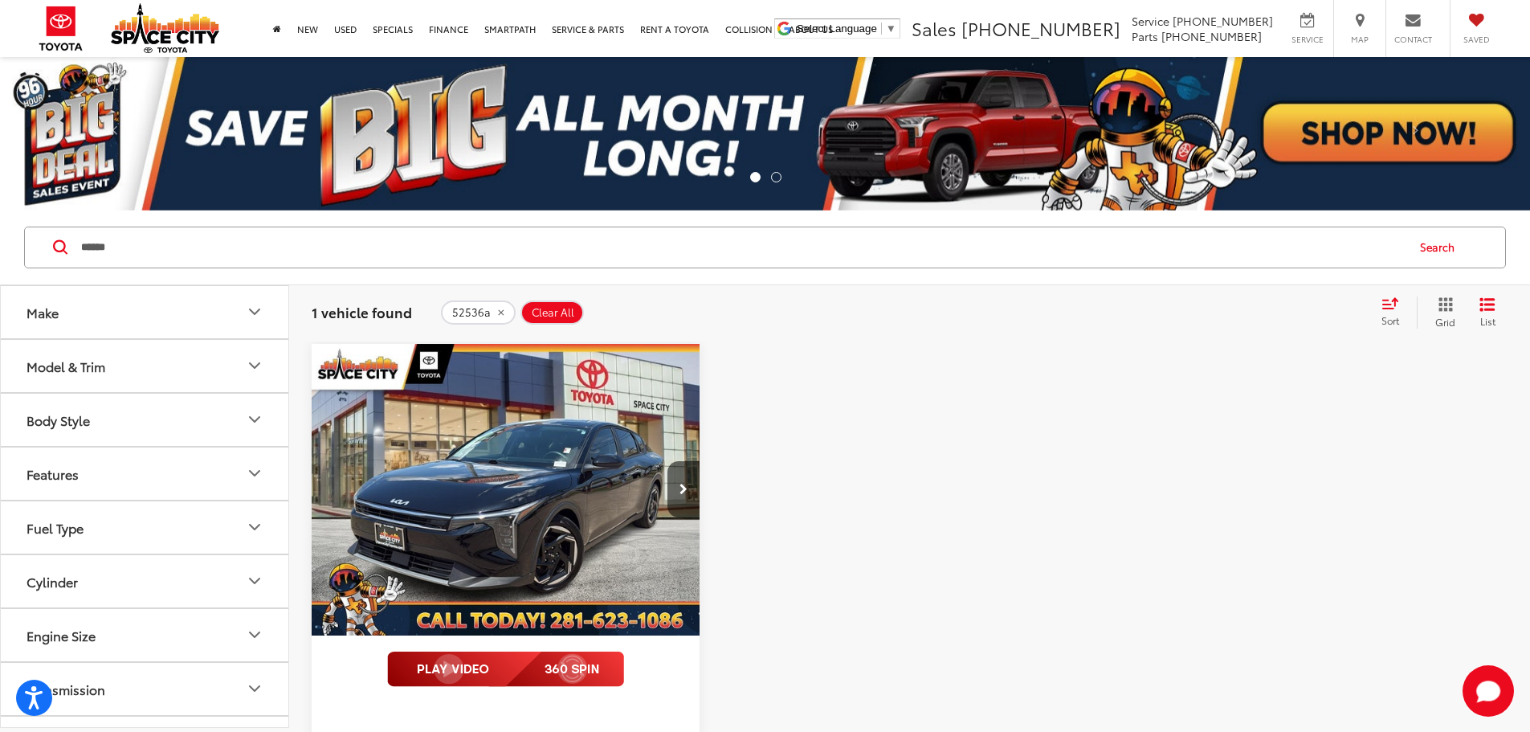
drag, startPoint x: 198, startPoint y: 255, endPoint x: 48, endPoint y: 256, distance: 150.2
click at [48, 256] on div "****** ****** Search" at bounding box center [765, 248] width 1482 height 42
type input "*****"
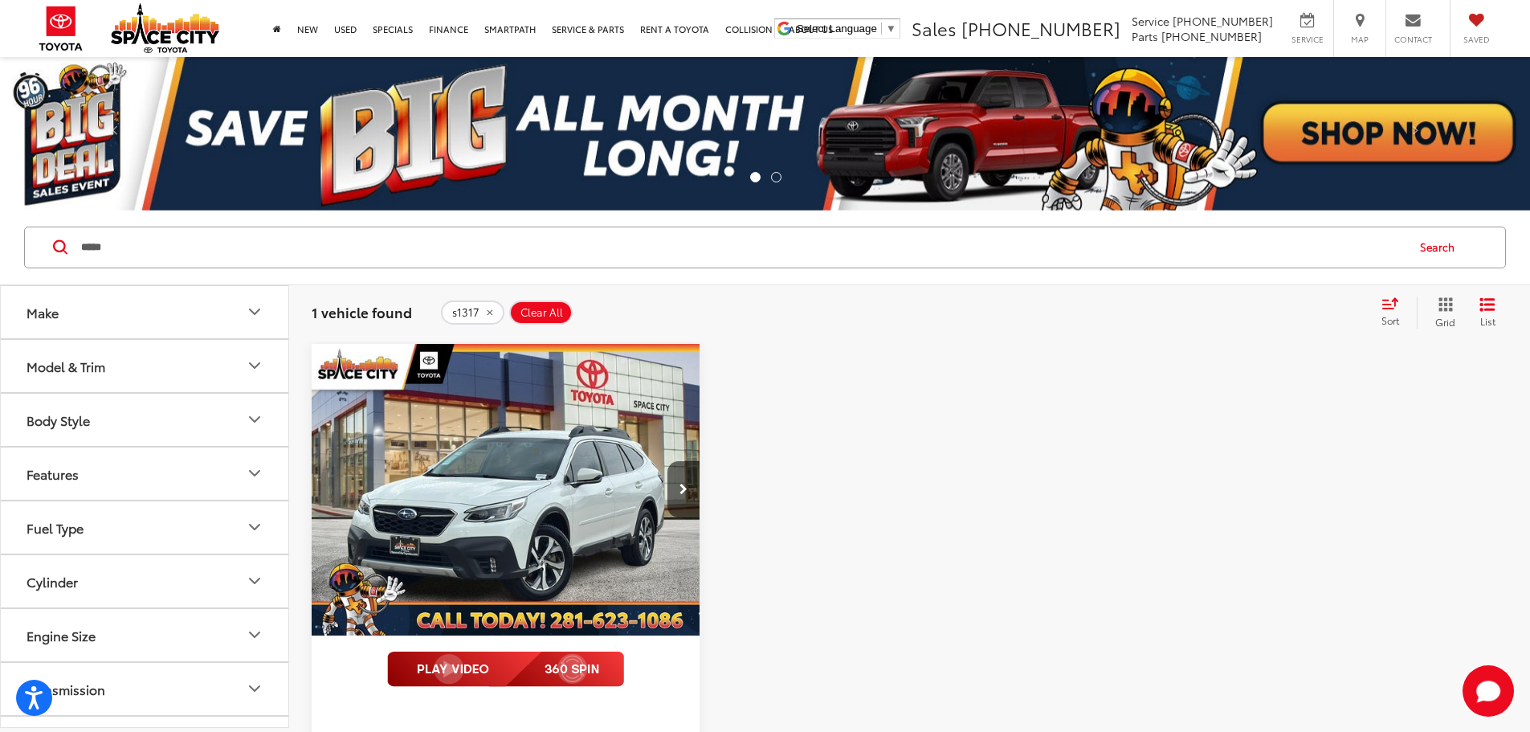
drag, startPoint x: 183, startPoint y: 245, endPoint x: -42, endPoint y: 248, distance: 225.0
click at [0, 248] on html "Accessibility Screen-Reader Guide, Feedback, and Issue Reporting | New window S…" at bounding box center [765, 366] width 1530 height 732
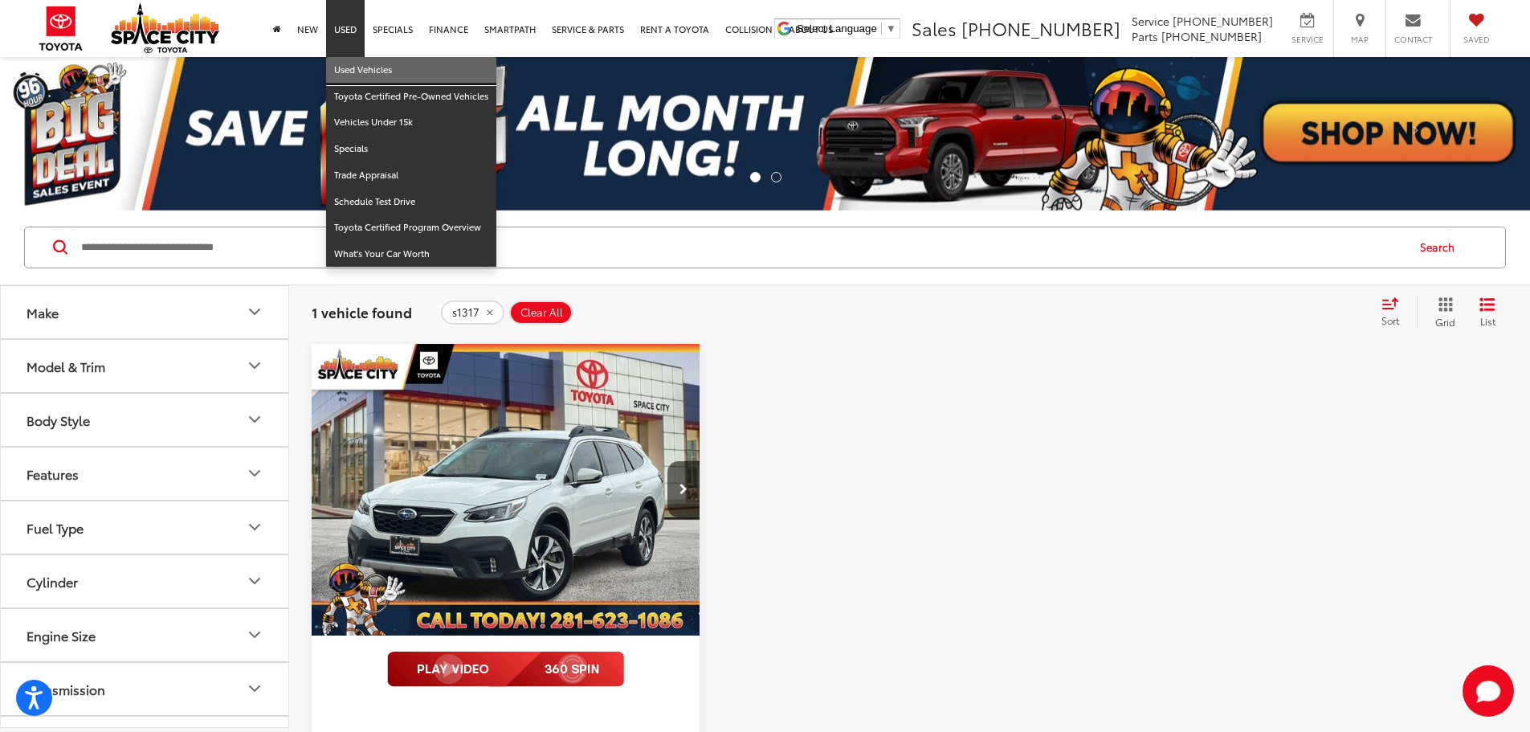
click at [356, 77] on link "Used Vehicles" at bounding box center [411, 70] width 170 height 27
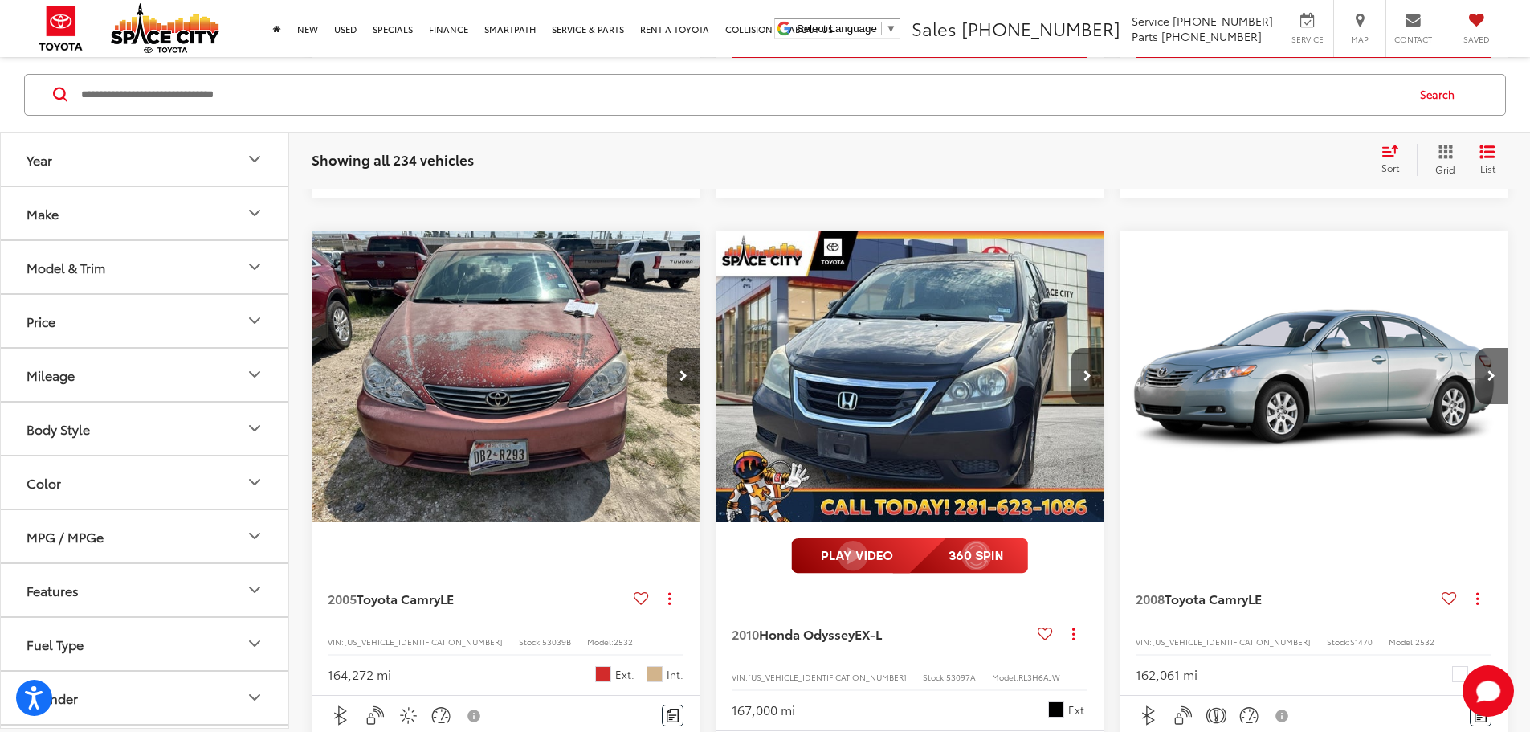
scroll to position [2008, 0]
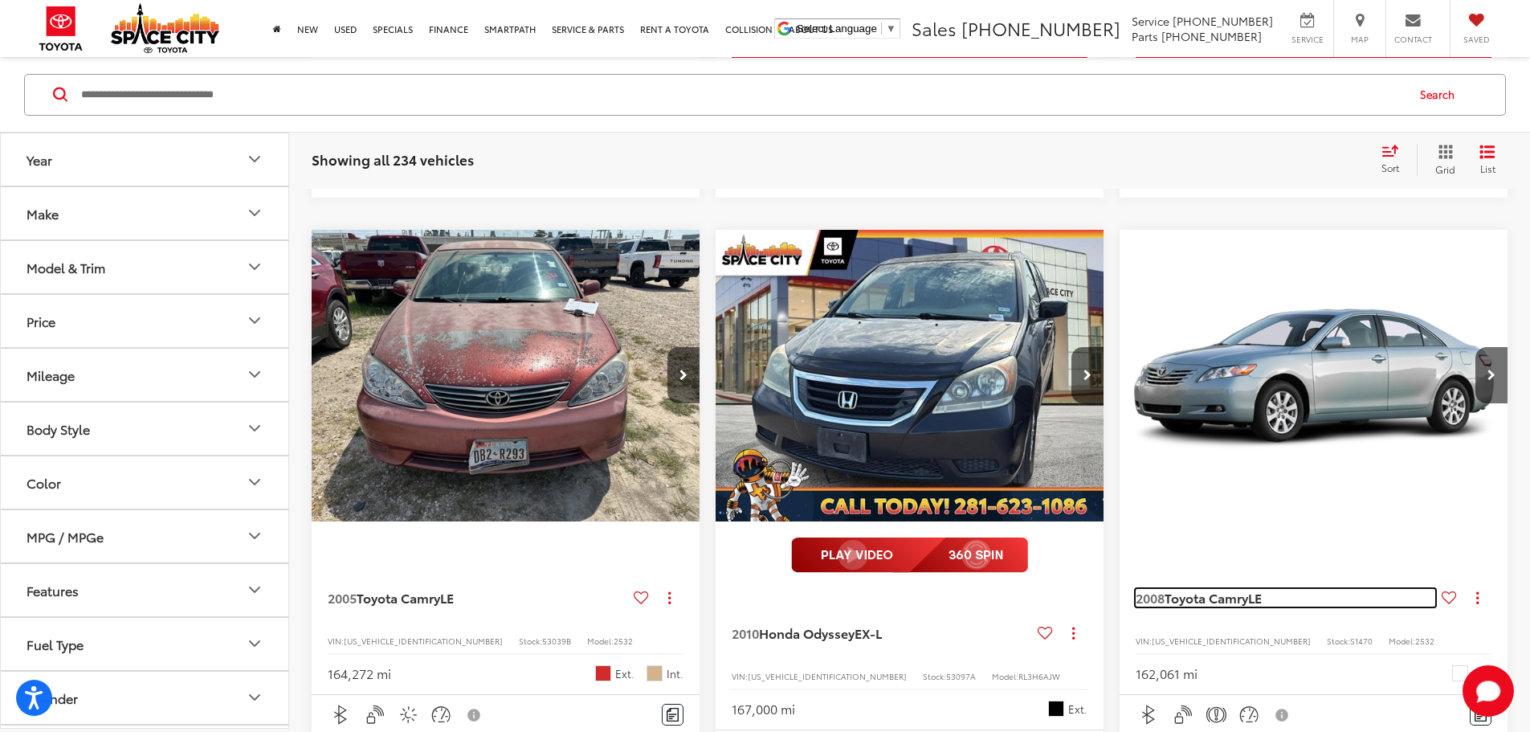
click at [1165, 588] on span "Toyota Camry" at bounding box center [1207, 597] width 84 height 18
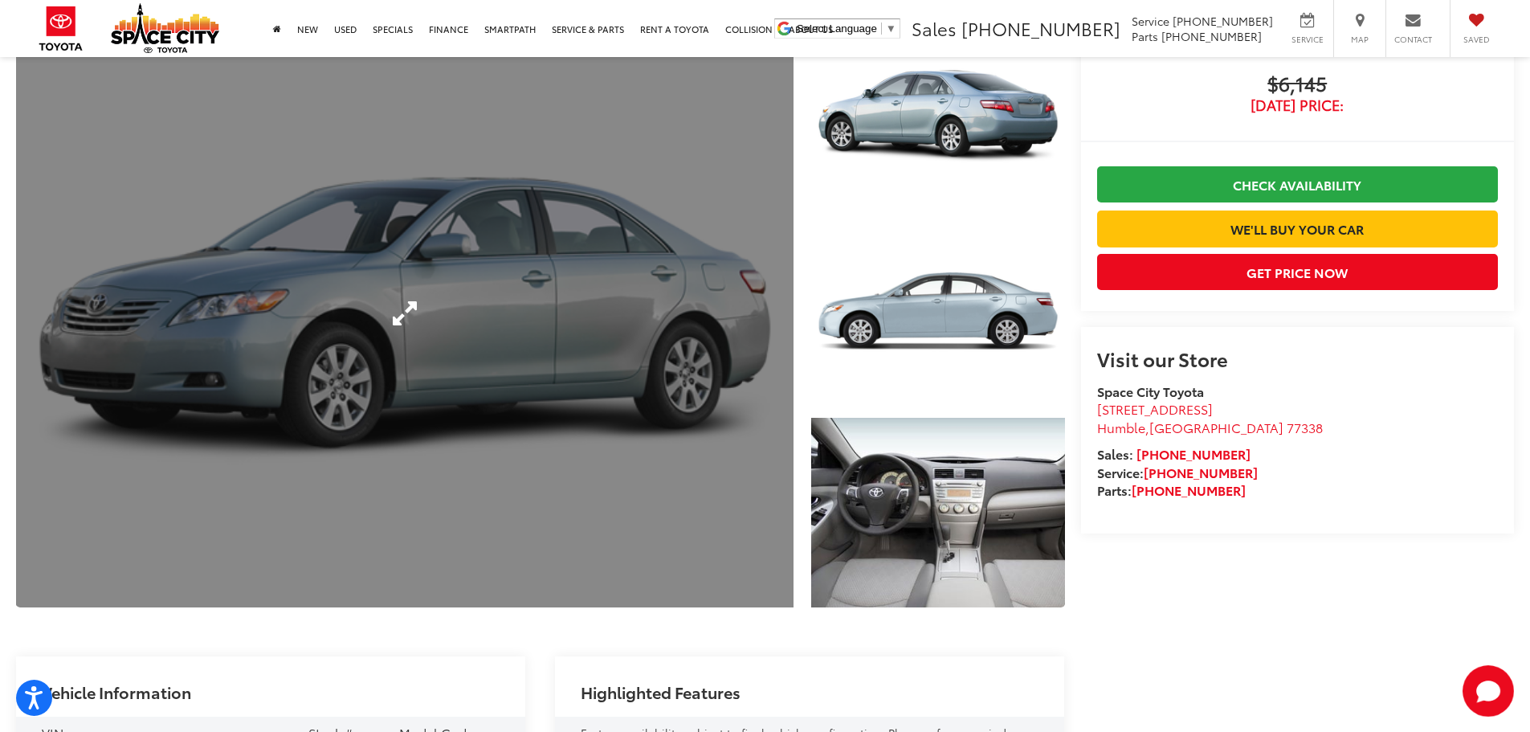
scroll to position [241, 0]
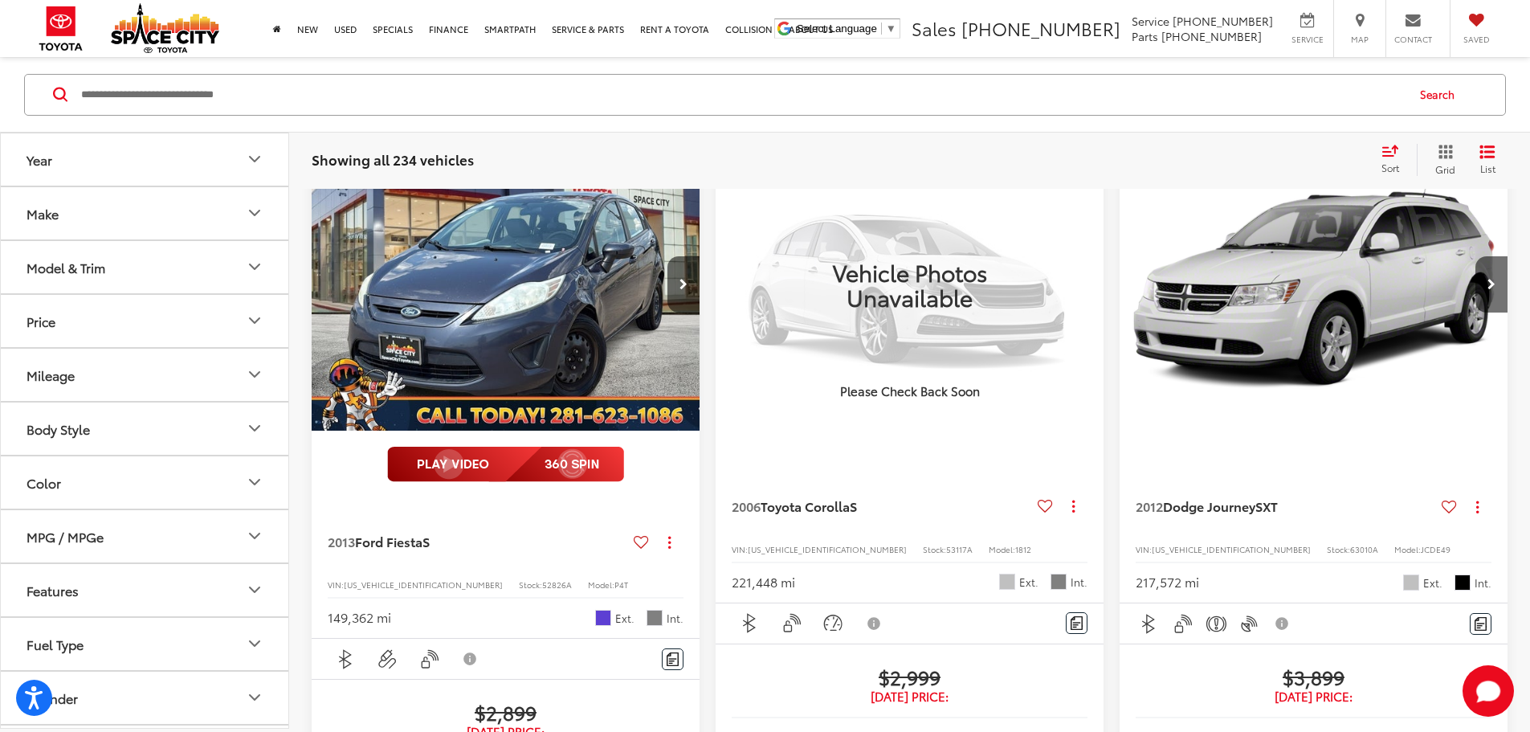
scroll to position [161, 0]
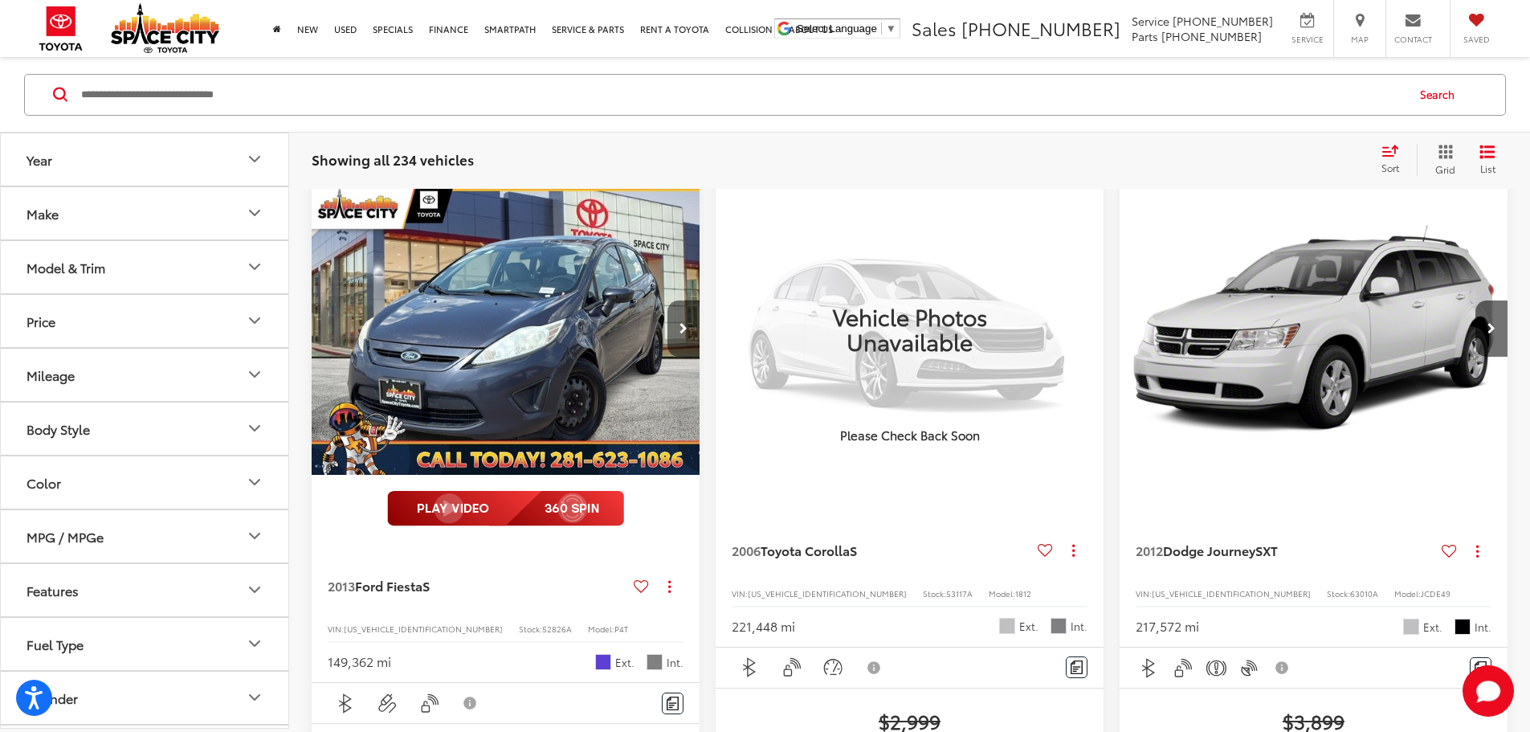
click at [668, 300] on button "Next image" at bounding box center [684, 328] width 32 height 56
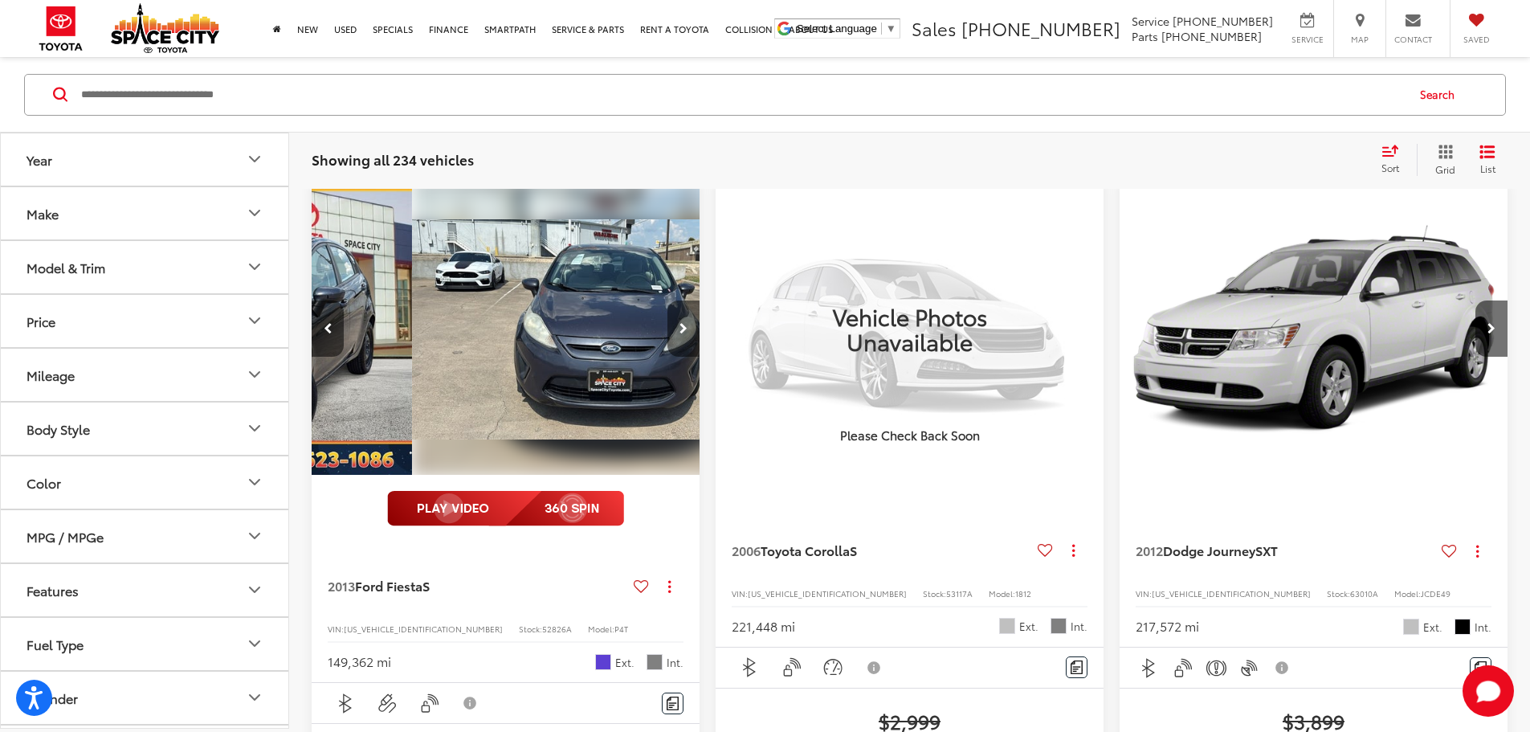
click at [668, 300] on button "Next image" at bounding box center [684, 328] width 32 height 56
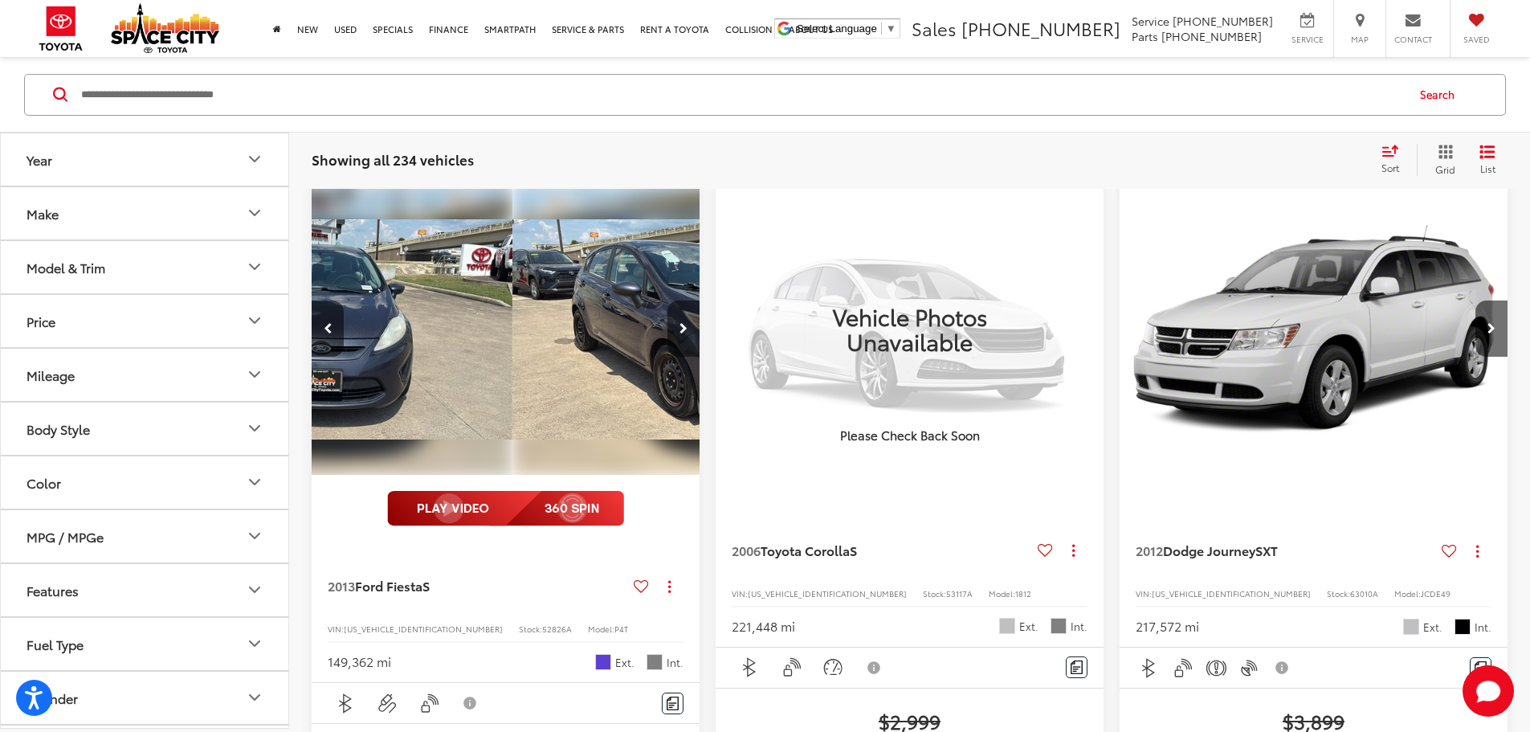
click at [668, 300] on button "Next image" at bounding box center [684, 328] width 32 height 56
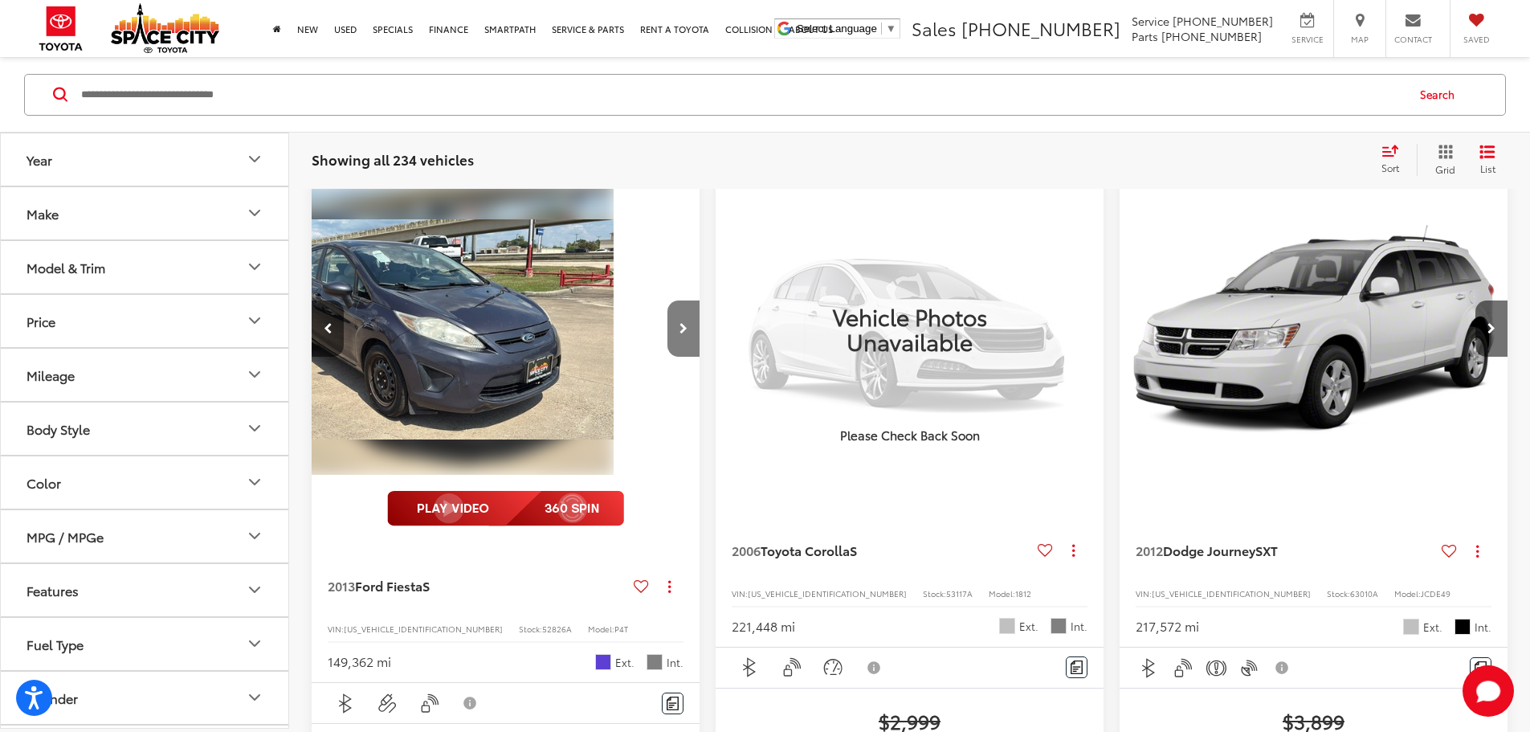
click at [668, 300] on button "Next image" at bounding box center [684, 328] width 32 height 56
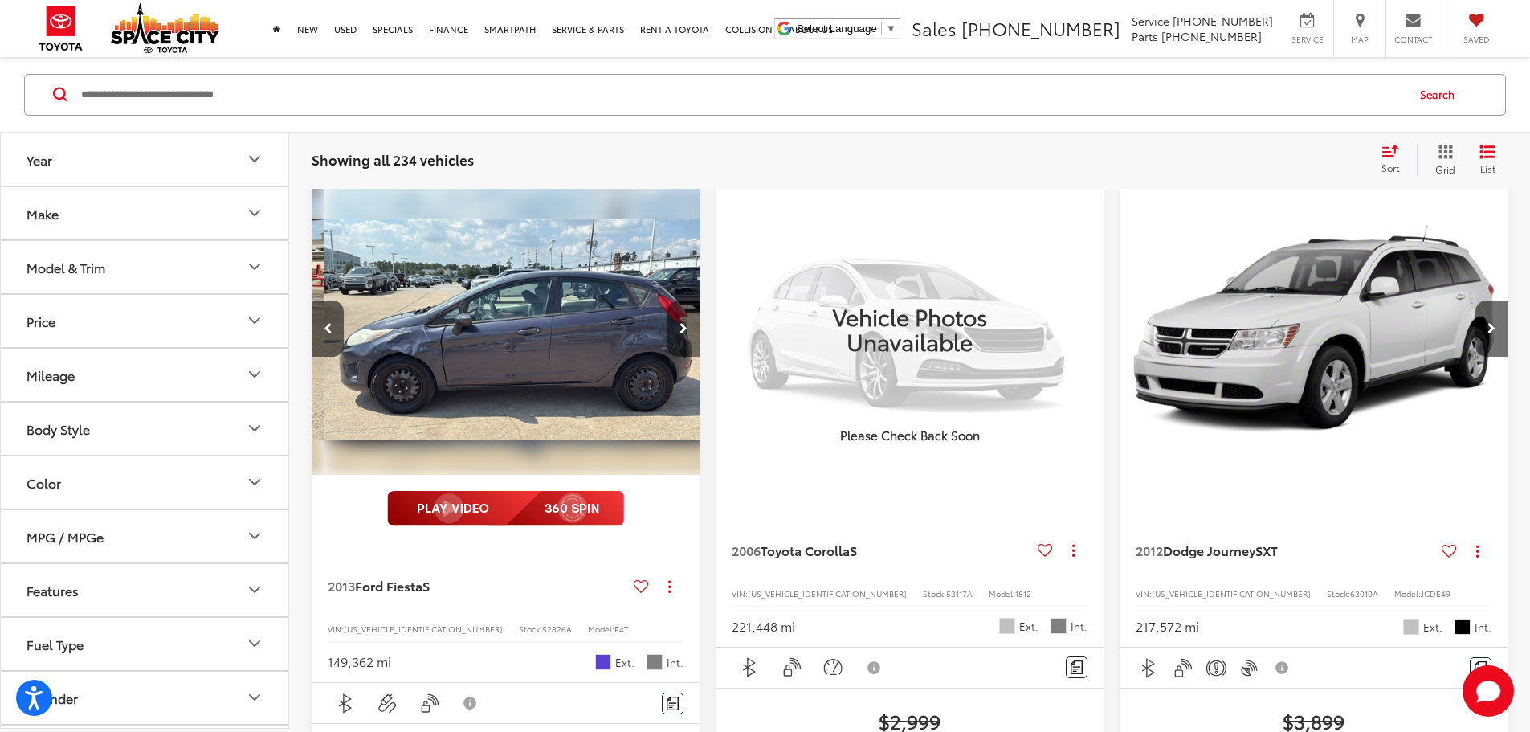
click at [668, 300] on button "Next image" at bounding box center [684, 328] width 32 height 56
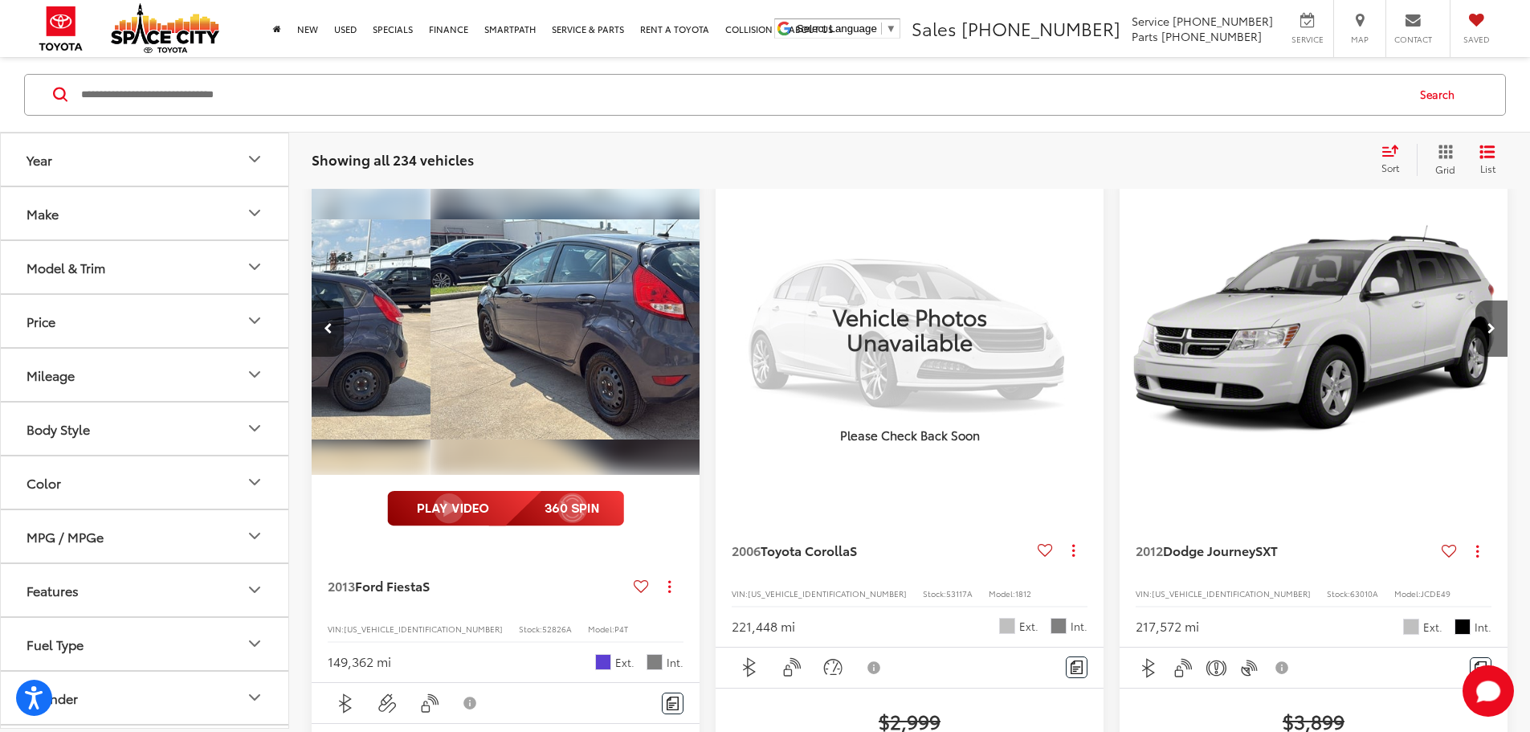
scroll to position [0, 1447]
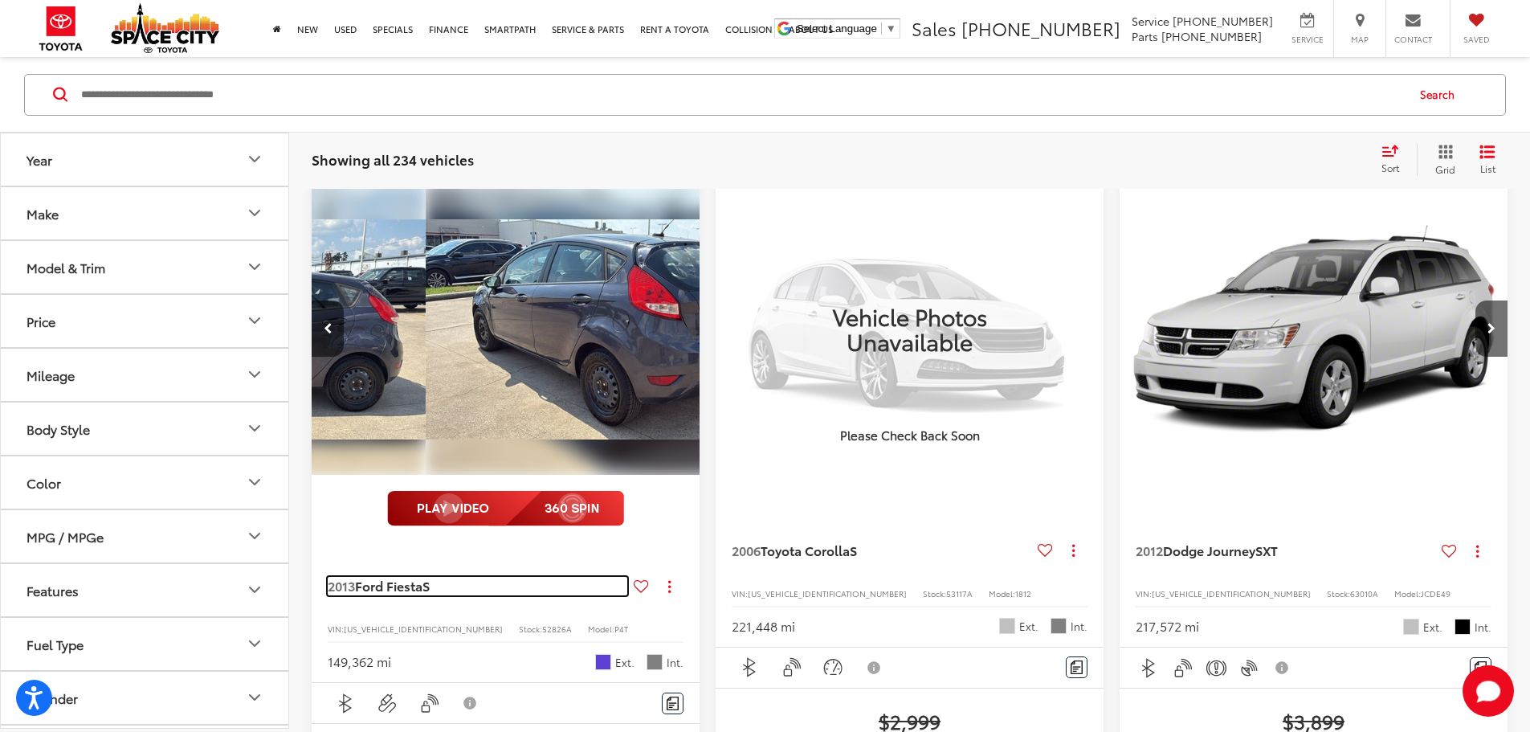
click at [411, 576] on span "Ford Fiesta" at bounding box center [388, 585] width 67 height 18
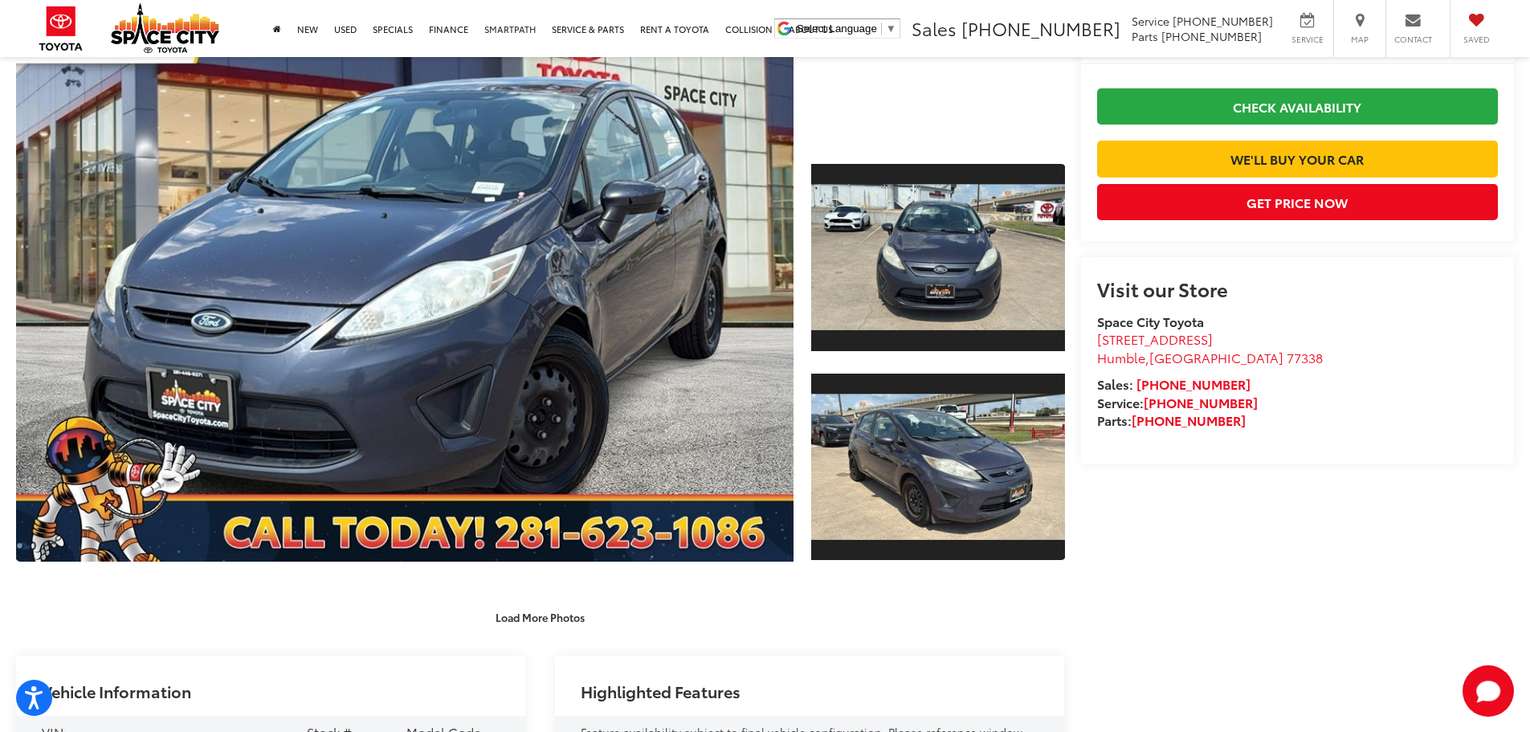
scroll to position [161, 0]
